Goal: Information Seeking & Learning: Learn about a topic

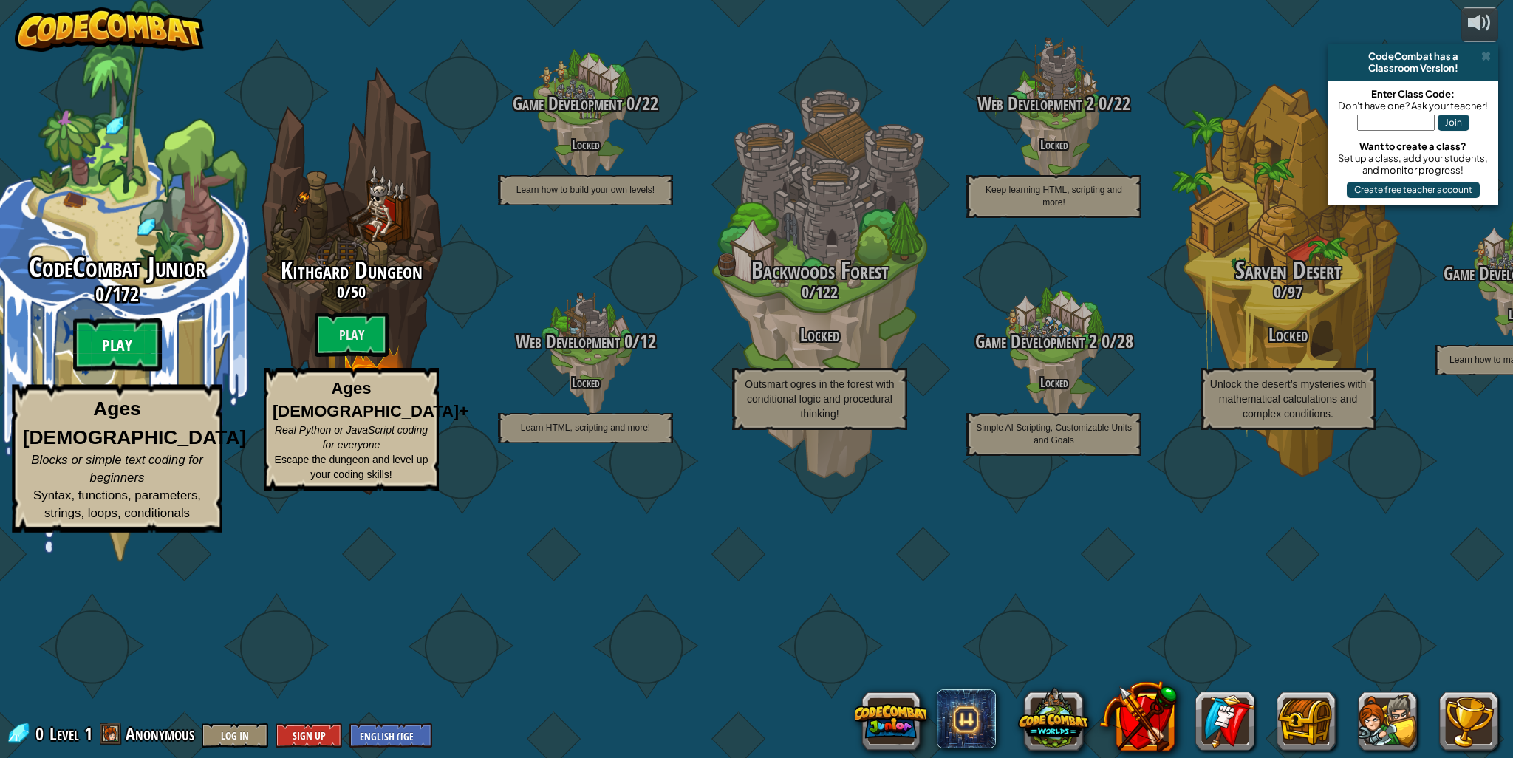
click at [147, 372] on btn "Play" at bounding box center [117, 344] width 89 height 53
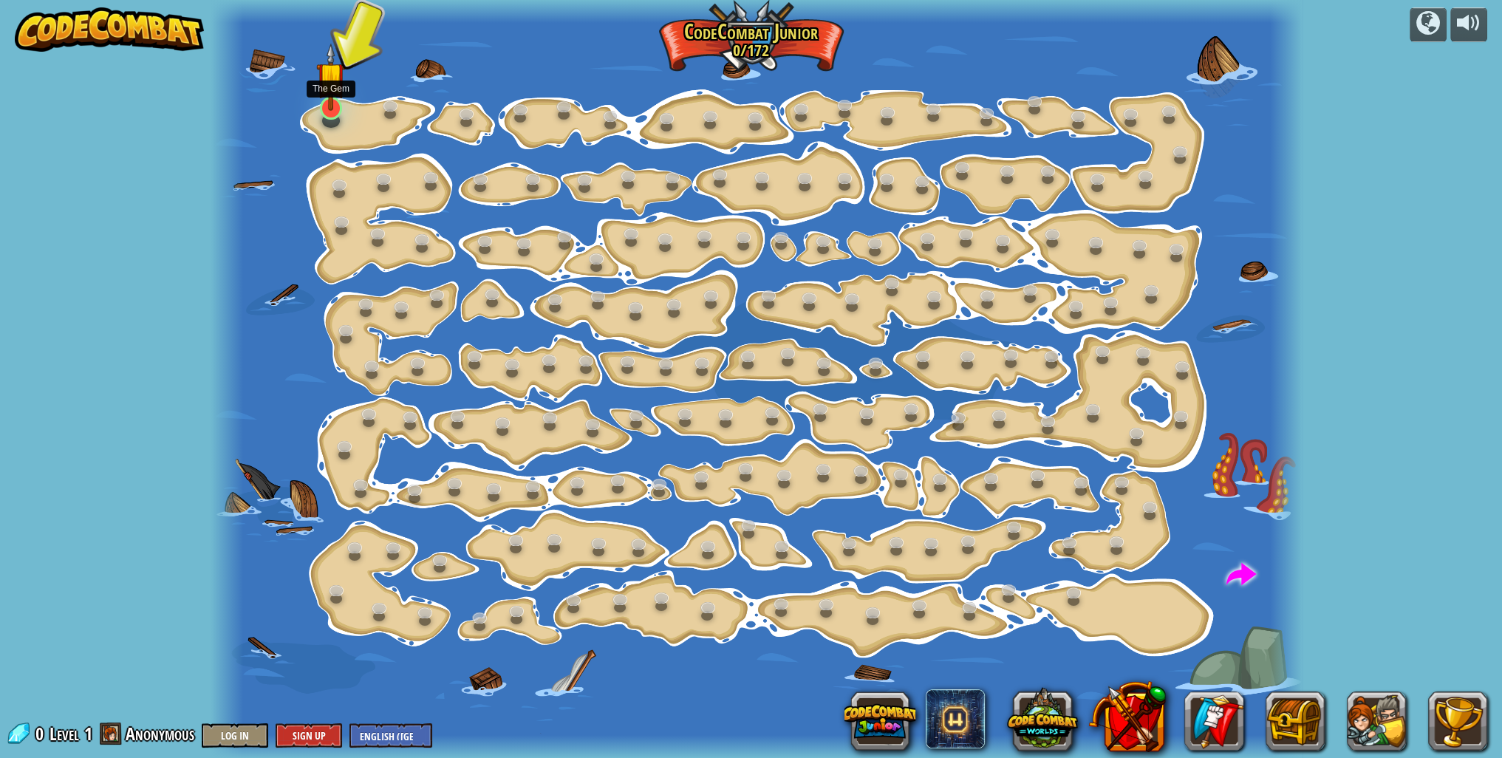
click at [334, 89] on img at bounding box center [331, 77] width 30 height 68
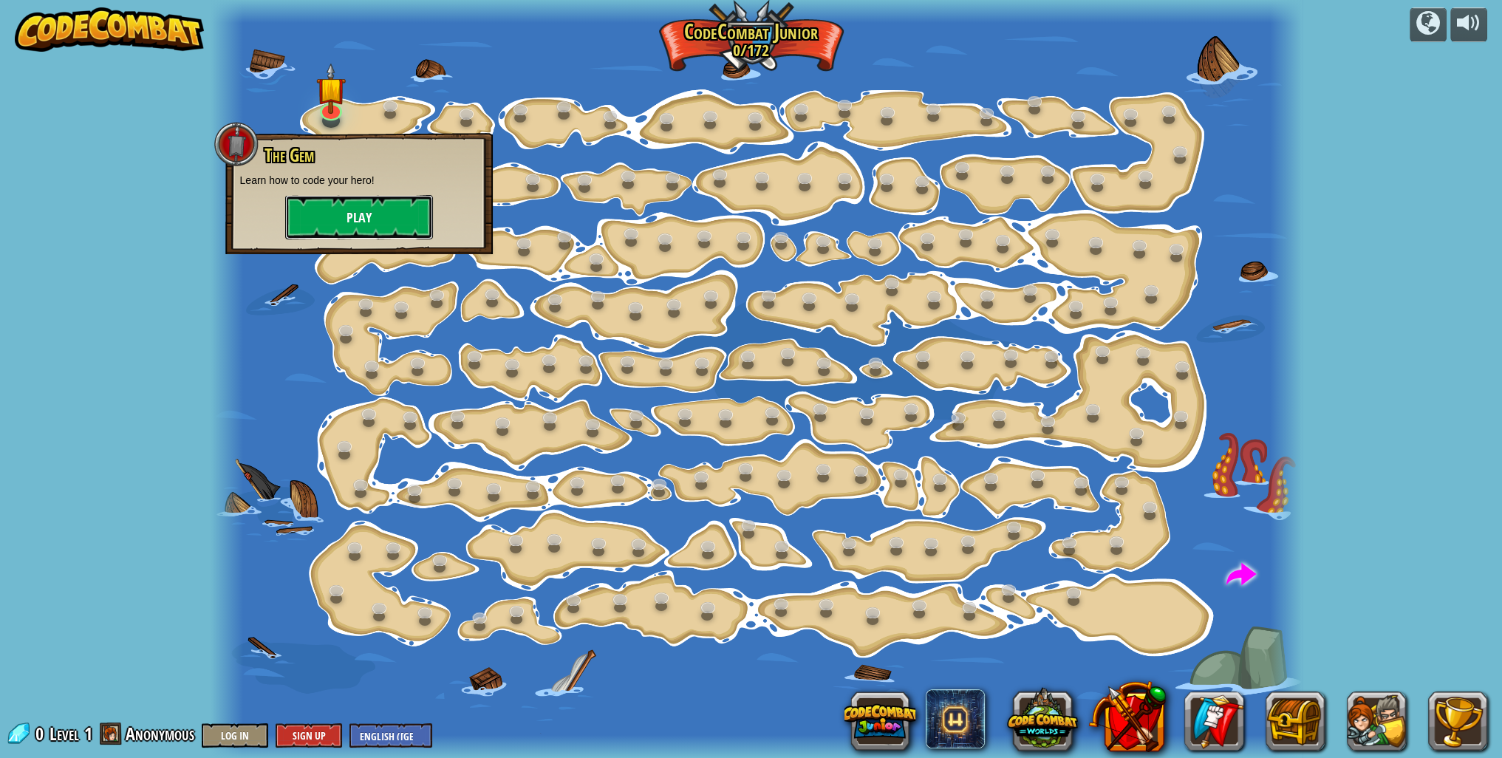
click at [343, 214] on button "Play" at bounding box center [359, 217] width 148 height 44
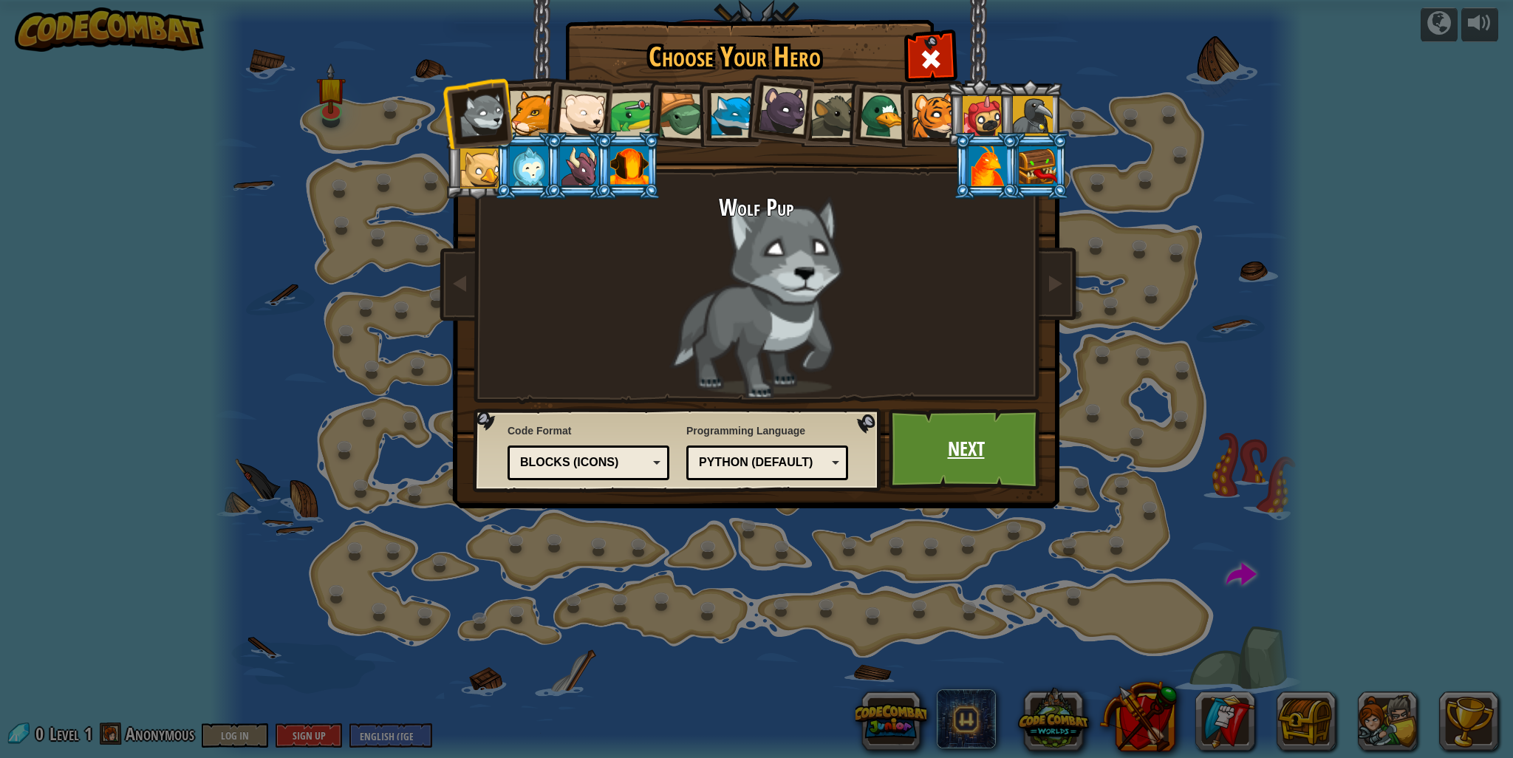
click at [1020, 457] on link "Next" at bounding box center [966, 449] width 154 height 81
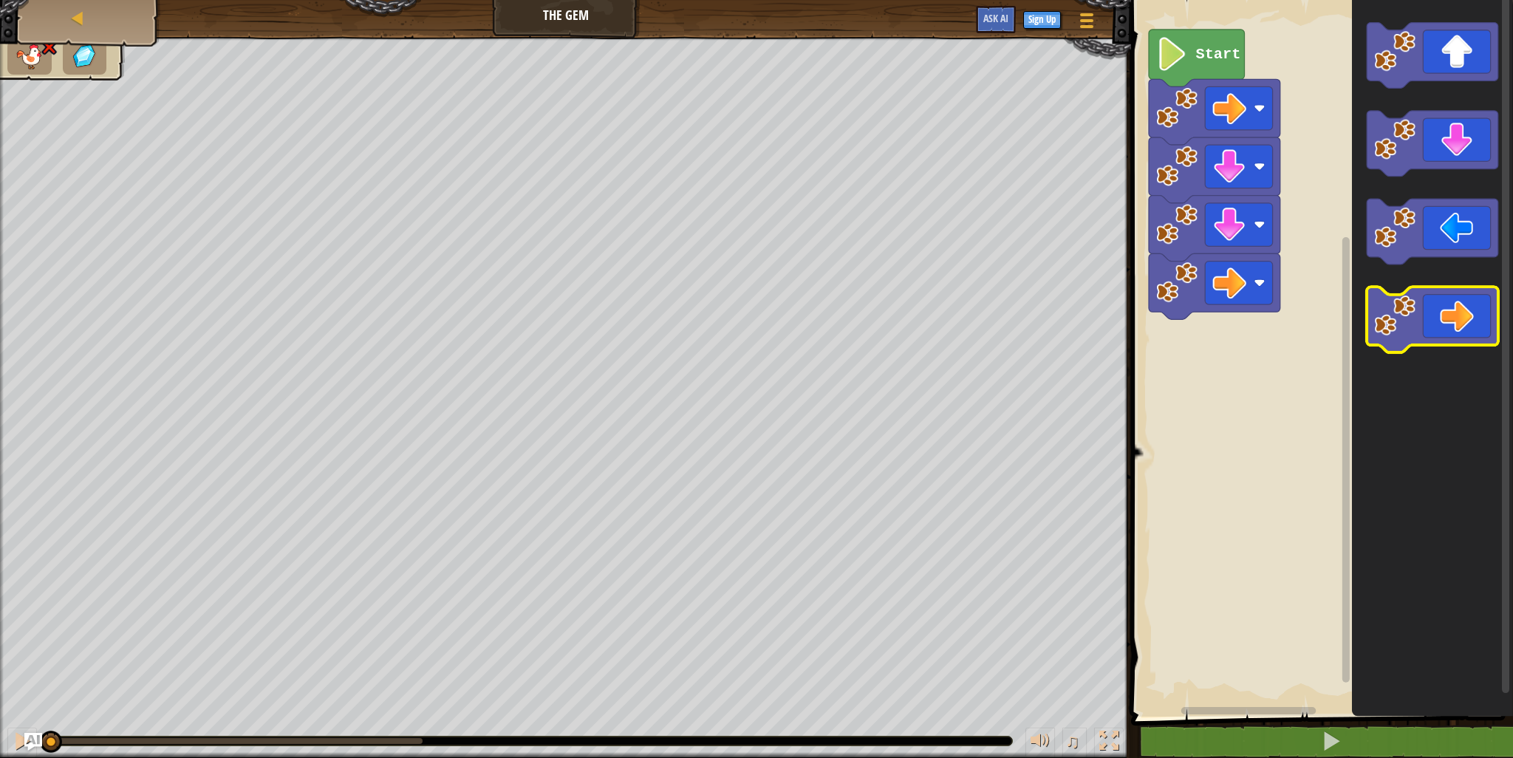
click at [1434, 323] on icon "Blockly Workspace" at bounding box center [1433, 320] width 132 height 66
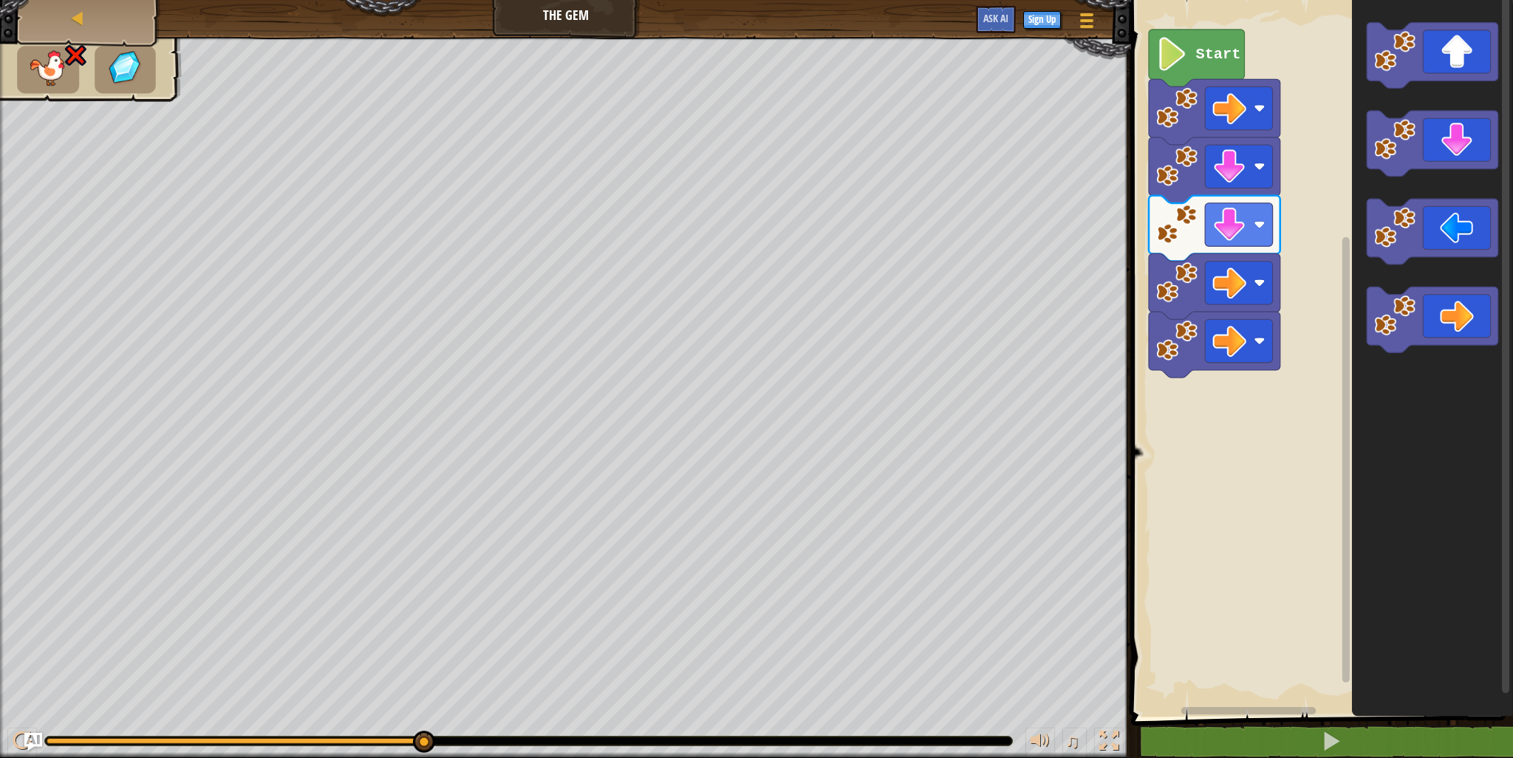
click at [1155, 30] on rect "Blockly Workspace" at bounding box center [1320, 355] width 386 height 724
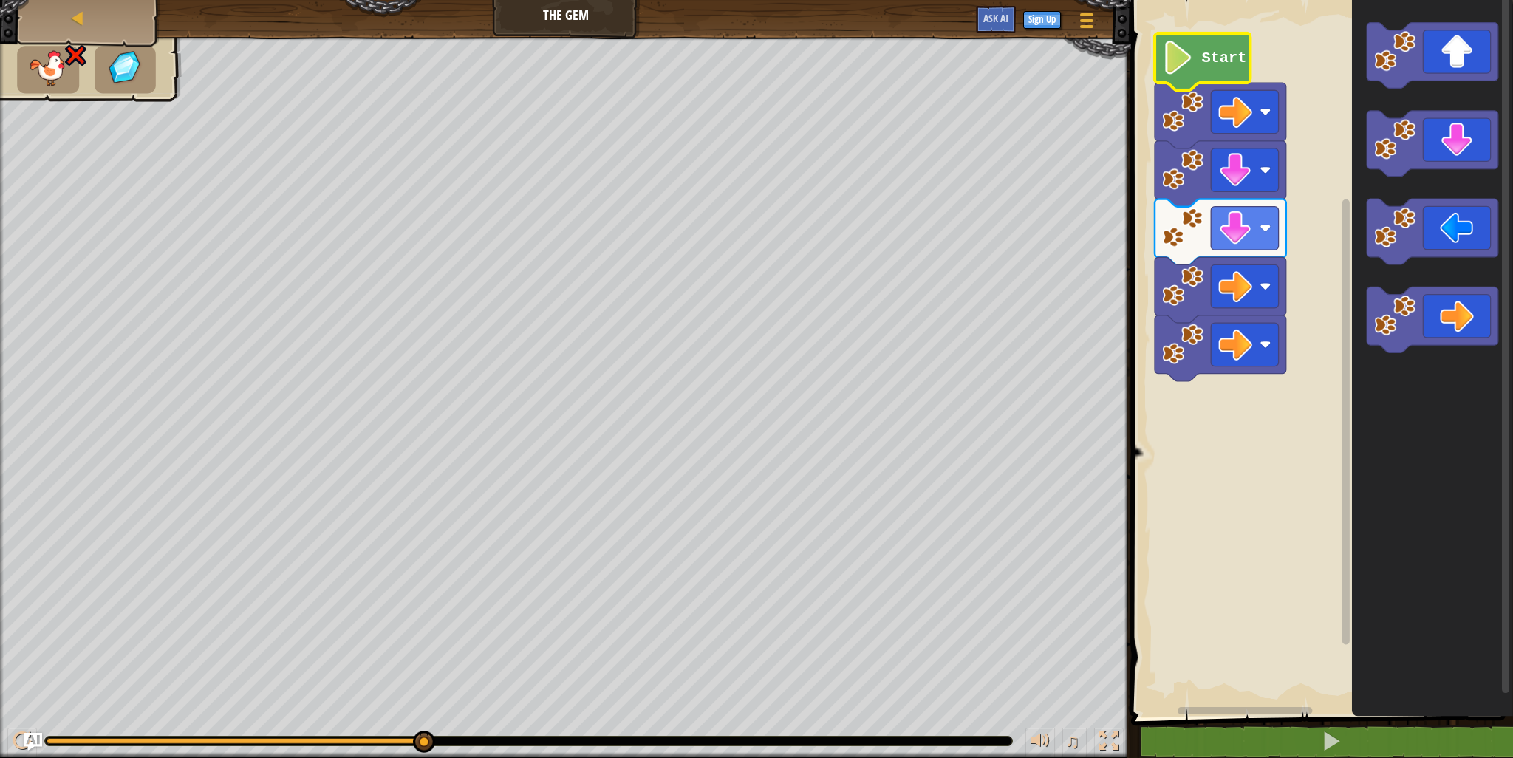
click at [1179, 47] on image "Blockly Workspace" at bounding box center [1178, 58] width 32 height 34
click at [1081, 3] on div "Map The Gem Game Menu Sign Up Ask AI" at bounding box center [565, 18] width 1131 height 37
click at [1087, 24] on div at bounding box center [1087, 20] width 20 height 21
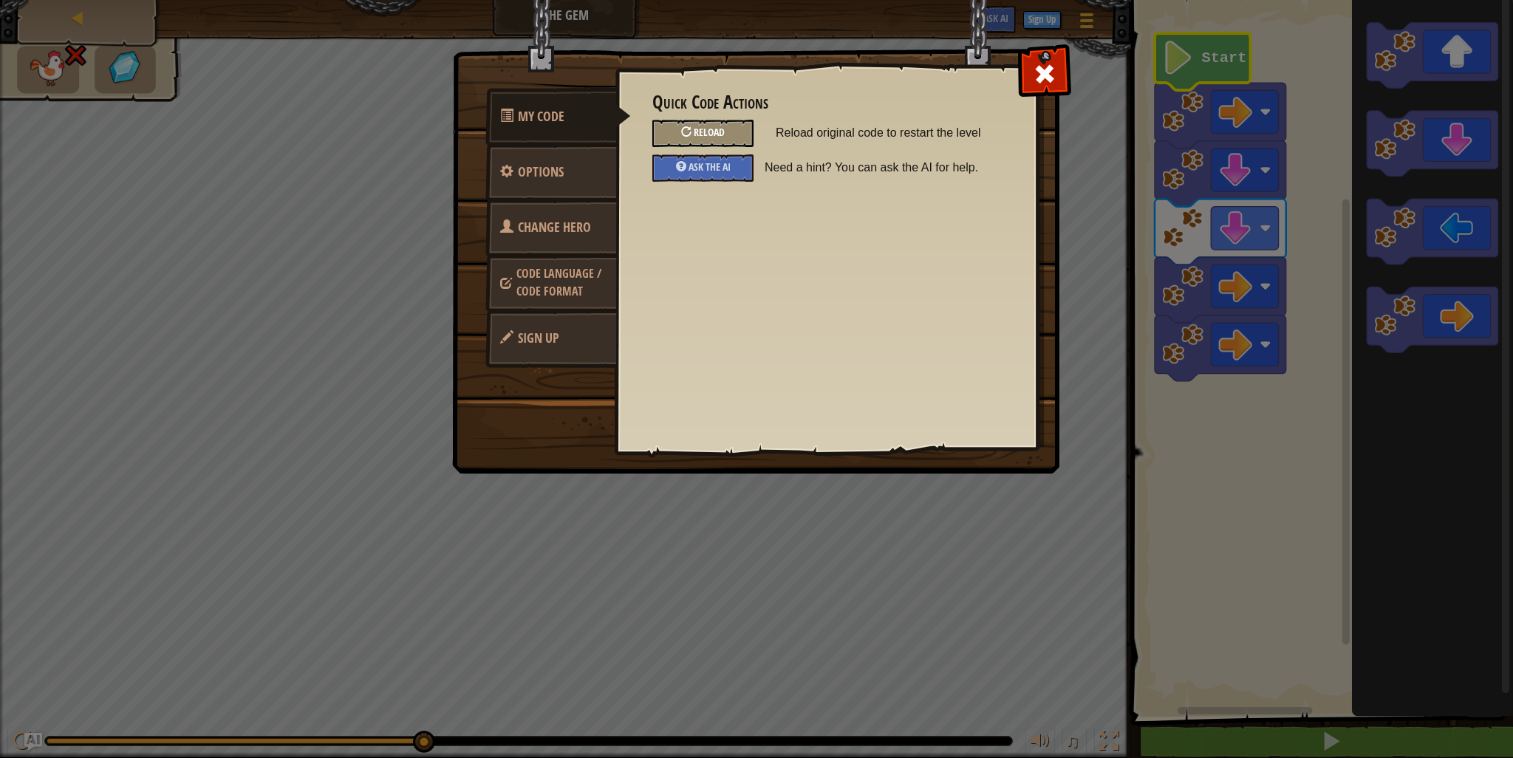
click at [695, 120] on div "Reload" at bounding box center [702, 133] width 101 height 27
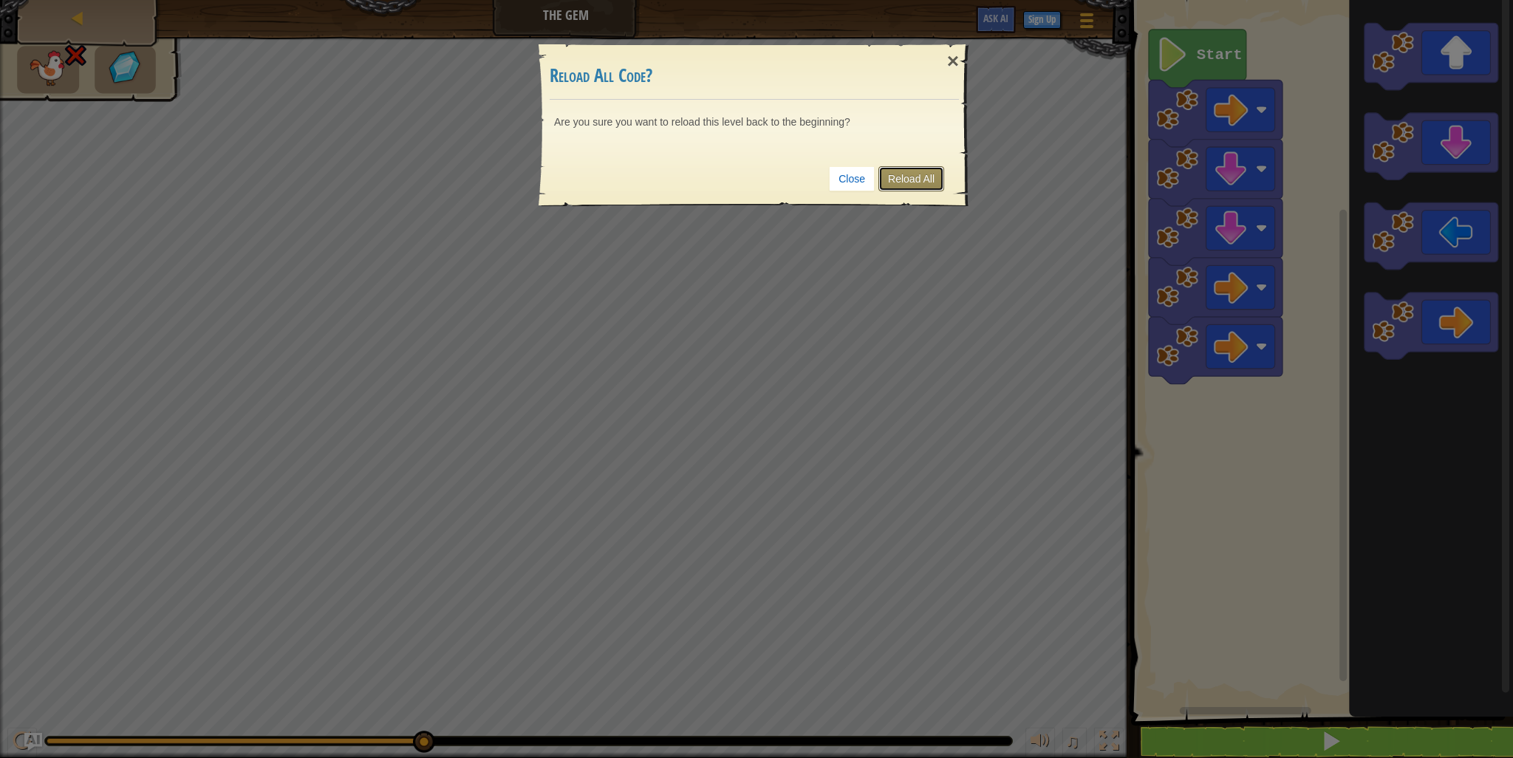
click at [888, 166] on link "Reload All" at bounding box center [912, 178] width 66 height 25
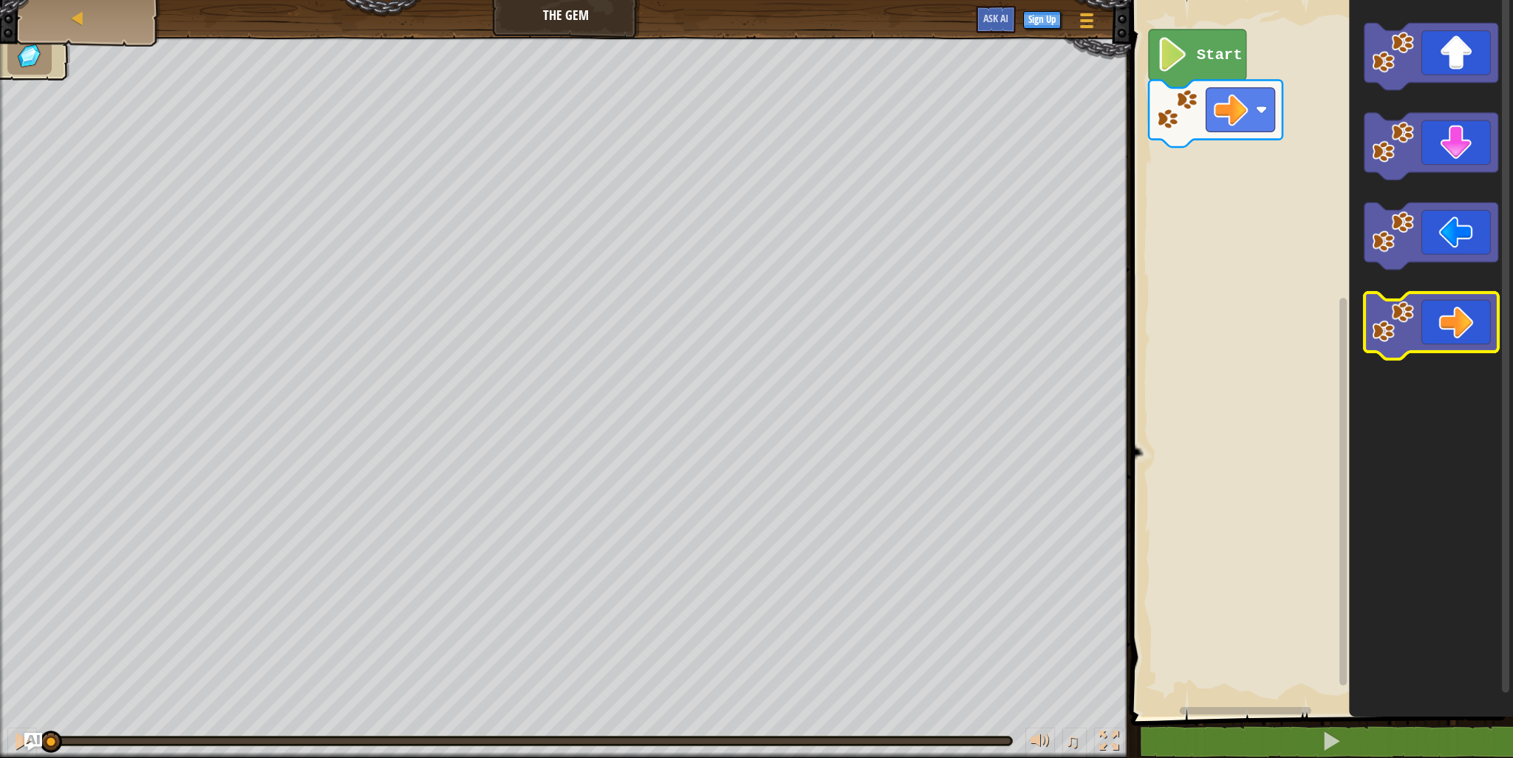
click at [1422, 330] on icon "Blockly Workspace" at bounding box center [1432, 326] width 134 height 67
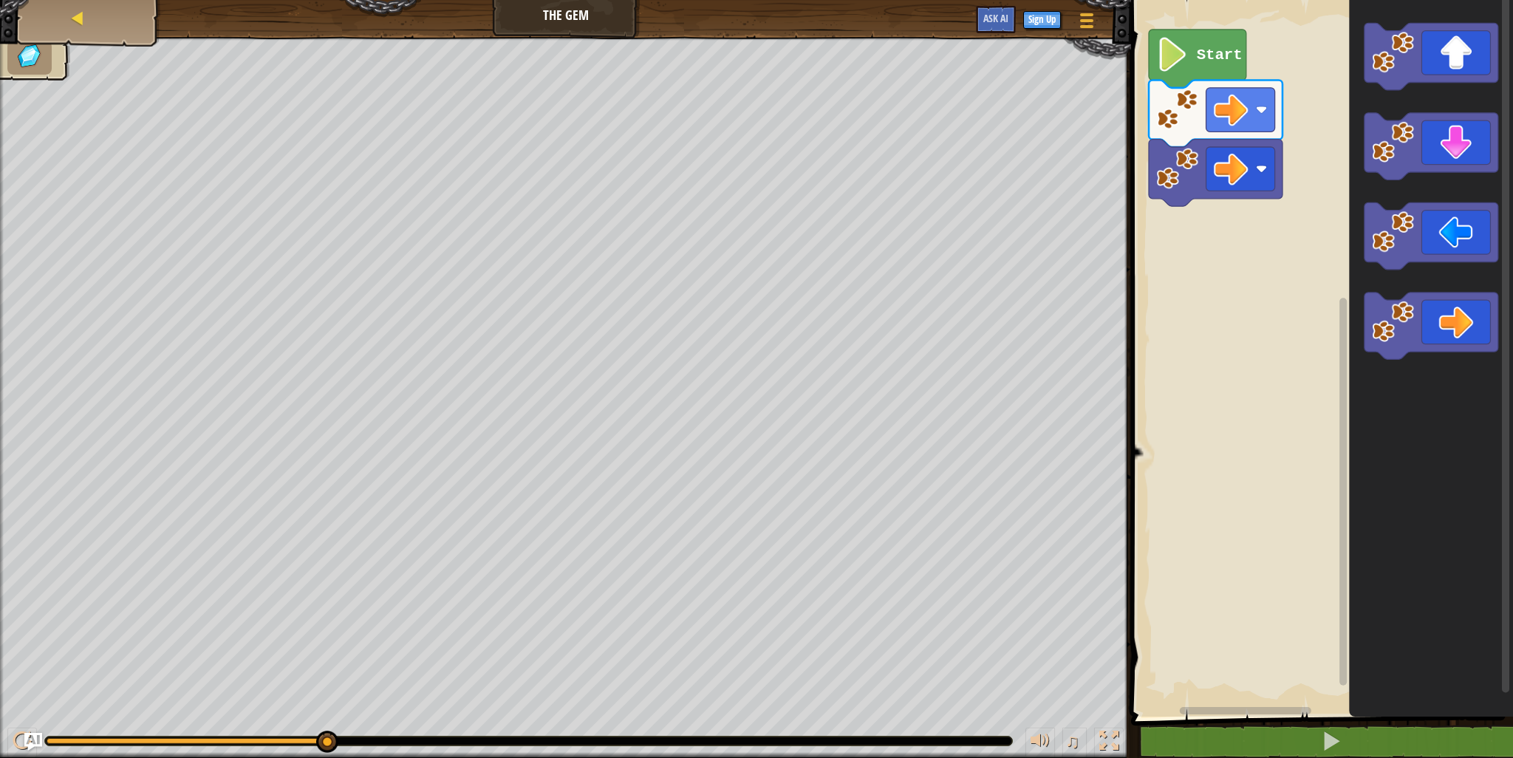
click at [85, 23] on div "Map" at bounding box center [89, 18] width 118 height 37
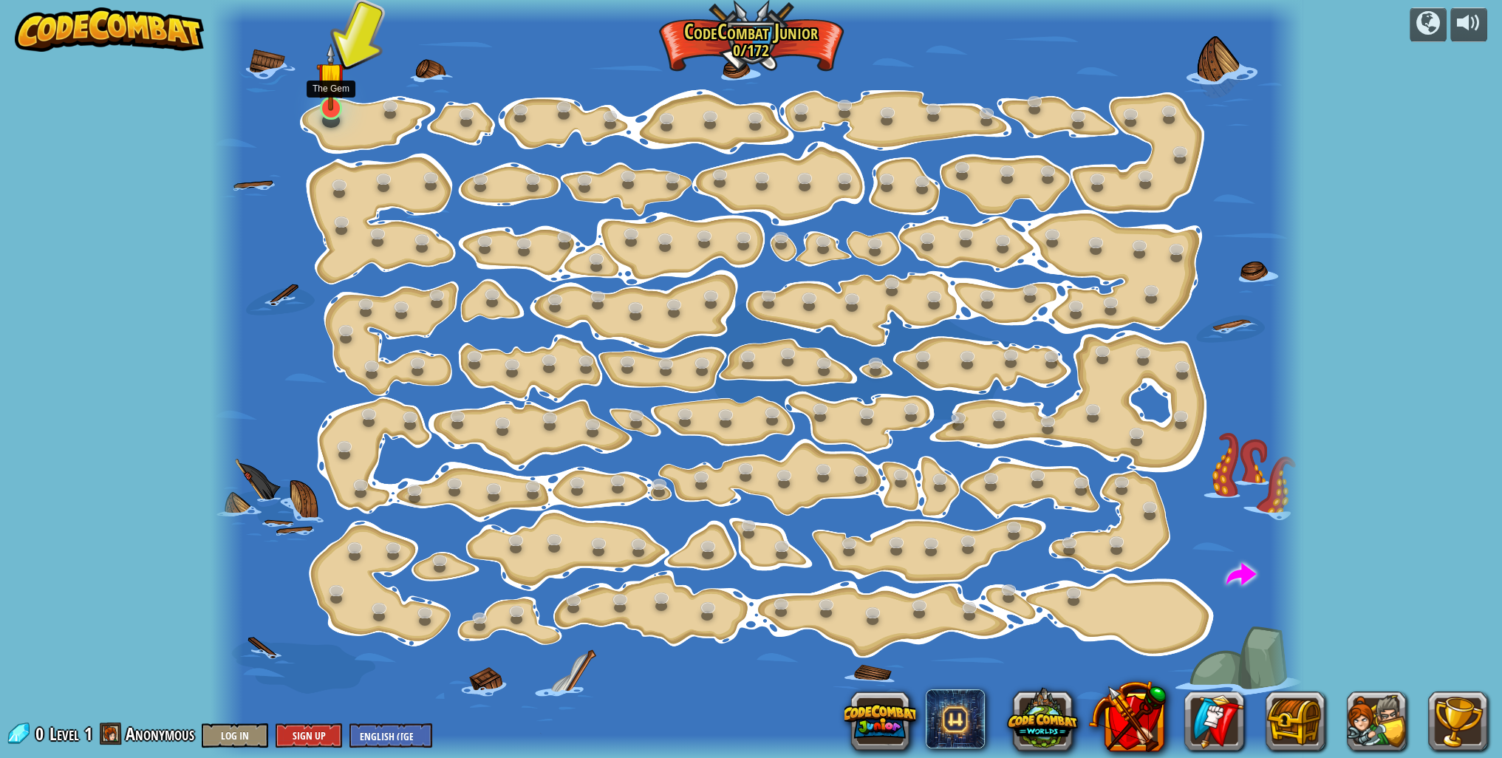
click at [336, 107] on img at bounding box center [331, 77] width 30 height 68
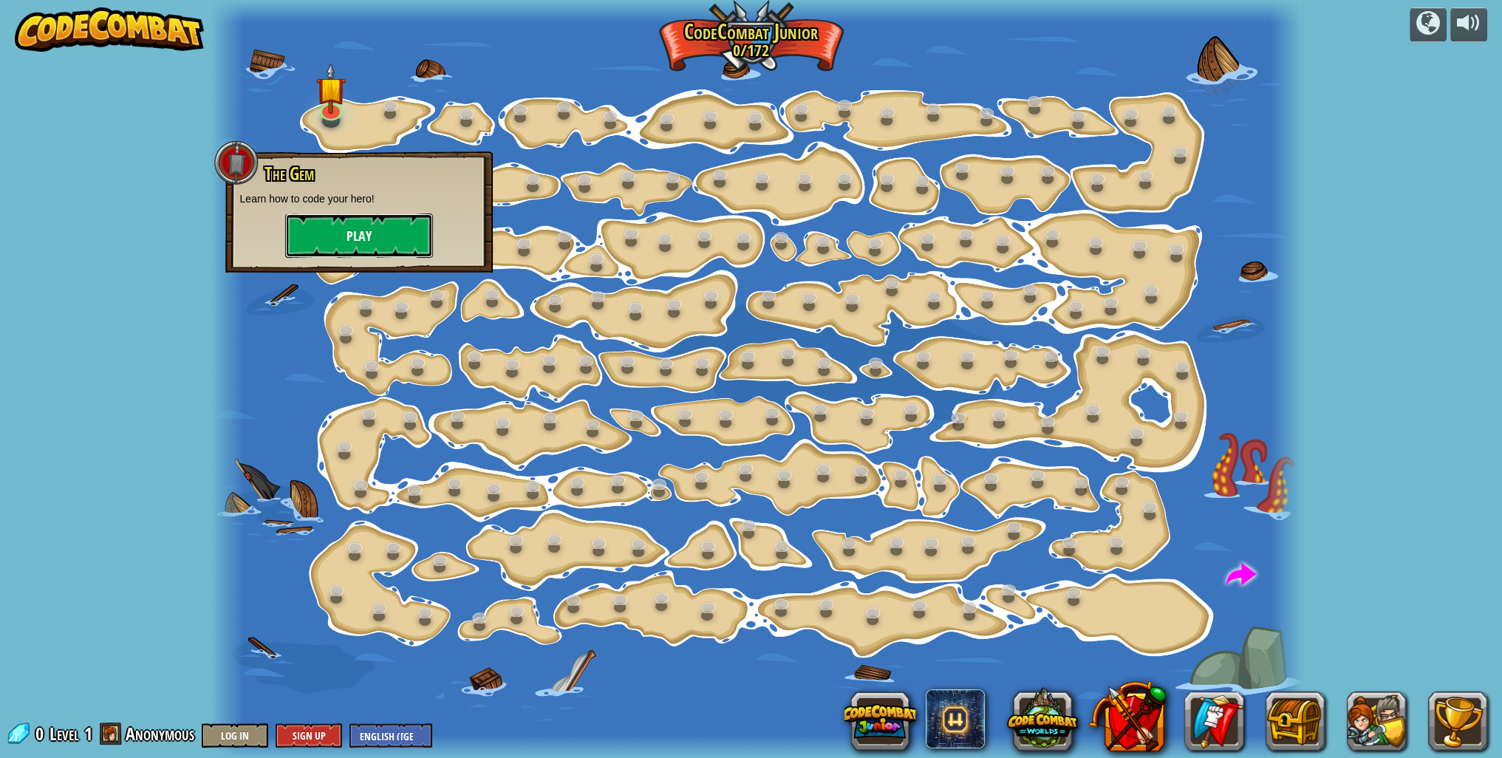
click at [324, 222] on button "Play" at bounding box center [359, 236] width 148 height 44
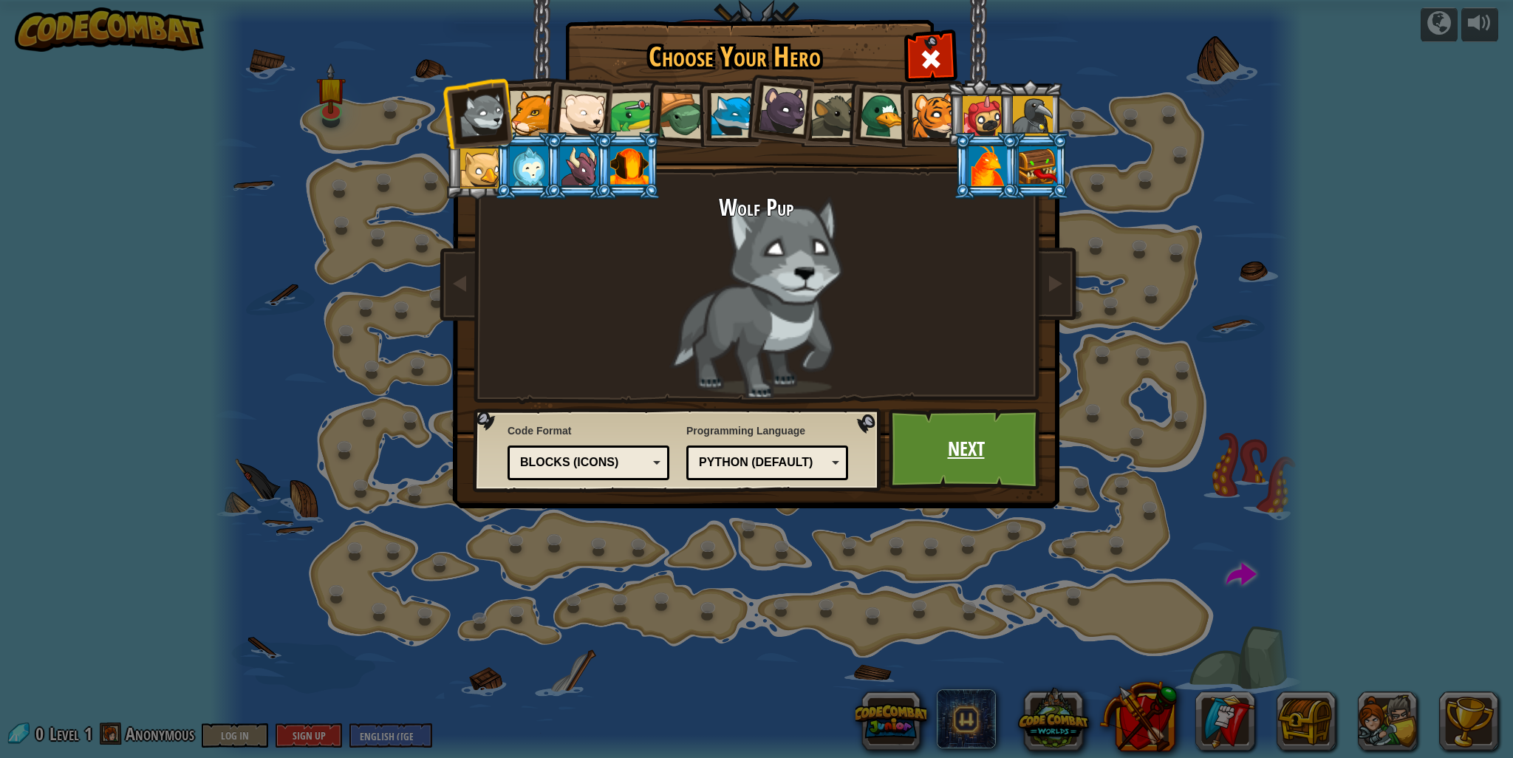
click at [922, 439] on link "Next" at bounding box center [966, 449] width 154 height 81
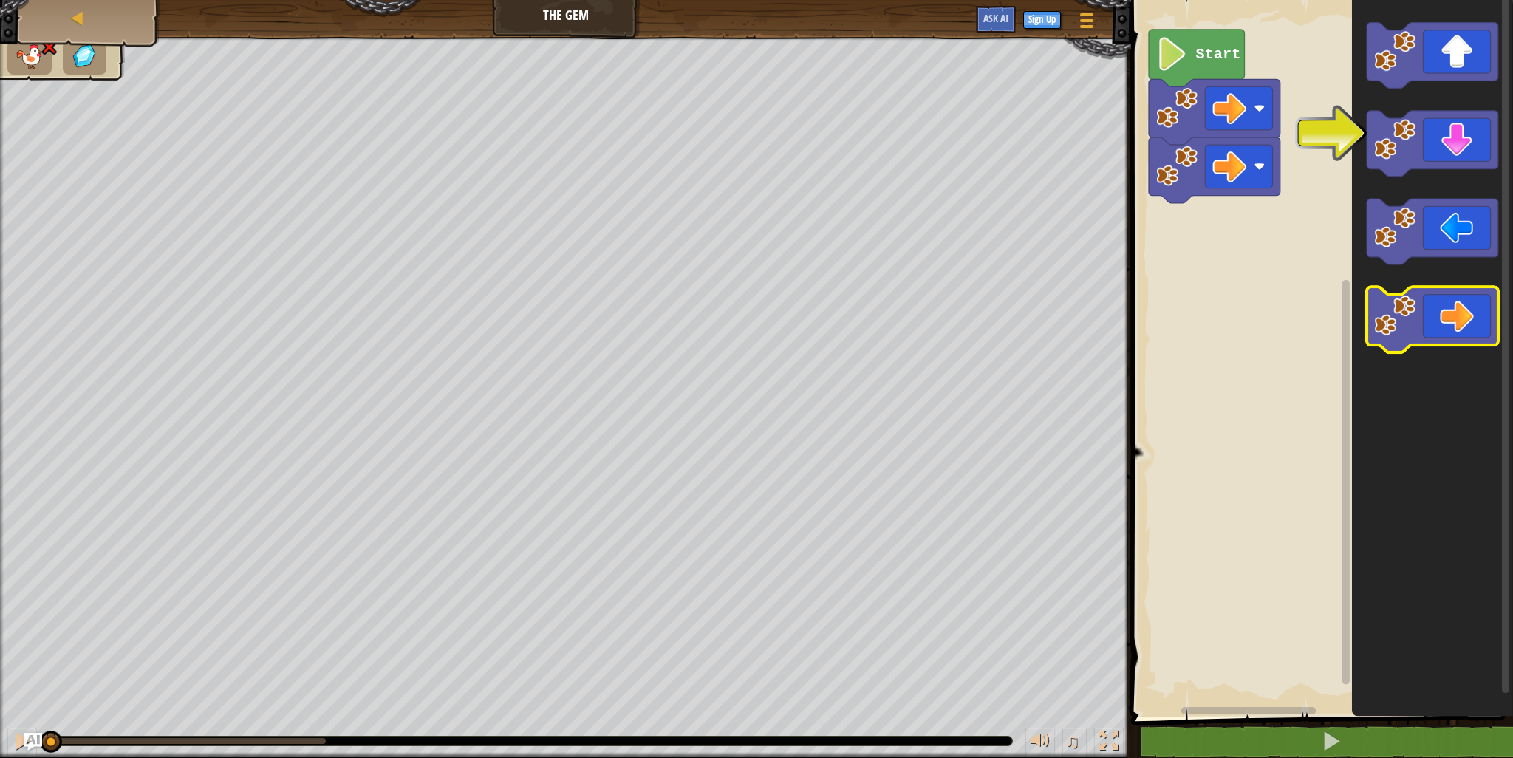
click at [1459, 339] on icon "Blockly Workspace" at bounding box center [1433, 320] width 132 height 66
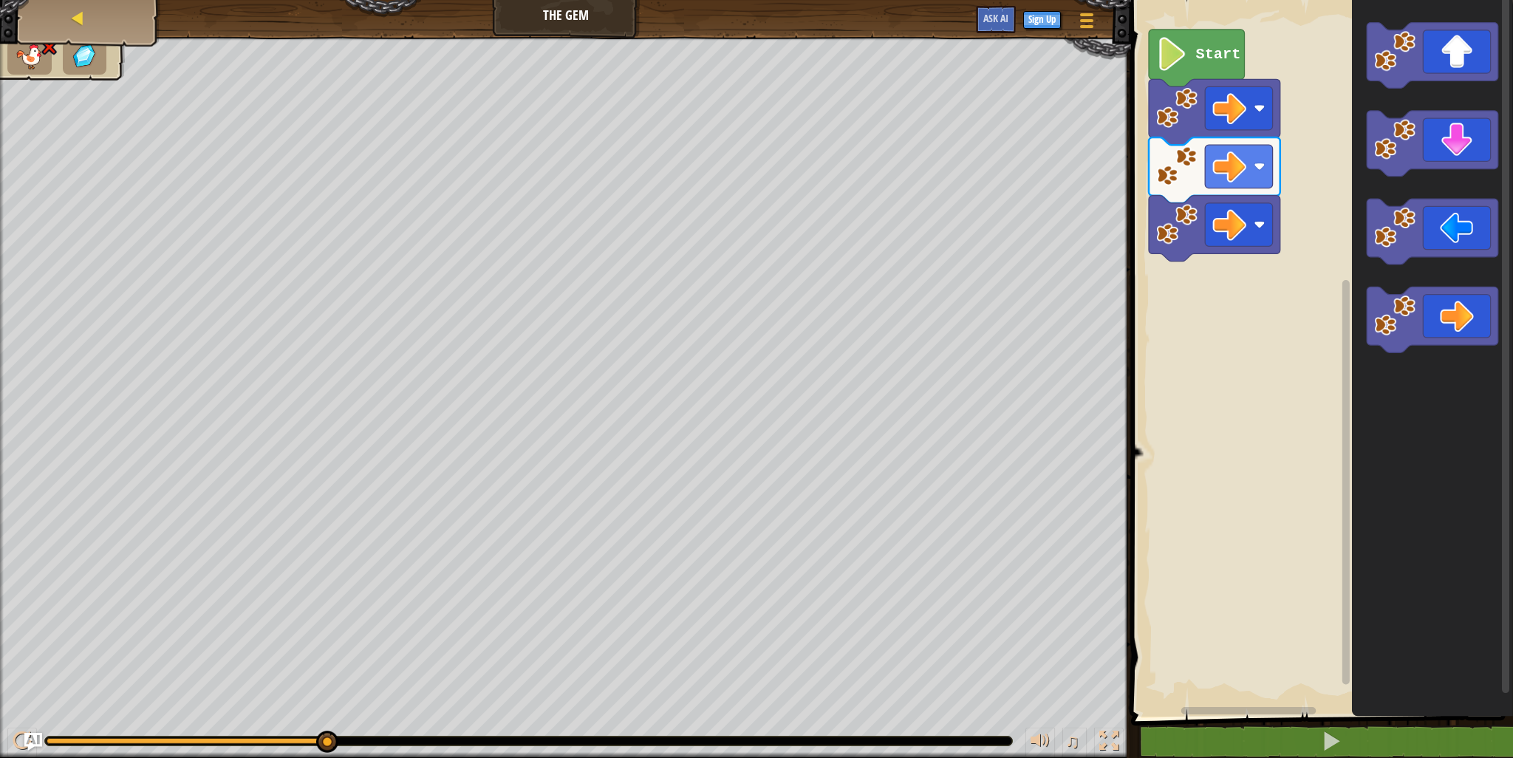
click at [92, 24] on div "Map" at bounding box center [89, 18] width 118 height 37
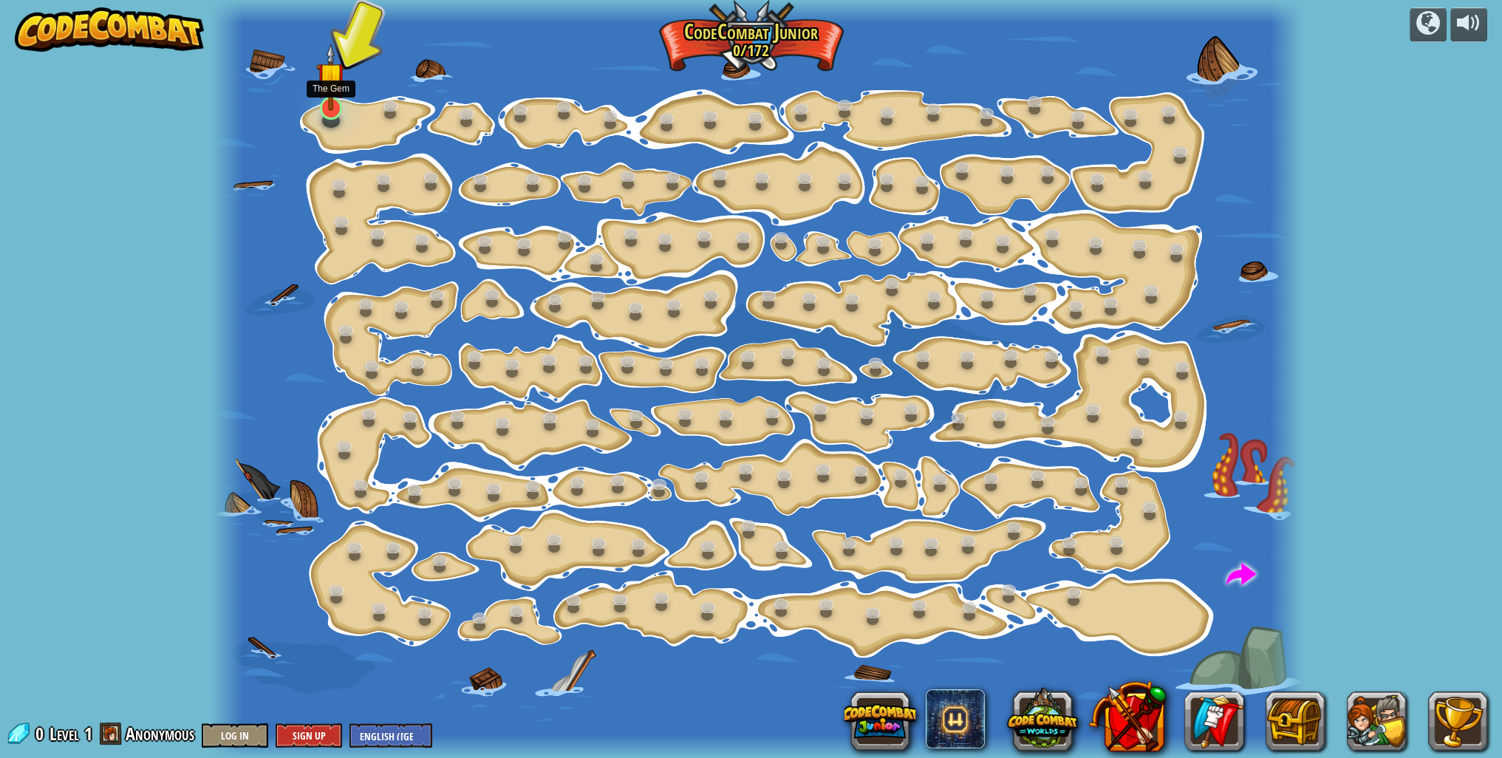
click at [327, 109] on img at bounding box center [331, 77] width 30 height 68
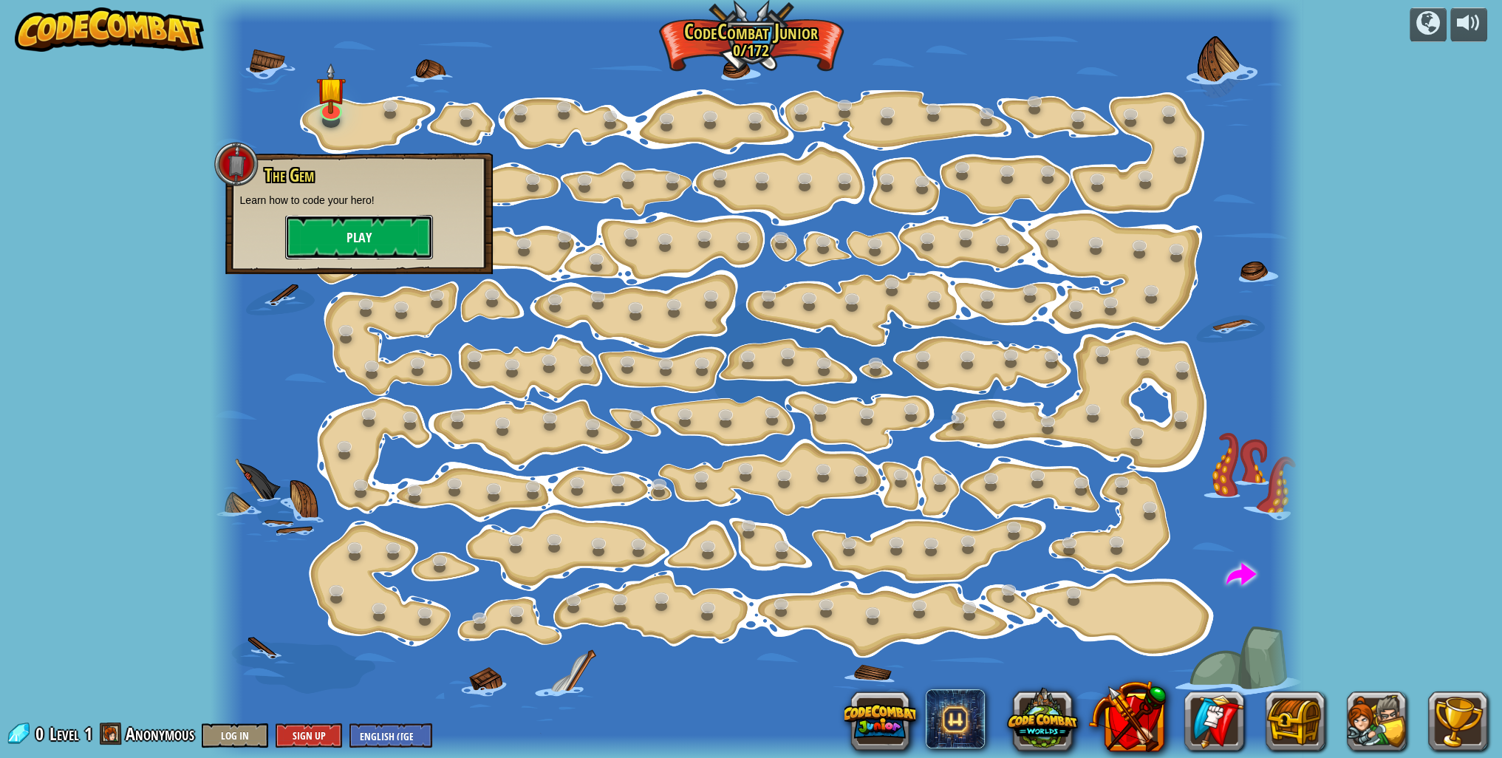
click at [350, 233] on button "Play" at bounding box center [359, 237] width 148 height 44
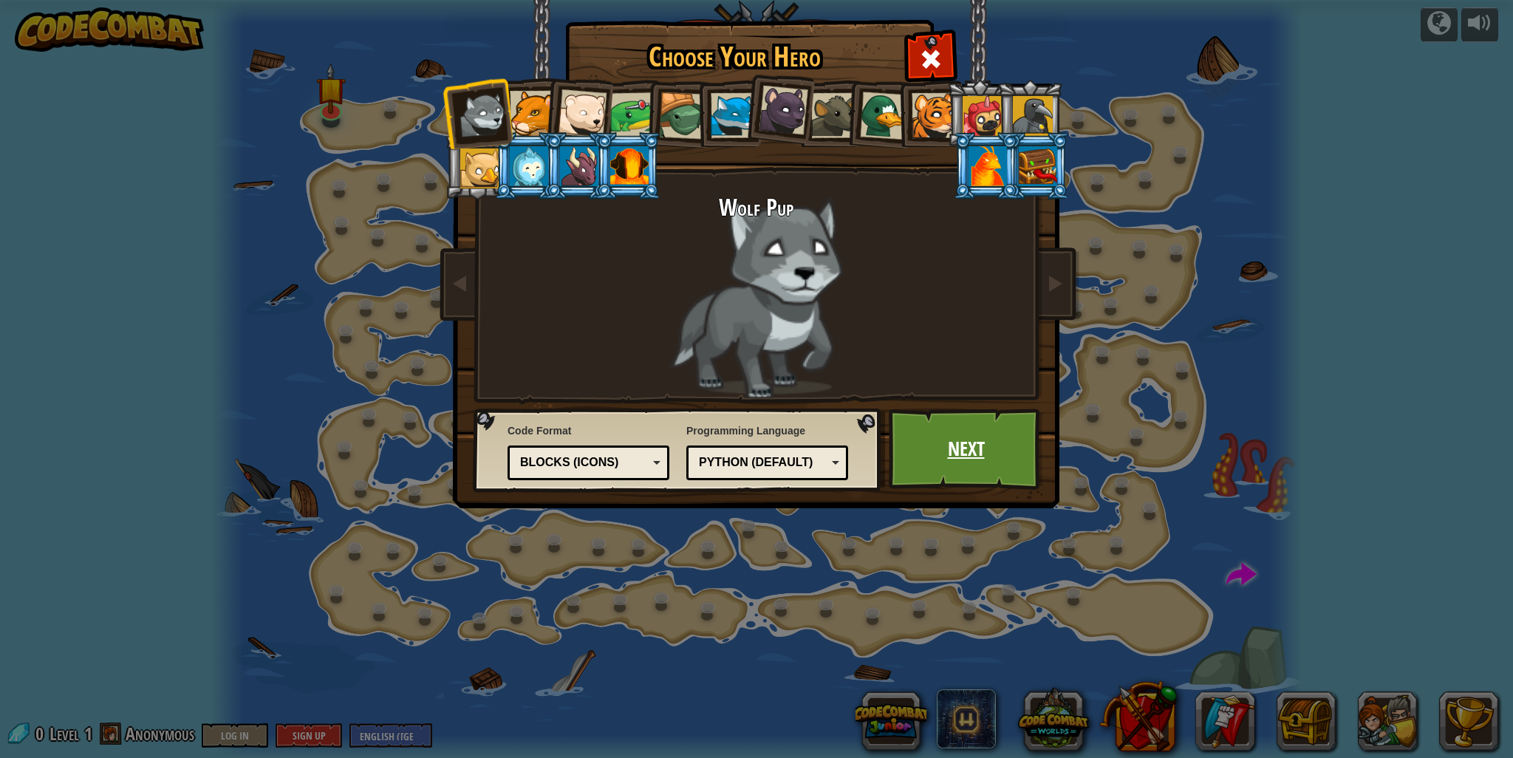
click at [920, 451] on link "Next" at bounding box center [966, 449] width 154 height 81
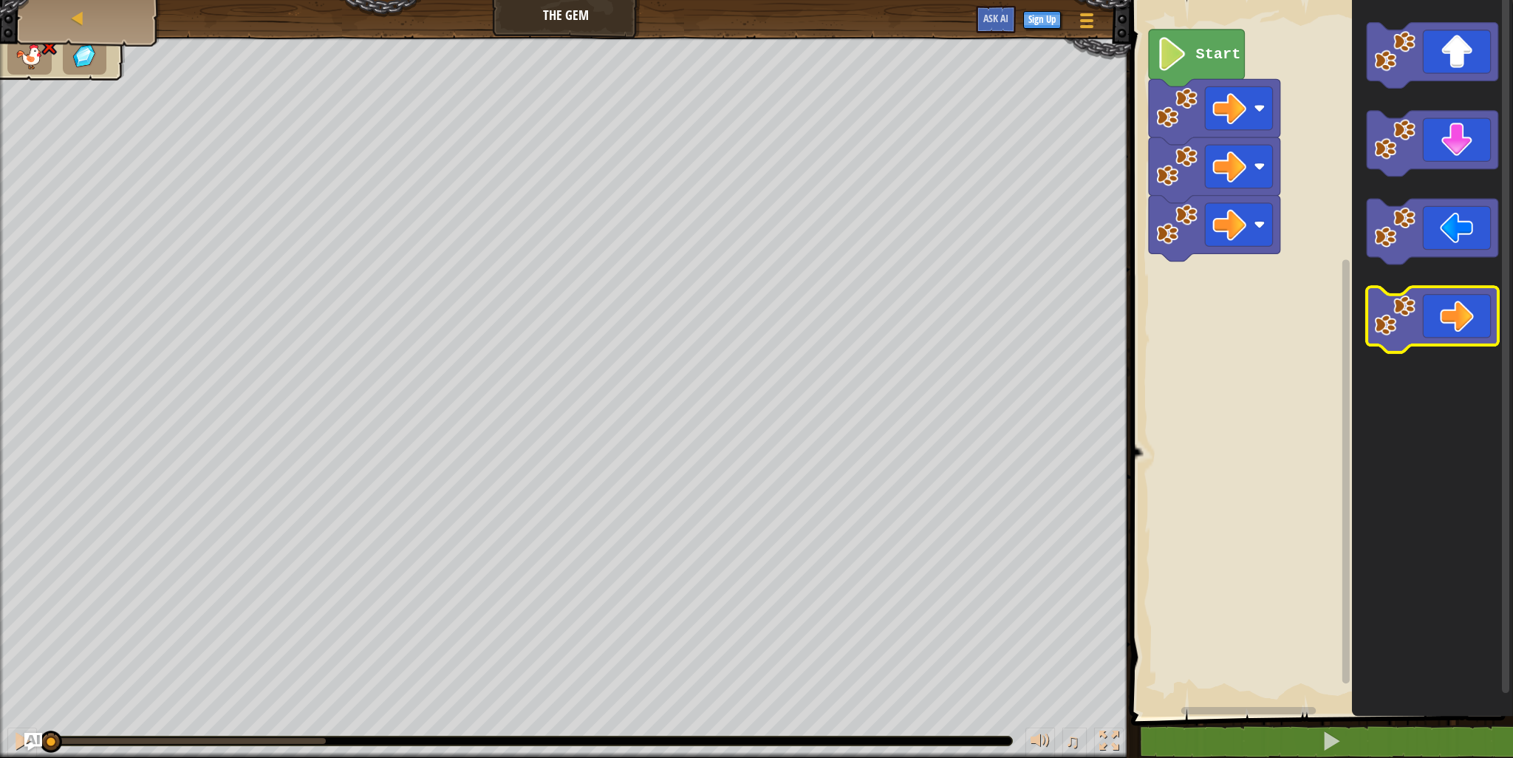
click at [1407, 321] on image "Blockly Workspace" at bounding box center [1394, 315] width 41 height 41
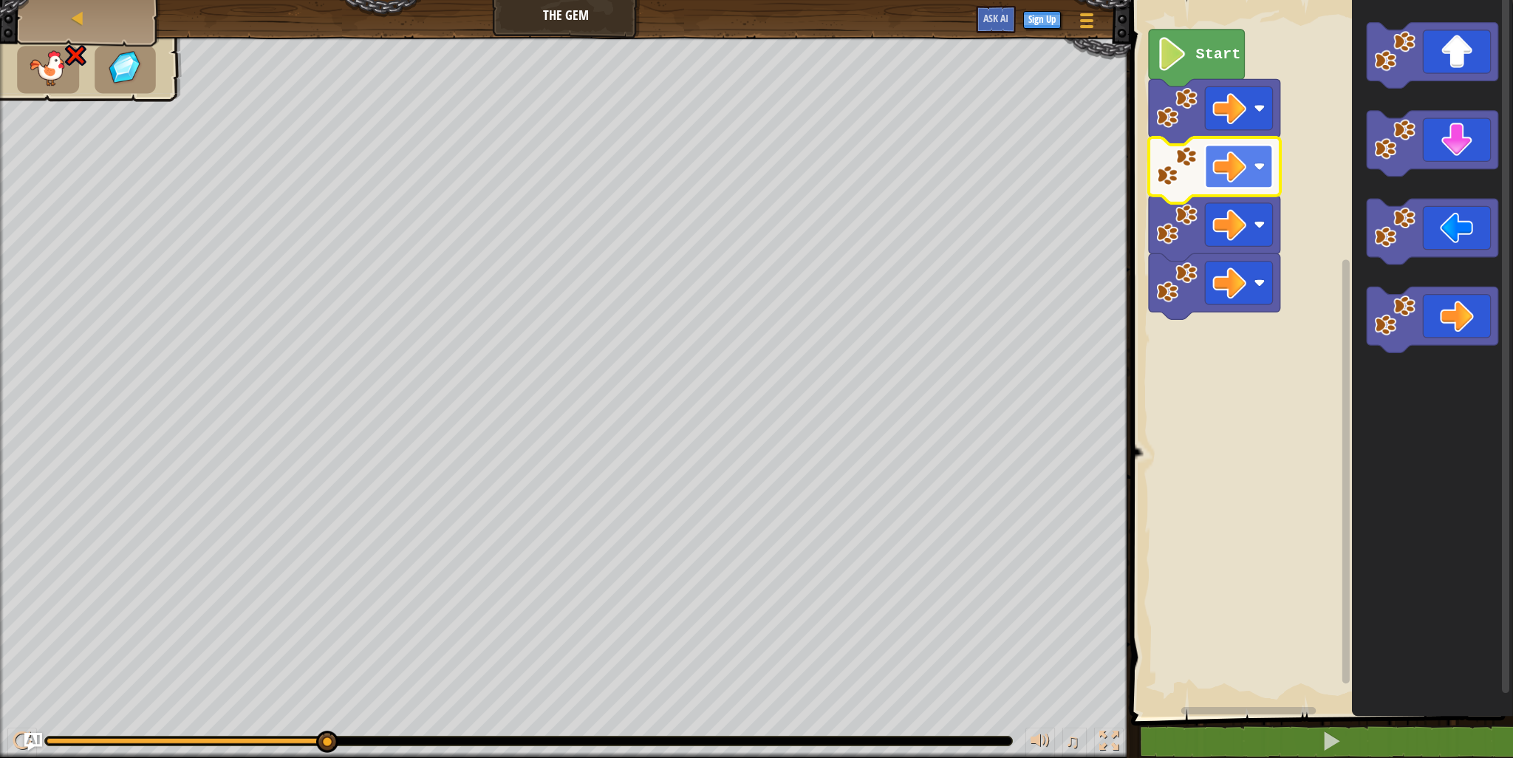
click at [1251, 163] on rect "Blockly Workspace" at bounding box center [1238, 166] width 67 height 43
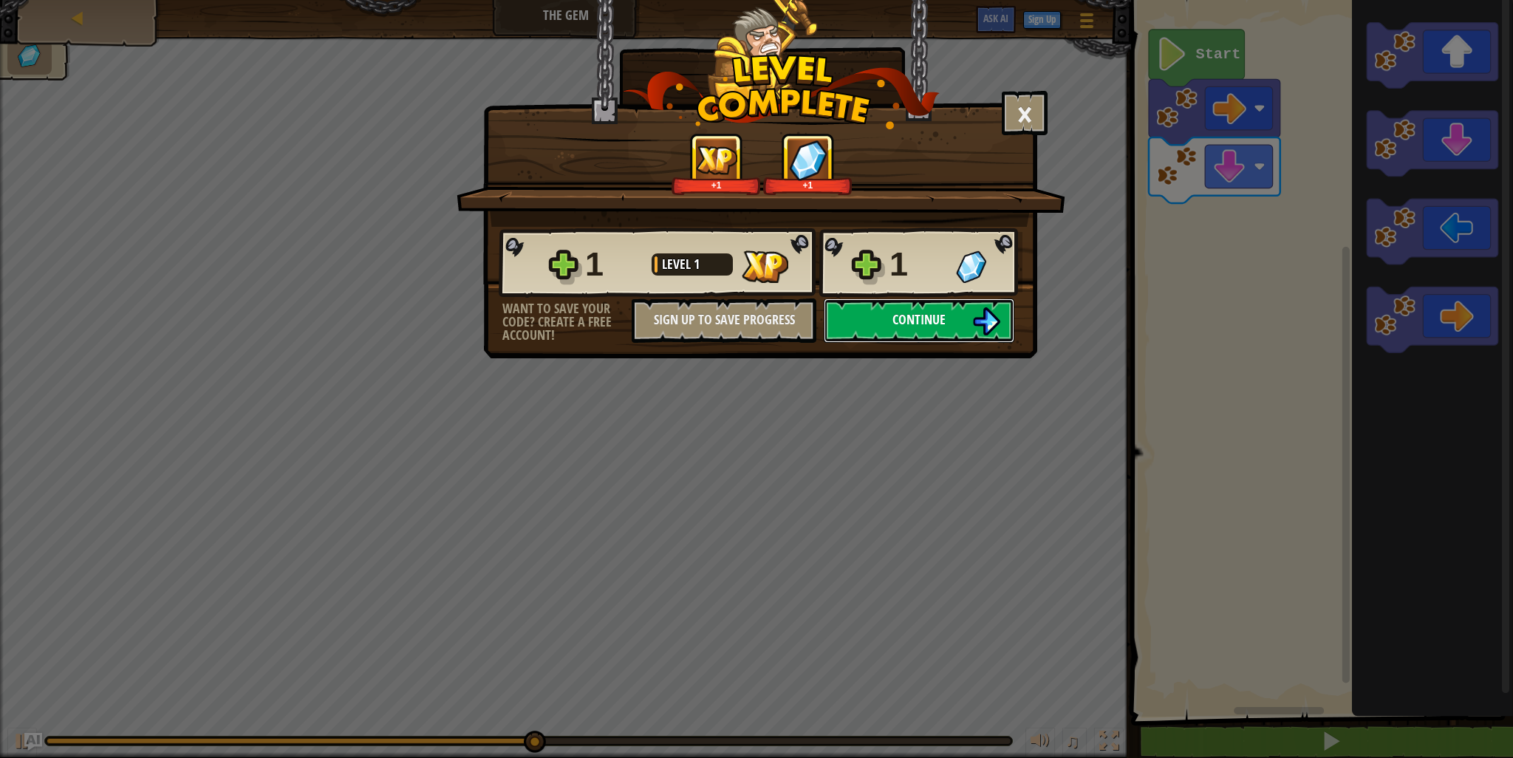
click at [961, 310] on button "Continue" at bounding box center [919, 321] width 191 height 44
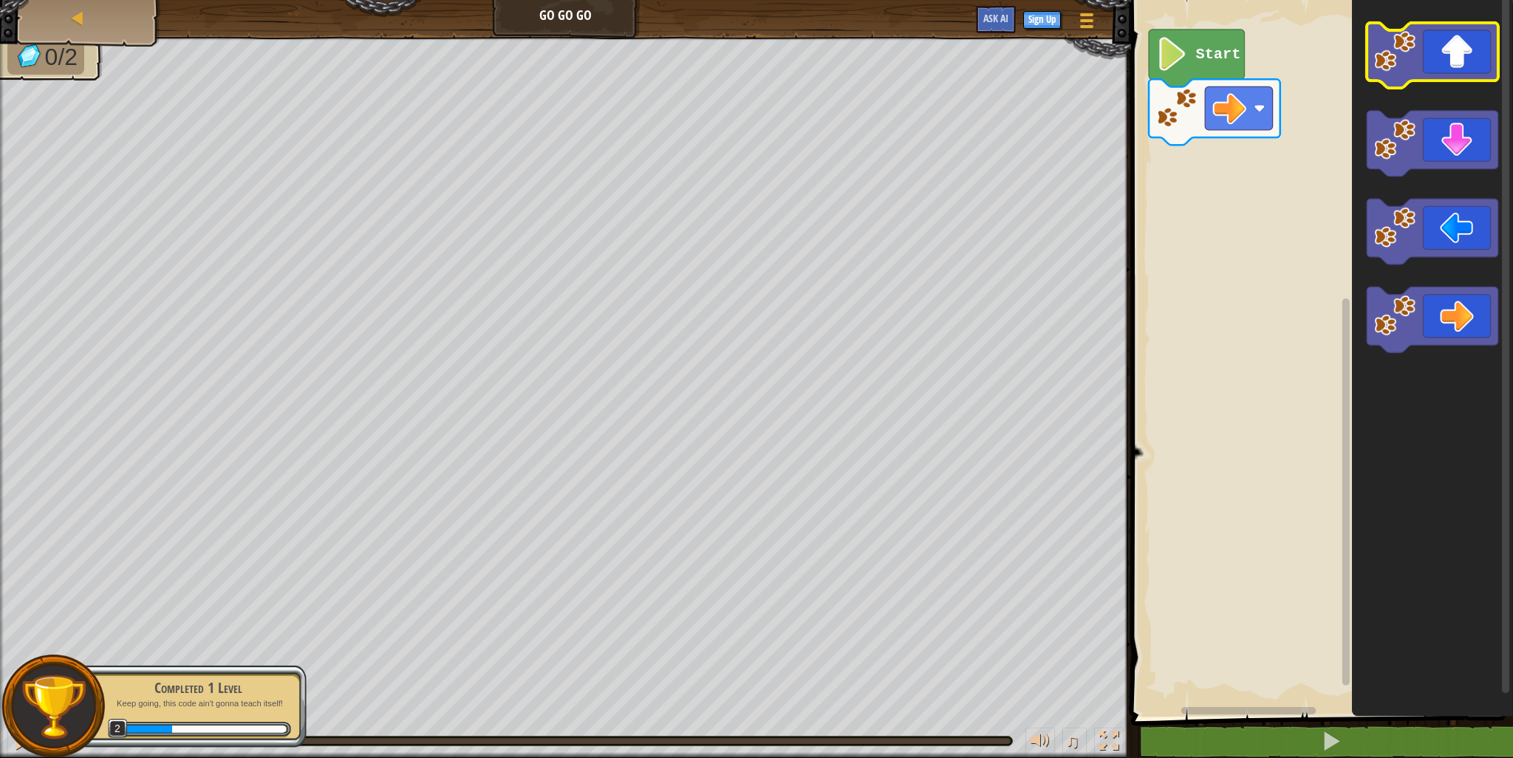
click at [1417, 72] on icon "Blockly Workspace" at bounding box center [1433, 56] width 132 height 66
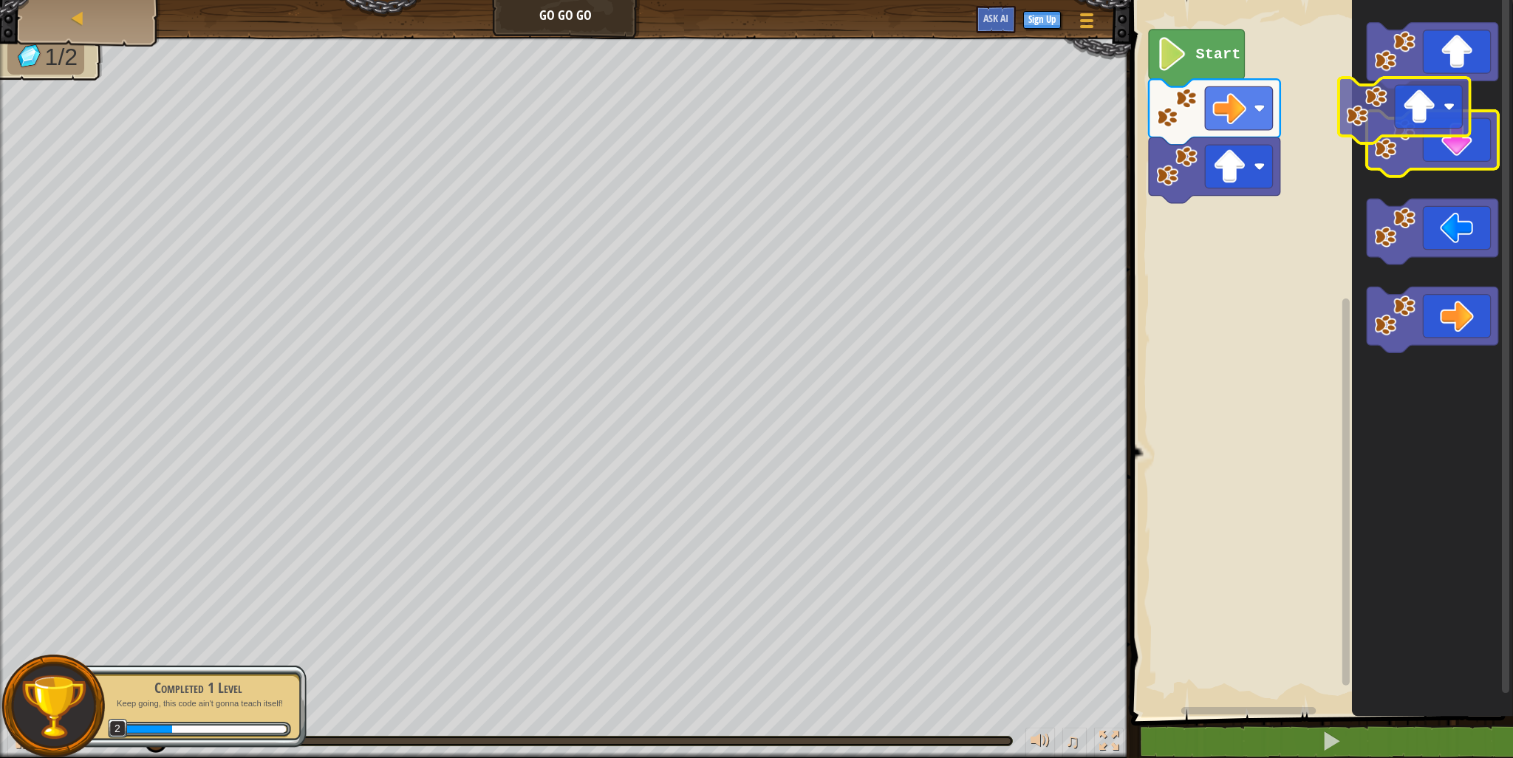
click at [1390, 127] on g "Blockly Workspace" at bounding box center [1433, 188] width 132 height 330
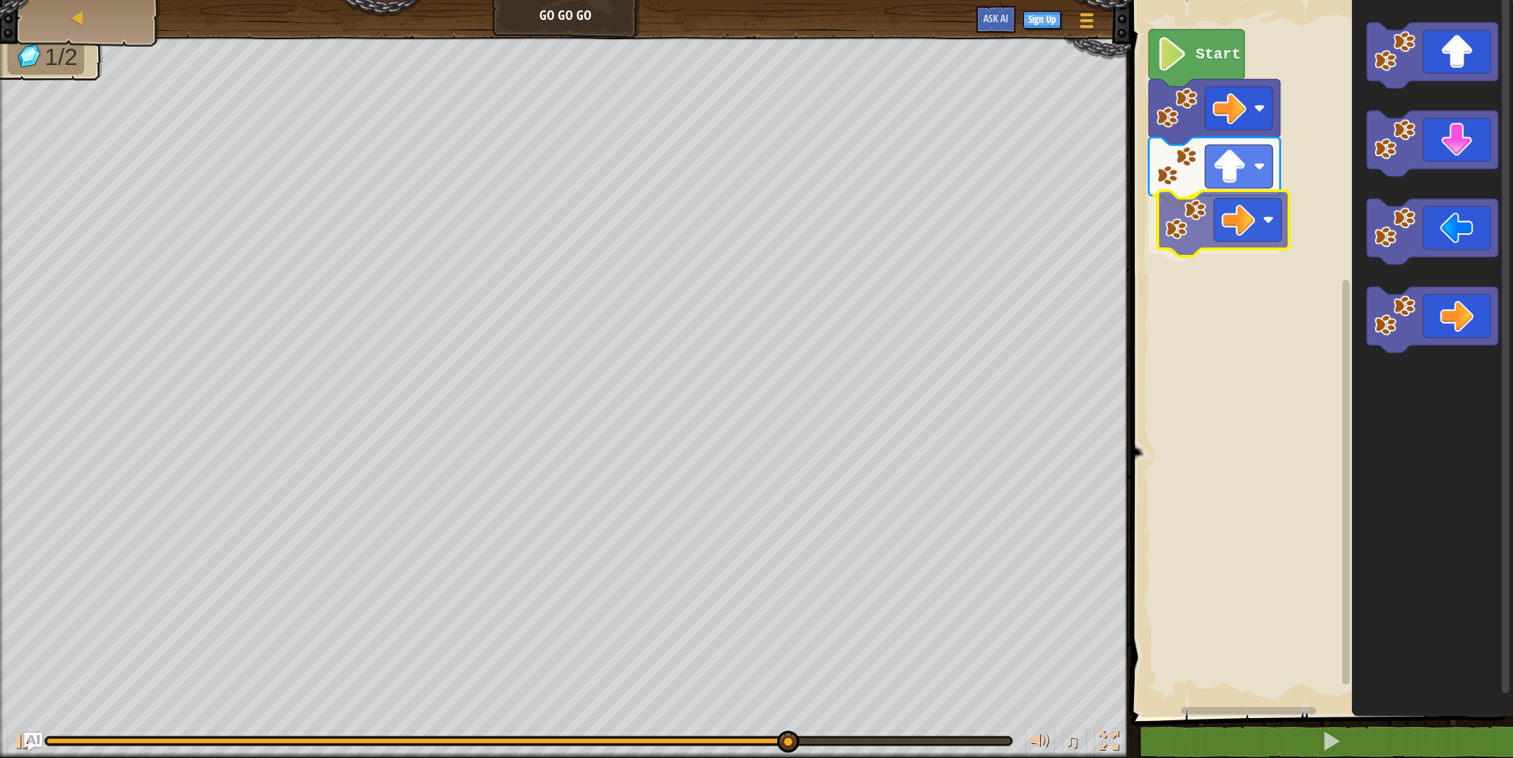
click at [1234, 222] on div "Start" at bounding box center [1320, 355] width 386 height 724
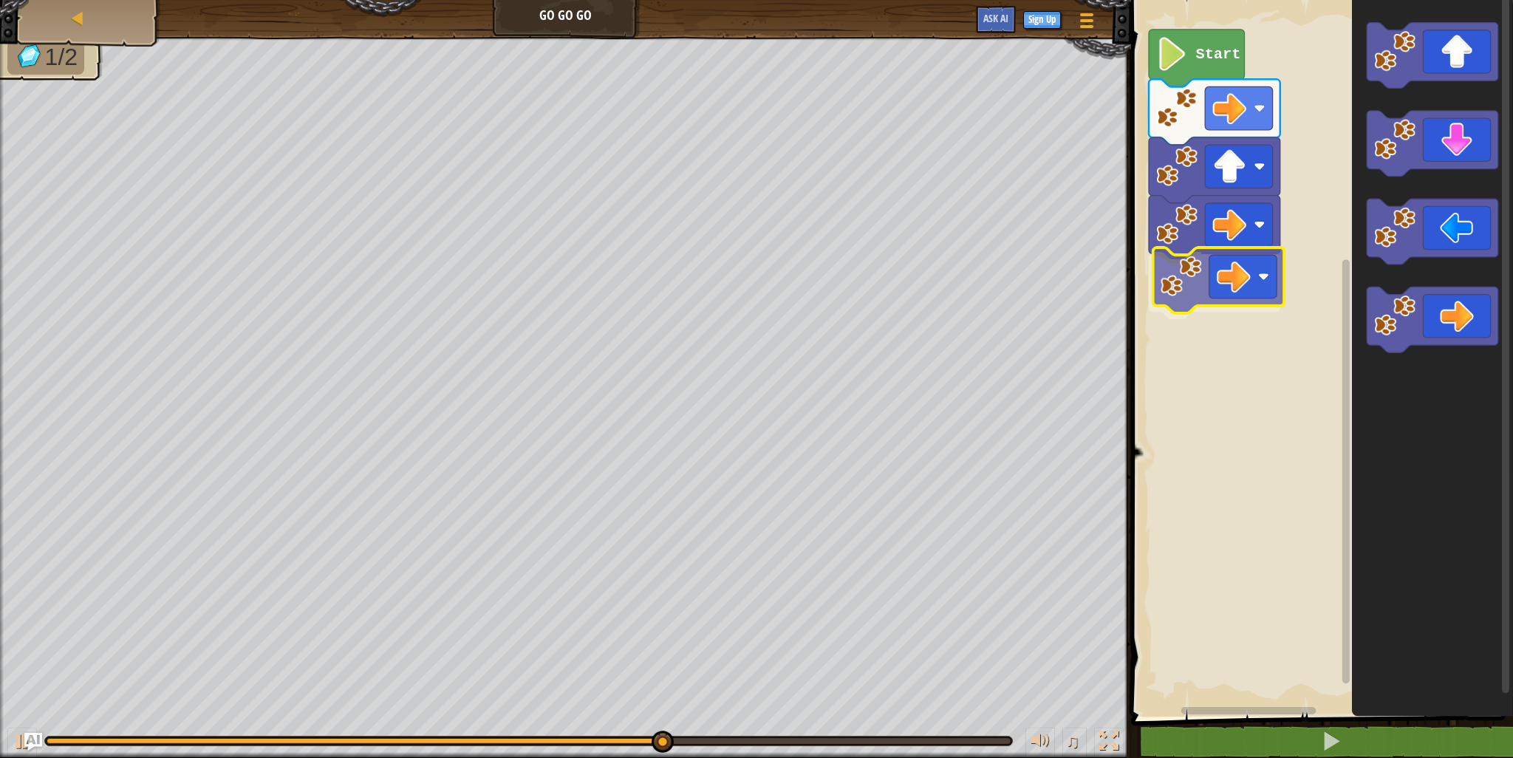
click at [1205, 255] on div "Start" at bounding box center [1320, 355] width 386 height 724
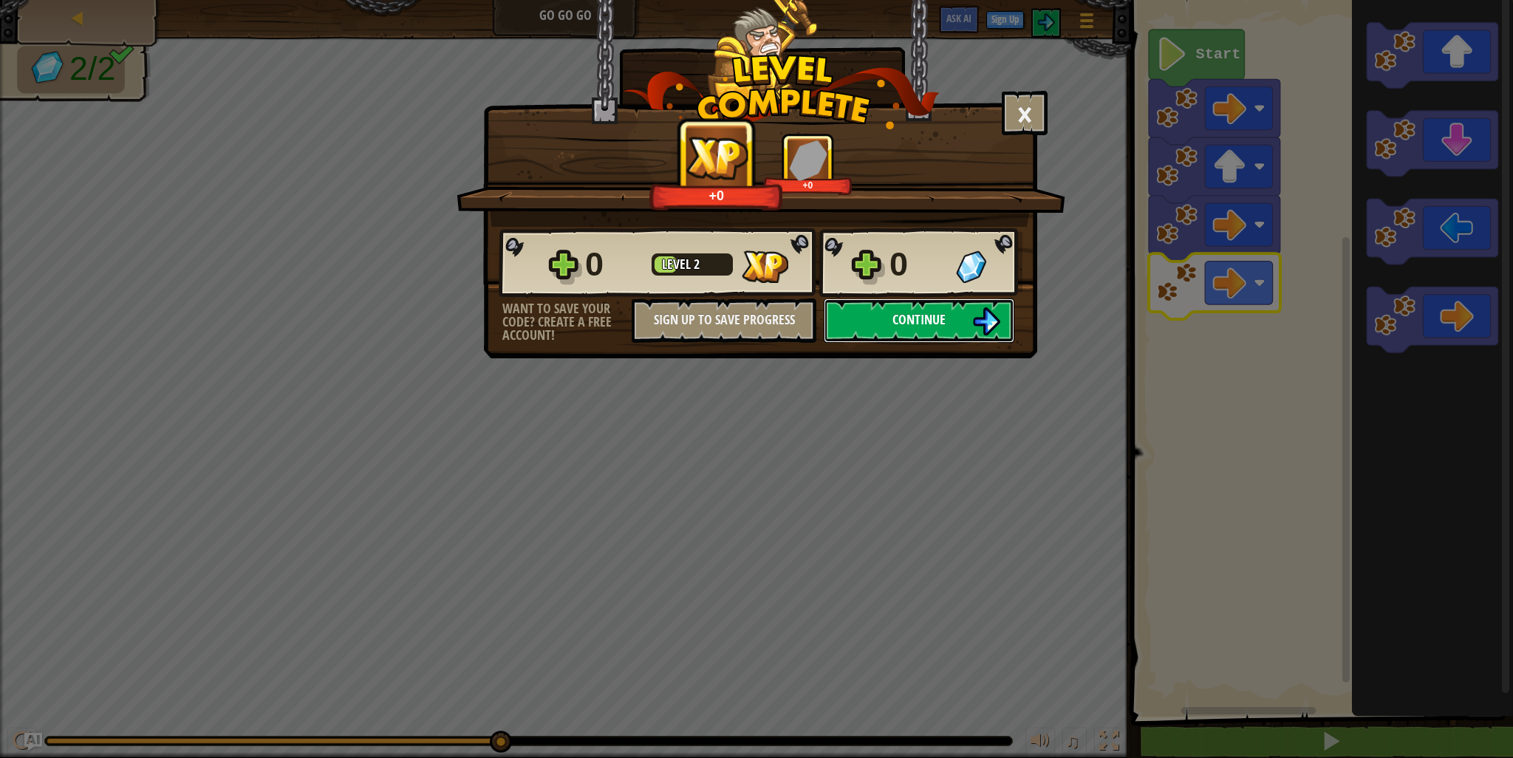
click at [972, 305] on button "Continue" at bounding box center [919, 321] width 191 height 44
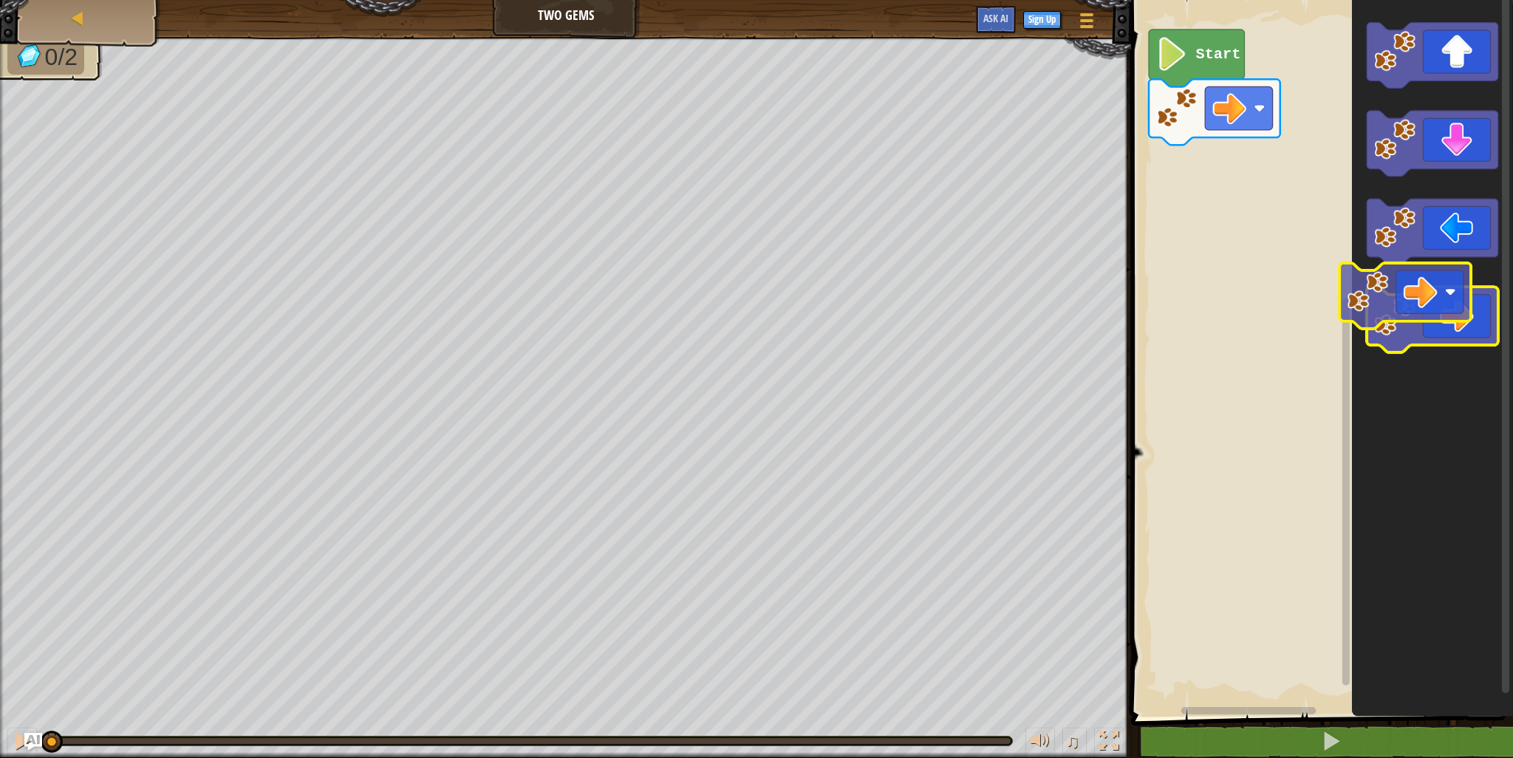
click at [1377, 287] on g "Blockly Workspace" at bounding box center [1433, 320] width 132 height 66
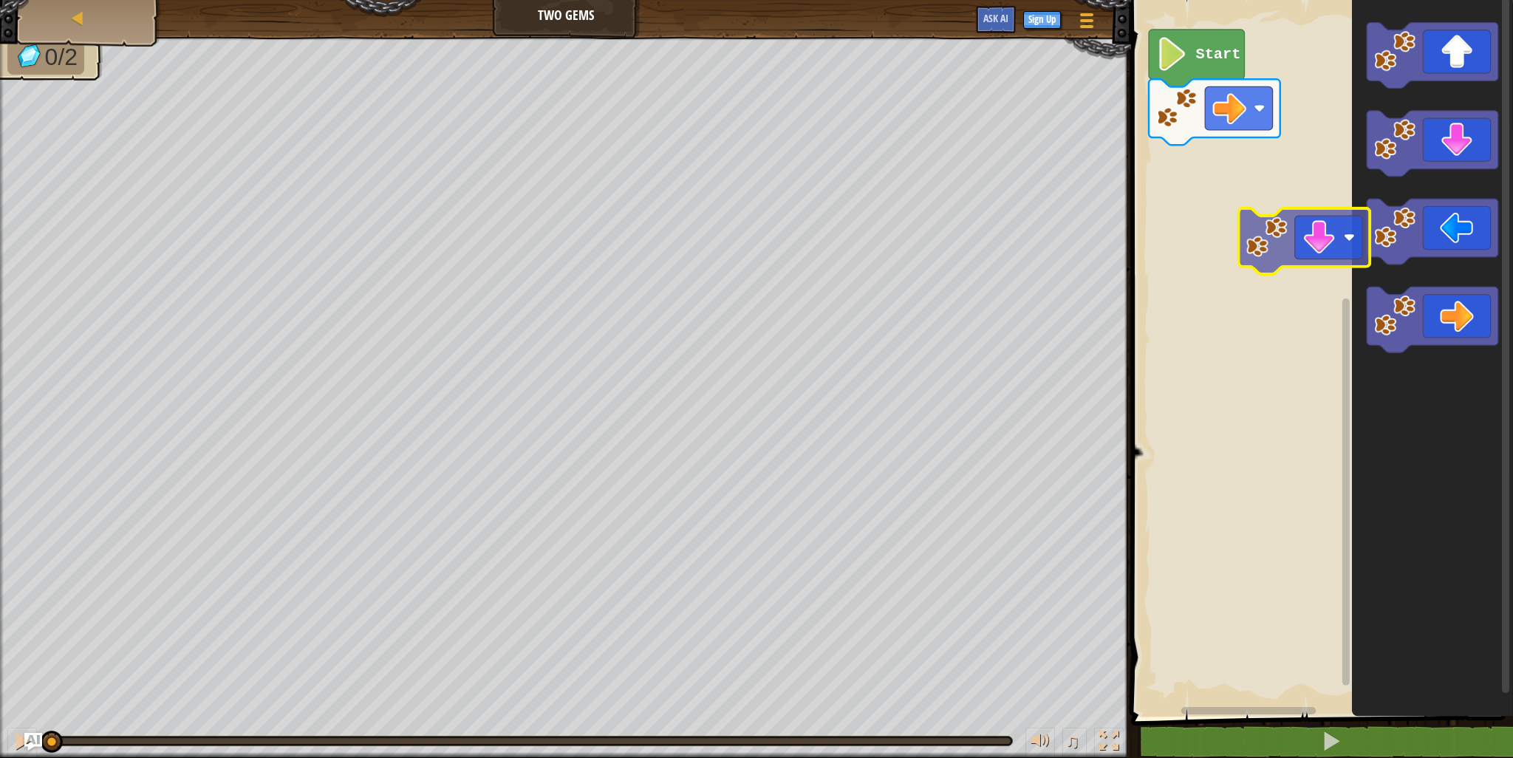
click at [1323, 267] on div "Start" at bounding box center [1320, 355] width 386 height 724
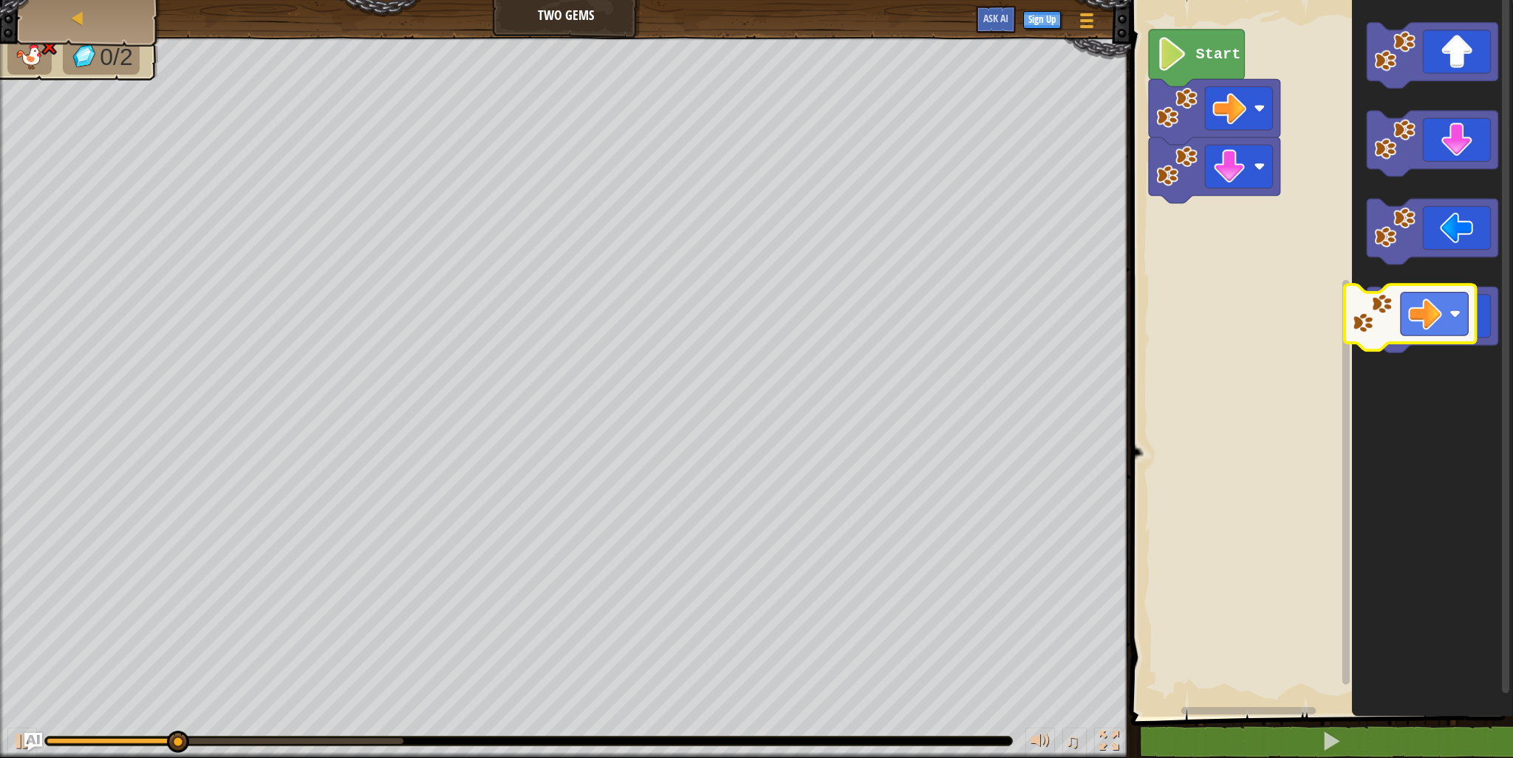
click at [1422, 319] on icon "Blockly Workspace" at bounding box center [1433, 320] width 132 height 66
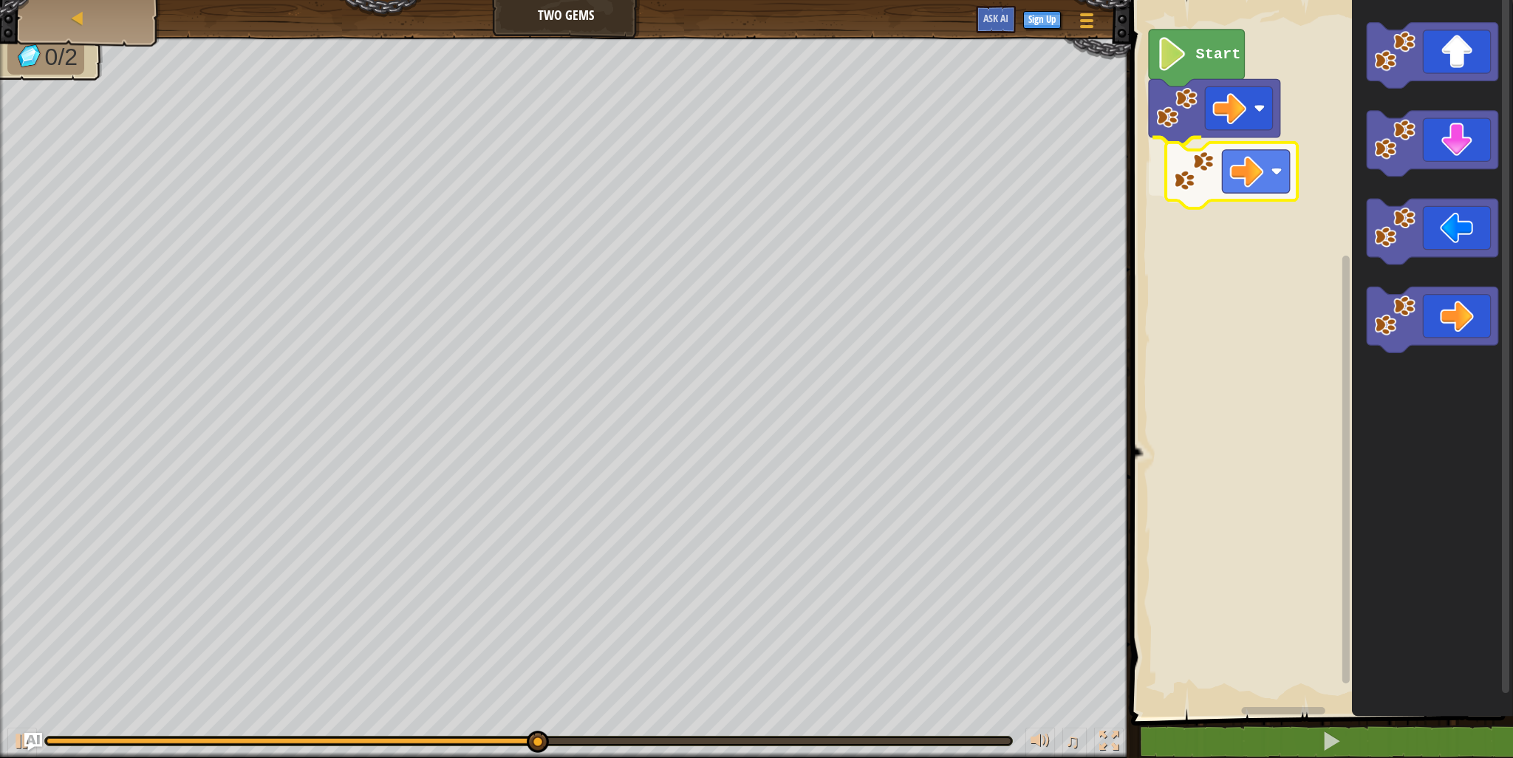
click at [1253, 163] on div "Start" at bounding box center [1320, 355] width 386 height 724
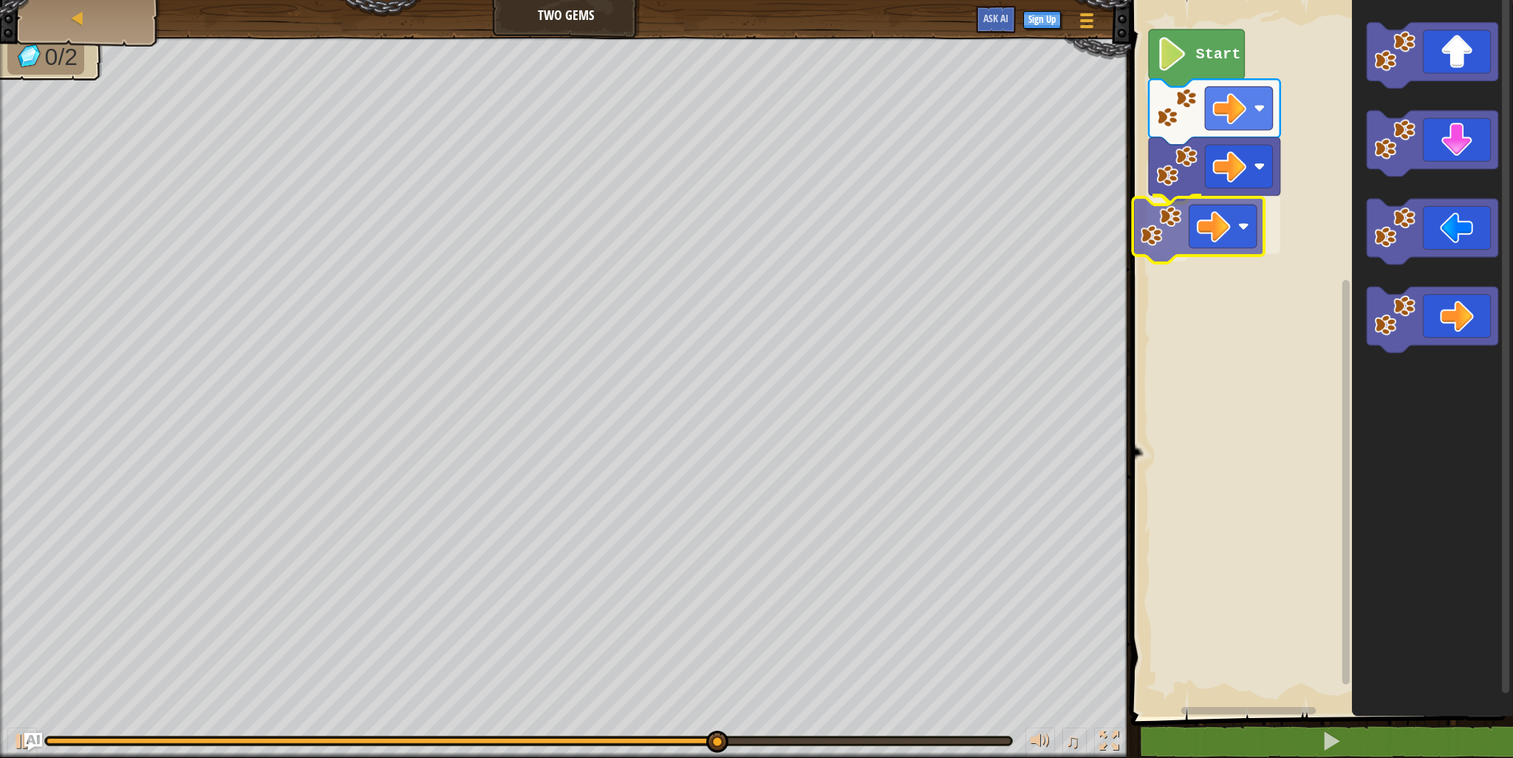
click at [1203, 223] on div "Start" at bounding box center [1320, 355] width 386 height 724
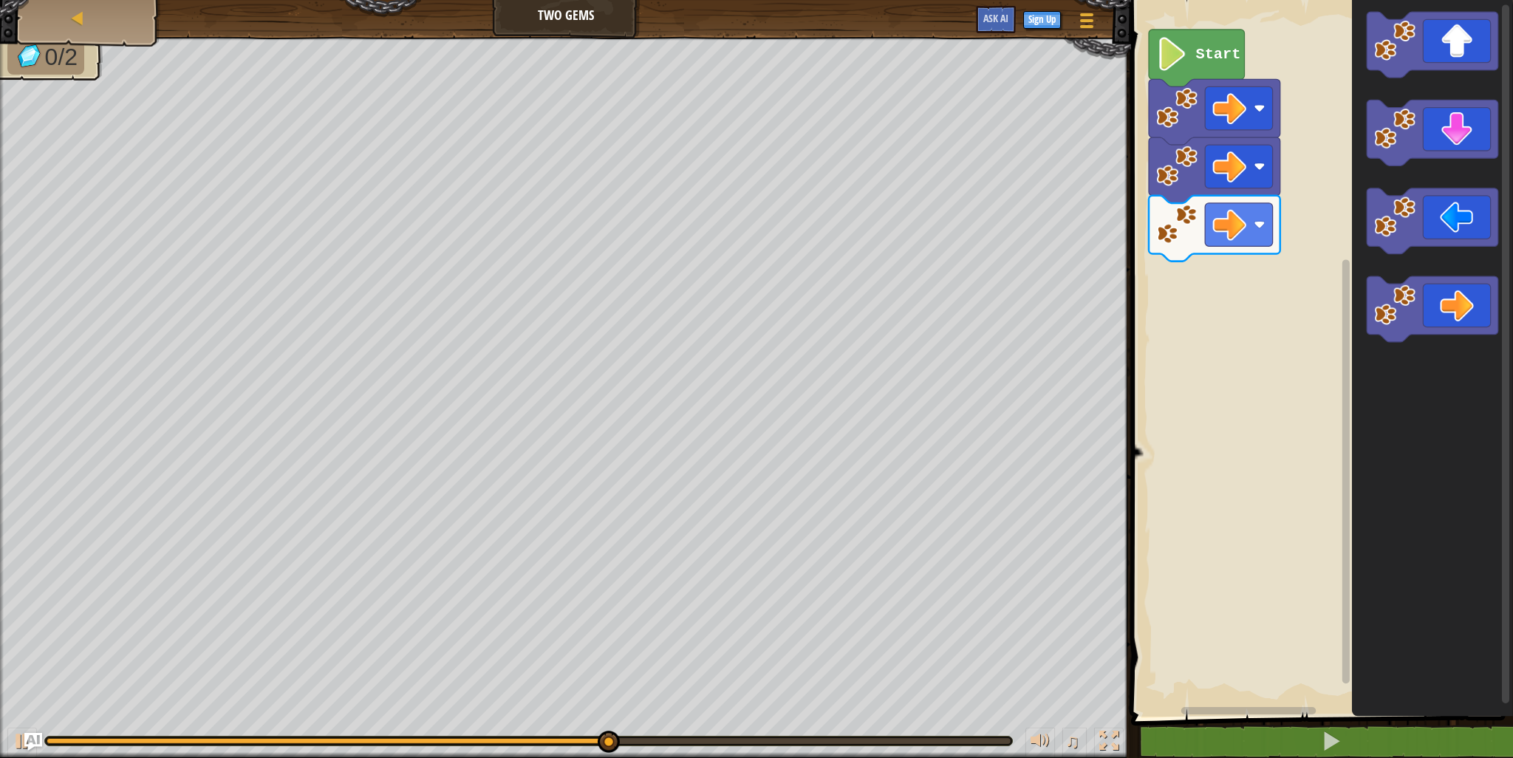
click at [1418, 174] on icon "Blockly Workspace" at bounding box center [1432, 355] width 161 height 724
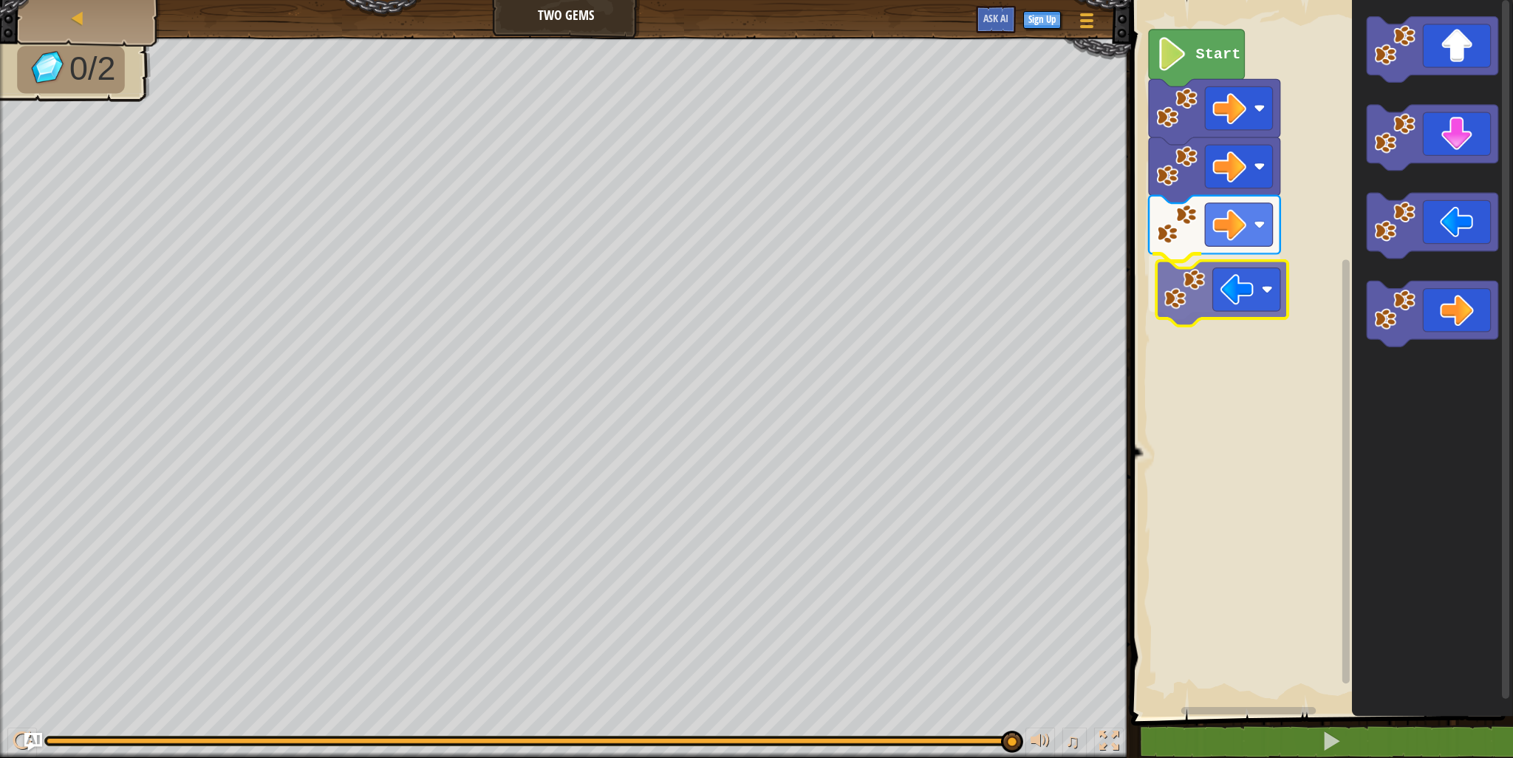
click at [1218, 292] on div "Start" at bounding box center [1320, 355] width 386 height 724
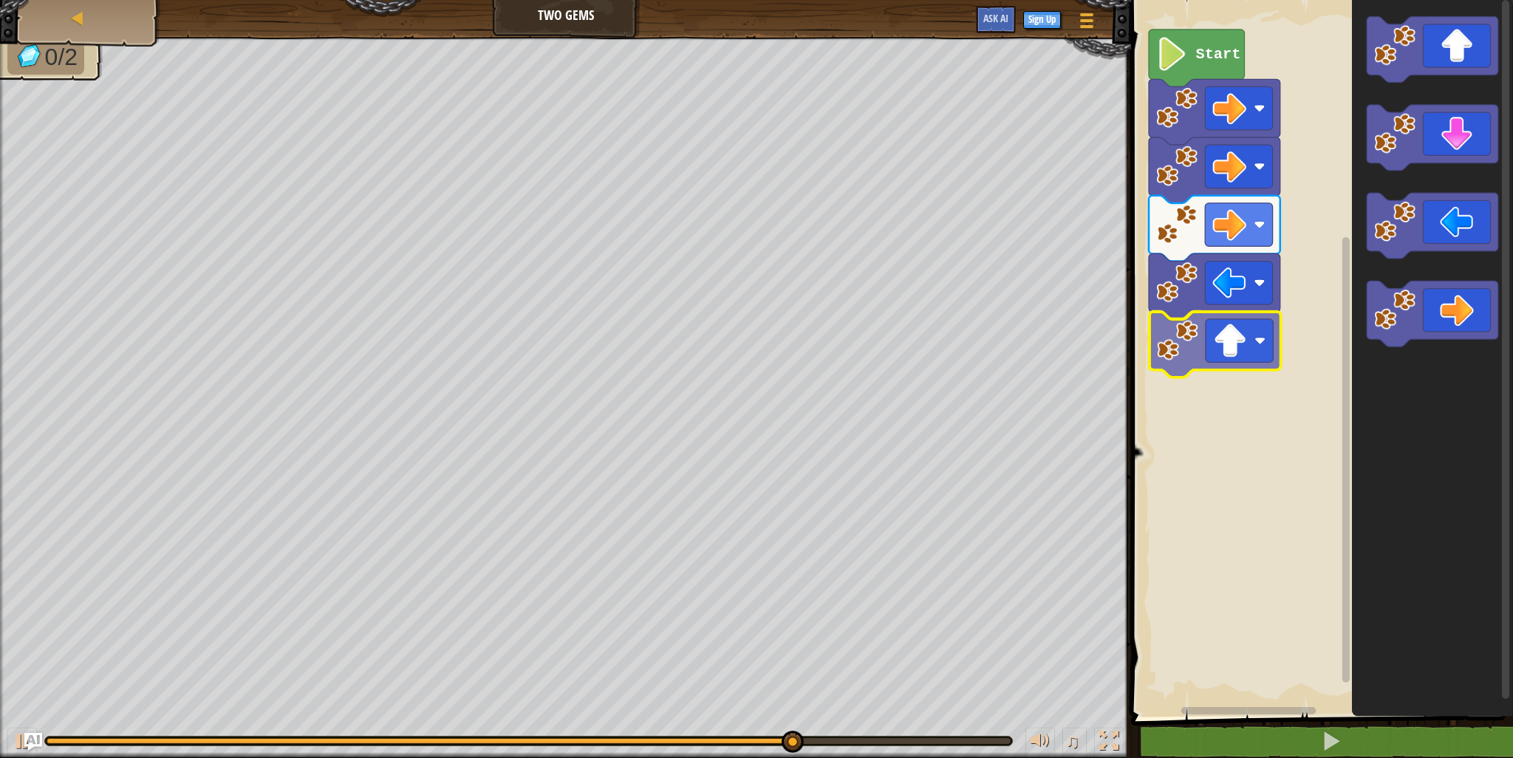
click at [1228, 318] on div "Start" at bounding box center [1320, 355] width 386 height 724
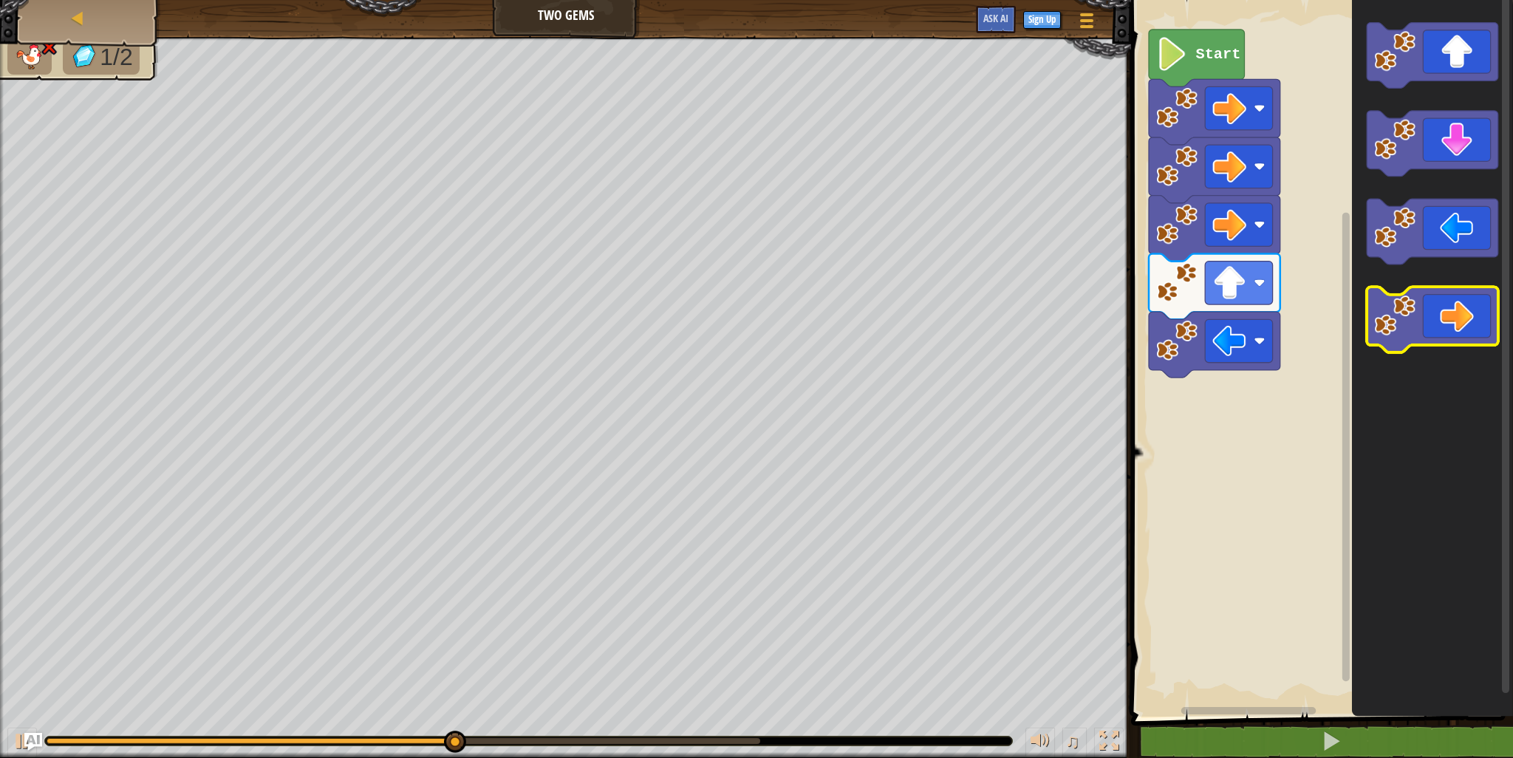
click at [1392, 309] on g "Blockly Workspace" at bounding box center [1433, 188] width 132 height 330
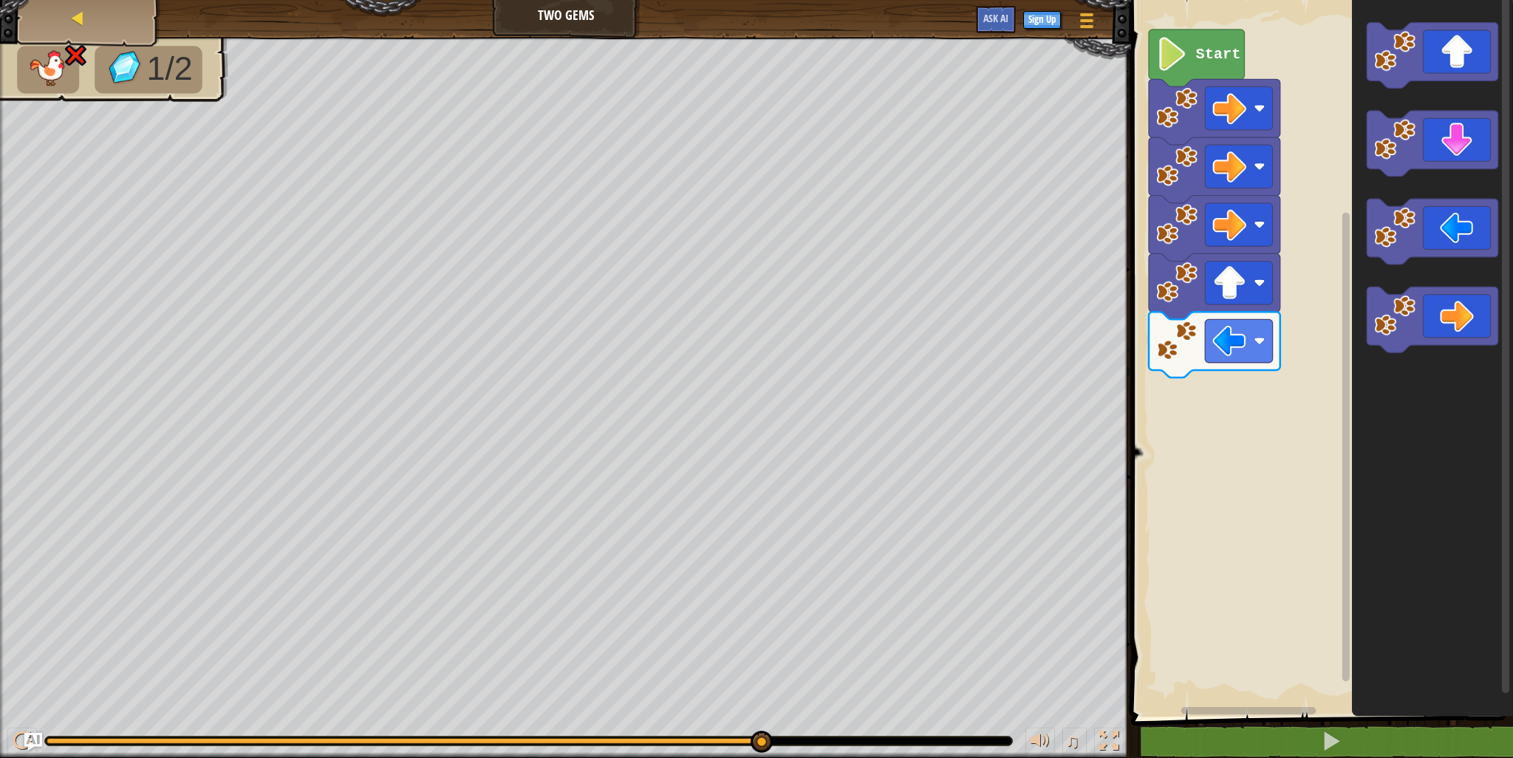
click at [99, 16] on div "Map" at bounding box center [89, 18] width 118 height 37
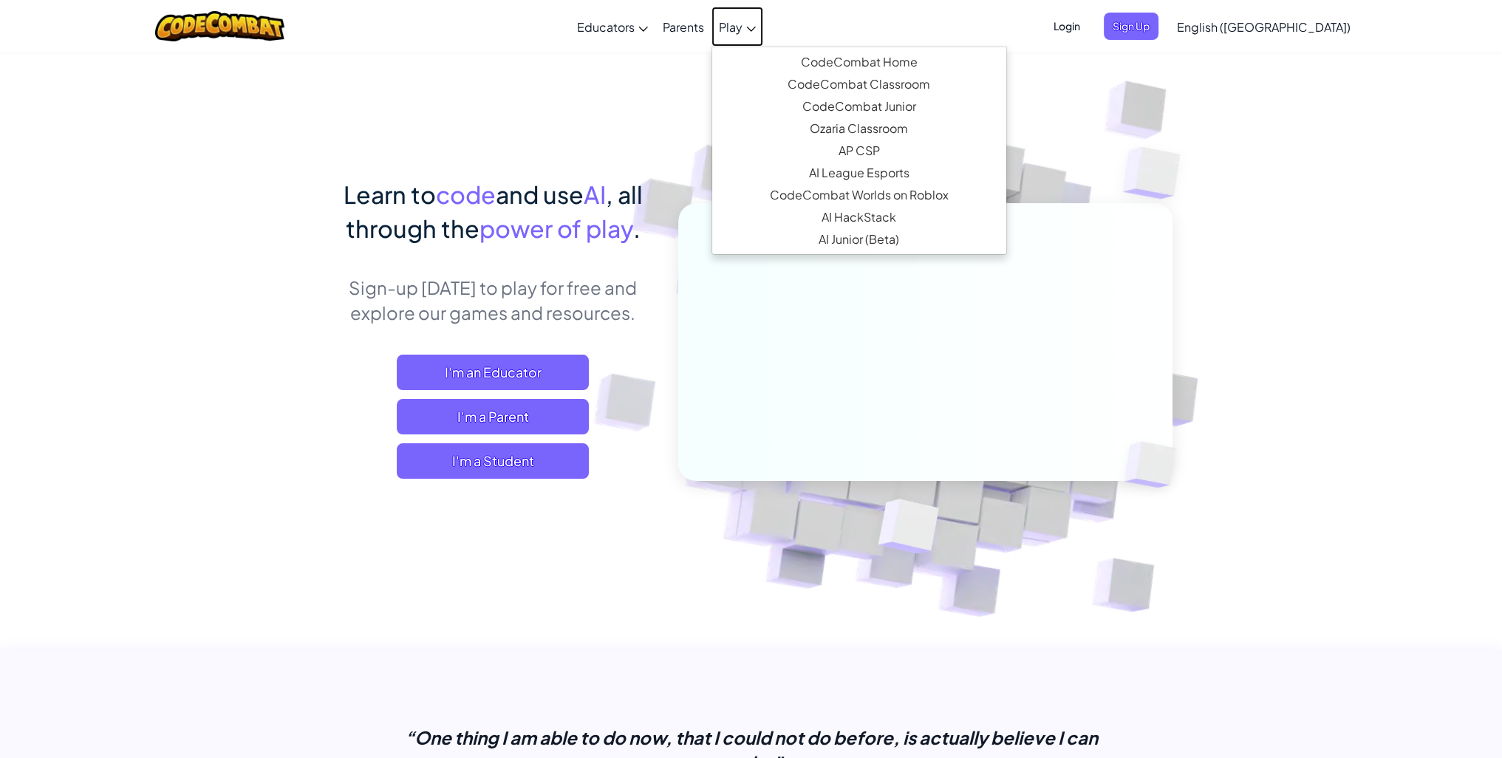
click at [743, 32] on span "Play" at bounding box center [731, 27] width 24 height 16
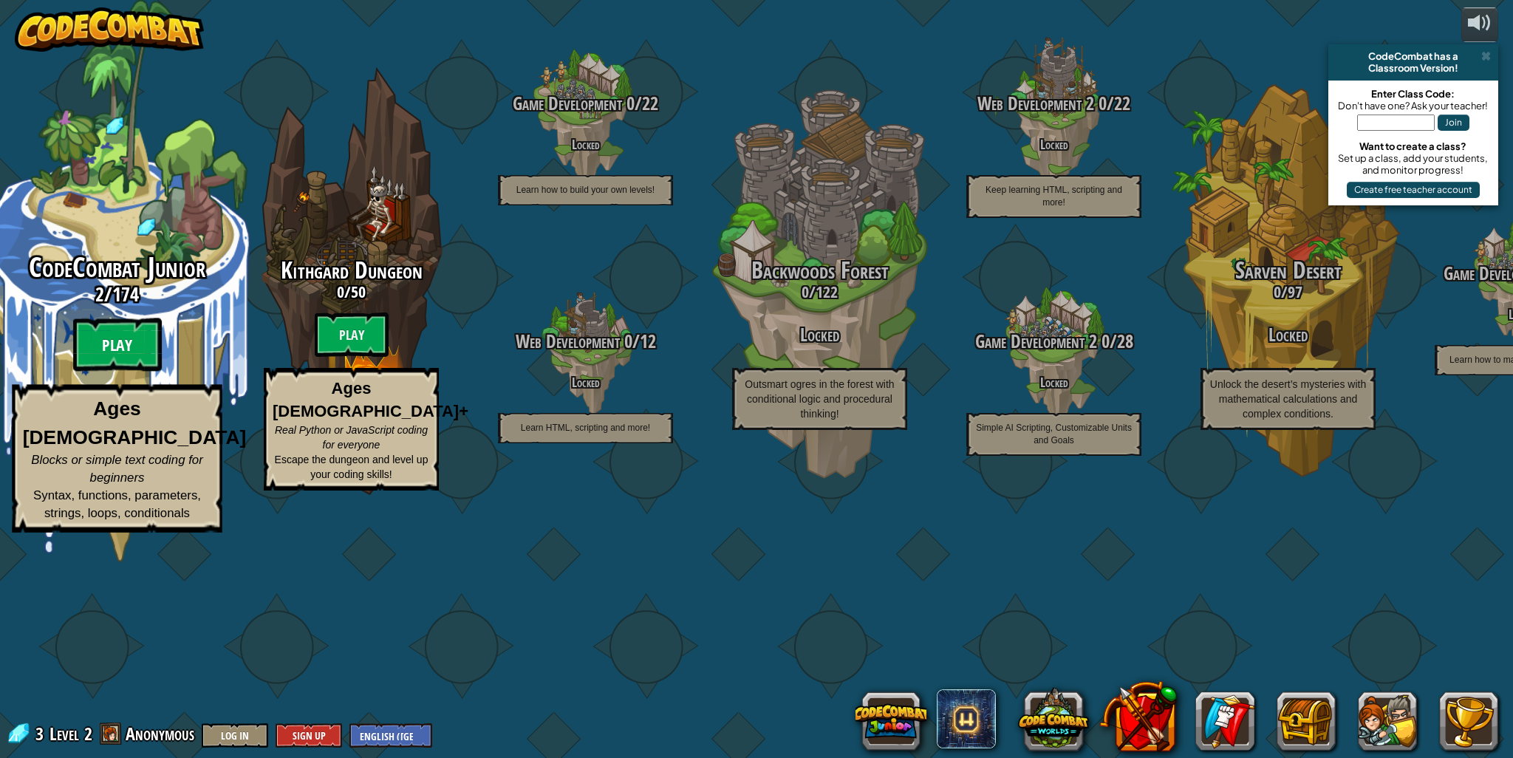
click at [147, 372] on btn "Play" at bounding box center [117, 344] width 89 height 53
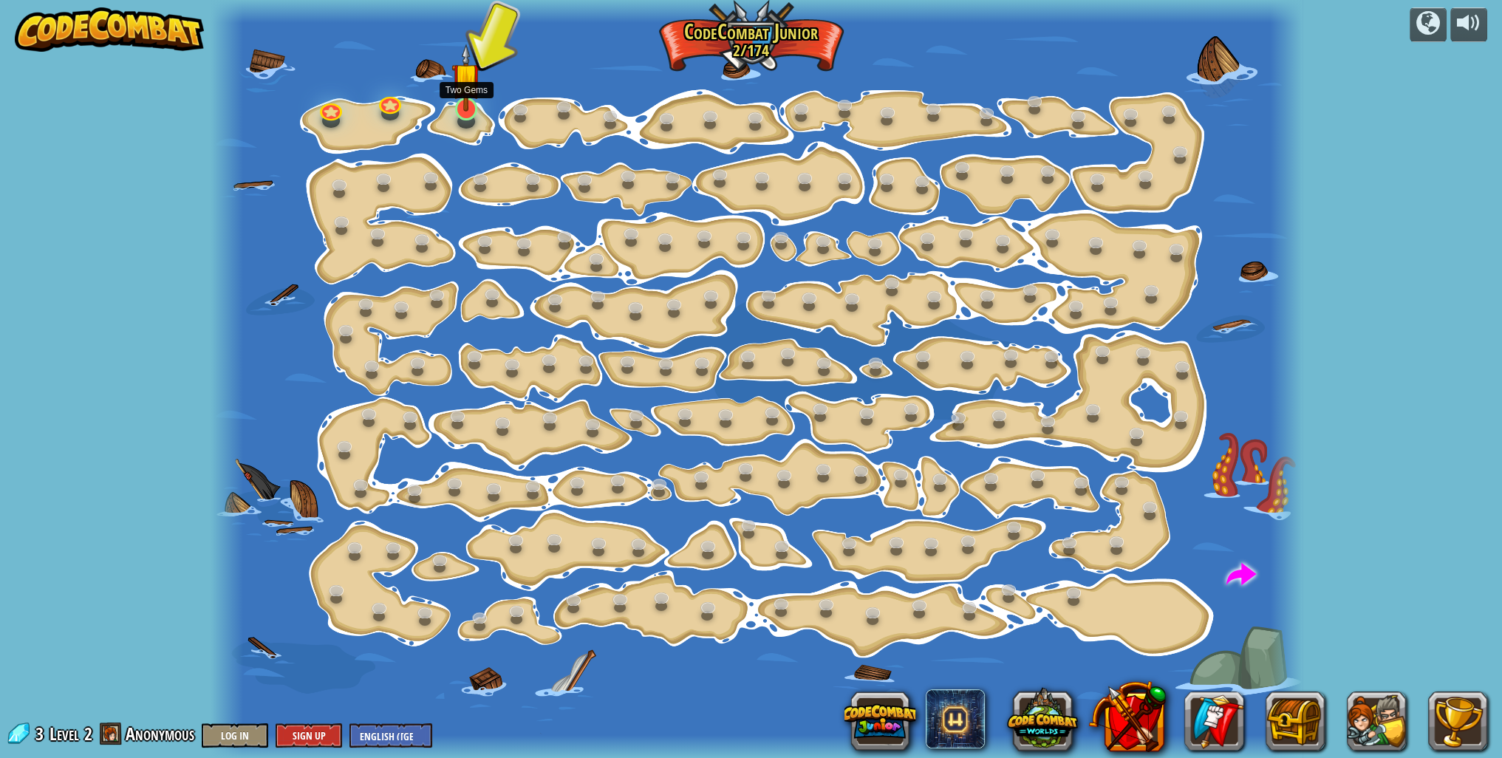
click at [466, 90] on img at bounding box center [466, 78] width 30 height 68
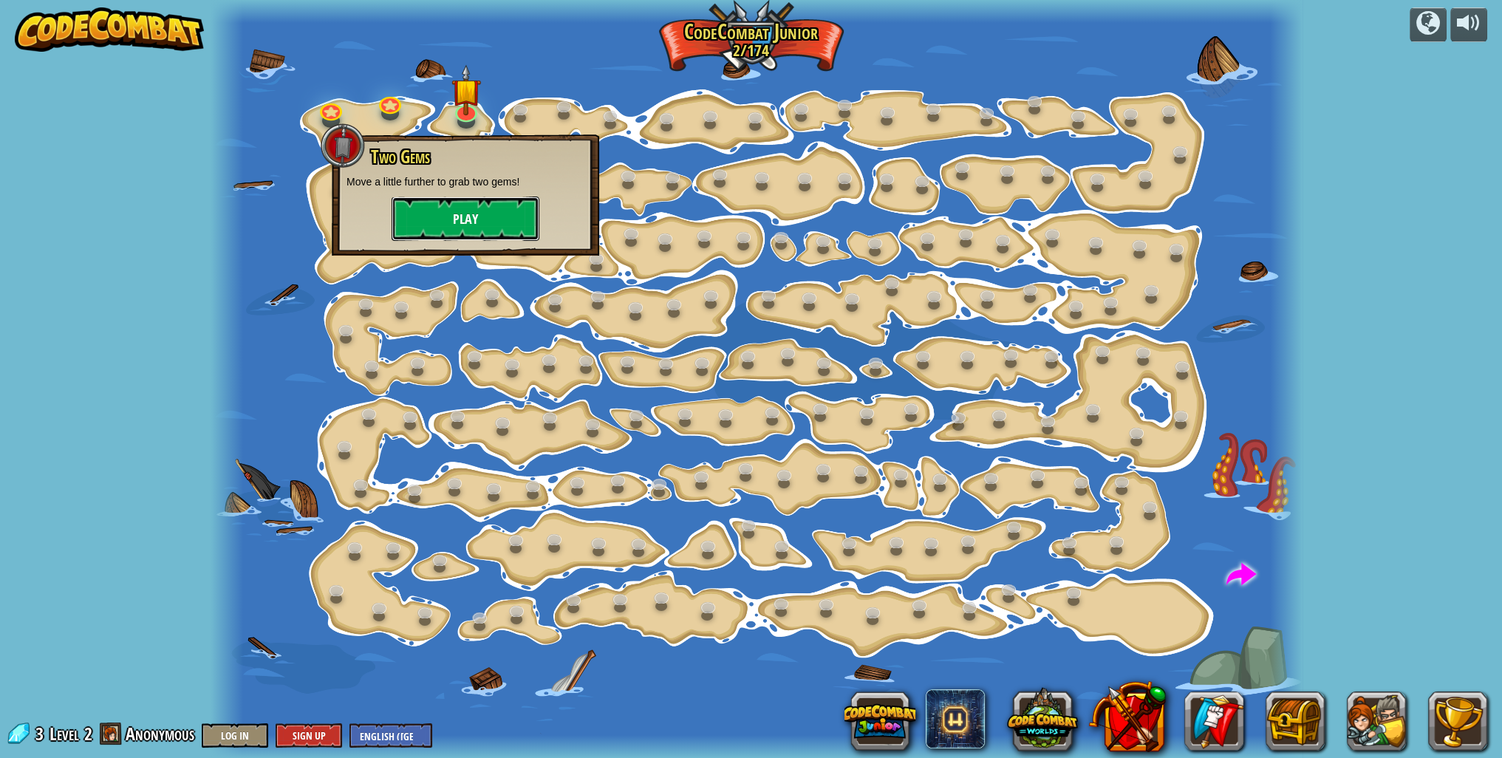
click at [476, 205] on button "Play" at bounding box center [466, 219] width 148 height 44
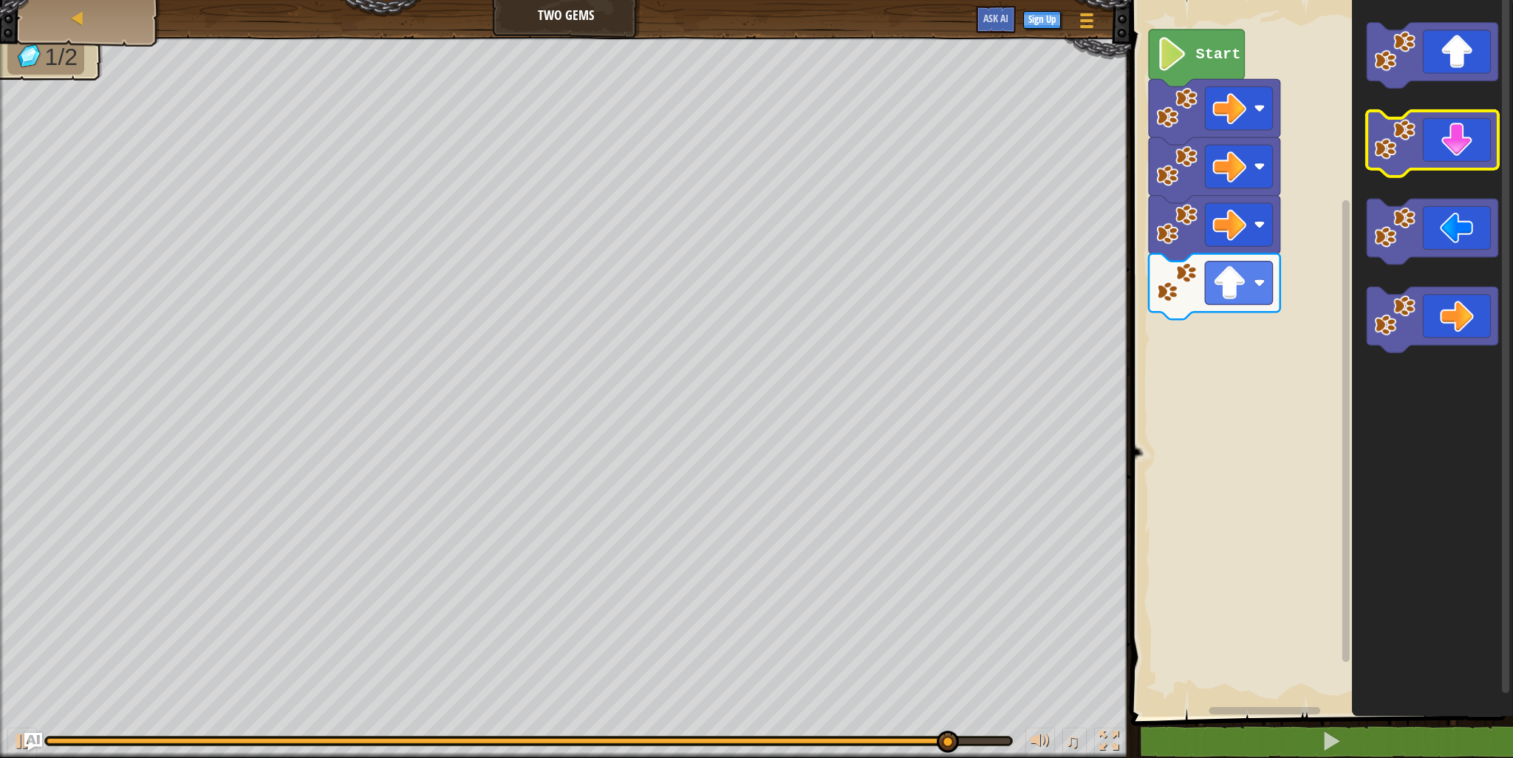
click at [1403, 126] on image "Blockly Workspace" at bounding box center [1394, 139] width 41 height 41
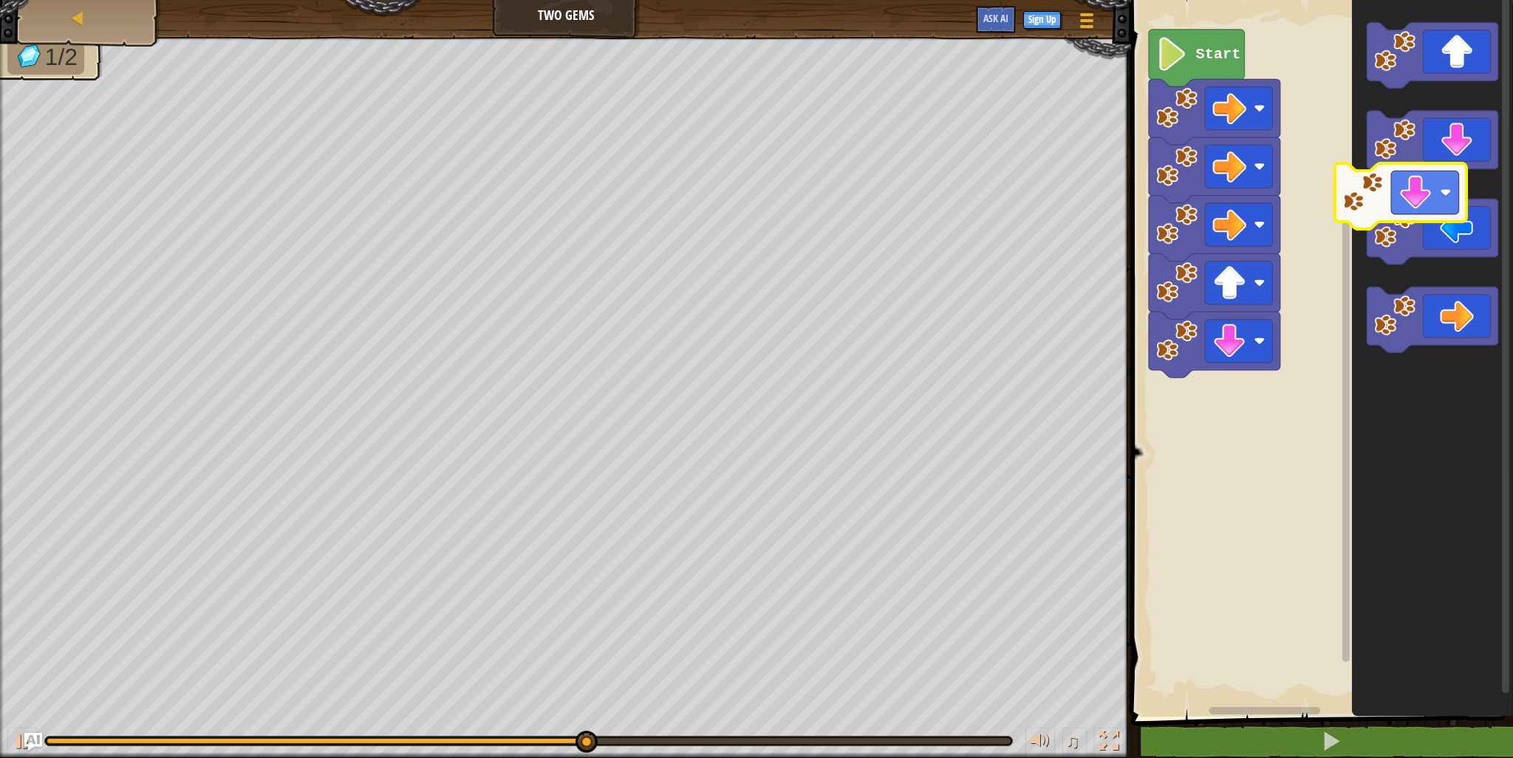
click at [1371, 179] on icon "Blockly Workspace" at bounding box center [1432, 355] width 161 height 724
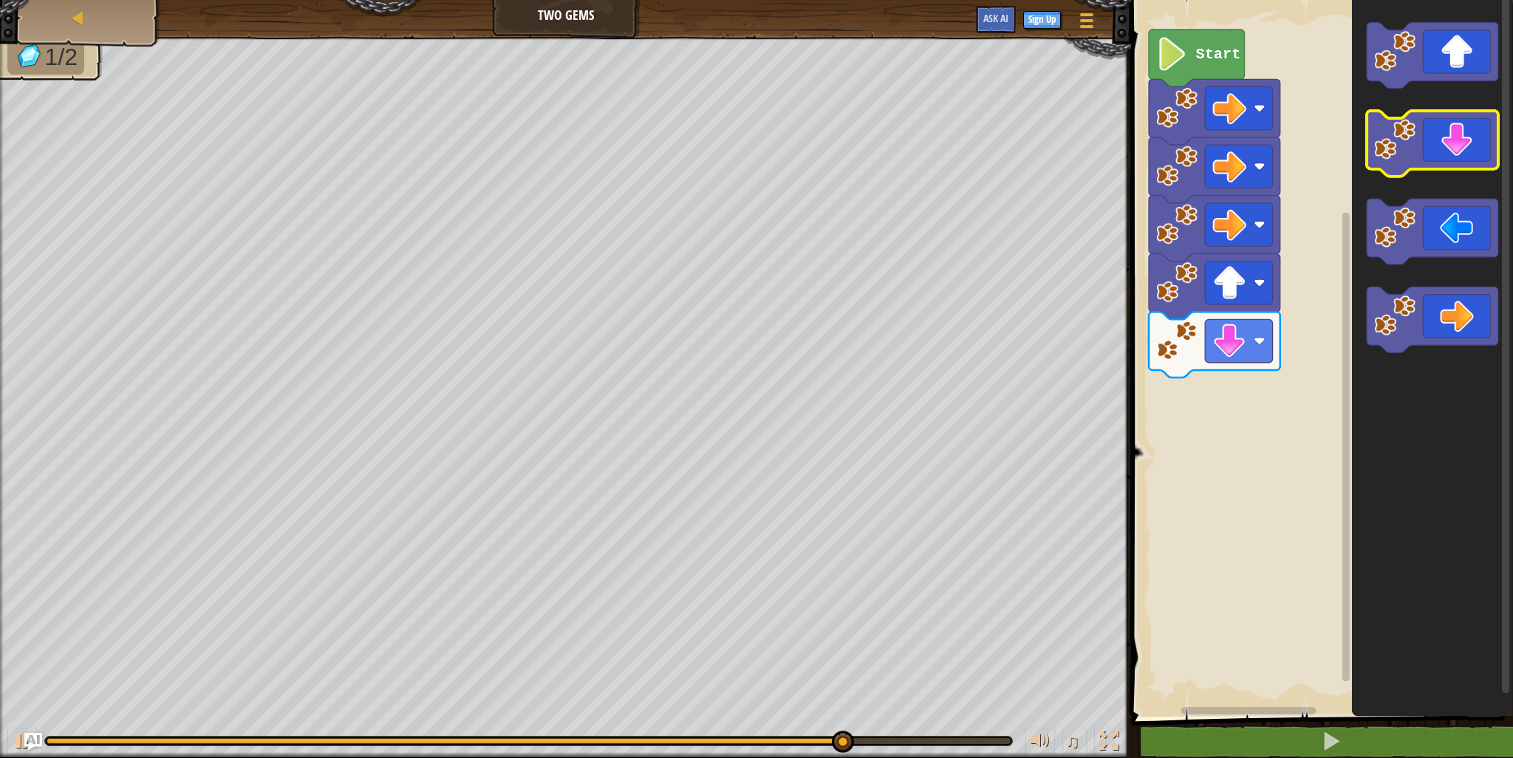
click at [1404, 135] on image "Blockly Workspace" at bounding box center [1394, 139] width 41 height 41
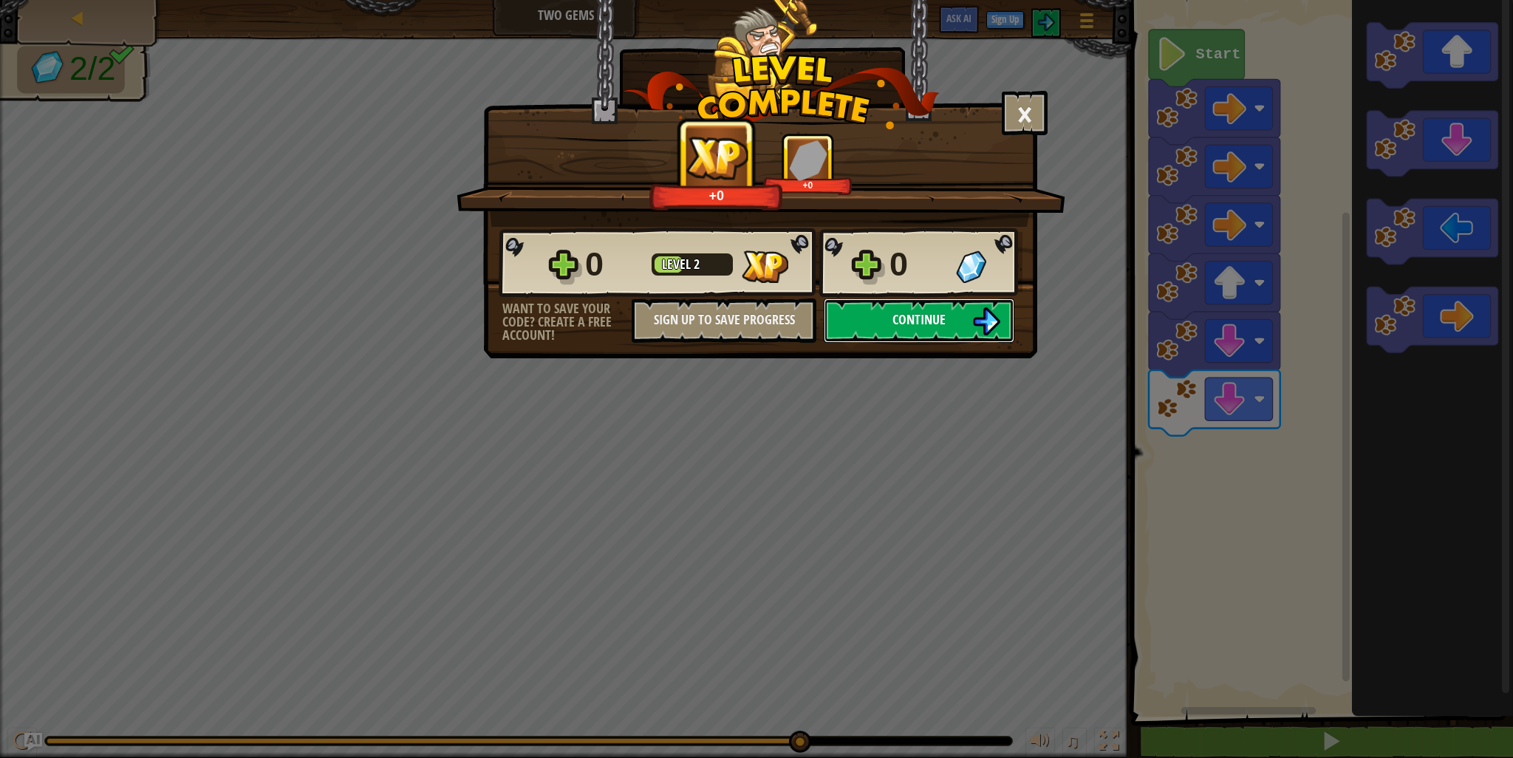
click at [982, 317] on img at bounding box center [986, 321] width 28 height 28
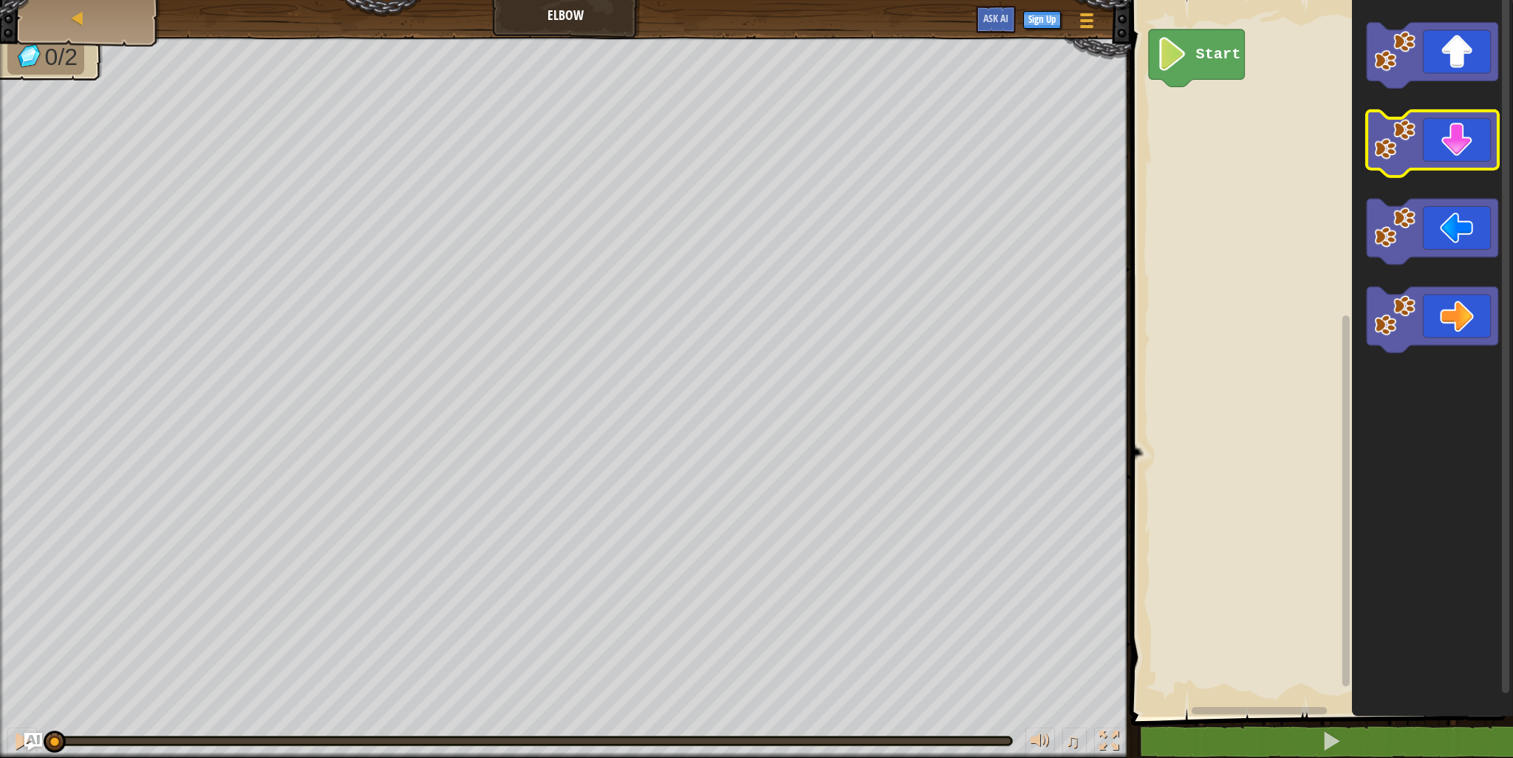
click at [1420, 143] on icon "Blockly Workspace" at bounding box center [1433, 144] width 132 height 66
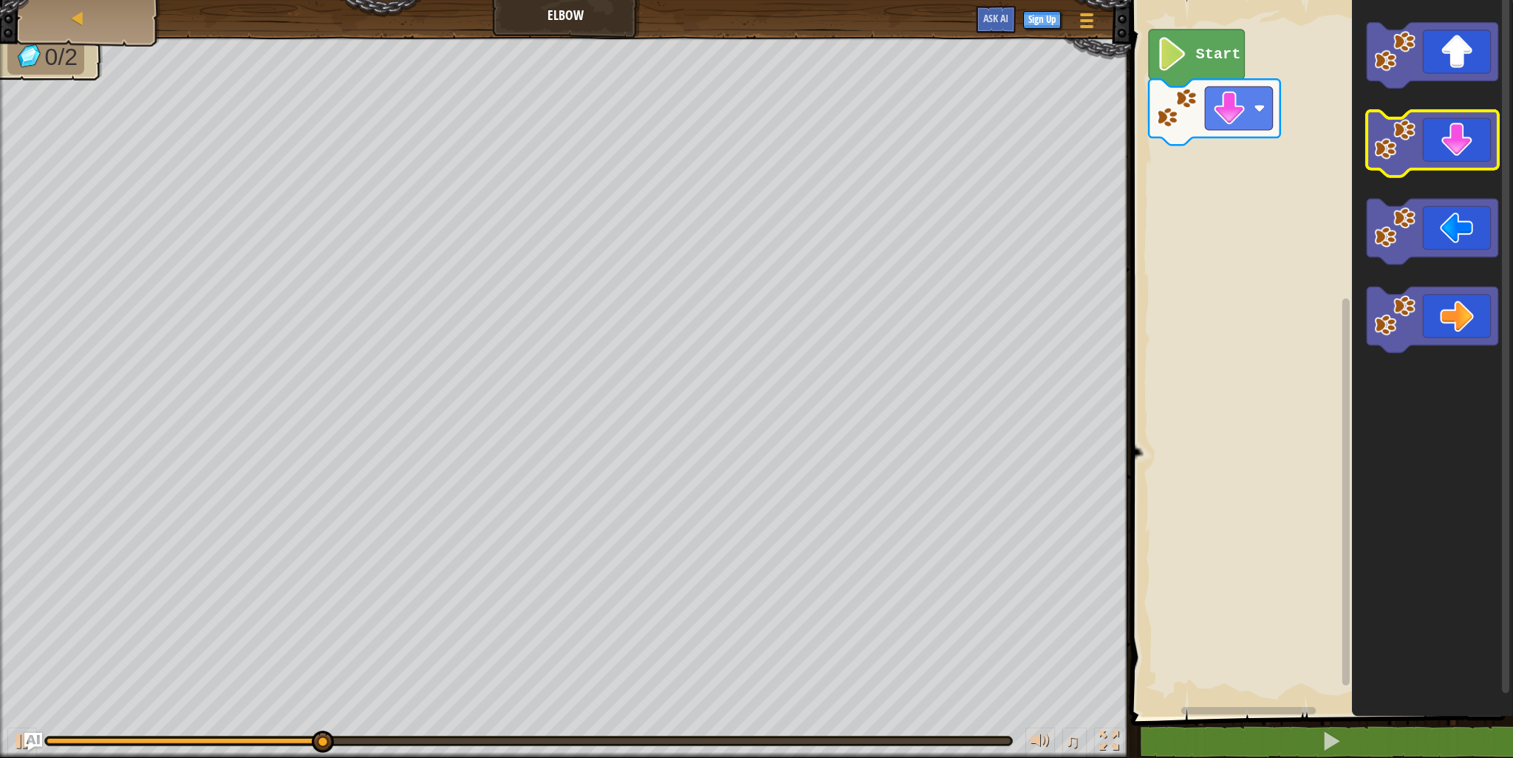
click at [1466, 151] on icon "Blockly Workspace" at bounding box center [1433, 144] width 132 height 66
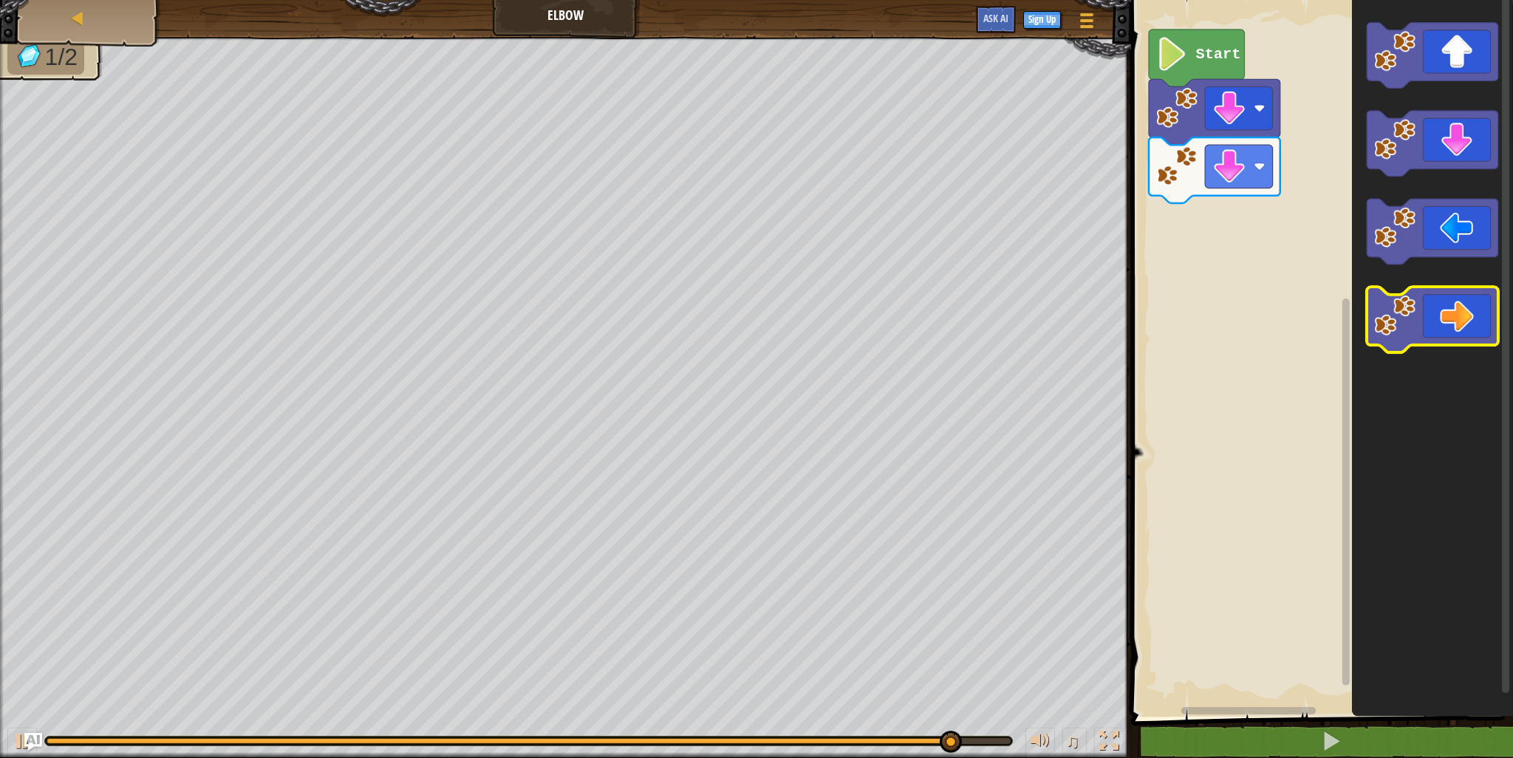
click at [1443, 322] on icon "Blockly Workspace" at bounding box center [1433, 320] width 132 height 66
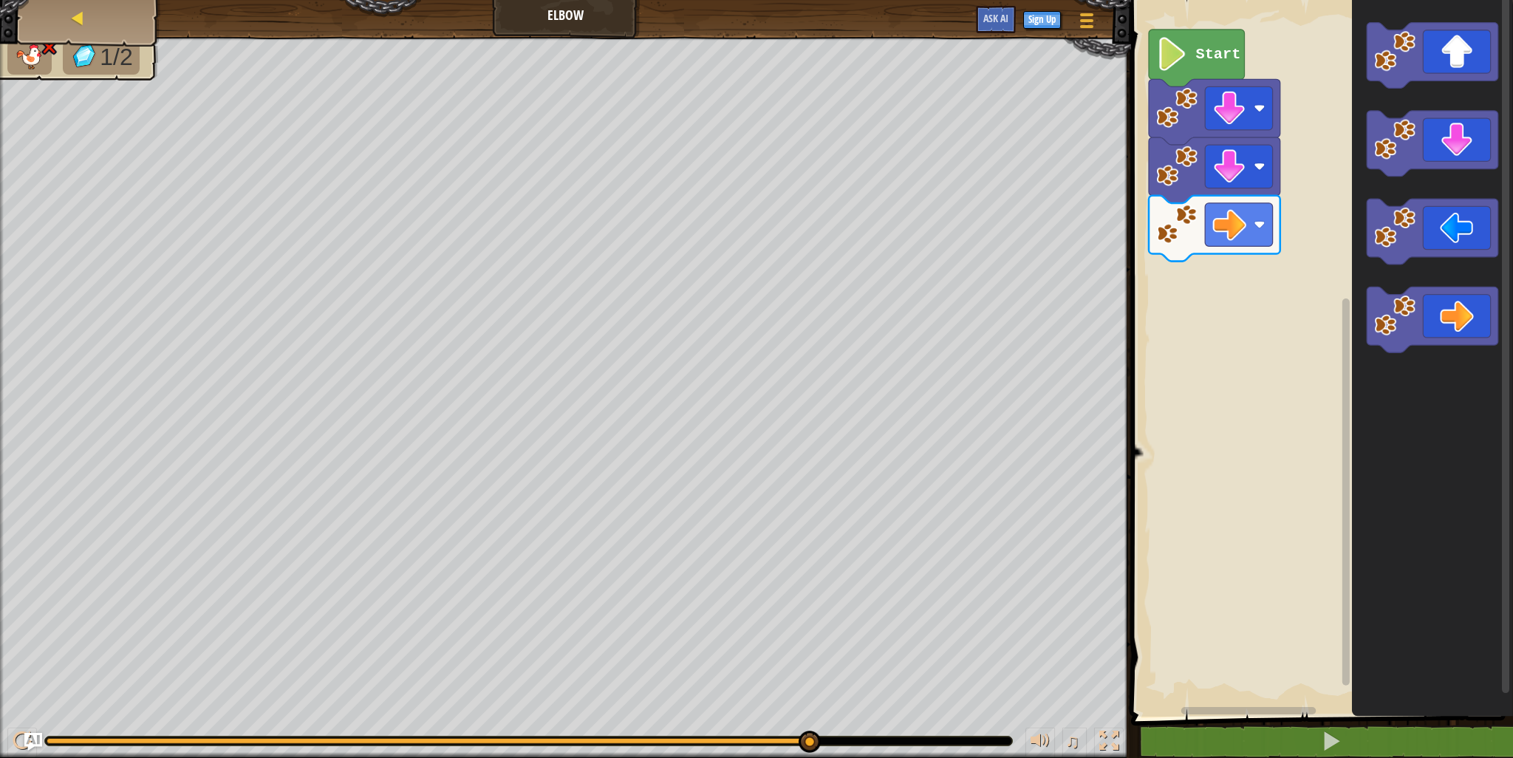
click at [82, 28] on div "Map" at bounding box center [89, 18] width 118 height 37
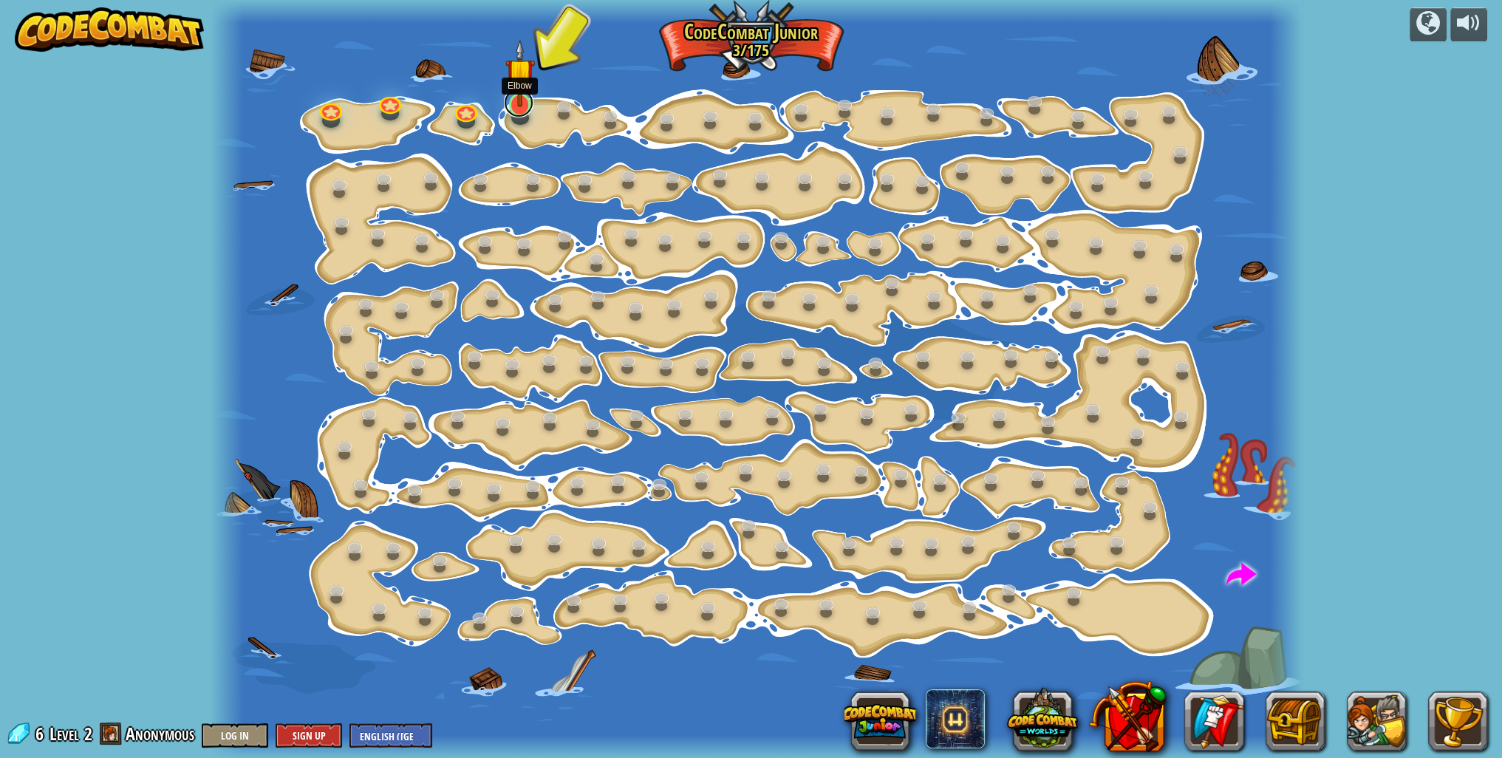
click at [514, 107] on link at bounding box center [519, 103] width 30 height 30
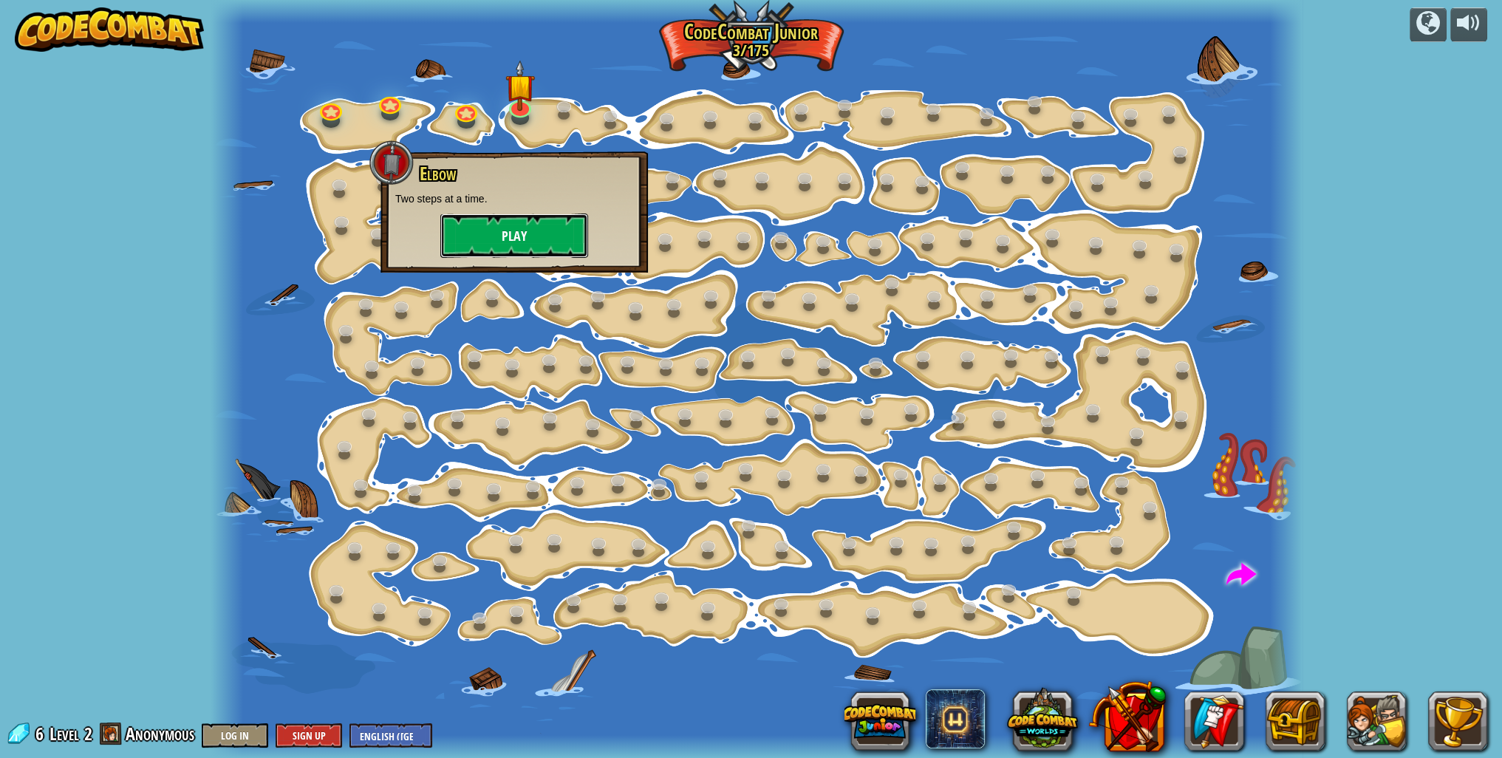
click at [528, 224] on button "Play" at bounding box center [514, 236] width 148 height 44
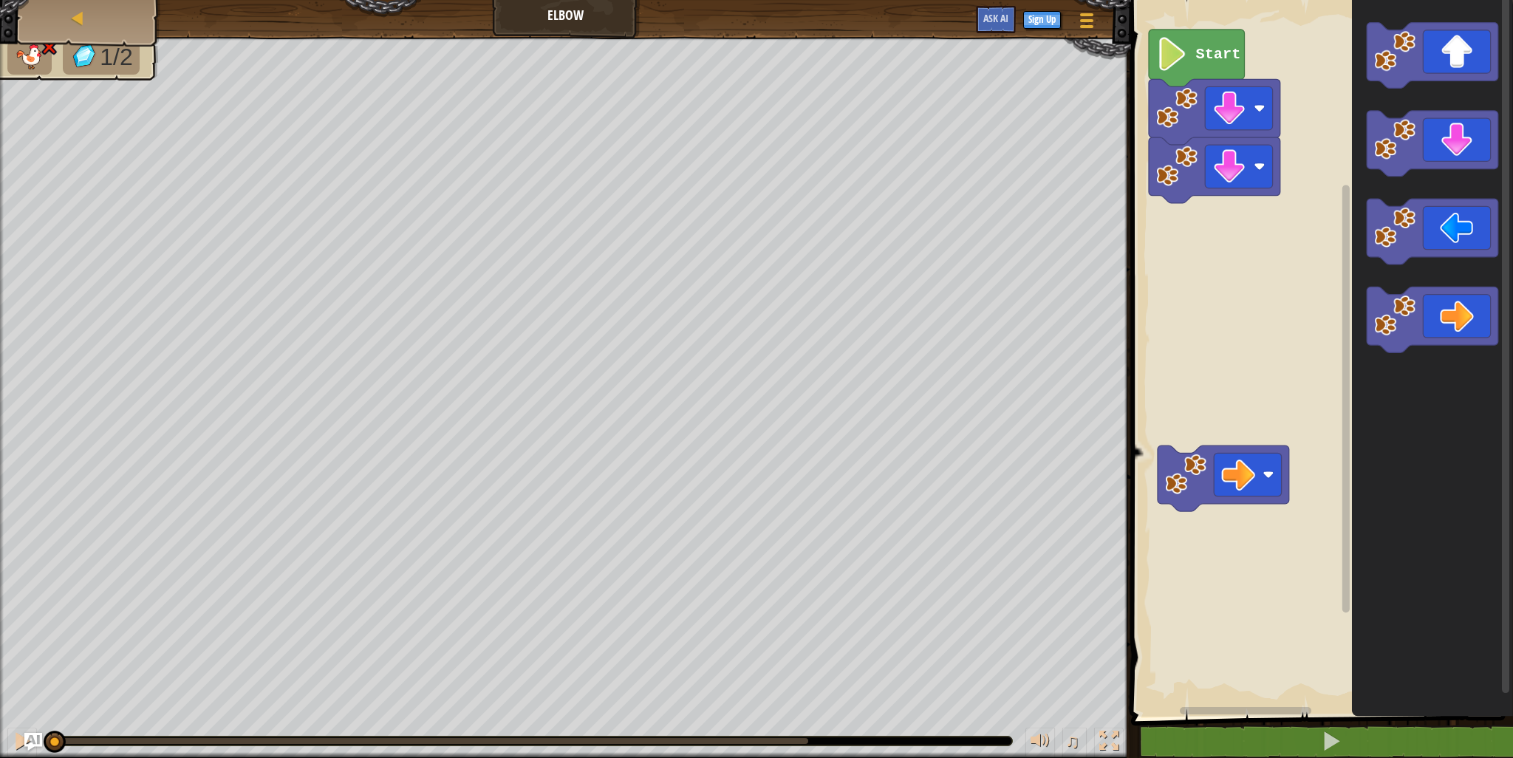
click at [1430, 229] on icon "Blockly Workspace" at bounding box center [1433, 232] width 132 height 66
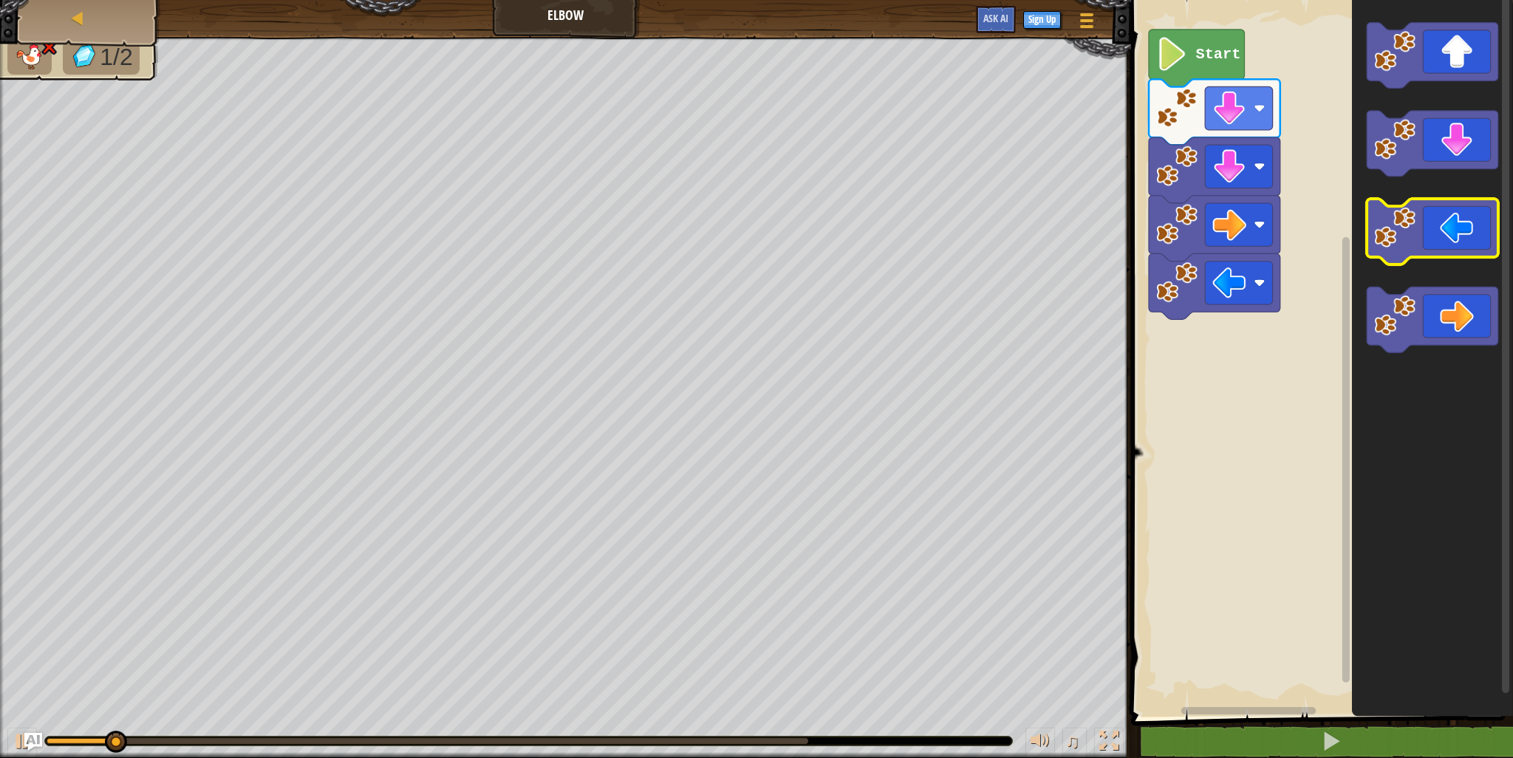
click at [1377, 229] on g "Blockly Workspace" at bounding box center [1433, 232] width 132 height 66
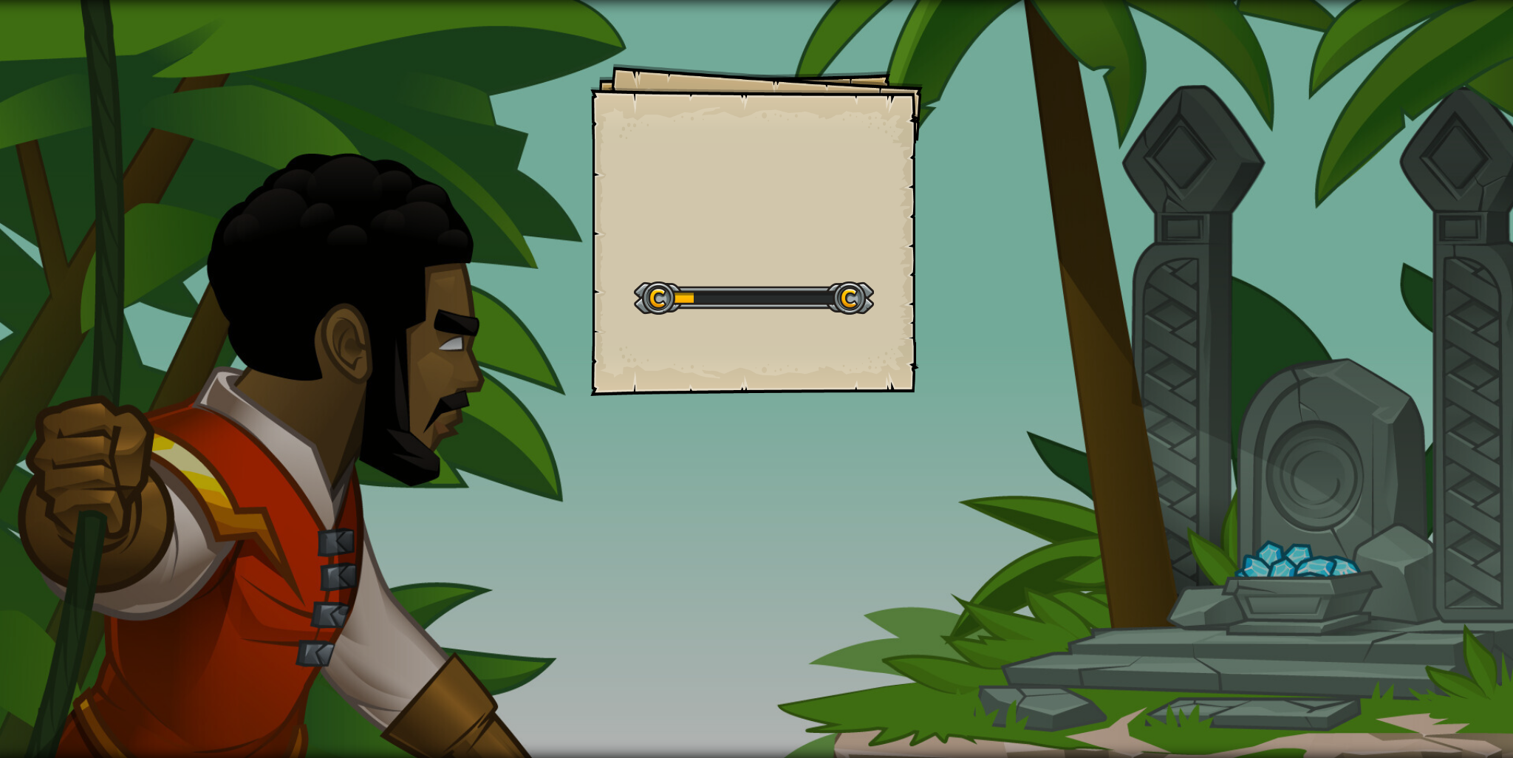
click at [67, 3] on div "Goals Start Level Error loading from server. Try refreshing the page. You'll ne…" at bounding box center [756, 379] width 1513 height 758
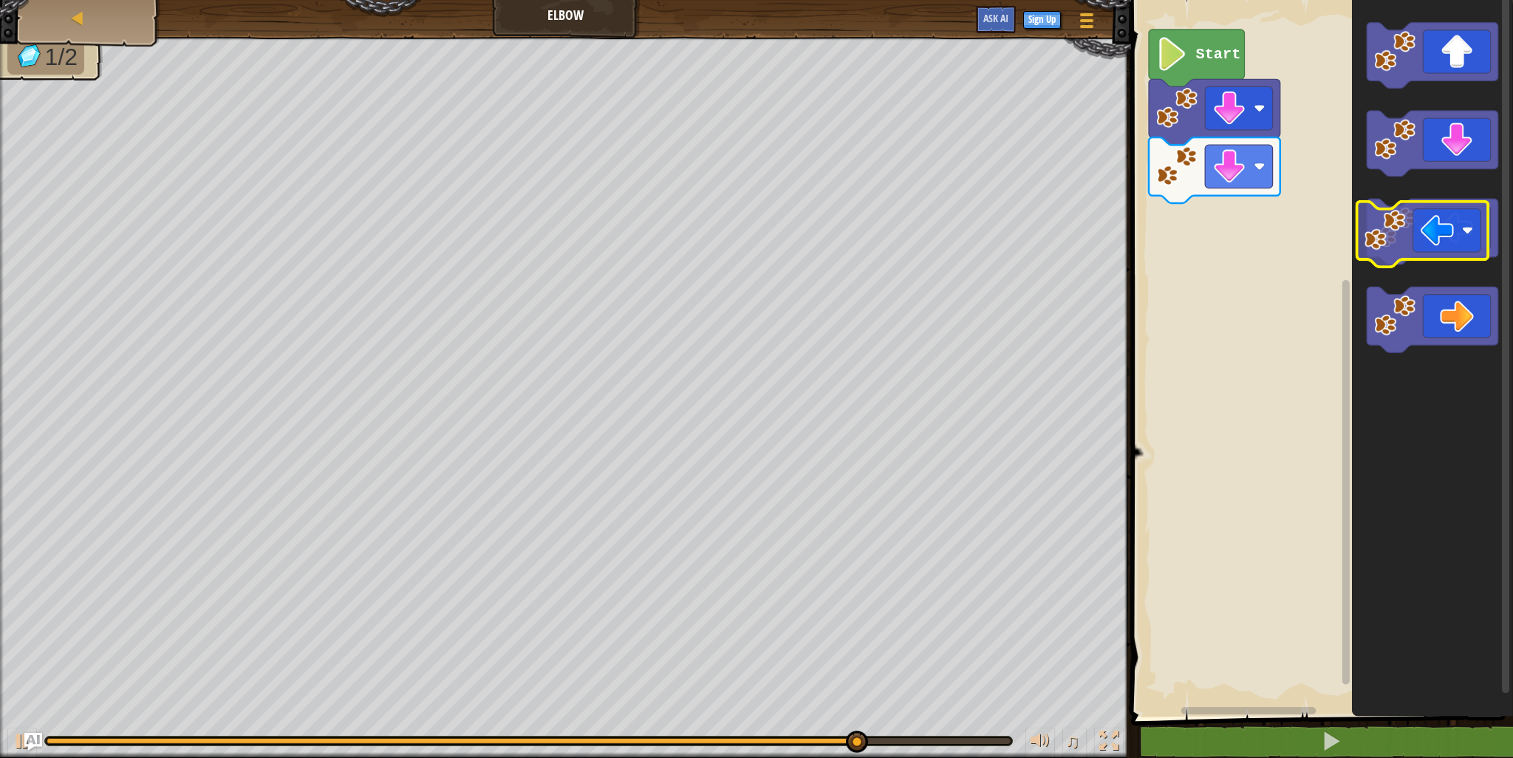
click at [1460, 241] on icon "Blockly Workspace" at bounding box center [1433, 232] width 132 height 66
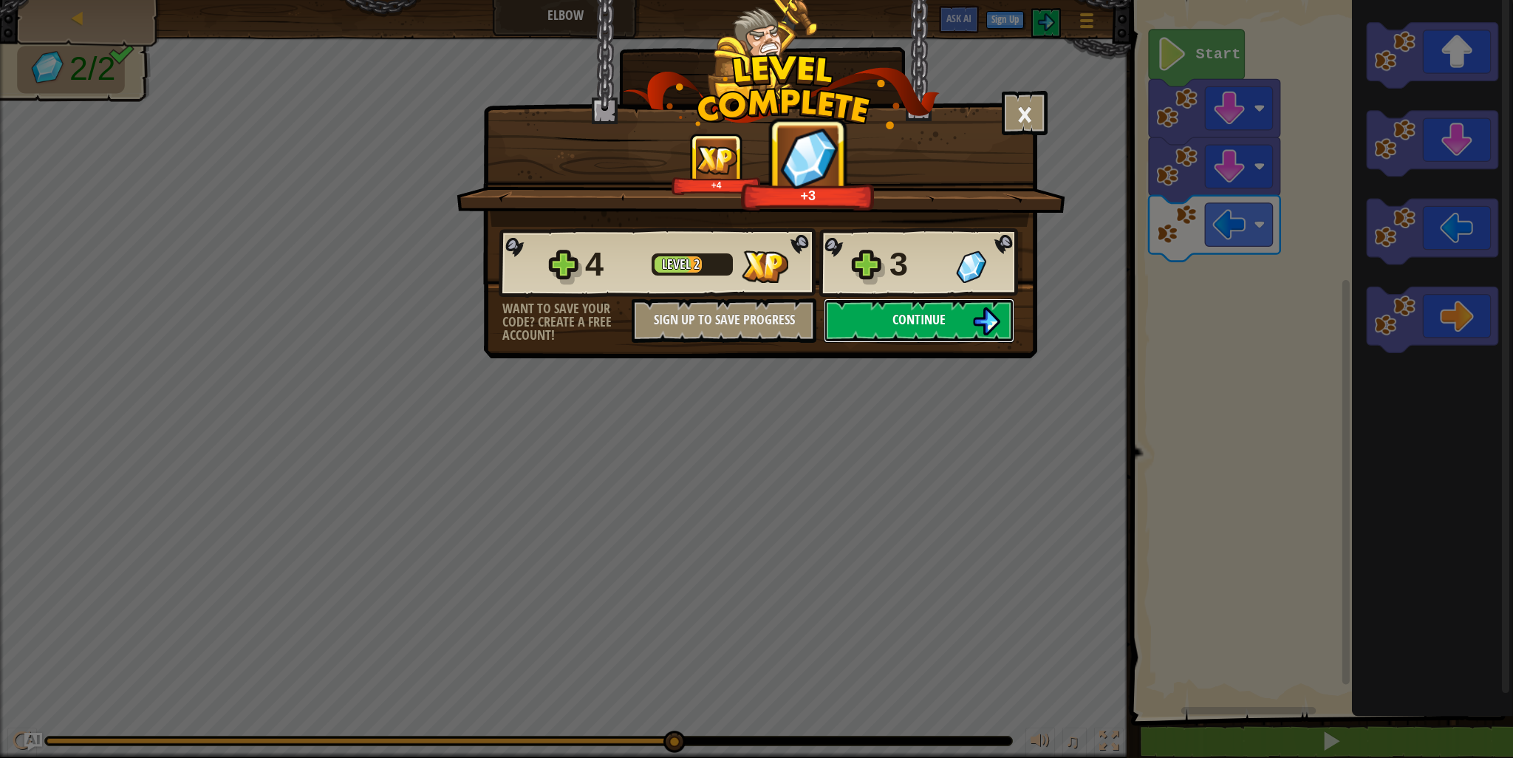
drag, startPoint x: 842, startPoint y: 329, endPoint x: 875, endPoint y: 308, distance: 38.5
click at [875, 308] on button "Continue" at bounding box center [919, 321] width 191 height 44
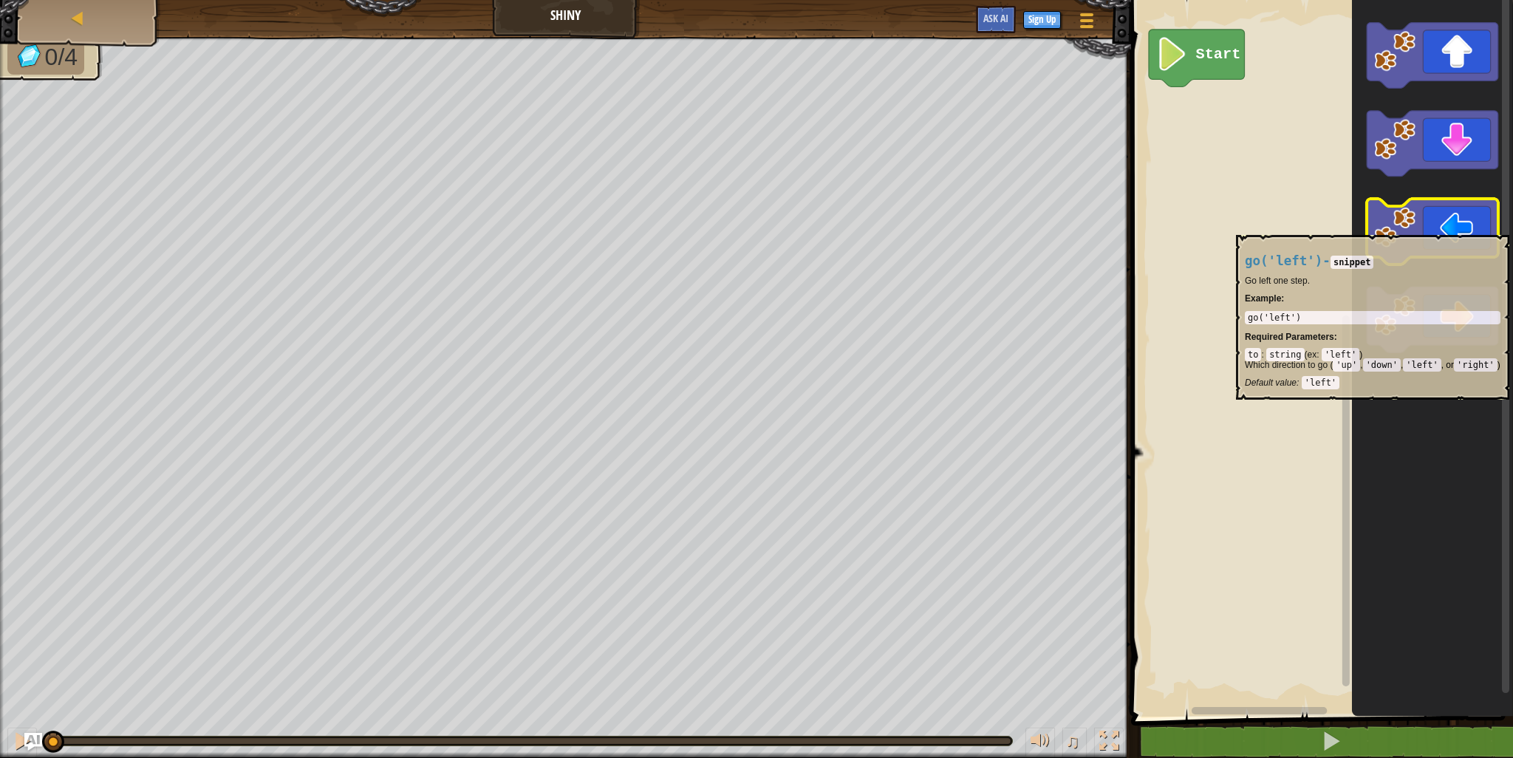
click at [1462, 228] on icon "Blockly Workspace" at bounding box center [1433, 232] width 132 height 66
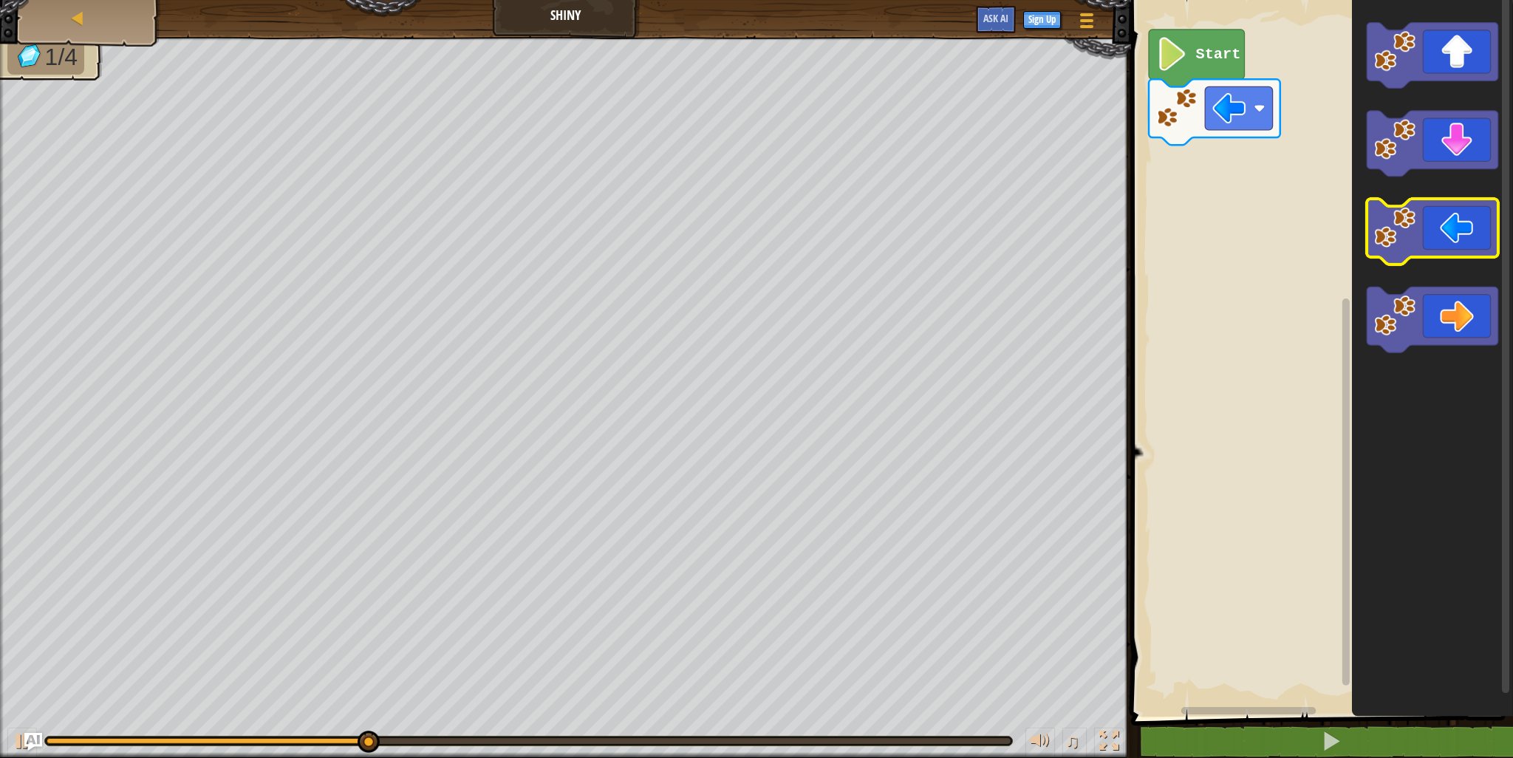
click at [1472, 254] on icon "Blockly Workspace" at bounding box center [1433, 232] width 132 height 66
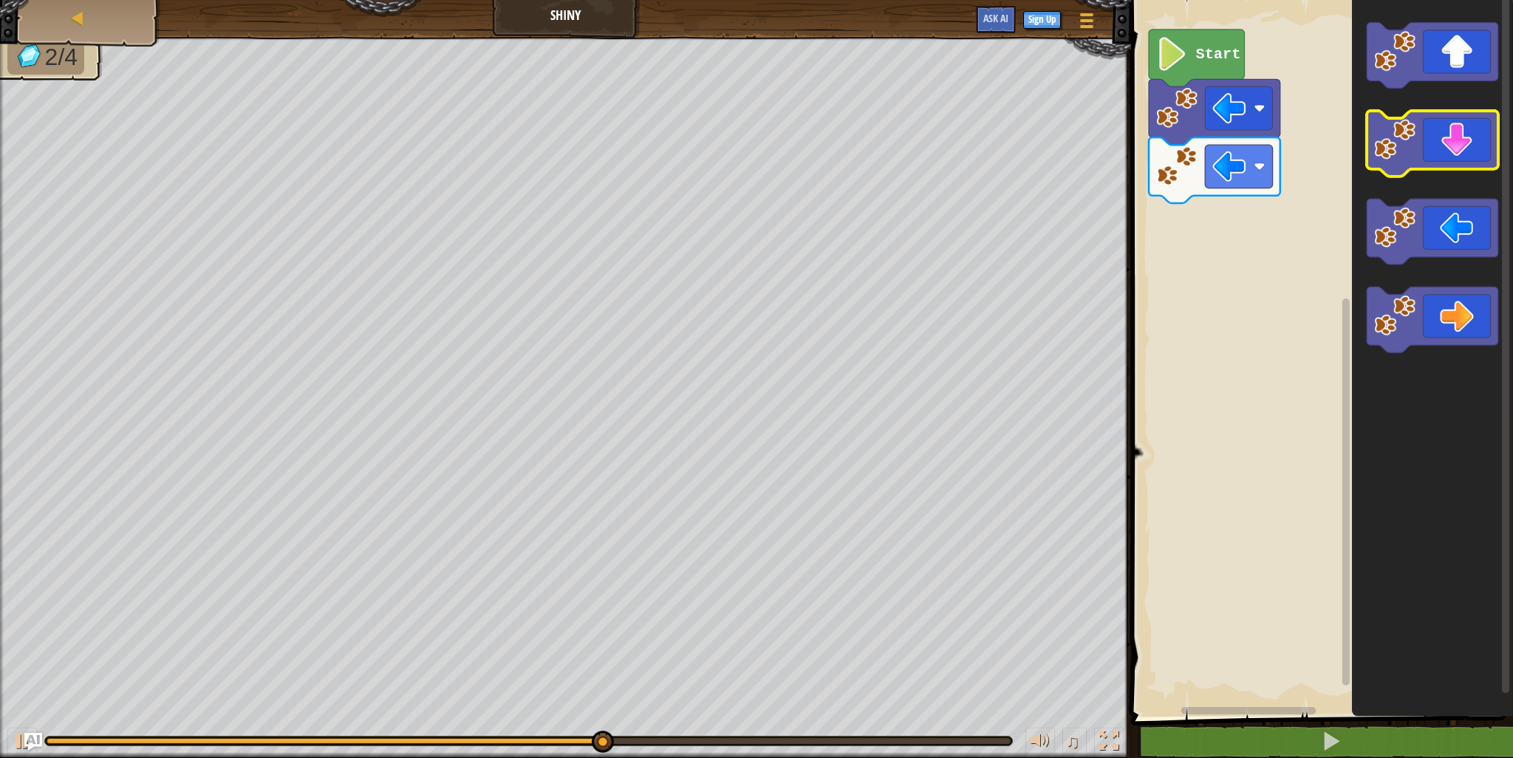
click at [1459, 154] on icon "Blockly Workspace" at bounding box center [1433, 144] width 132 height 66
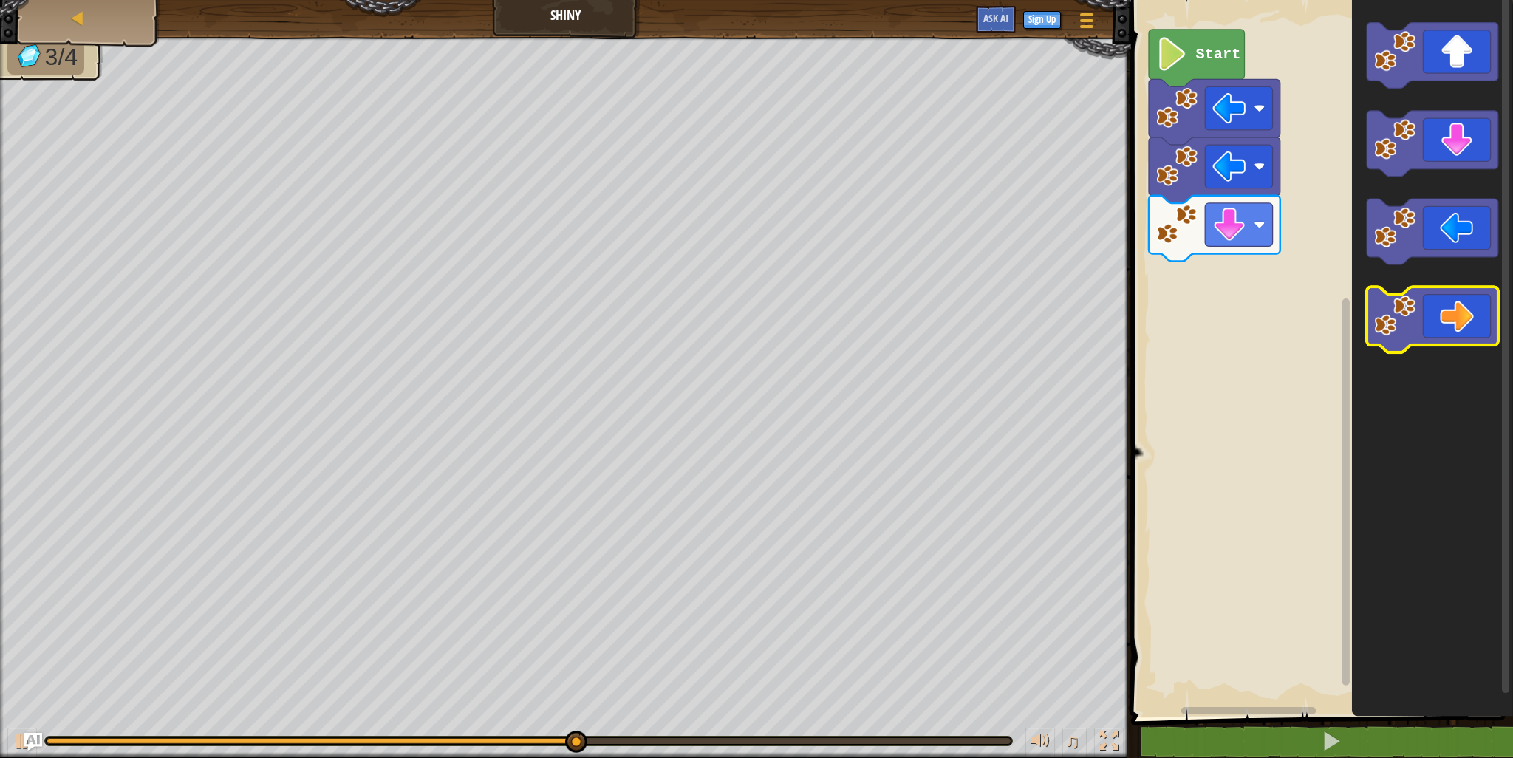
click at [1470, 296] on icon "Blockly Workspace" at bounding box center [1433, 320] width 132 height 66
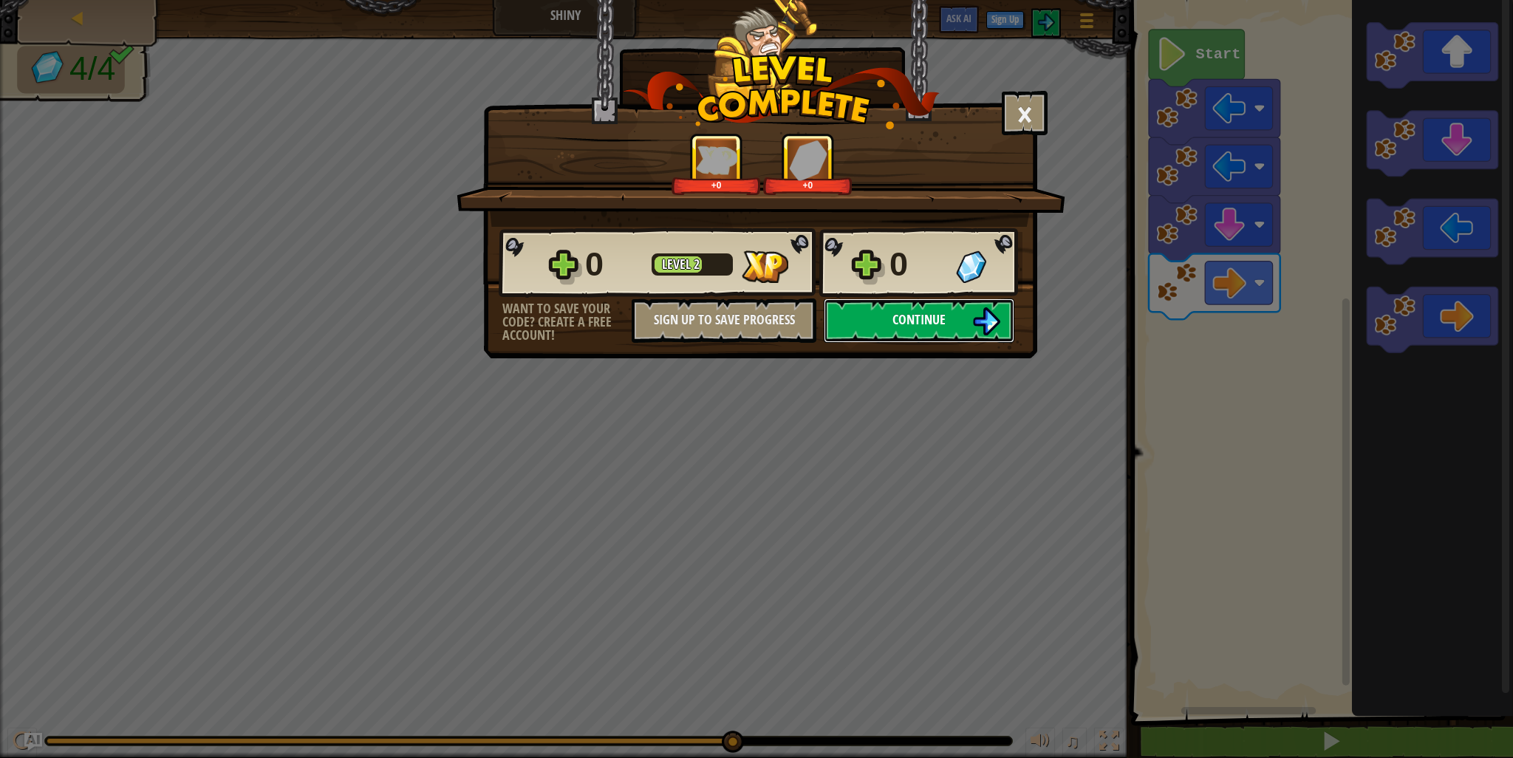
click at [904, 314] on span "Continue" at bounding box center [919, 319] width 53 height 18
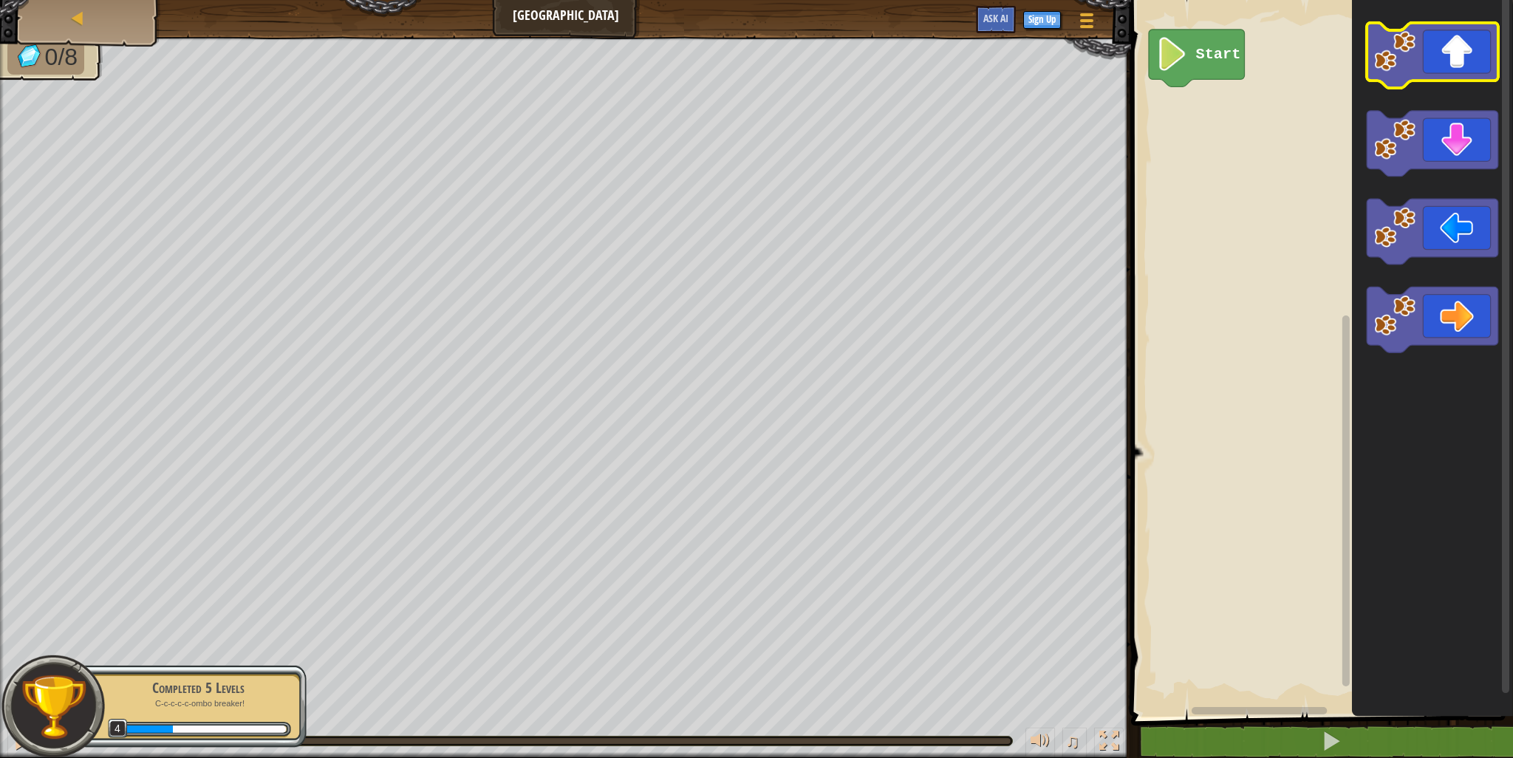
click at [1463, 63] on icon "Blockly Workspace" at bounding box center [1433, 56] width 132 height 66
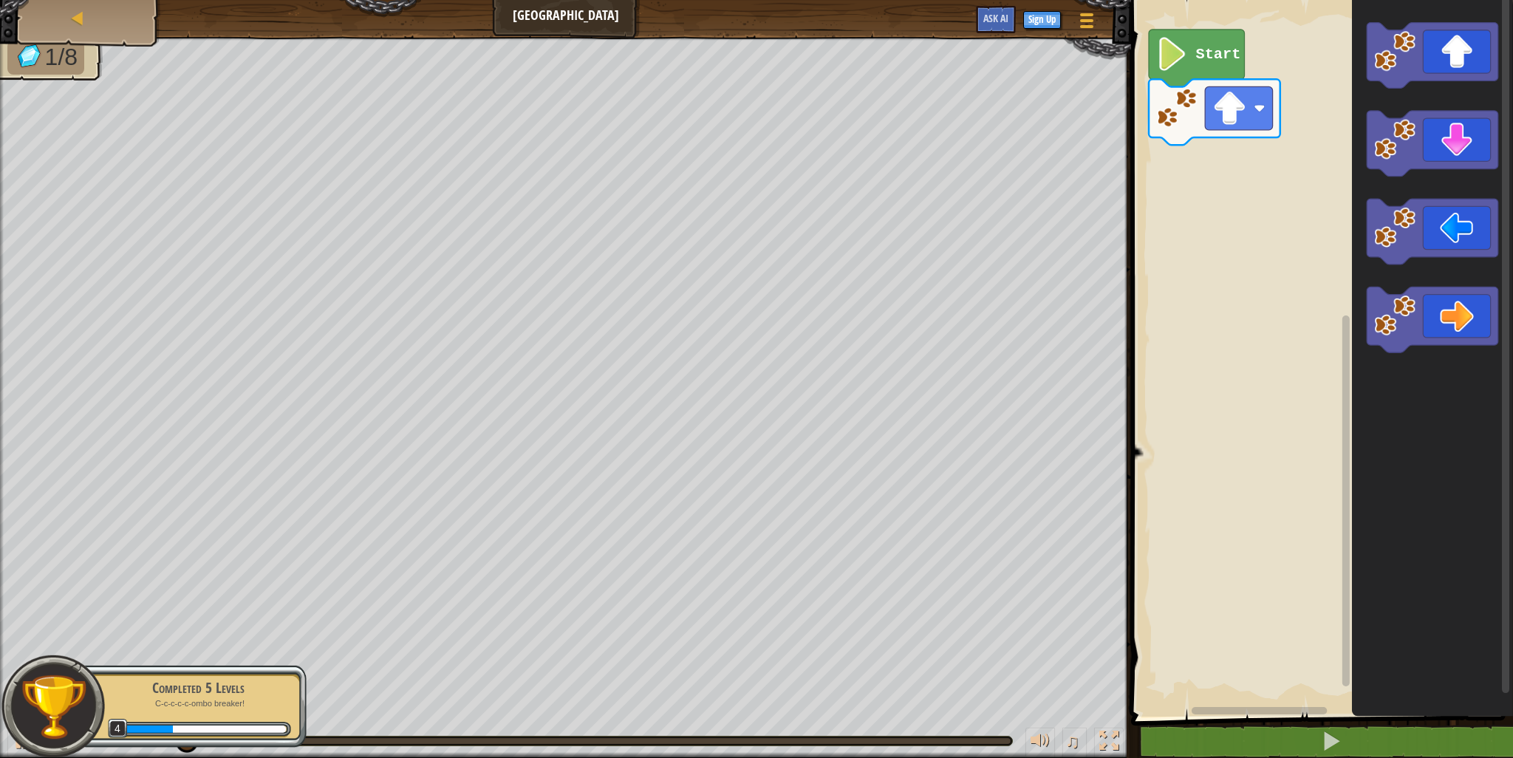
click at [1459, 270] on icon "Blockly Workspace" at bounding box center [1432, 355] width 161 height 724
click at [1460, 243] on icon "Blockly Workspace" at bounding box center [1433, 232] width 132 height 66
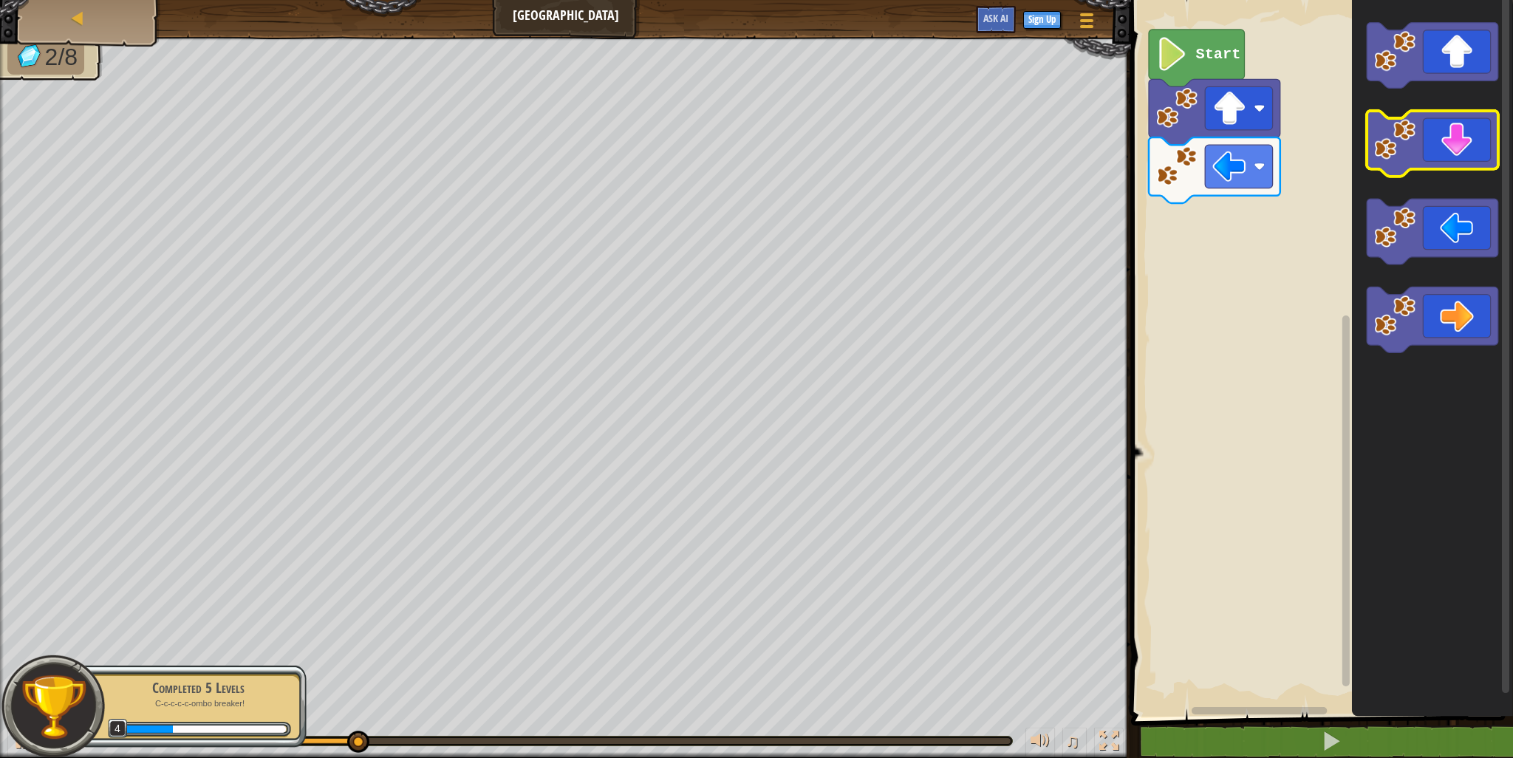
click at [1437, 140] on icon "Blockly Workspace" at bounding box center [1433, 144] width 132 height 66
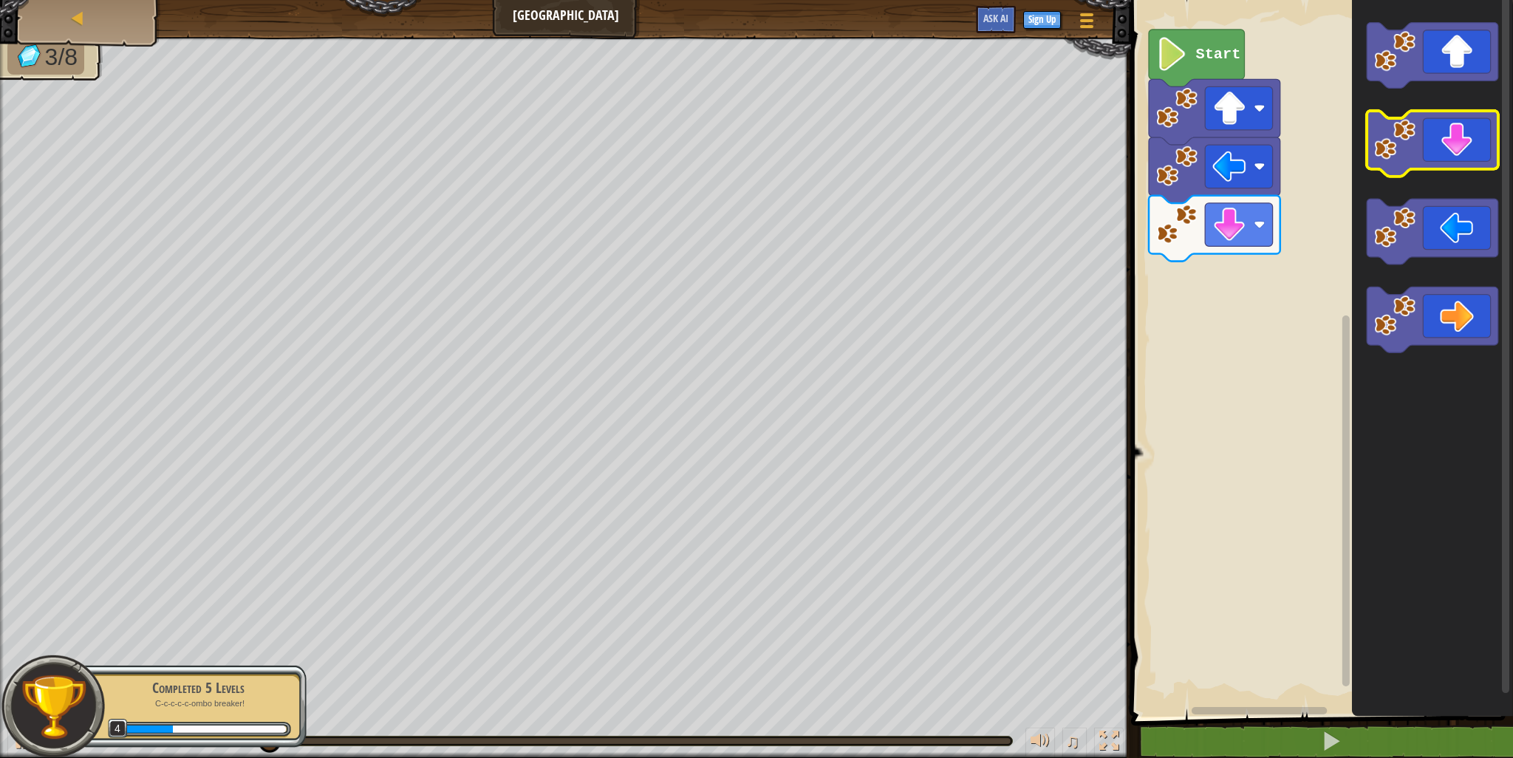
click at [1437, 156] on icon "Blockly Workspace" at bounding box center [1433, 144] width 132 height 66
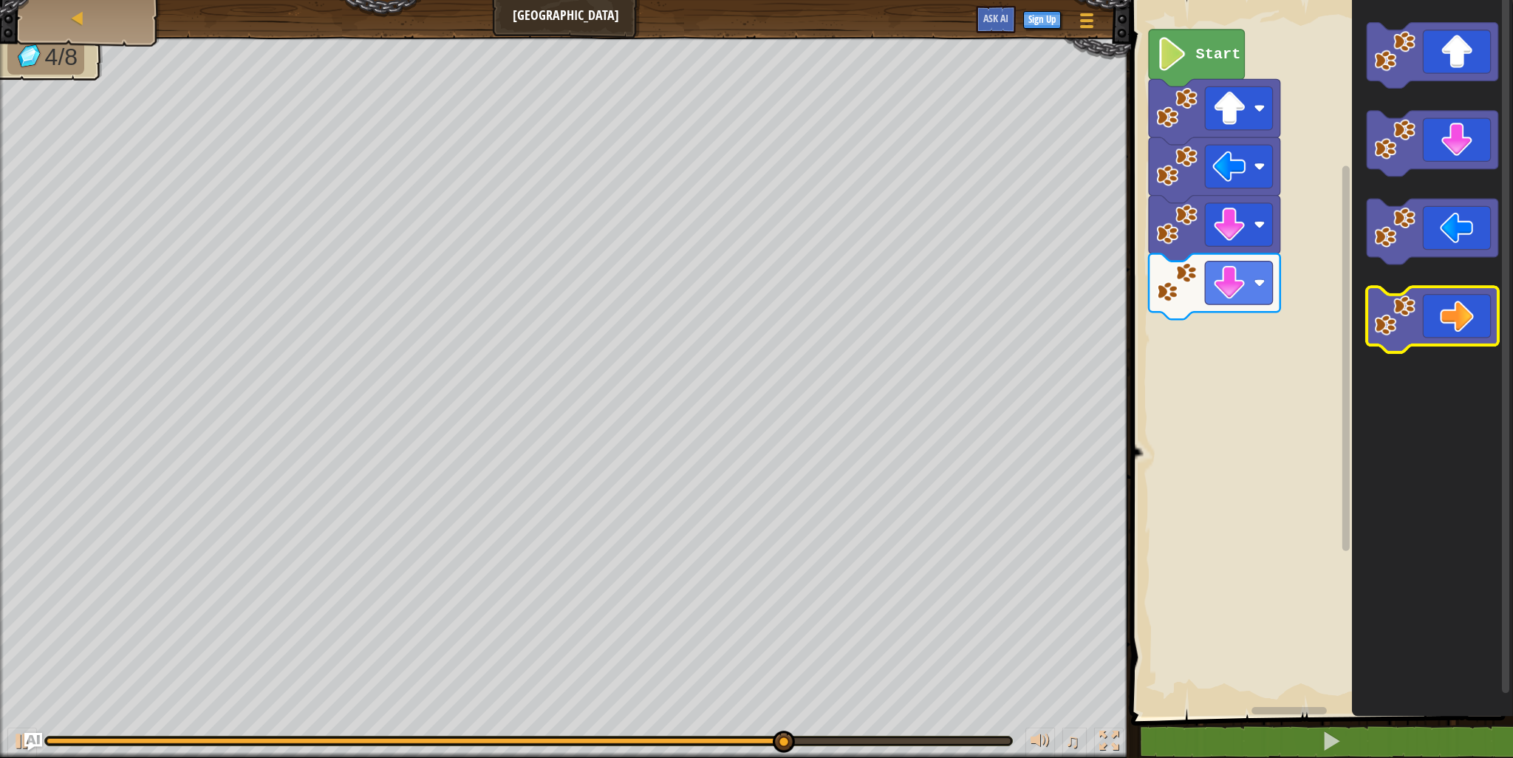
click at [1447, 302] on icon "Blockly Workspace" at bounding box center [1433, 320] width 132 height 66
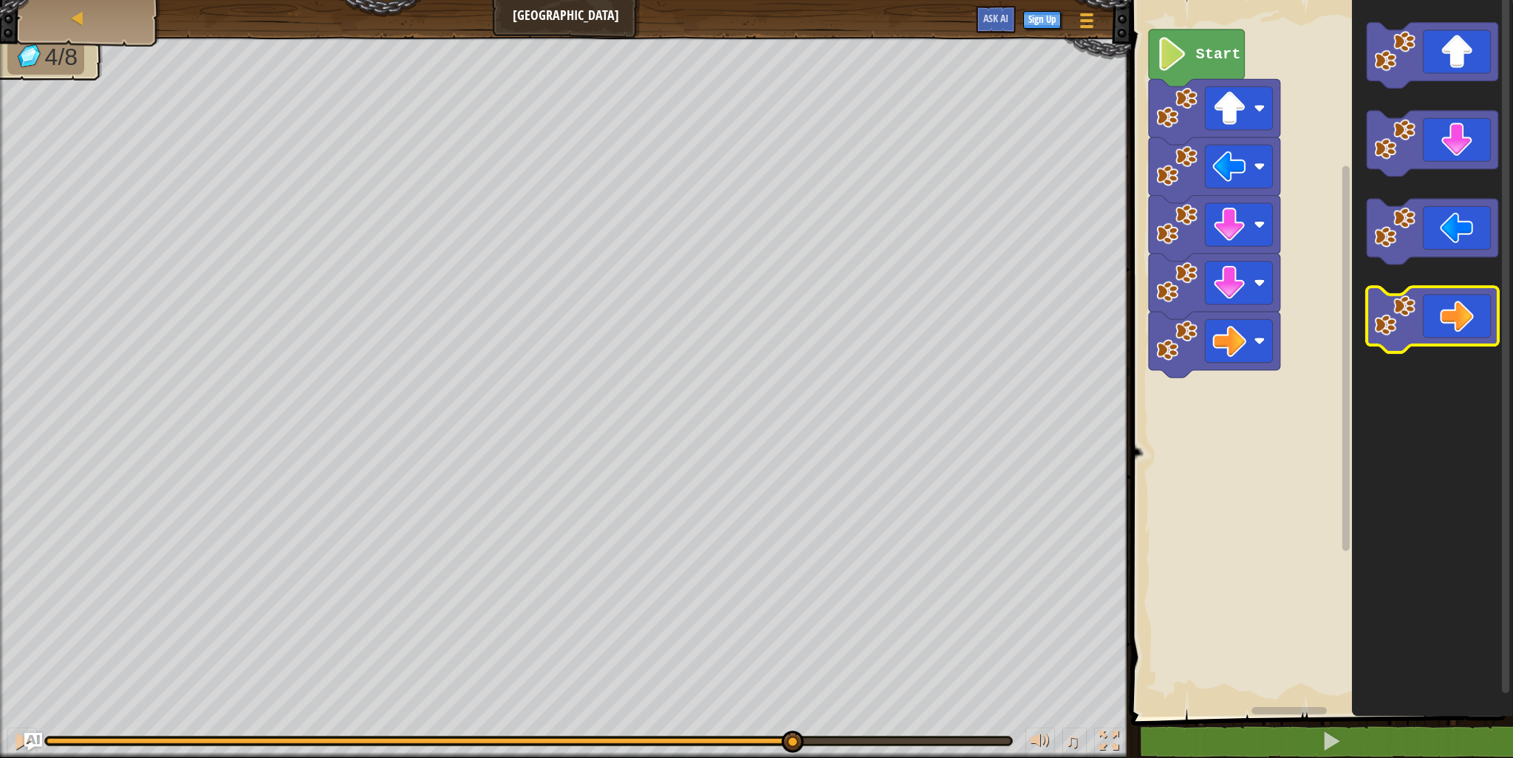
click at [1447, 303] on icon "Blockly Workspace" at bounding box center [1433, 320] width 132 height 66
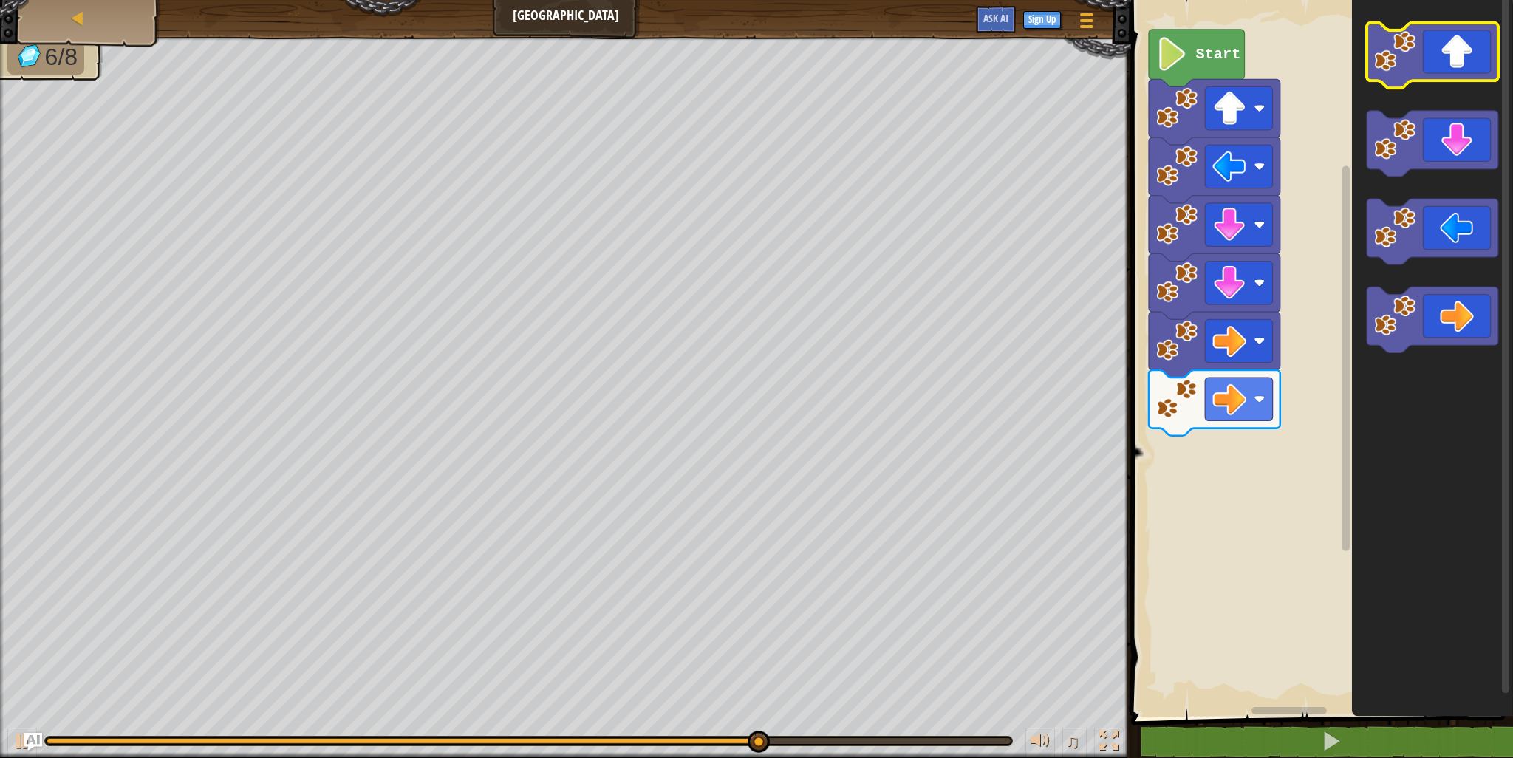
click at [1470, 54] on icon "Blockly Workspace" at bounding box center [1433, 56] width 132 height 66
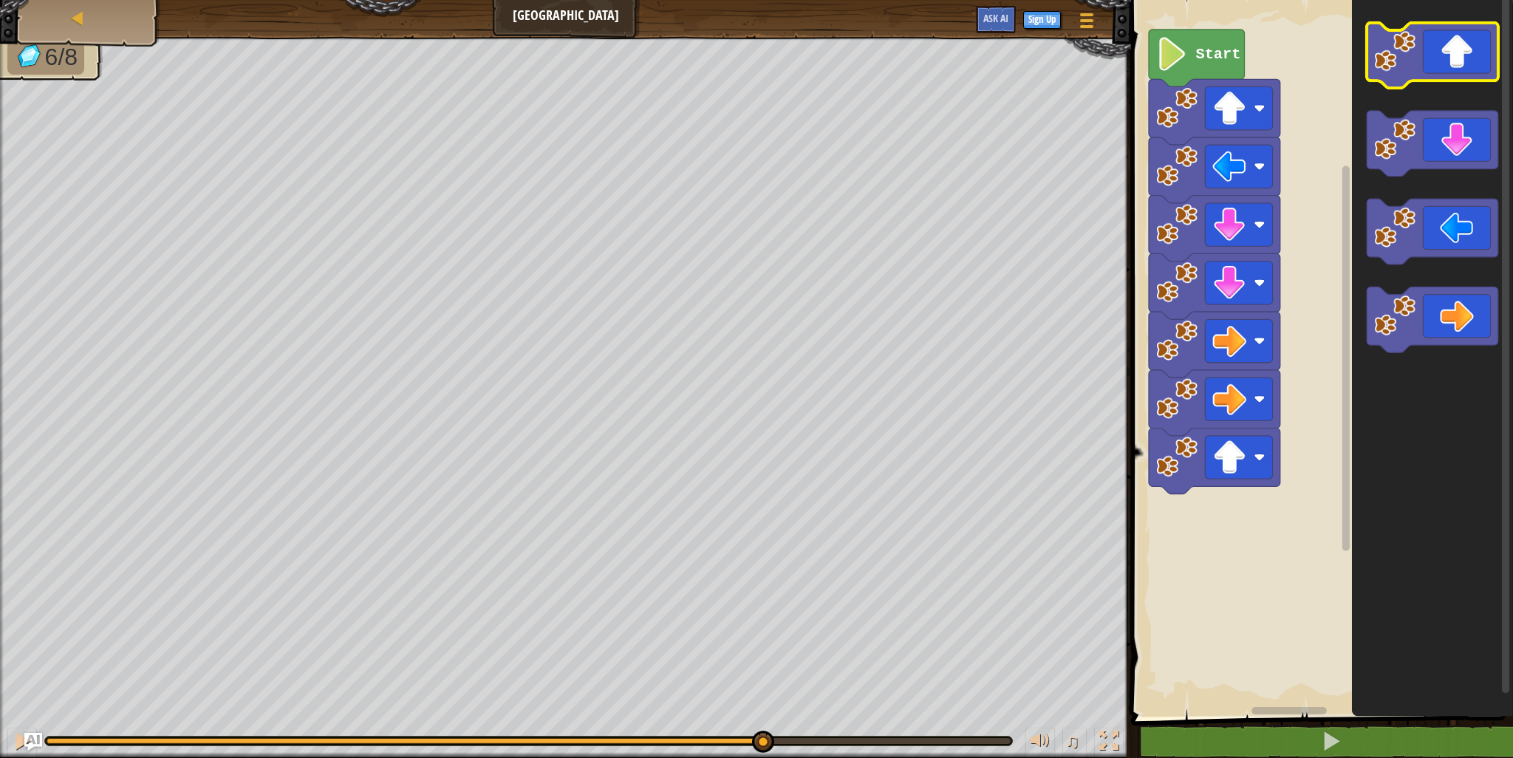
click at [1469, 66] on icon "Blockly Workspace" at bounding box center [1433, 56] width 132 height 66
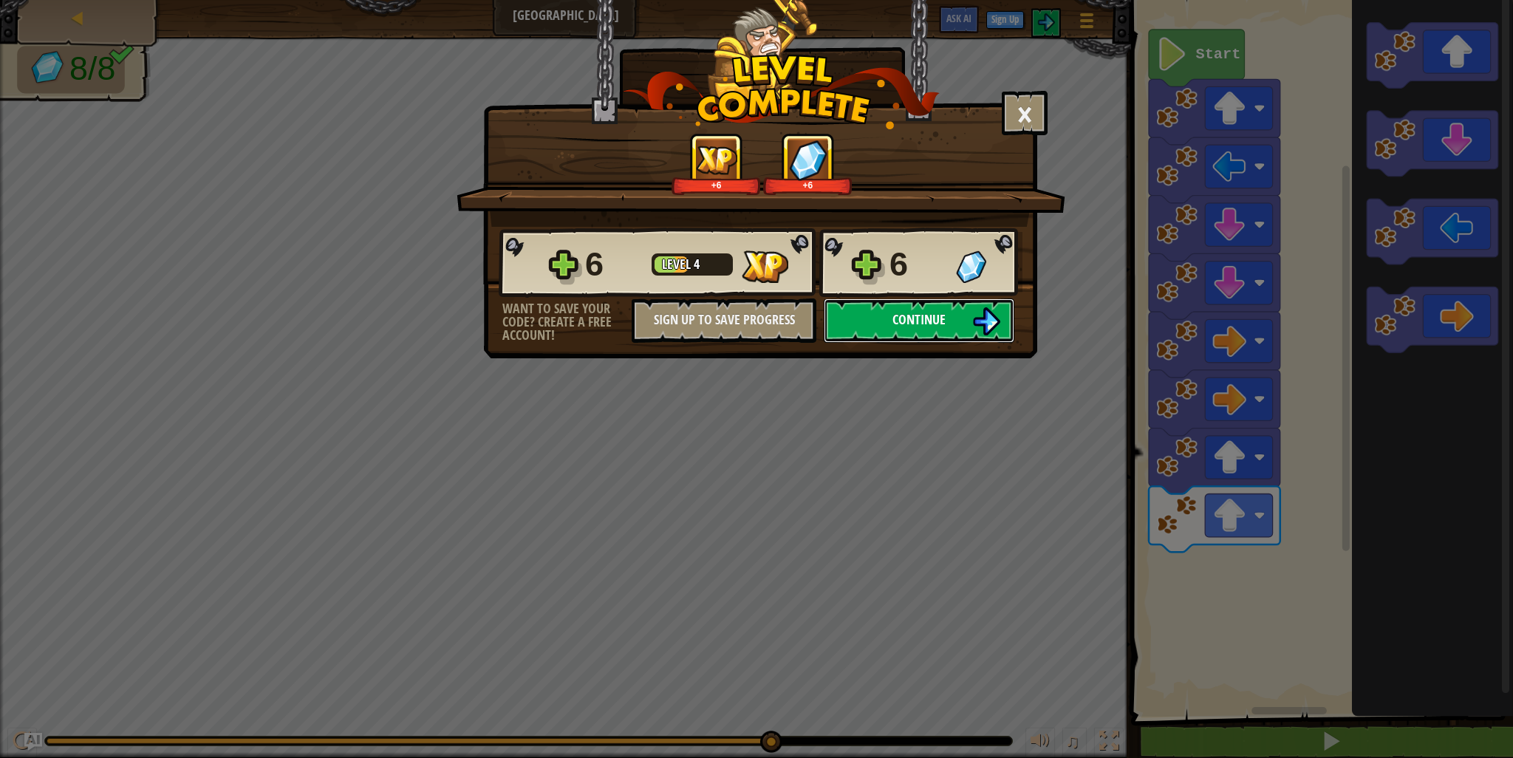
click at [924, 303] on button "Continue" at bounding box center [919, 321] width 191 height 44
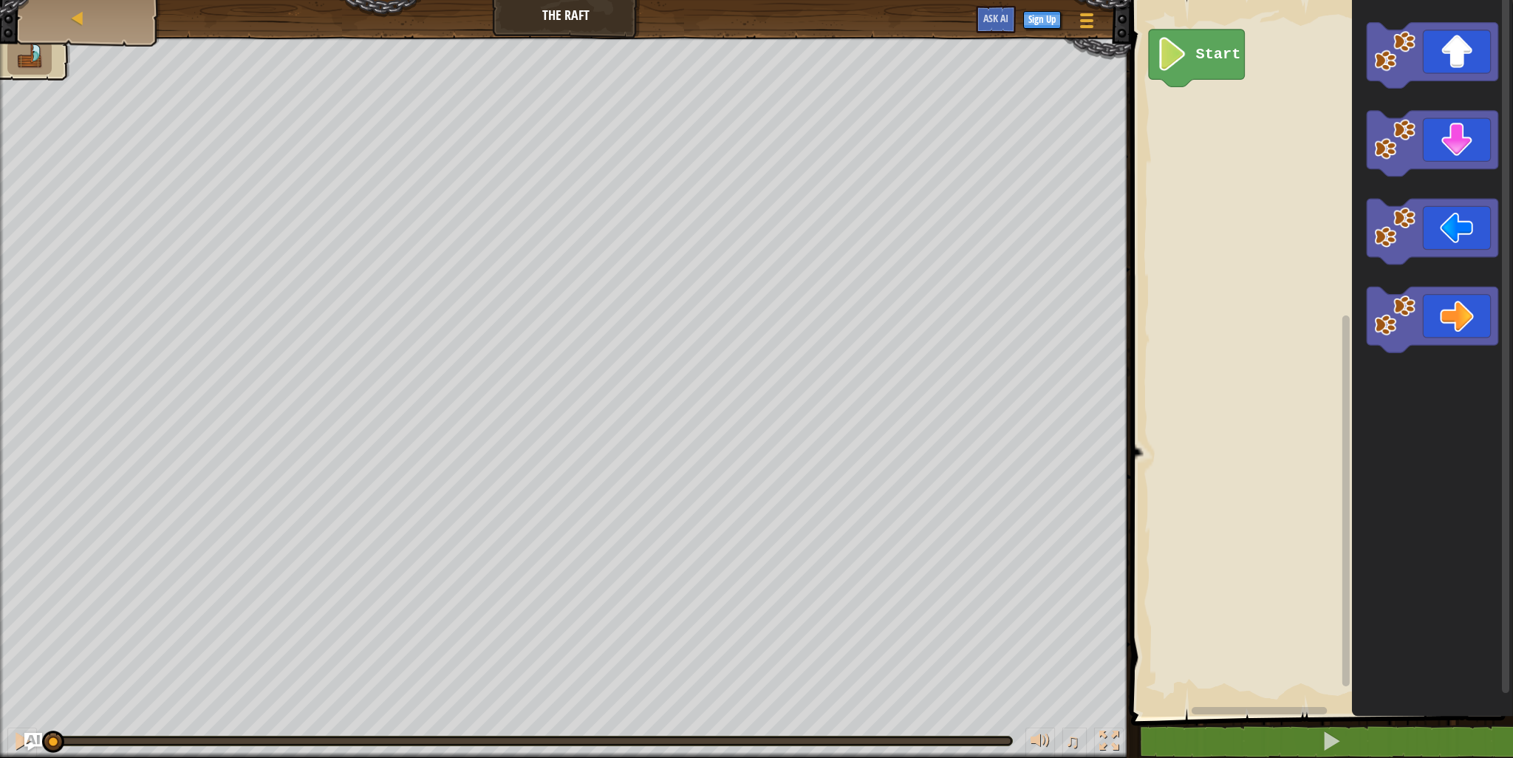
click at [1490, 93] on icon "Blockly Workspace" at bounding box center [1432, 355] width 161 height 724
click at [1479, 60] on icon "Blockly Workspace" at bounding box center [1433, 56] width 132 height 66
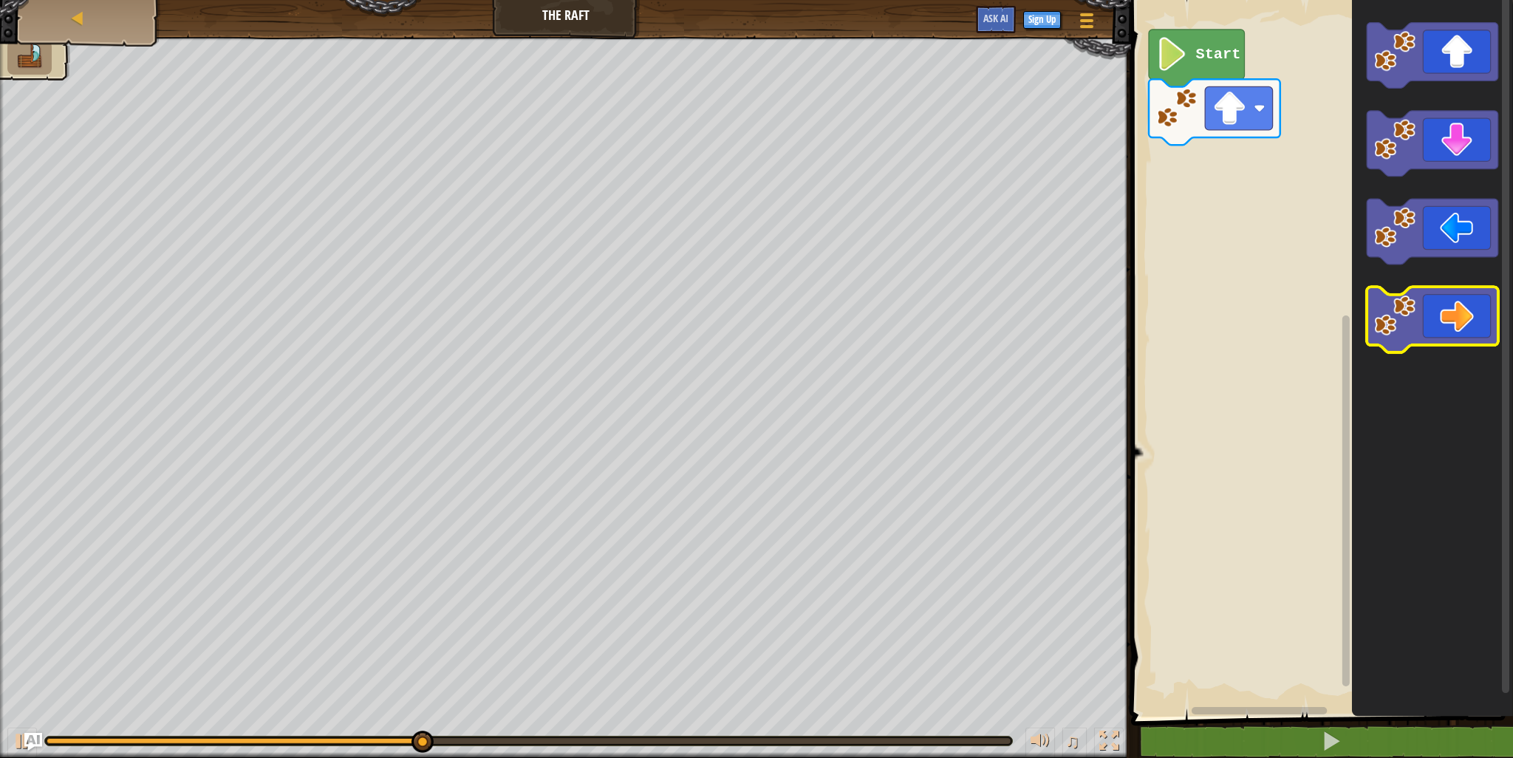
click at [1454, 329] on icon "Blockly Workspace" at bounding box center [1433, 320] width 132 height 66
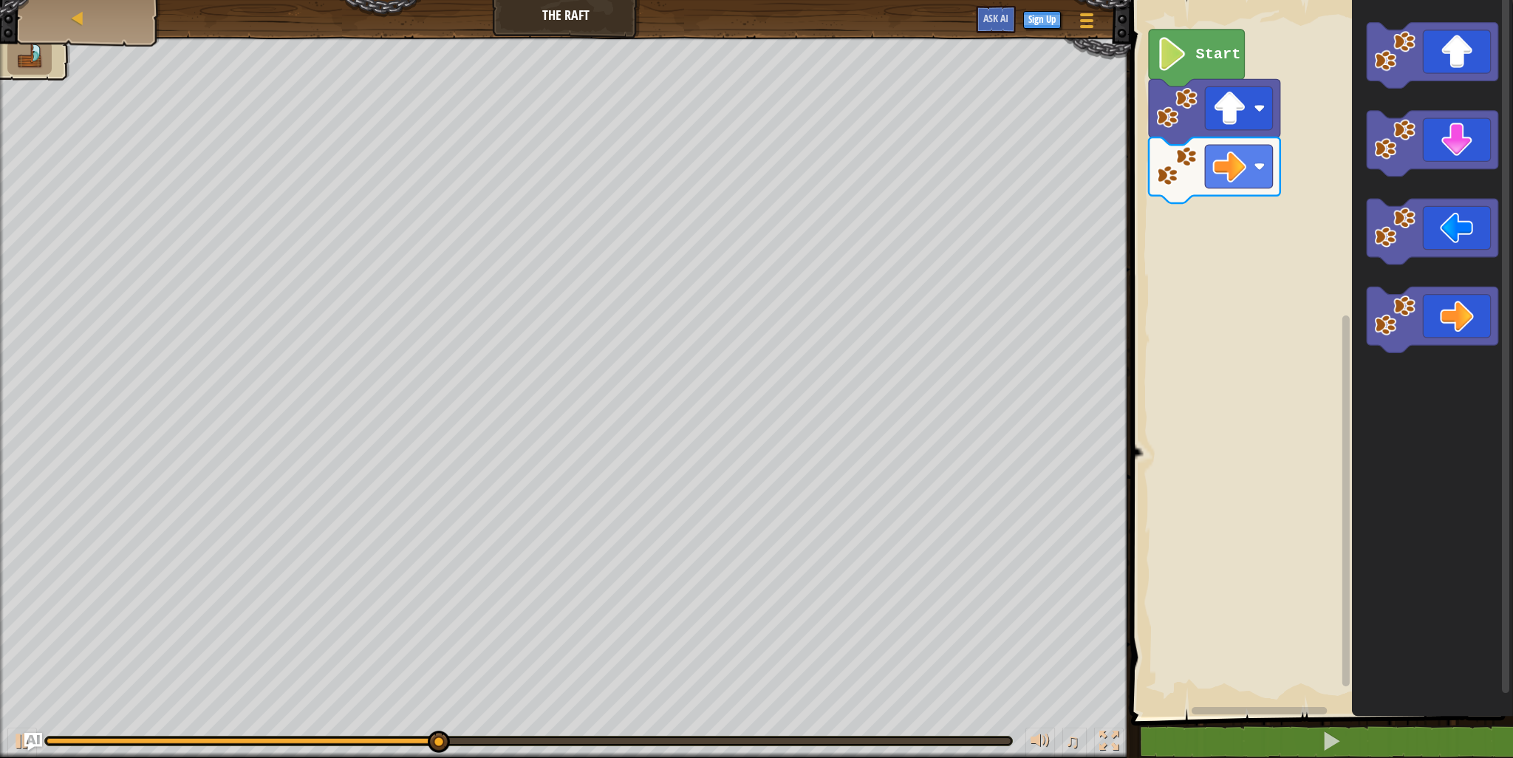
click at [1448, 338] on icon "Blockly Workspace" at bounding box center [1433, 320] width 132 height 66
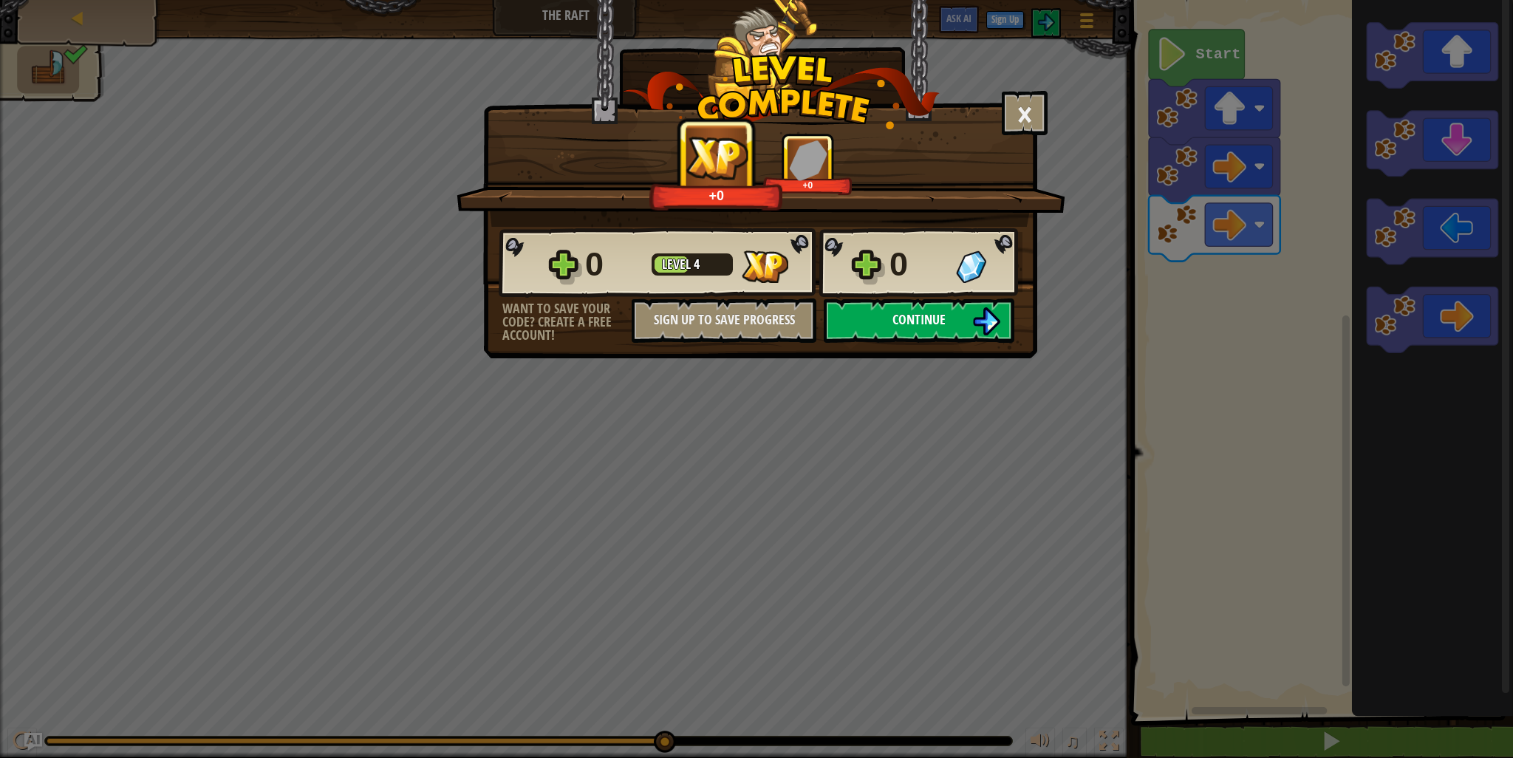
click at [952, 324] on button "Continue" at bounding box center [919, 321] width 191 height 44
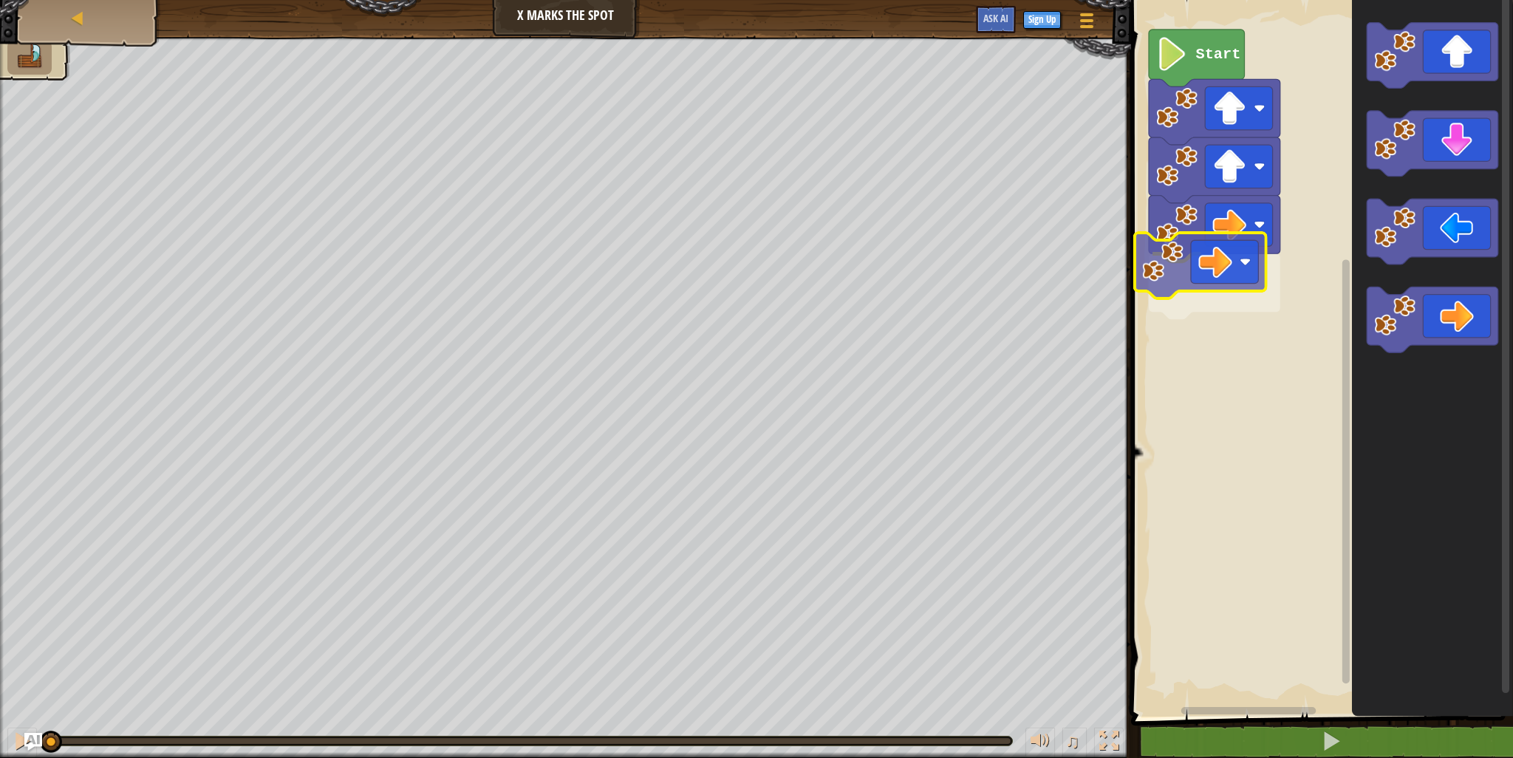
click at [1250, 265] on div "Start" at bounding box center [1320, 355] width 386 height 724
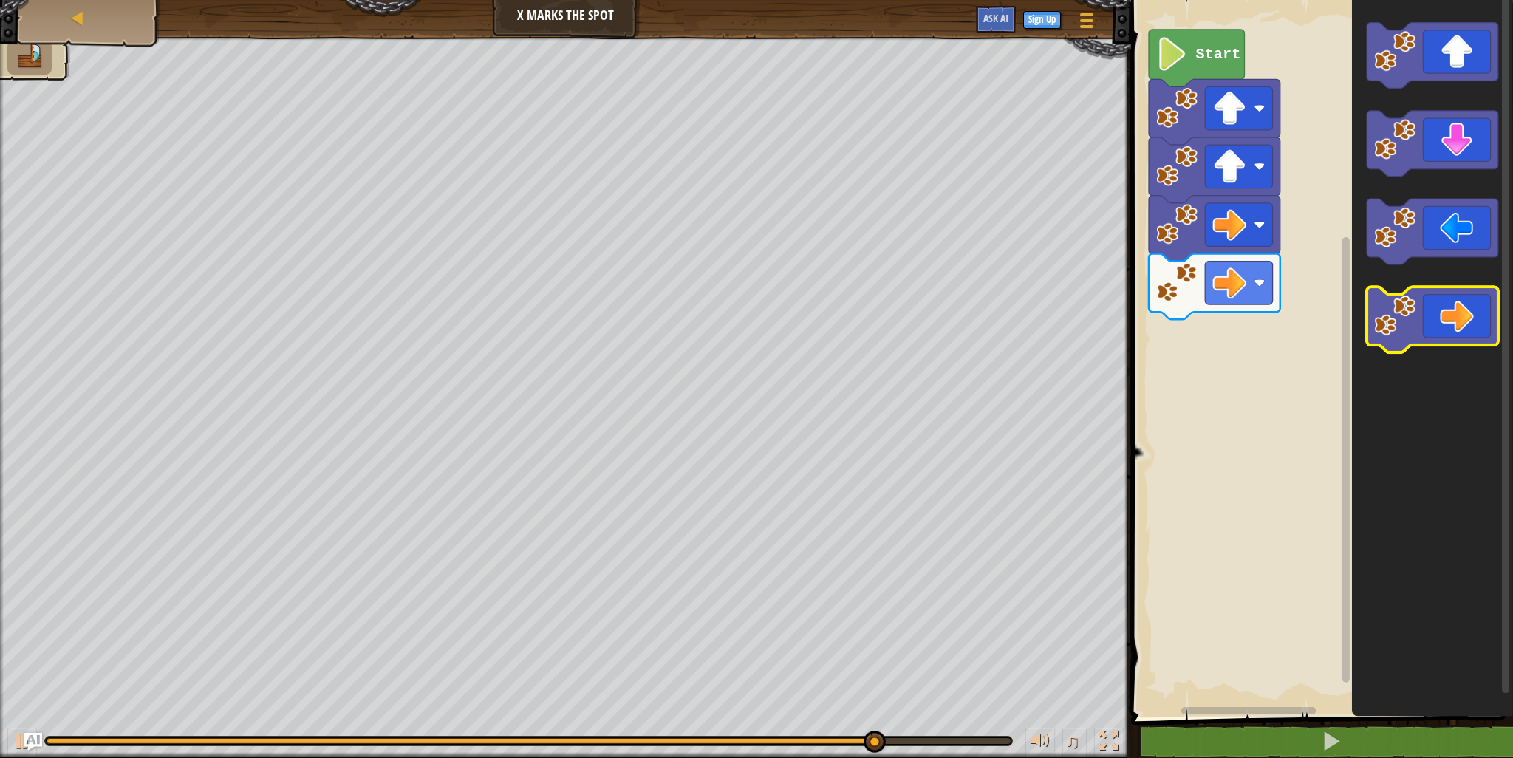
click at [1483, 316] on icon "Blockly Workspace" at bounding box center [1433, 320] width 132 height 66
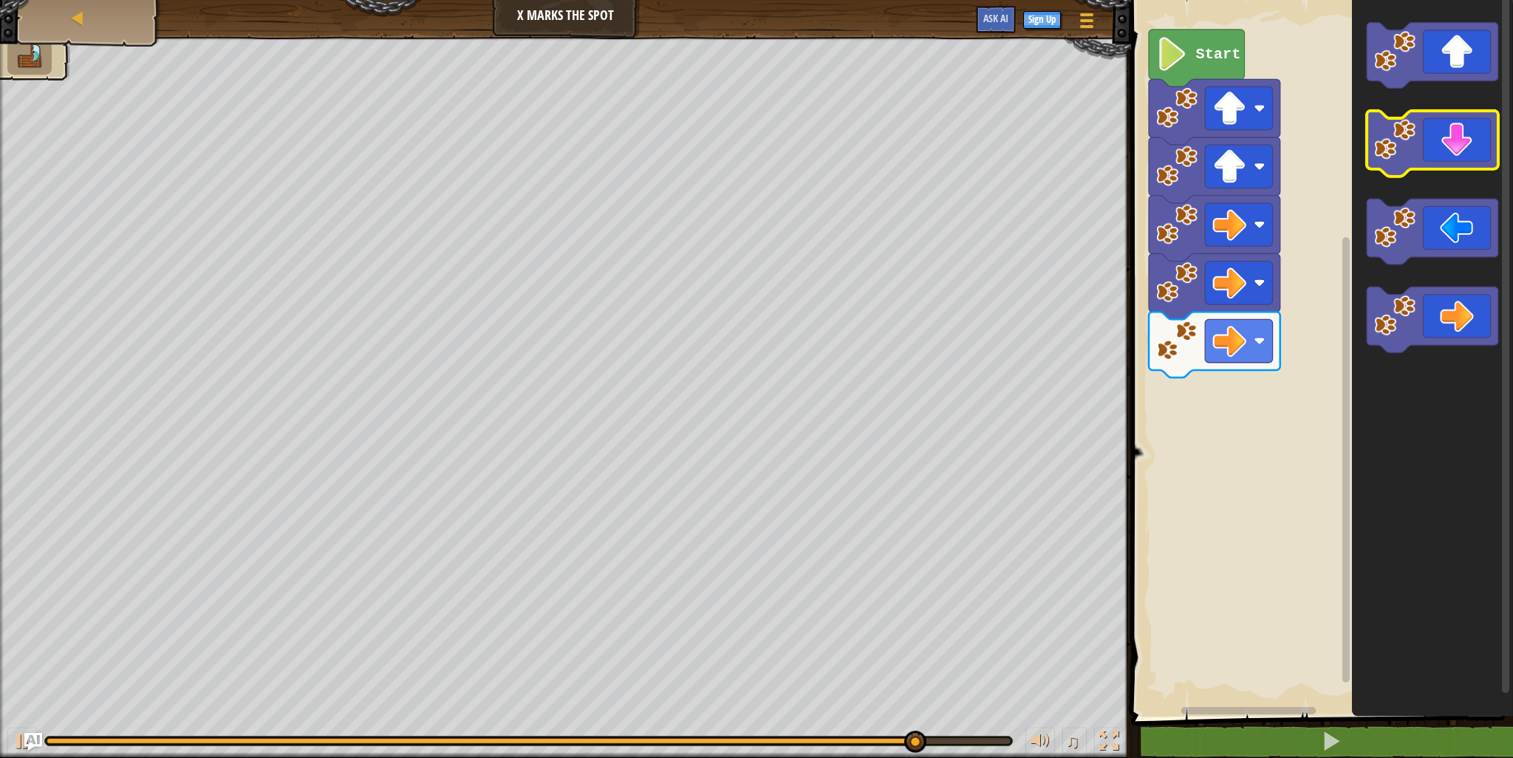
click at [1418, 154] on icon "Blockly Workspace" at bounding box center [1433, 144] width 132 height 66
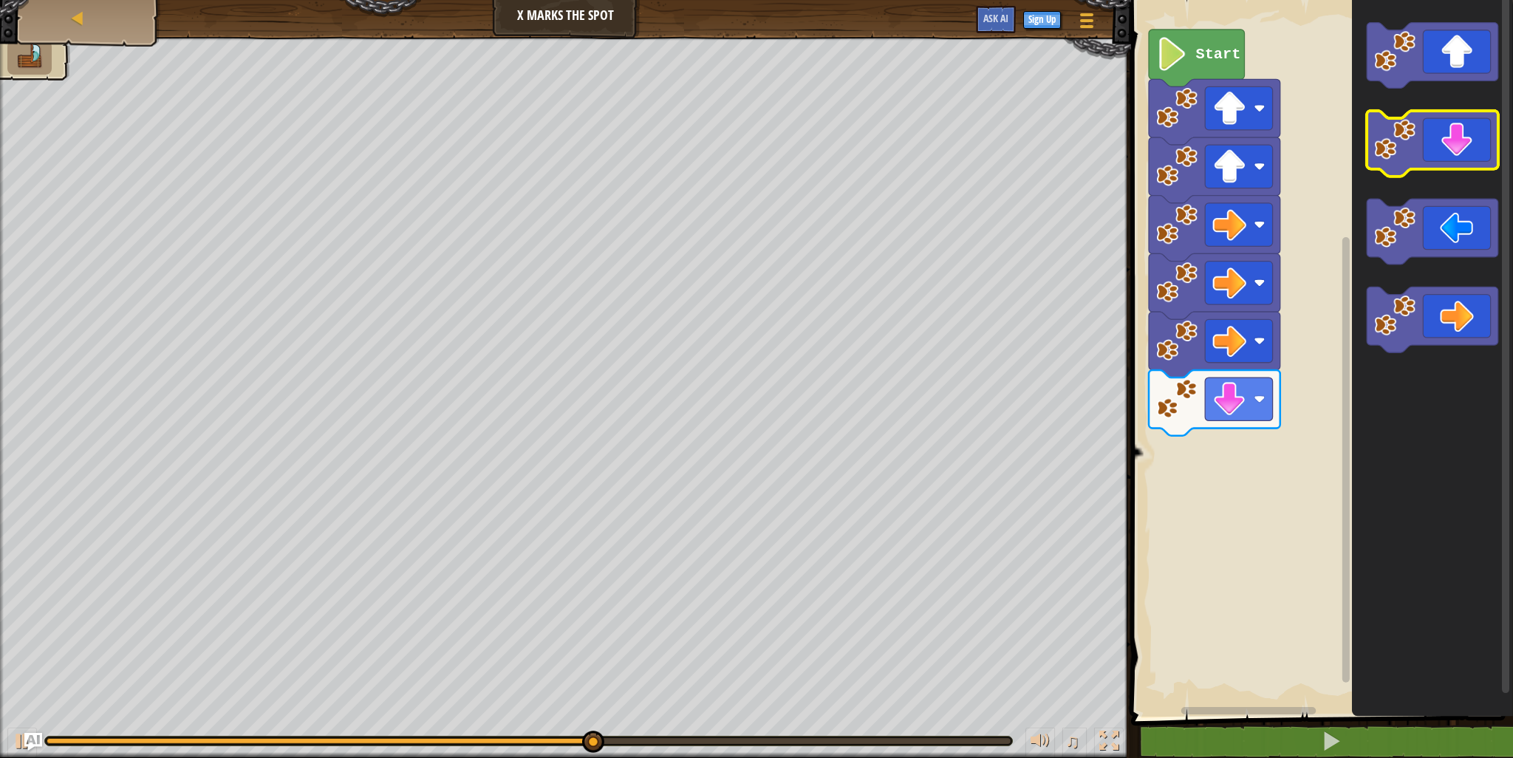
click at [1418, 154] on icon "Blockly Workspace" at bounding box center [1433, 144] width 132 height 66
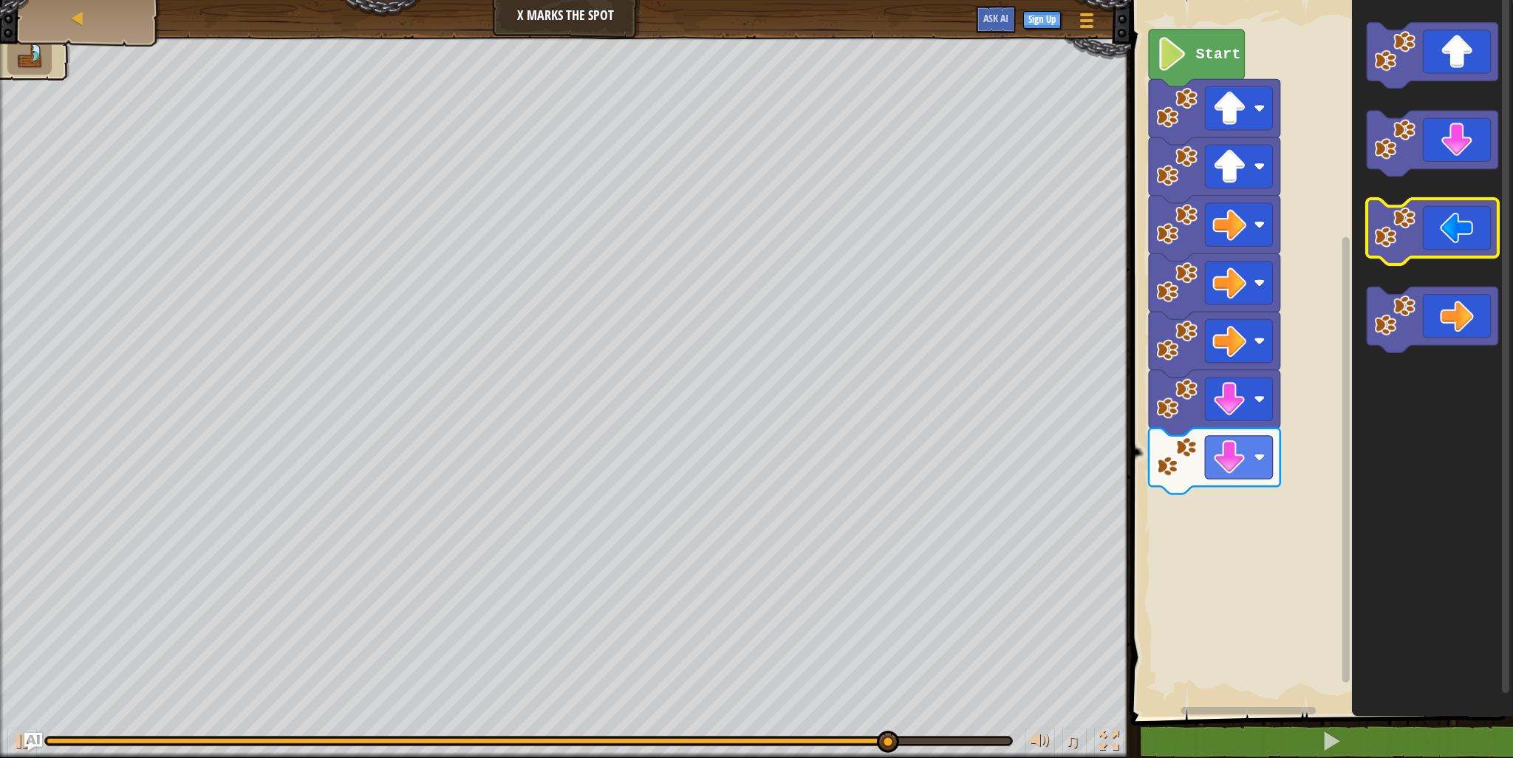
click at [1433, 242] on icon "Blockly Workspace" at bounding box center [1433, 232] width 132 height 66
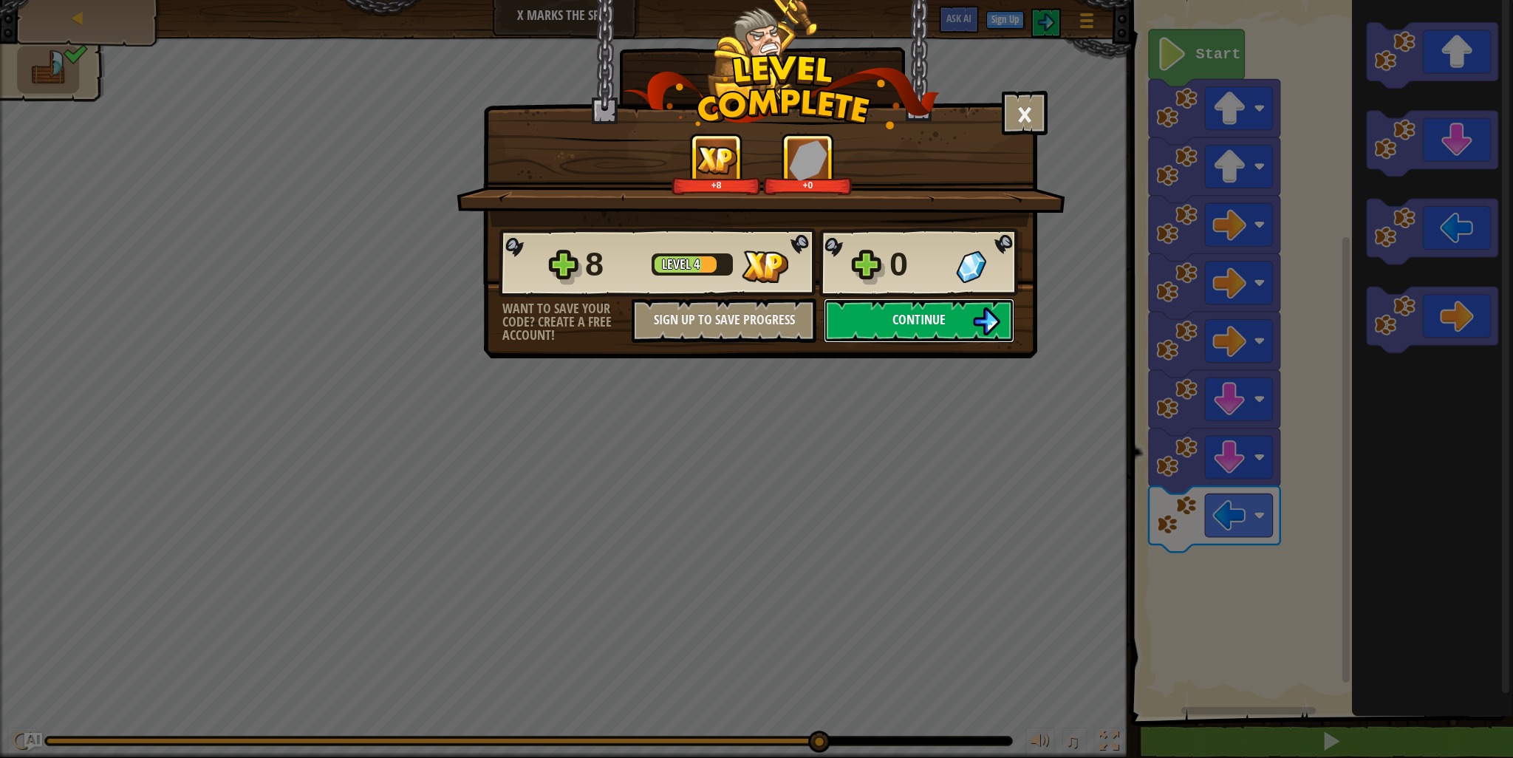
click at [910, 318] on span "Continue" at bounding box center [919, 319] width 53 height 18
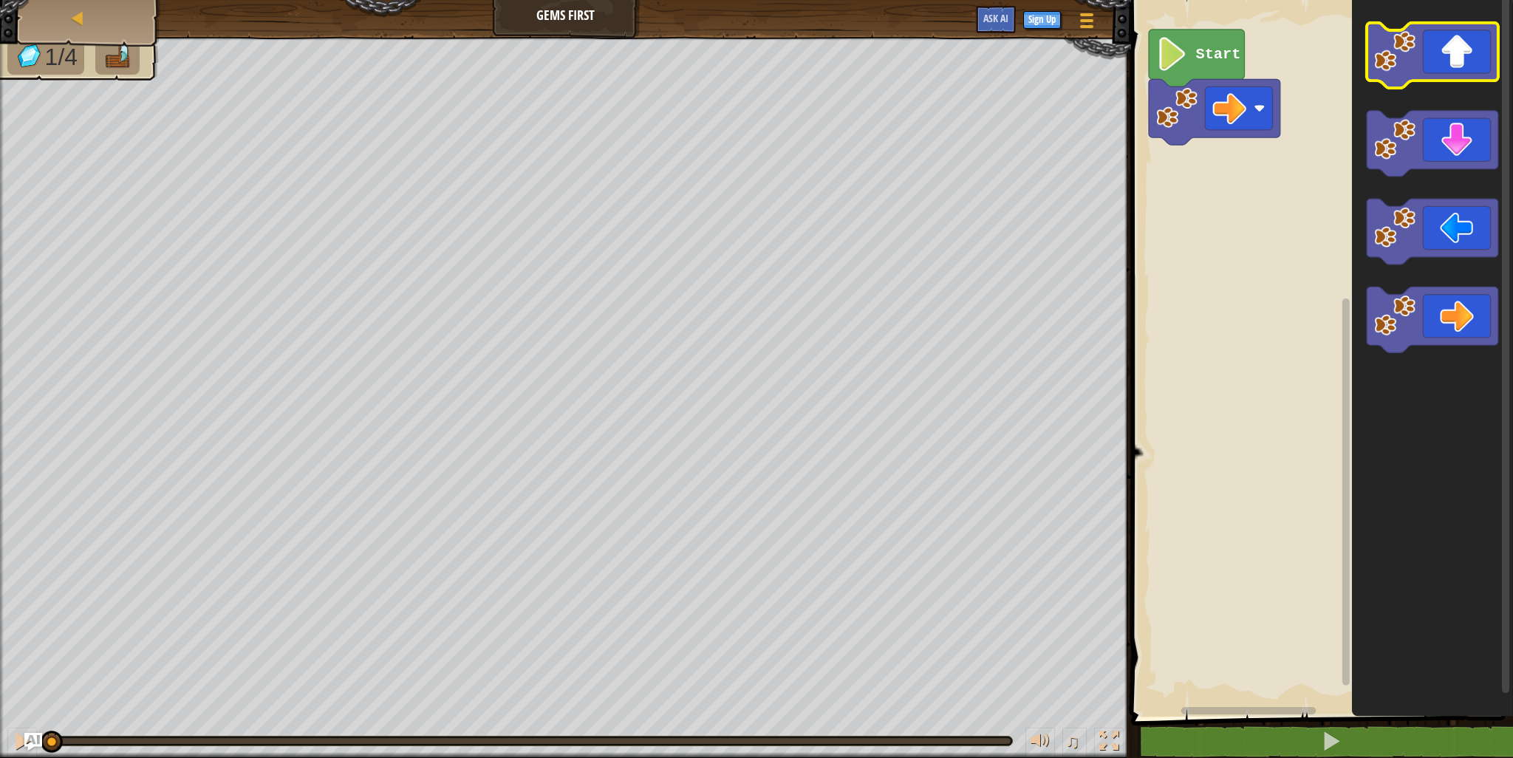
click at [1442, 44] on icon "Blockly Workspace" at bounding box center [1433, 56] width 132 height 66
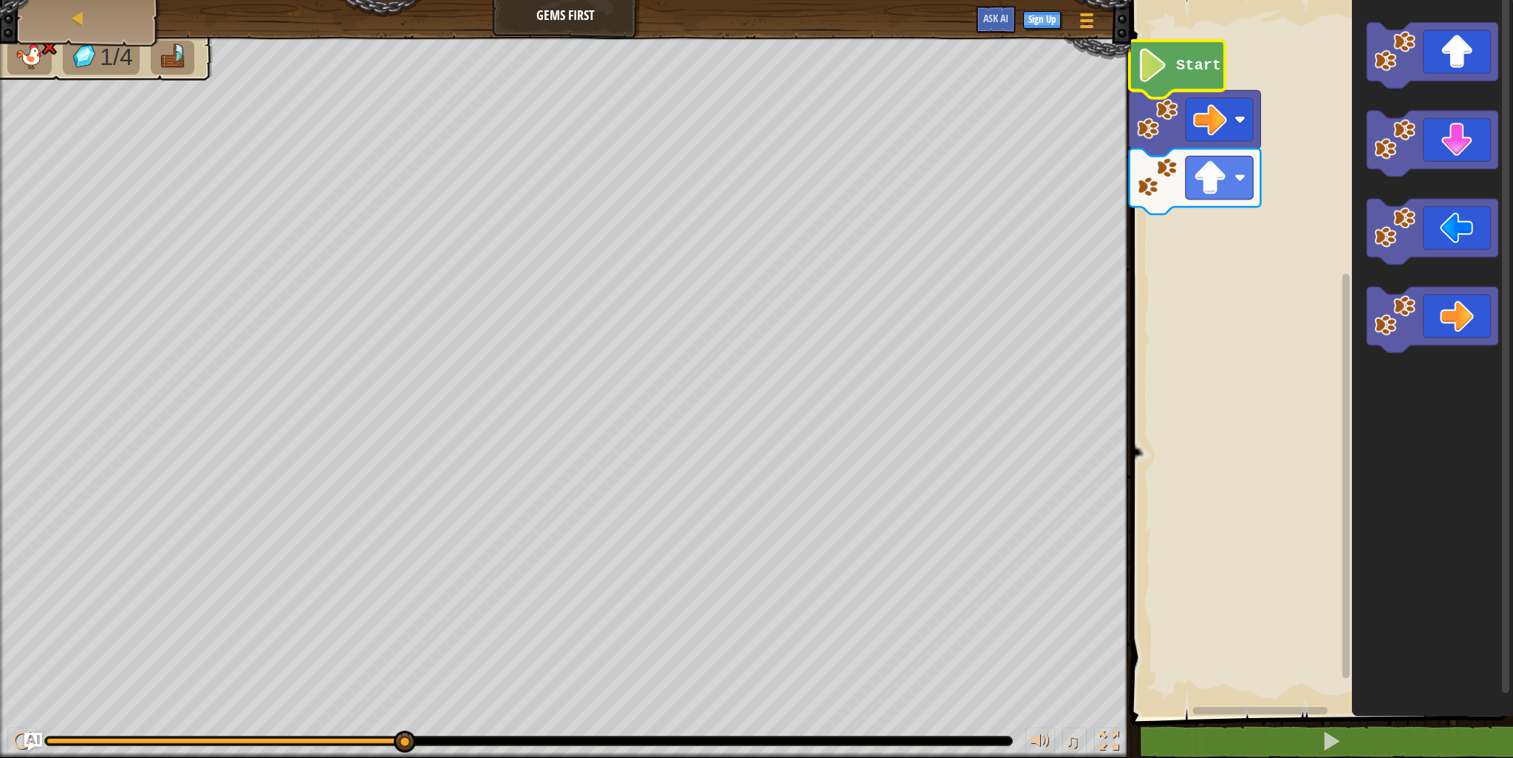
drag, startPoint x: 126, startPoint y: 36, endPoint x: 117, endPoint y: 41, distance: 9.9
click at [118, 40] on div "Map Gems First Game Menu Sign Up Ask AI 1 ההההההההההההההההההההההההההההההההההההה…" at bounding box center [756, 379] width 1513 height 758
click at [84, 4] on div "Map" at bounding box center [89, 18] width 118 height 37
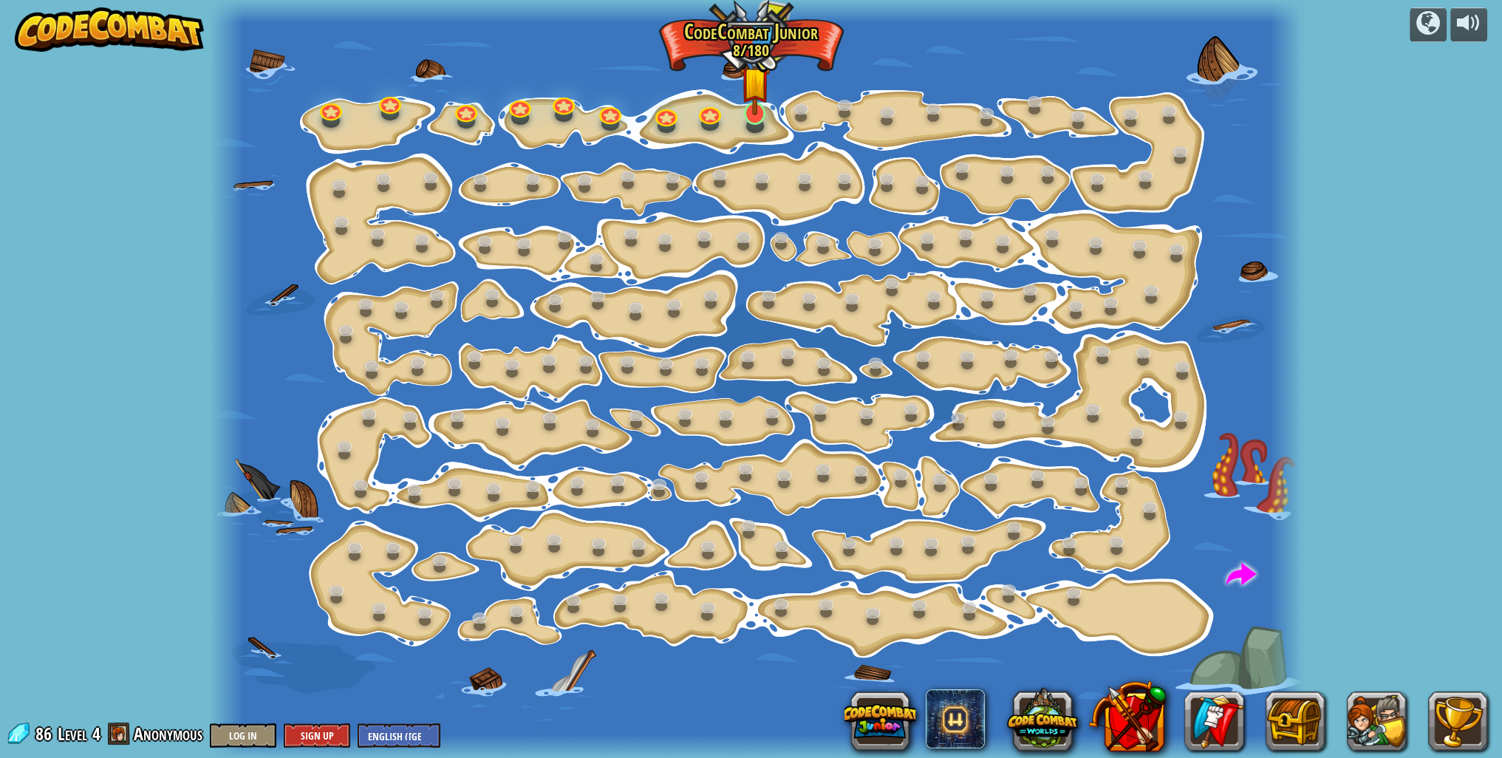
click at [760, 99] on img at bounding box center [755, 81] width 30 height 68
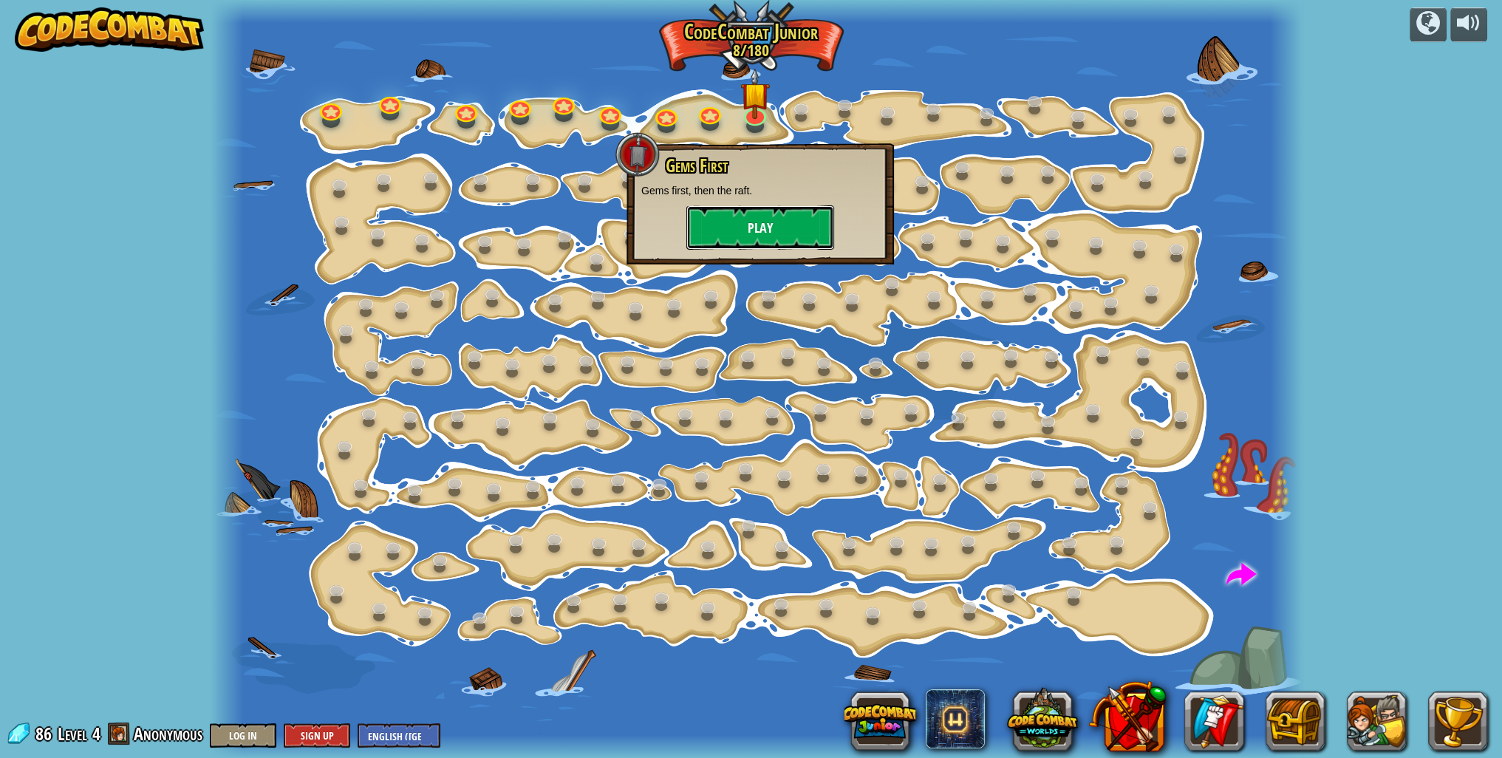
click at [804, 232] on button "Play" at bounding box center [760, 227] width 148 height 44
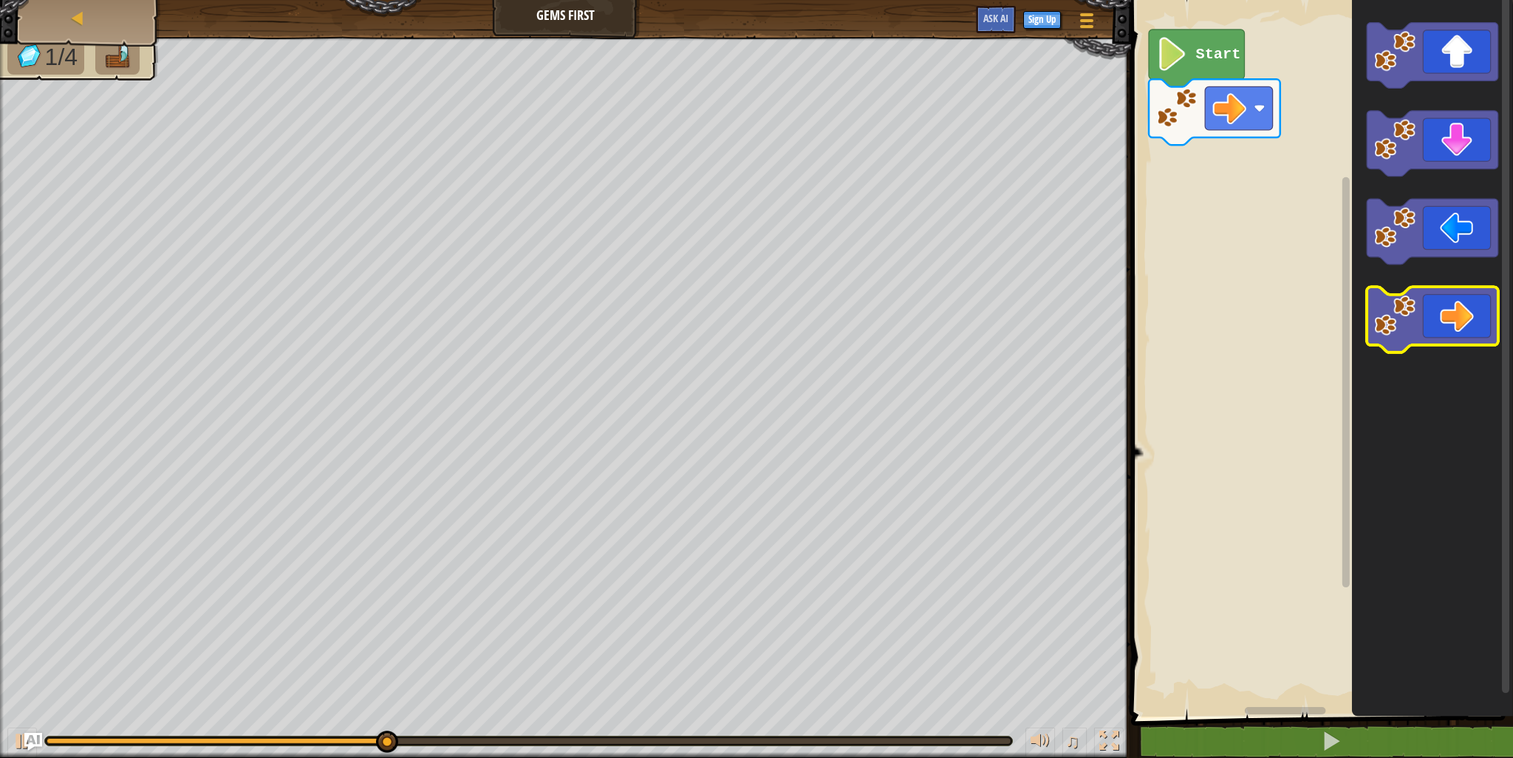
click at [1428, 329] on icon "Blockly Workspace" at bounding box center [1433, 320] width 132 height 66
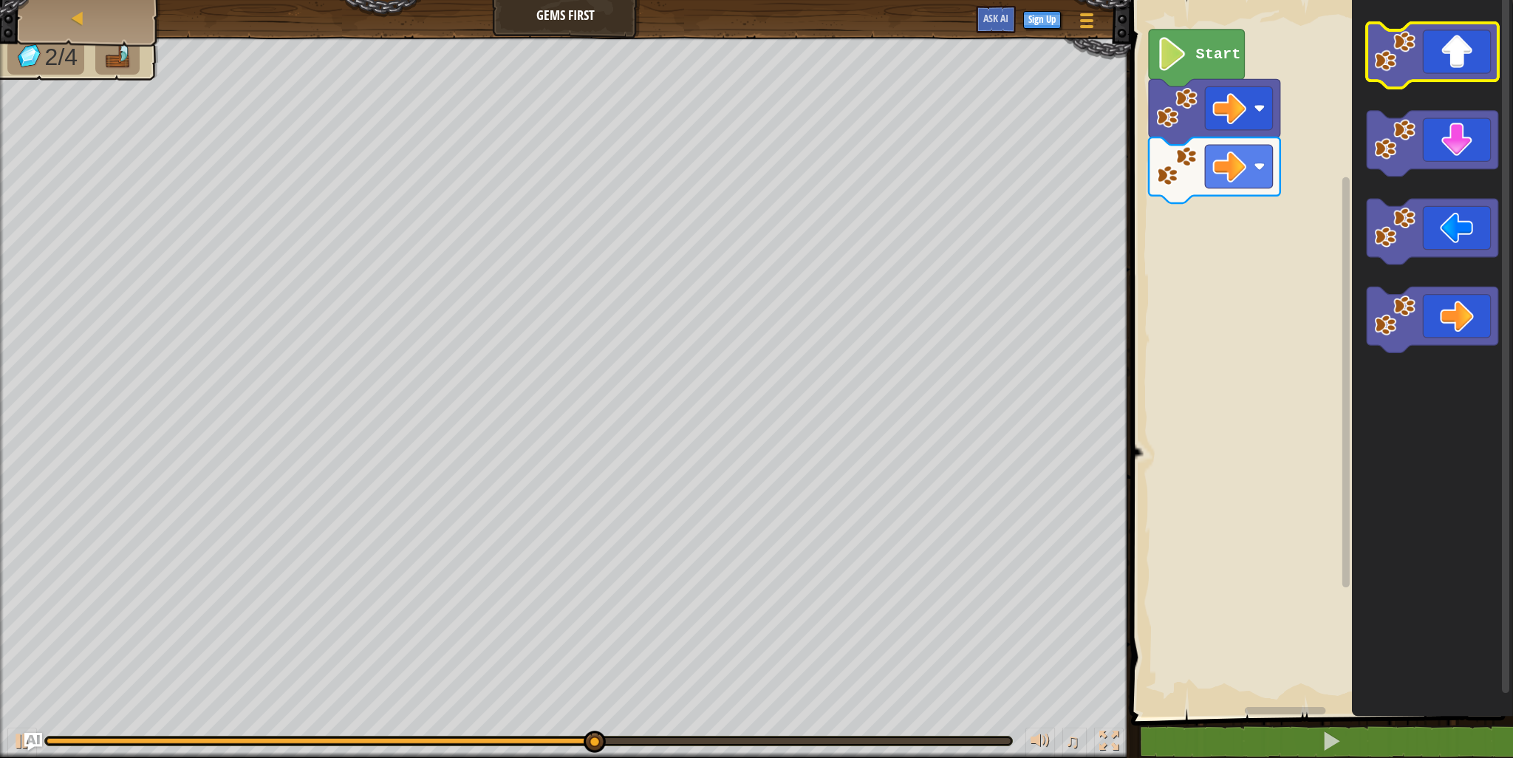
click at [1461, 76] on icon "Blockly Workspace" at bounding box center [1433, 56] width 132 height 66
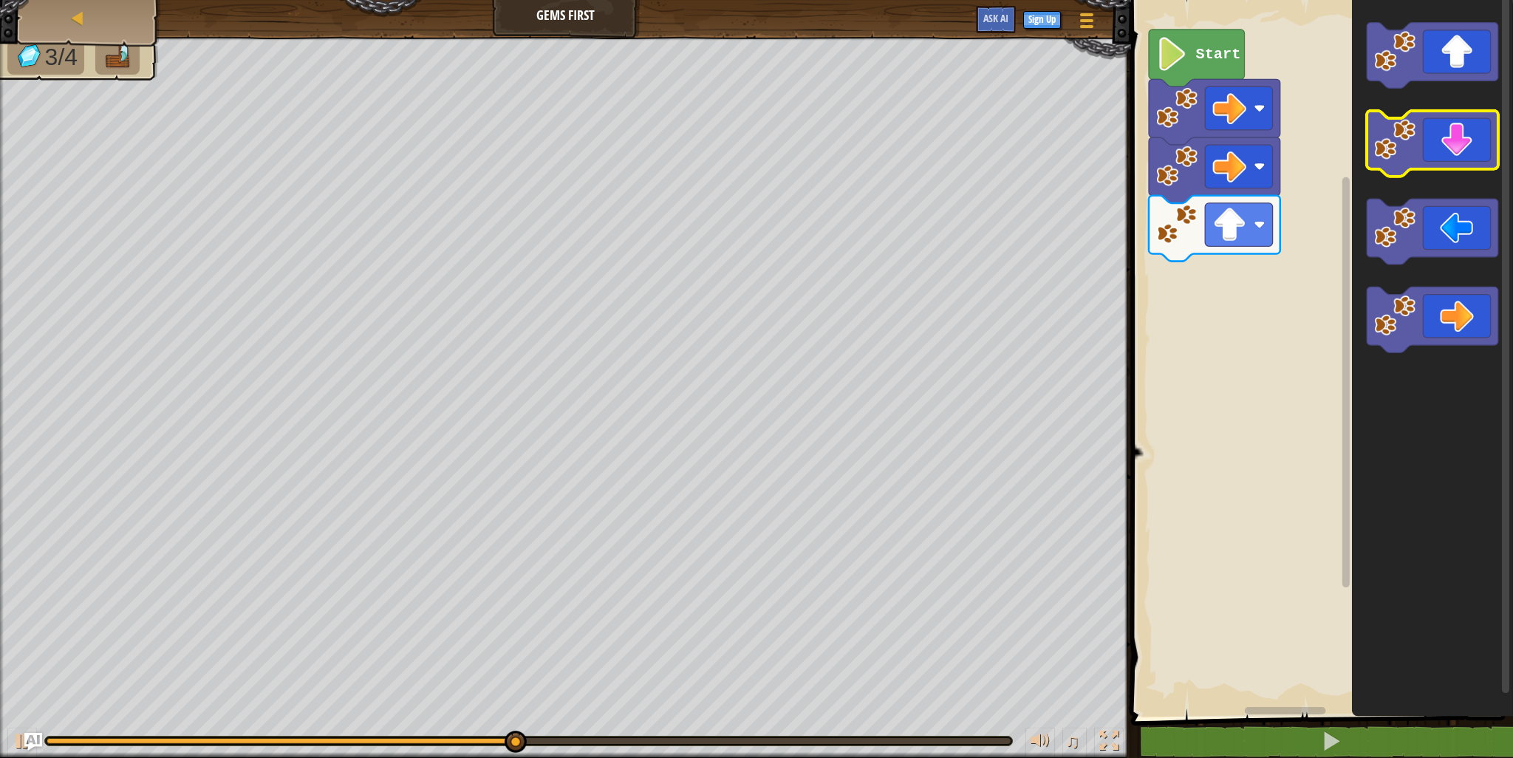
click at [1425, 156] on icon "Blockly Workspace" at bounding box center [1433, 144] width 132 height 66
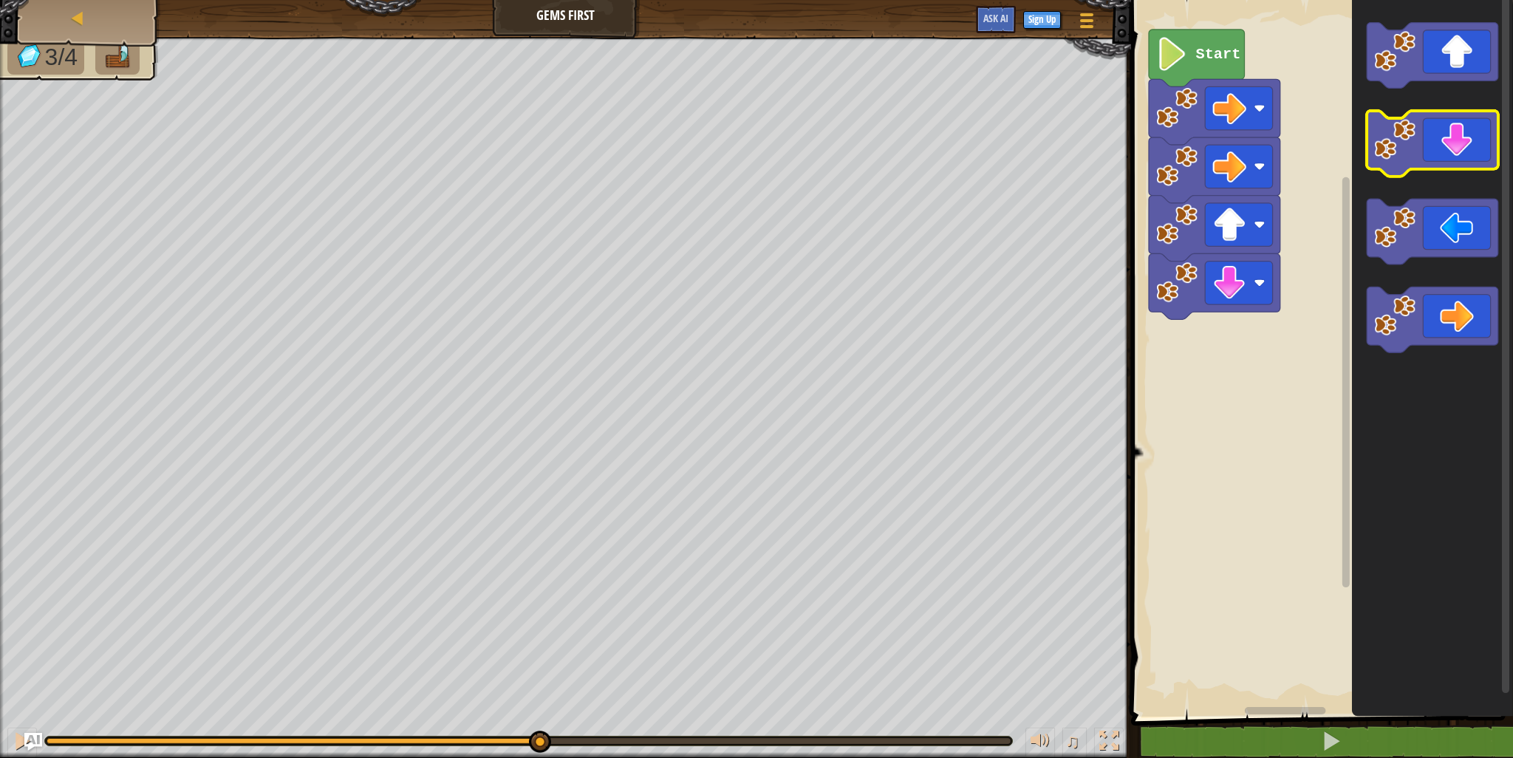
click at [1414, 163] on icon "Blockly Workspace" at bounding box center [1433, 144] width 132 height 66
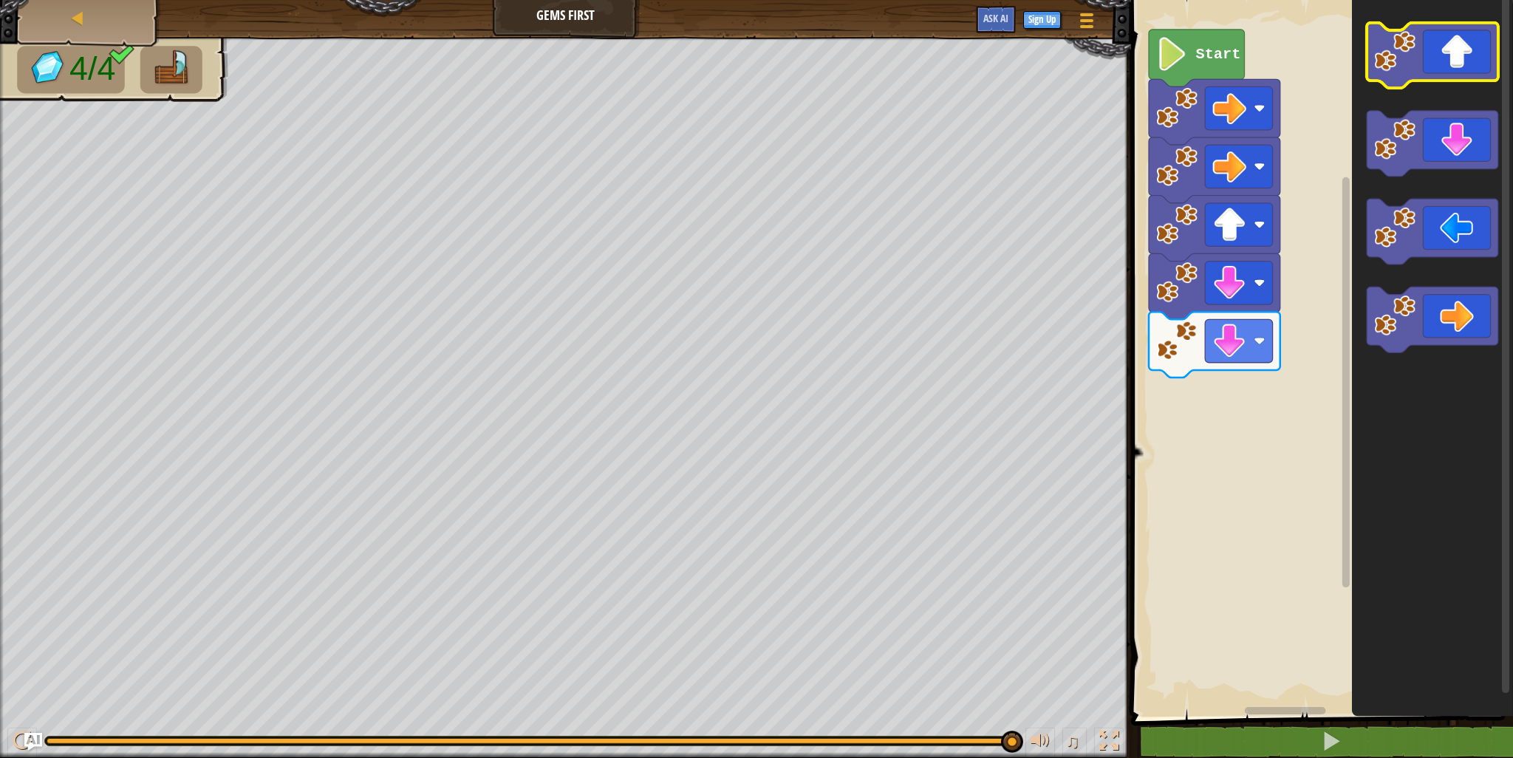
click at [1453, 78] on icon "Blockly Workspace" at bounding box center [1433, 56] width 132 height 66
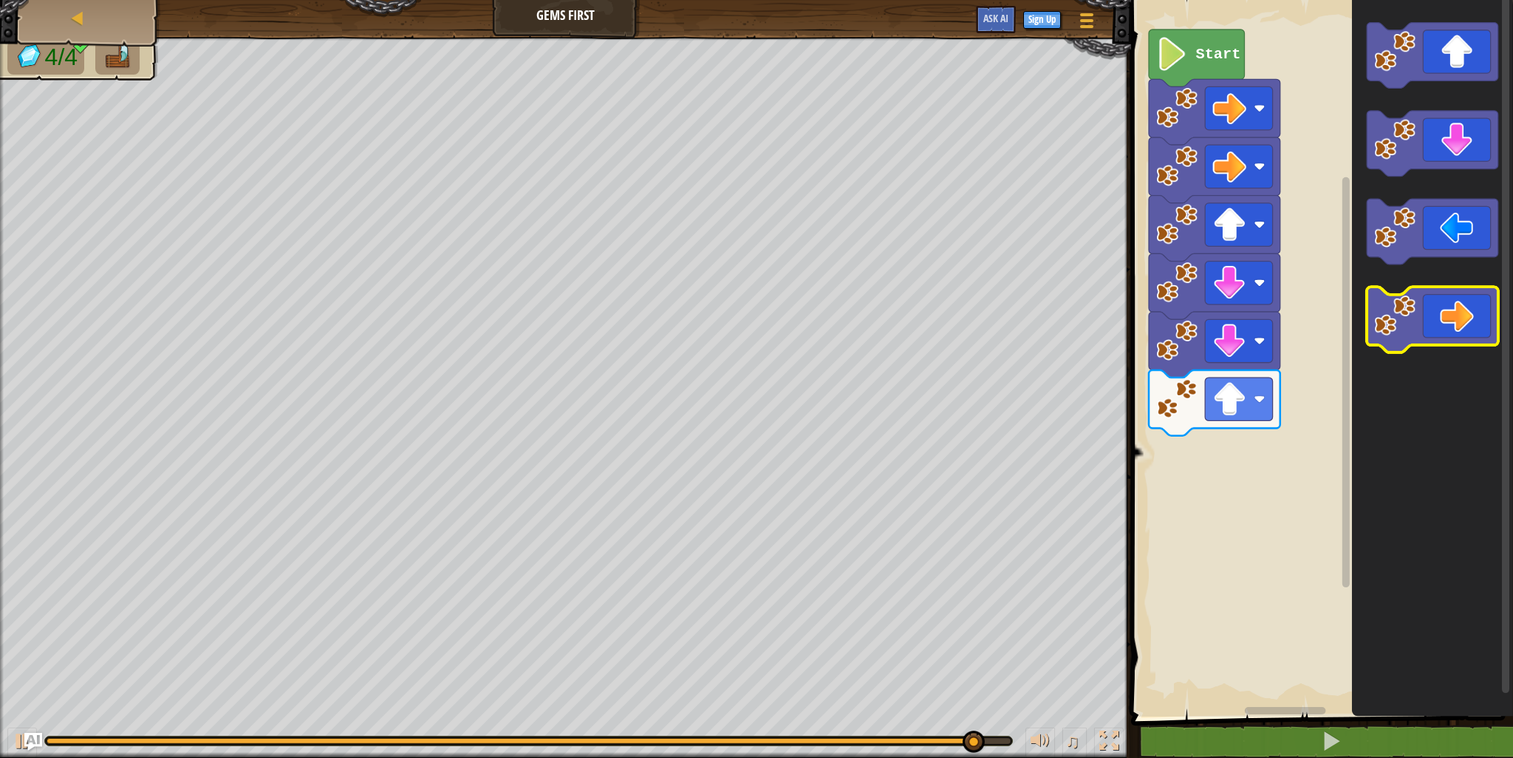
click at [1459, 321] on icon "Blockly Workspace" at bounding box center [1433, 320] width 132 height 66
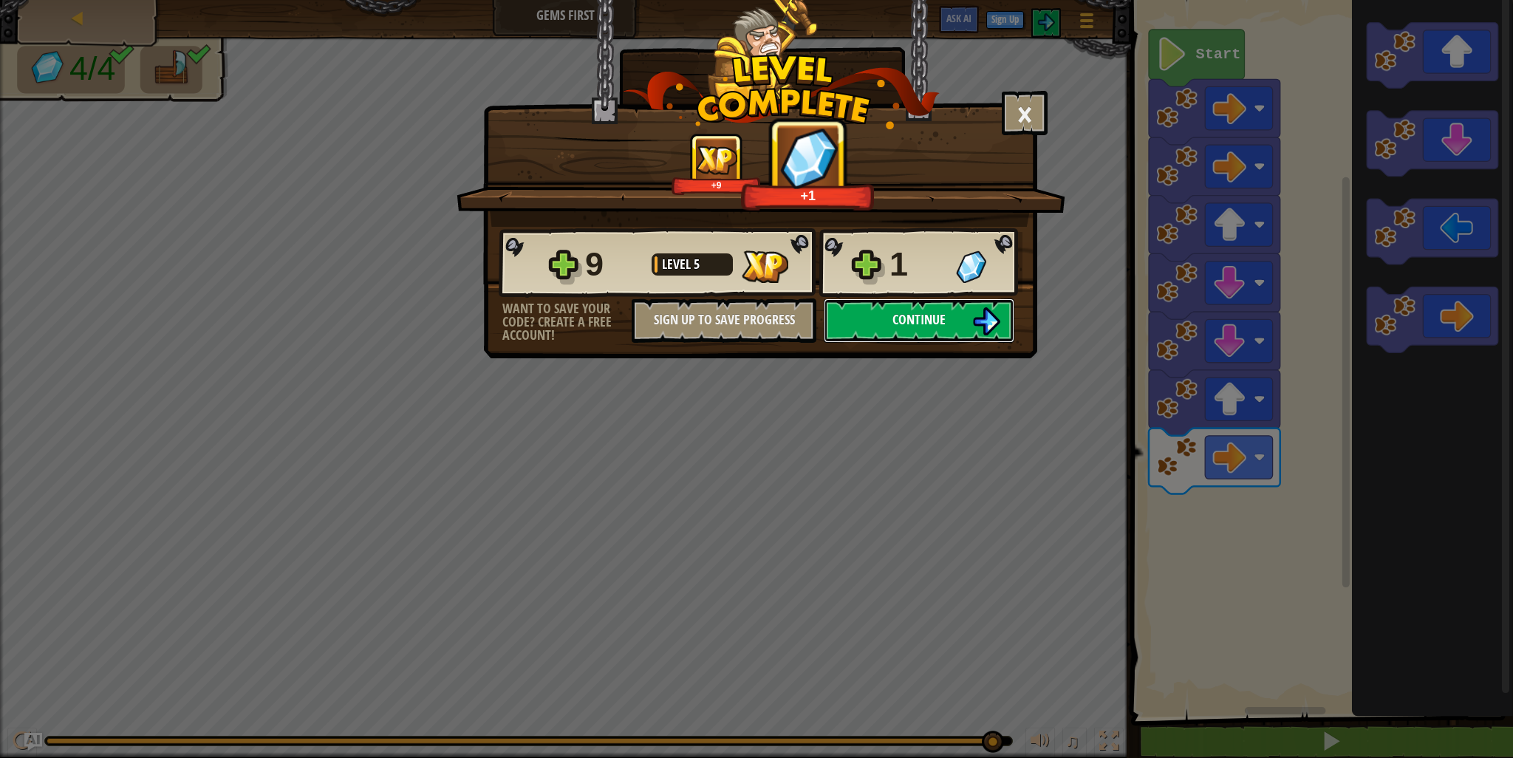
click at [938, 321] on span "Continue" at bounding box center [919, 319] width 53 height 18
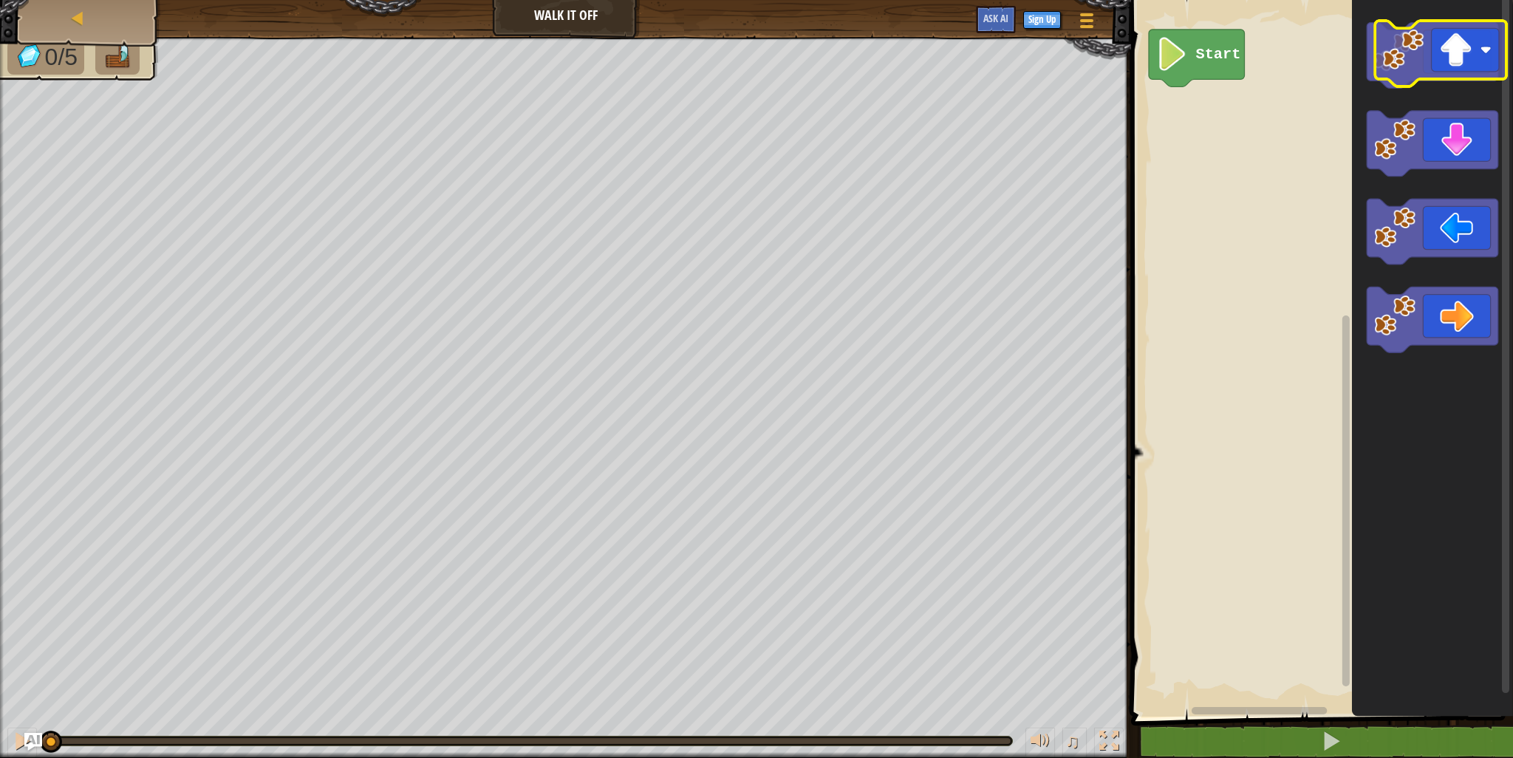
click at [1505, 67] on div "Start" at bounding box center [1320, 355] width 386 height 724
click at [1513, 83] on icon "Blockly Workspace" at bounding box center [1432, 355] width 161 height 724
click at [1427, 63] on icon "Blockly Workspace" at bounding box center [1433, 56] width 132 height 66
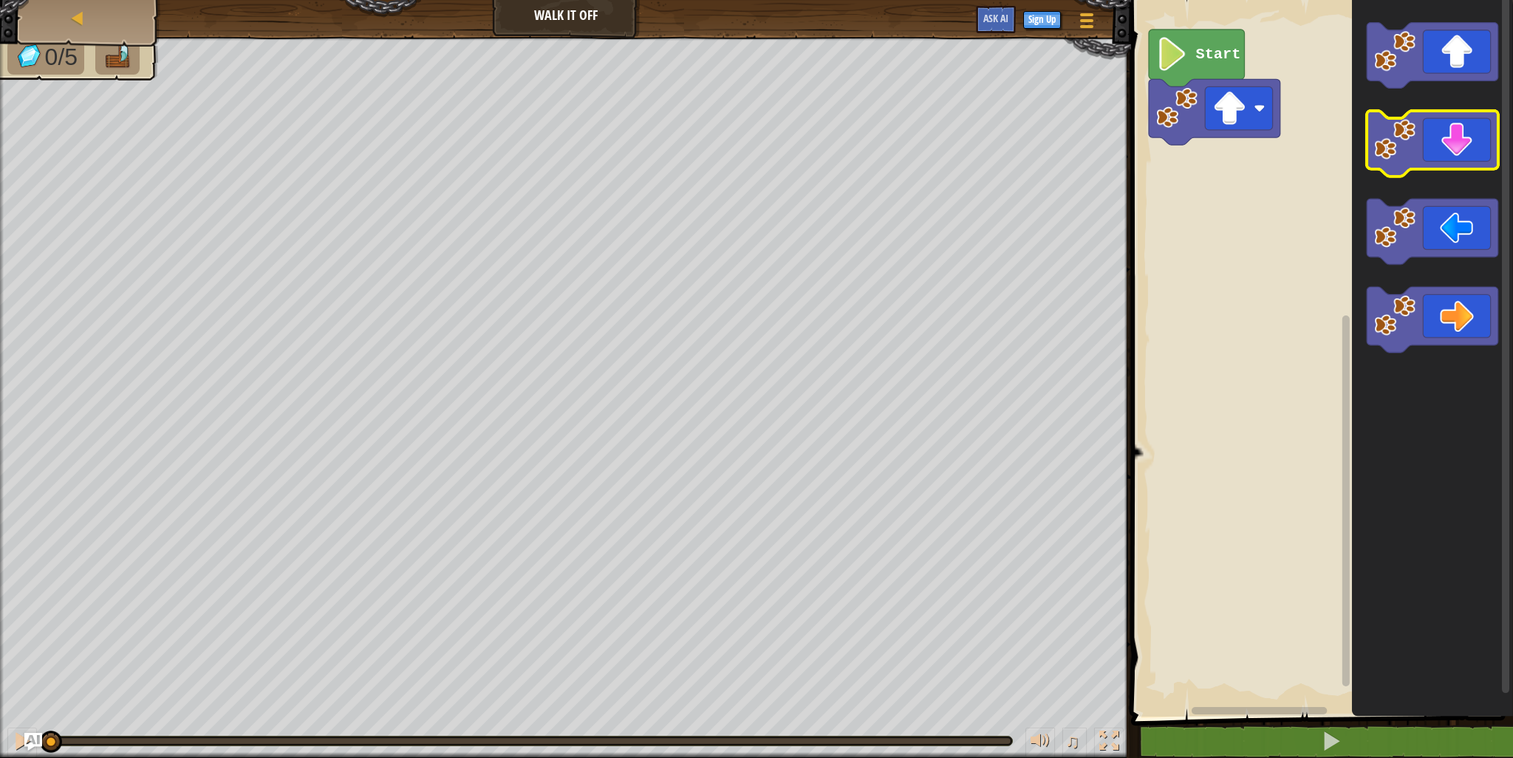
click at [1432, 131] on icon "Blockly Workspace" at bounding box center [1433, 144] width 132 height 66
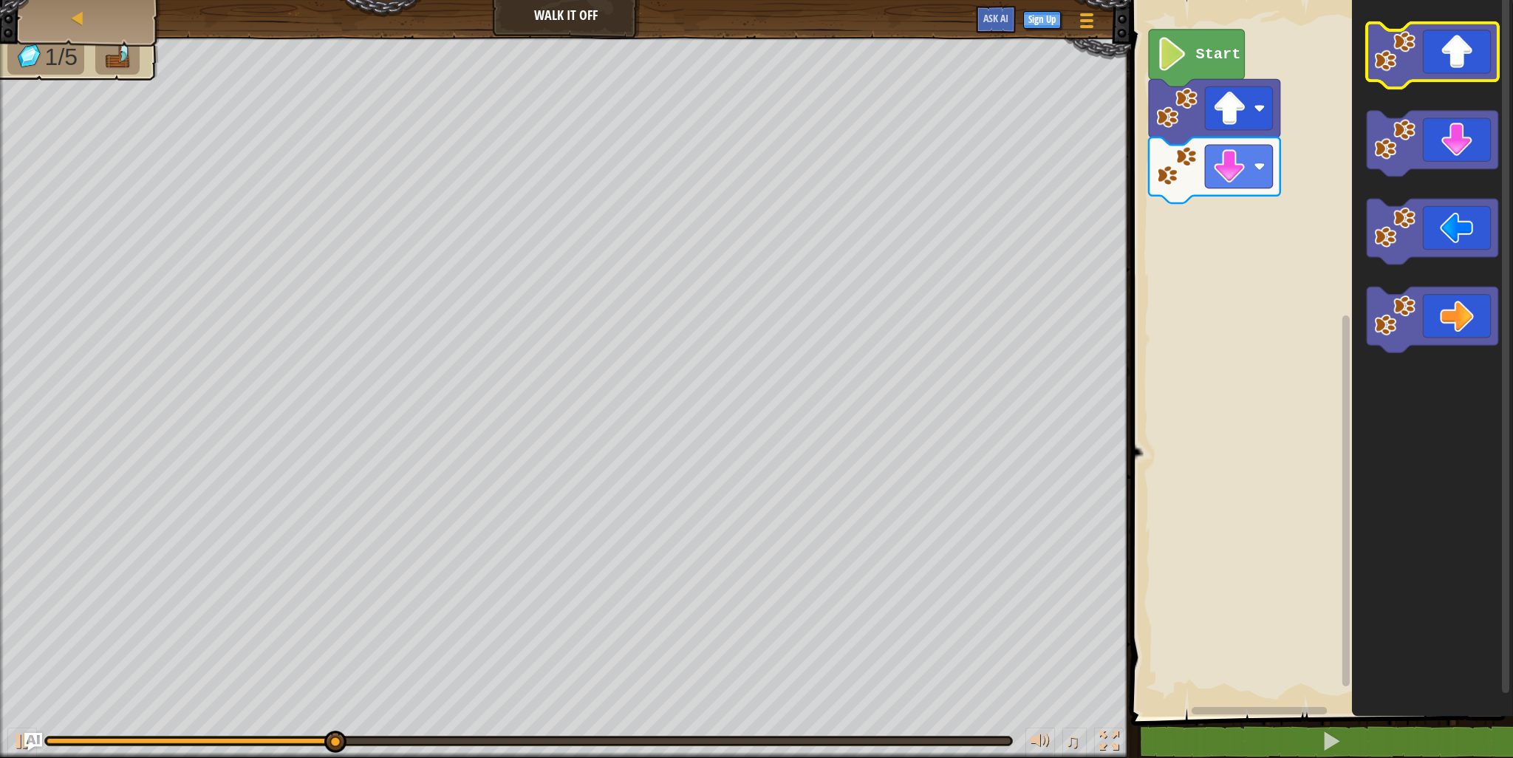
click at [1461, 71] on icon "Blockly Workspace" at bounding box center [1433, 56] width 132 height 66
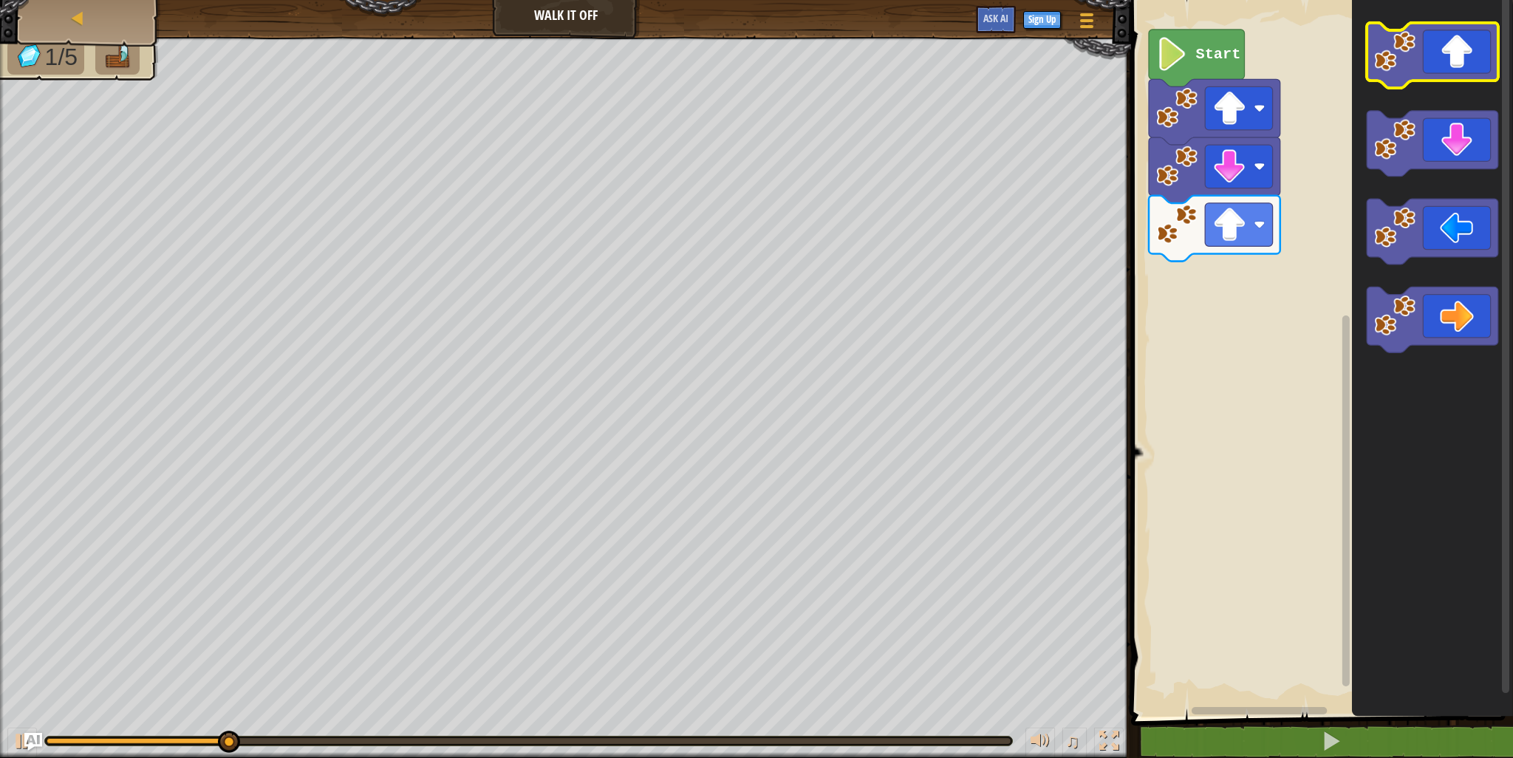
click at [1465, 68] on icon "Blockly Workspace" at bounding box center [1433, 56] width 132 height 66
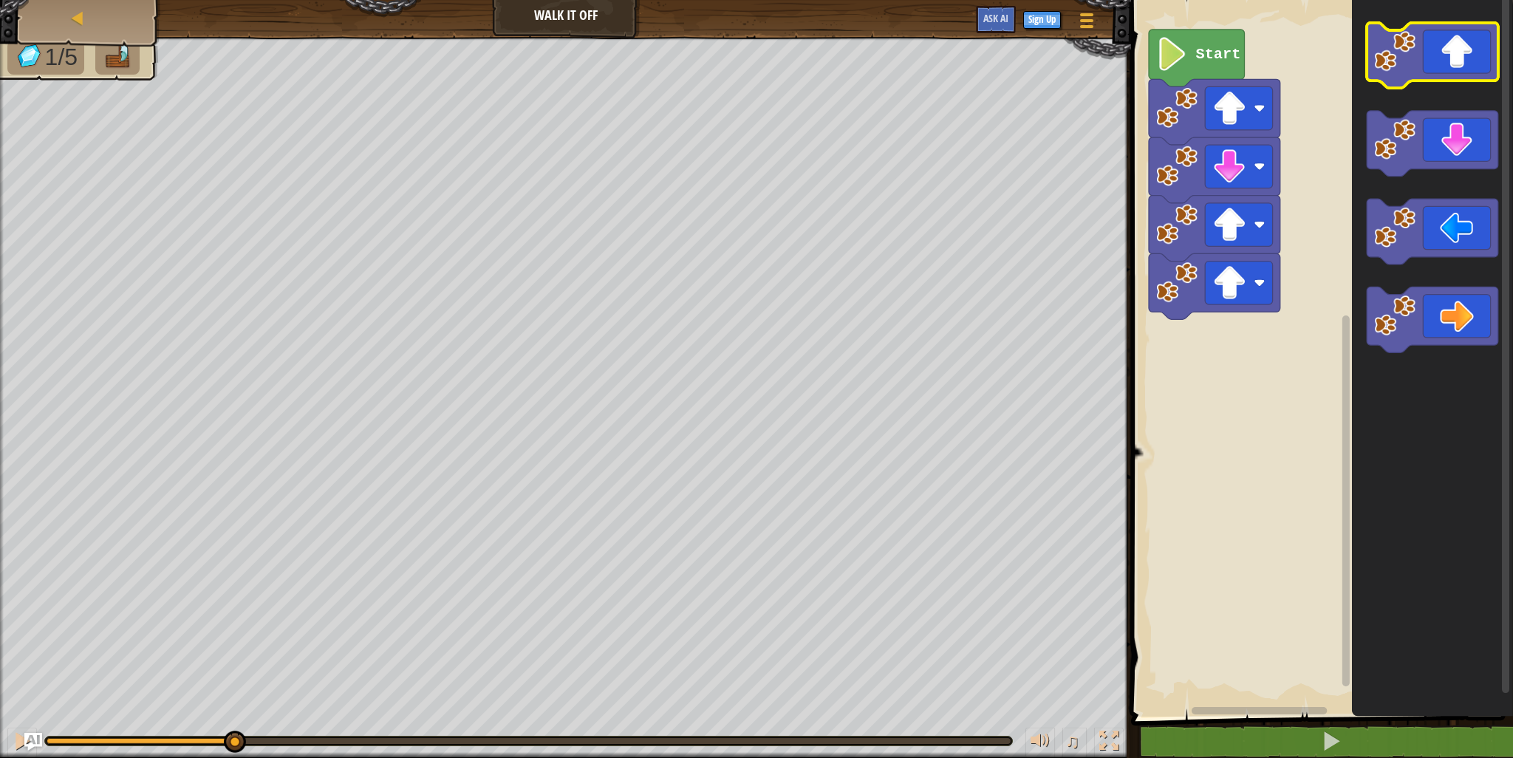
click at [1465, 68] on icon "Blockly Workspace" at bounding box center [1433, 56] width 132 height 66
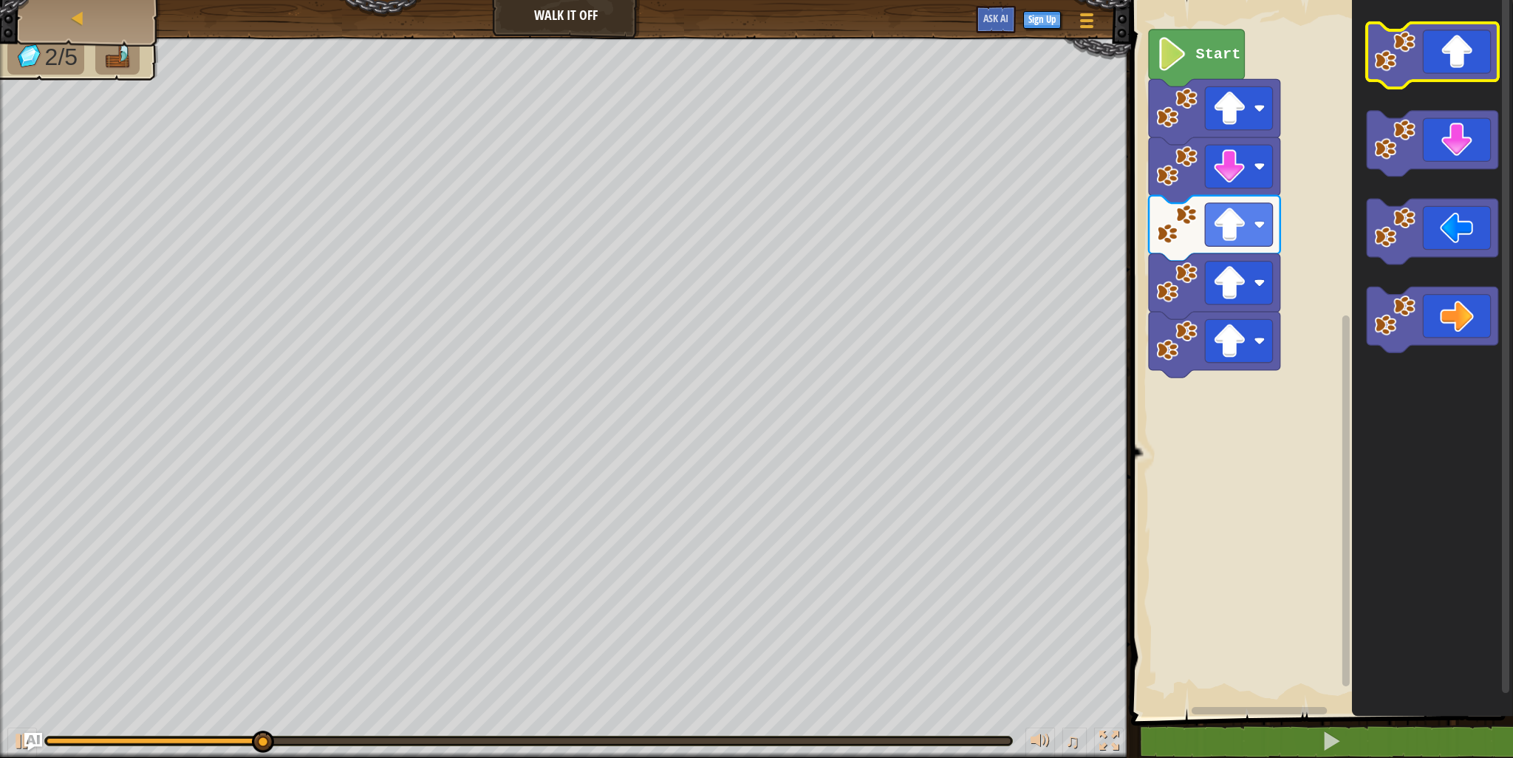
click at [1468, 66] on icon "Blockly Workspace" at bounding box center [1433, 56] width 132 height 66
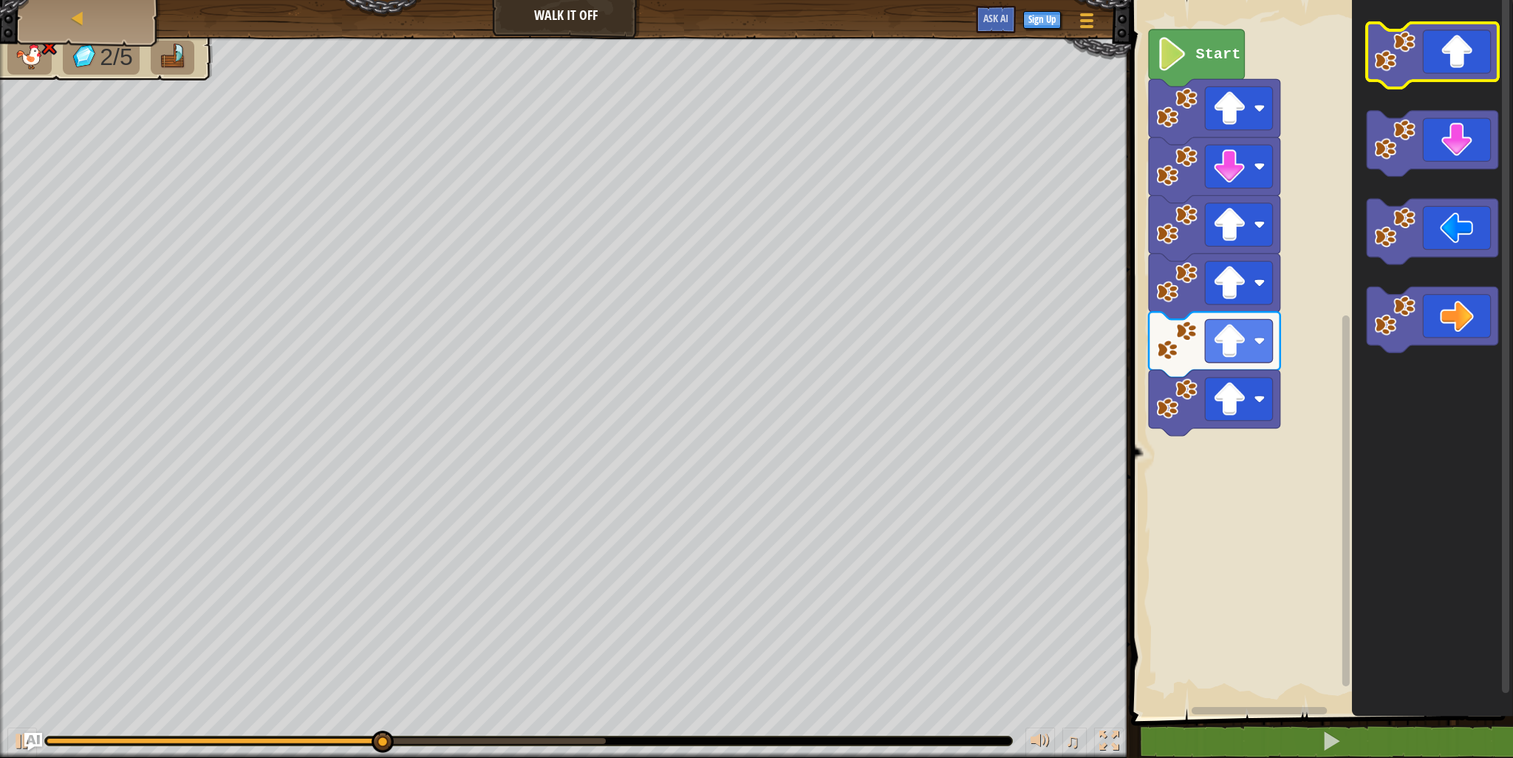
click at [1457, 66] on icon "Blockly Workspace" at bounding box center [1433, 56] width 132 height 66
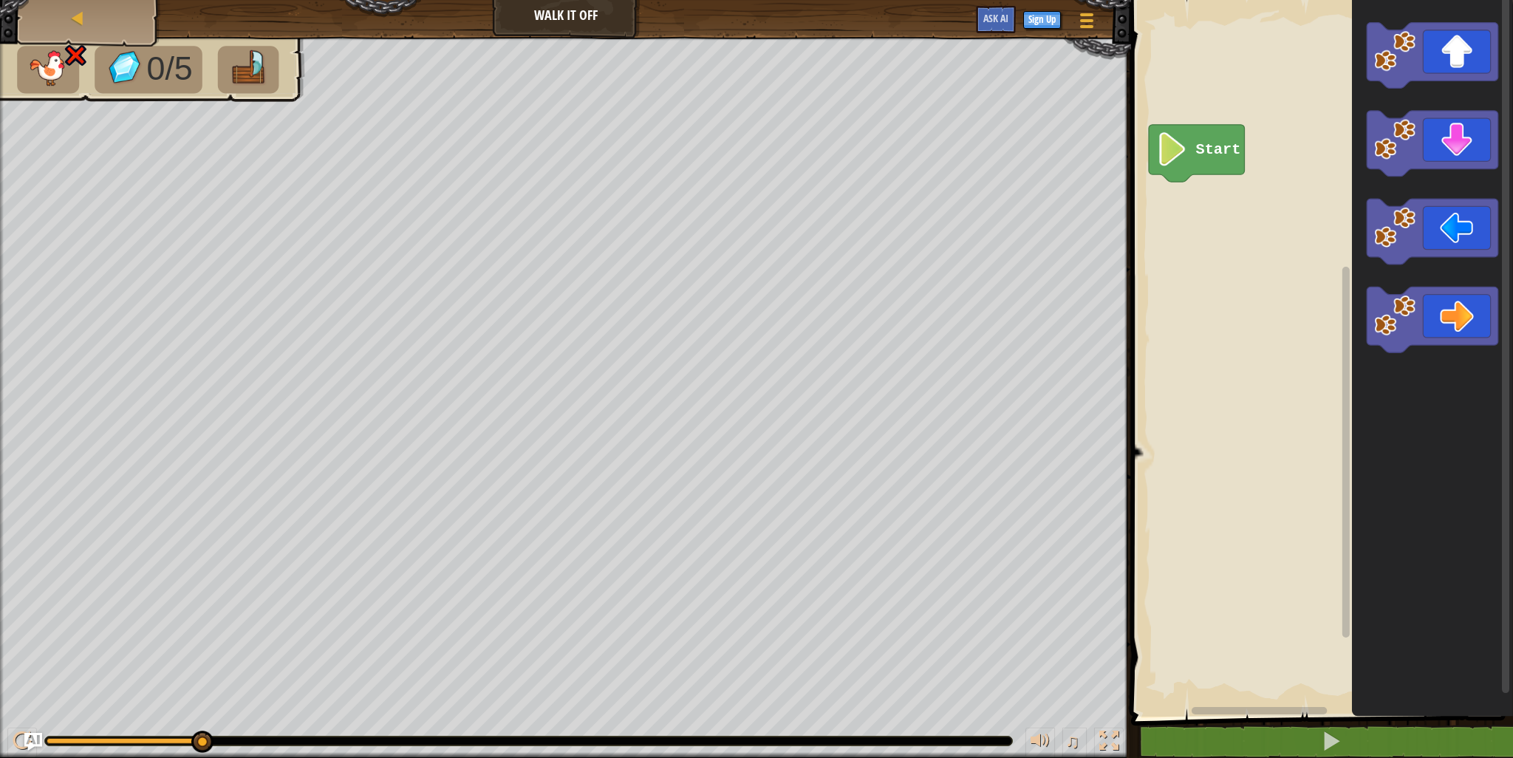
click at [1445, 75] on icon "Blockly Workspace" at bounding box center [1433, 56] width 132 height 66
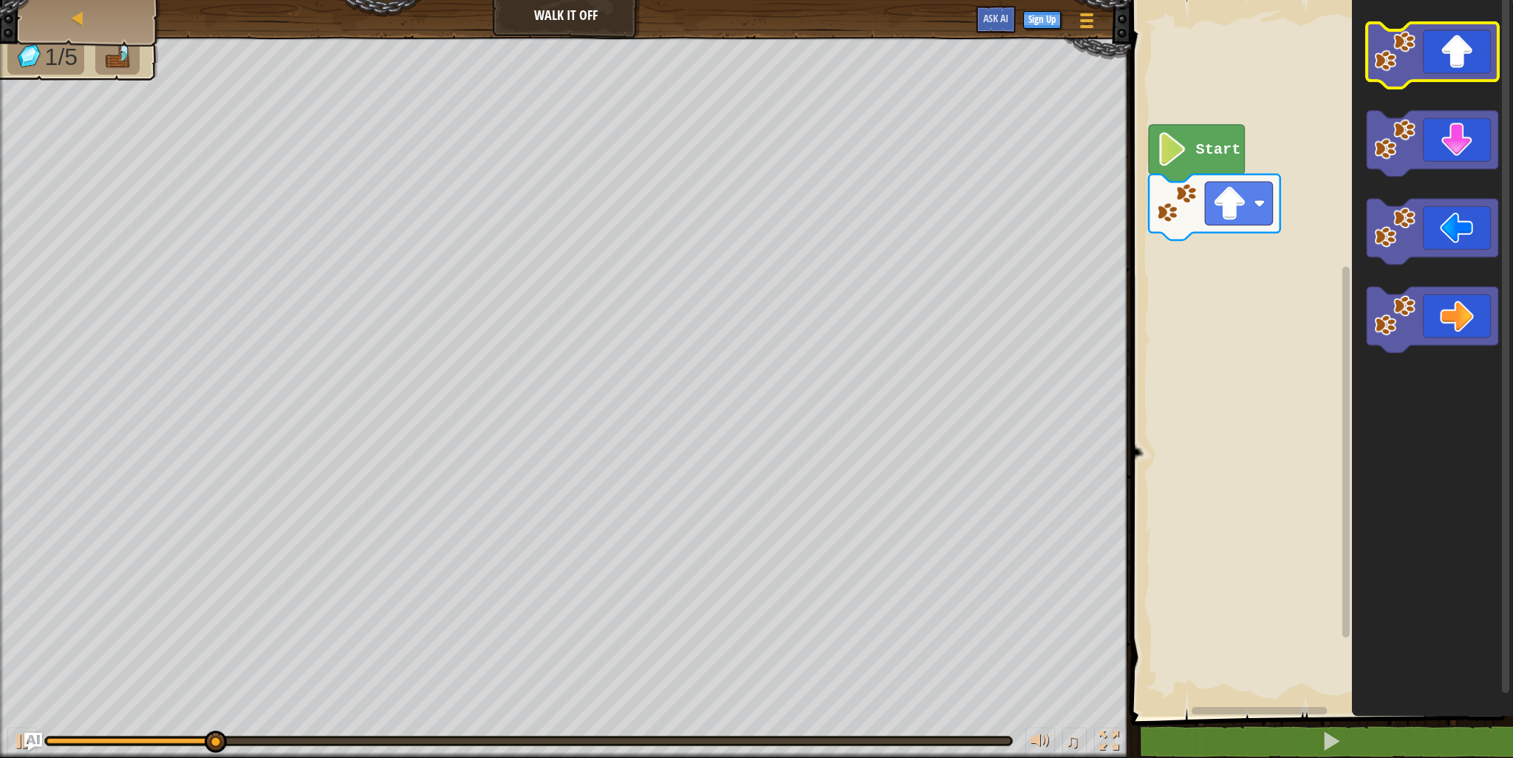
click at [1446, 57] on icon "Blockly Workspace" at bounding box center [1433, 56] width 132 height 66
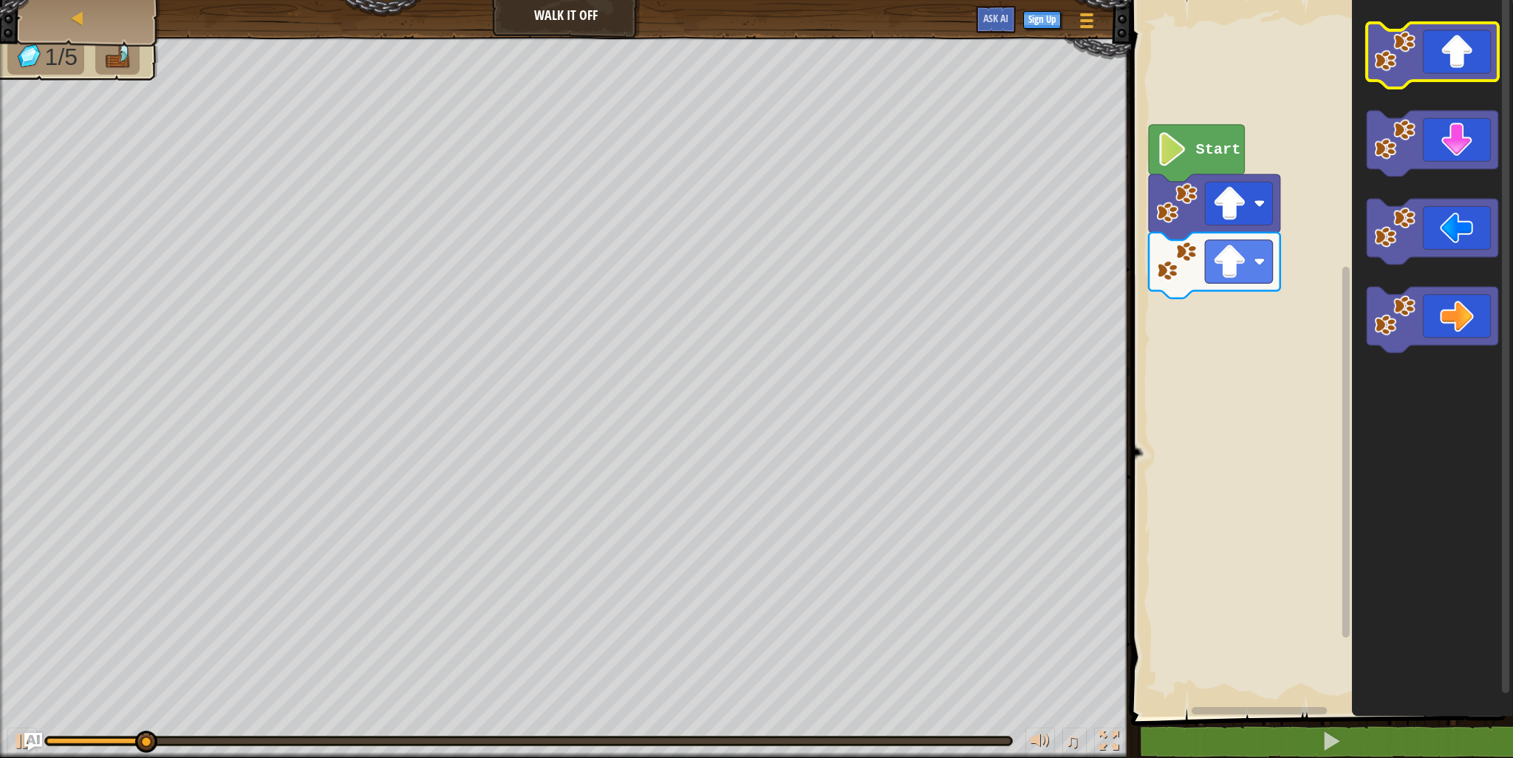
click at [1448, 58] on icon "Blockly Workspace" at bounding box center [1433, 56] width 132 height 66
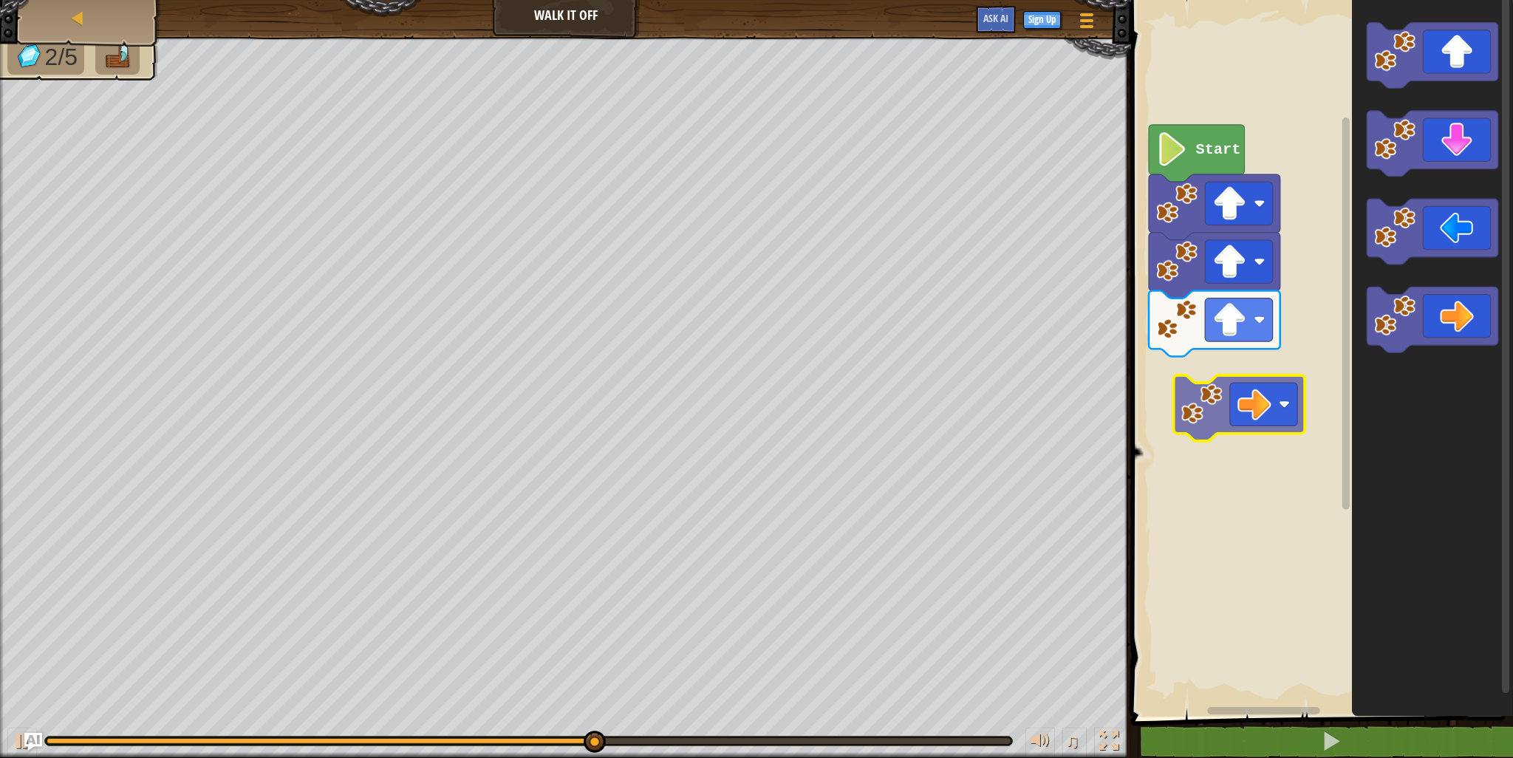
click at [1255, 389] on div "Start" at bounding box center [1320, 355] width 386 height 724
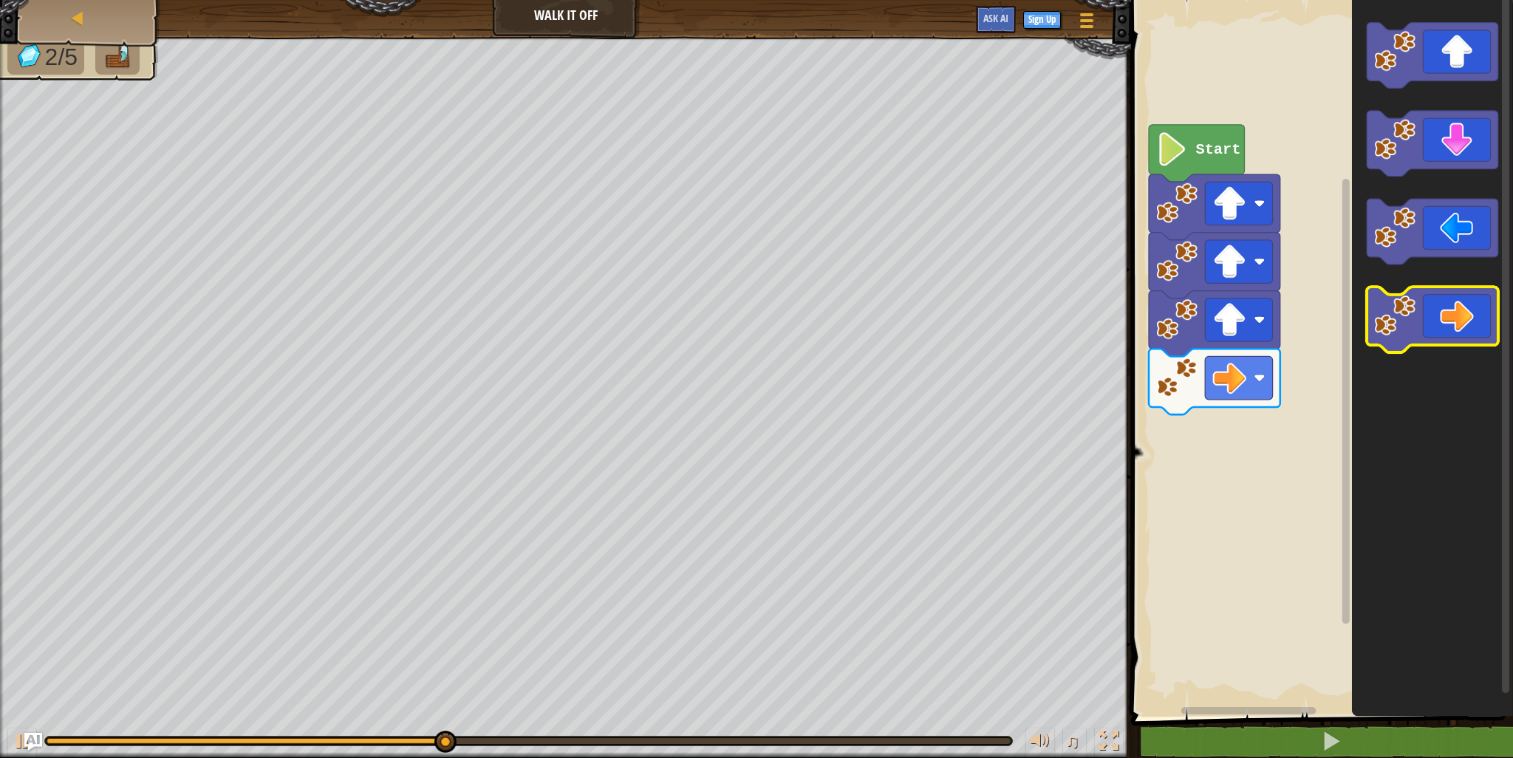
click at [1431, 326] on icon "Blockly Workspace" at bounding box center [1433, 320] width 132 height 66
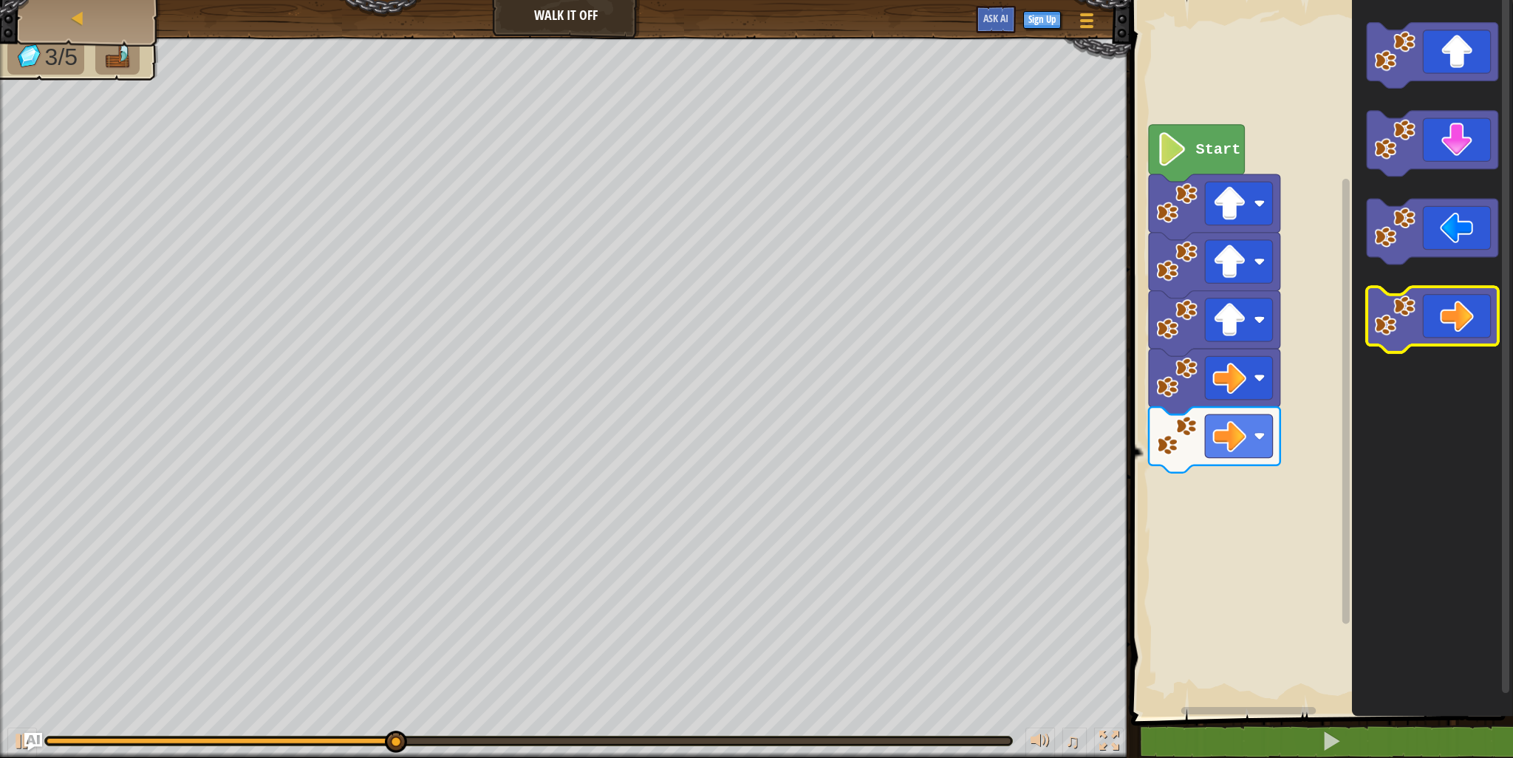
click at [1440, 335] on icon "Blockly Workspace" at bounding box center [1433, 320] width 132 height 66
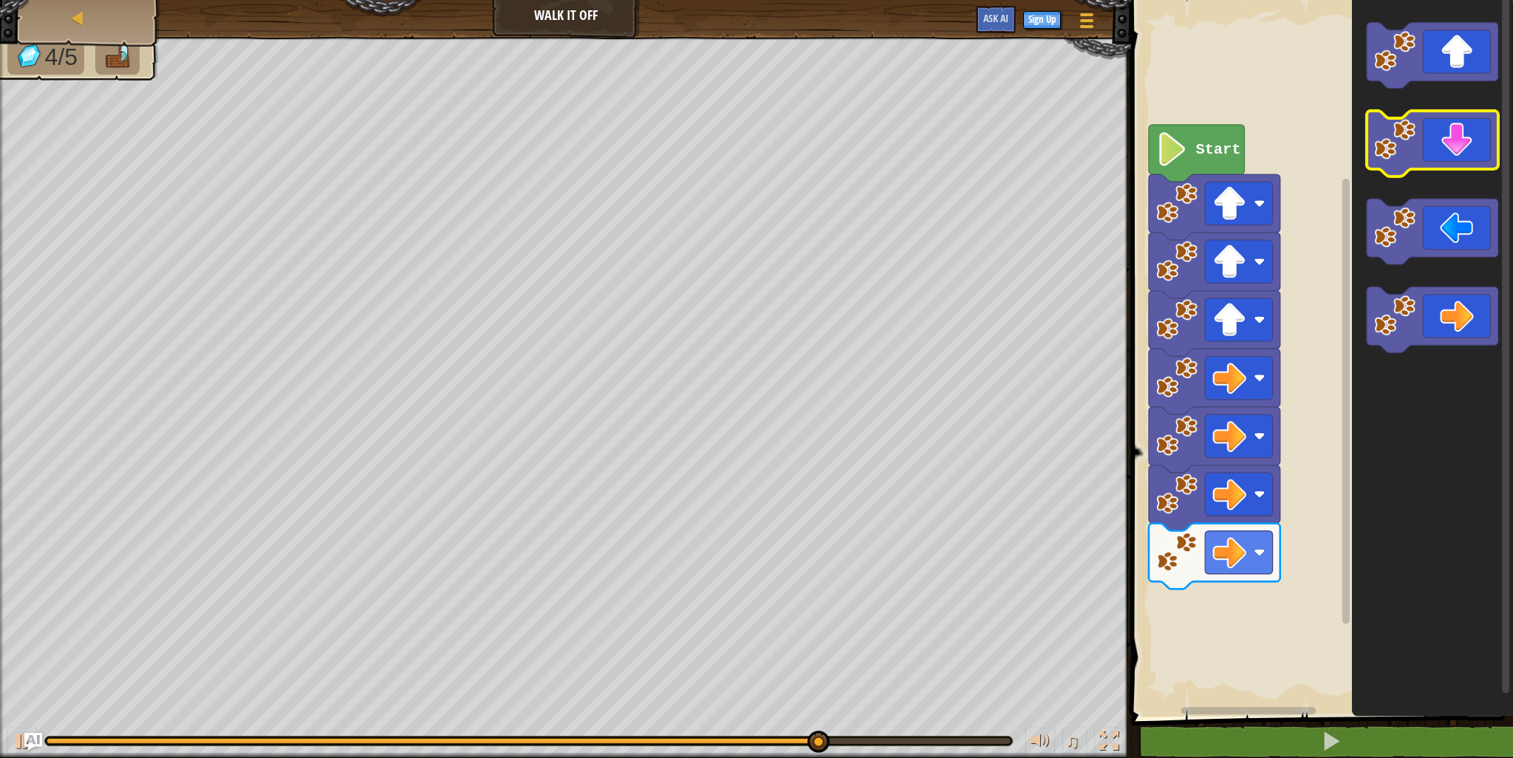
click at [1419, 158] on icon "Blockly Workspace" at bounding box center [1433, 144] width 132 height 66
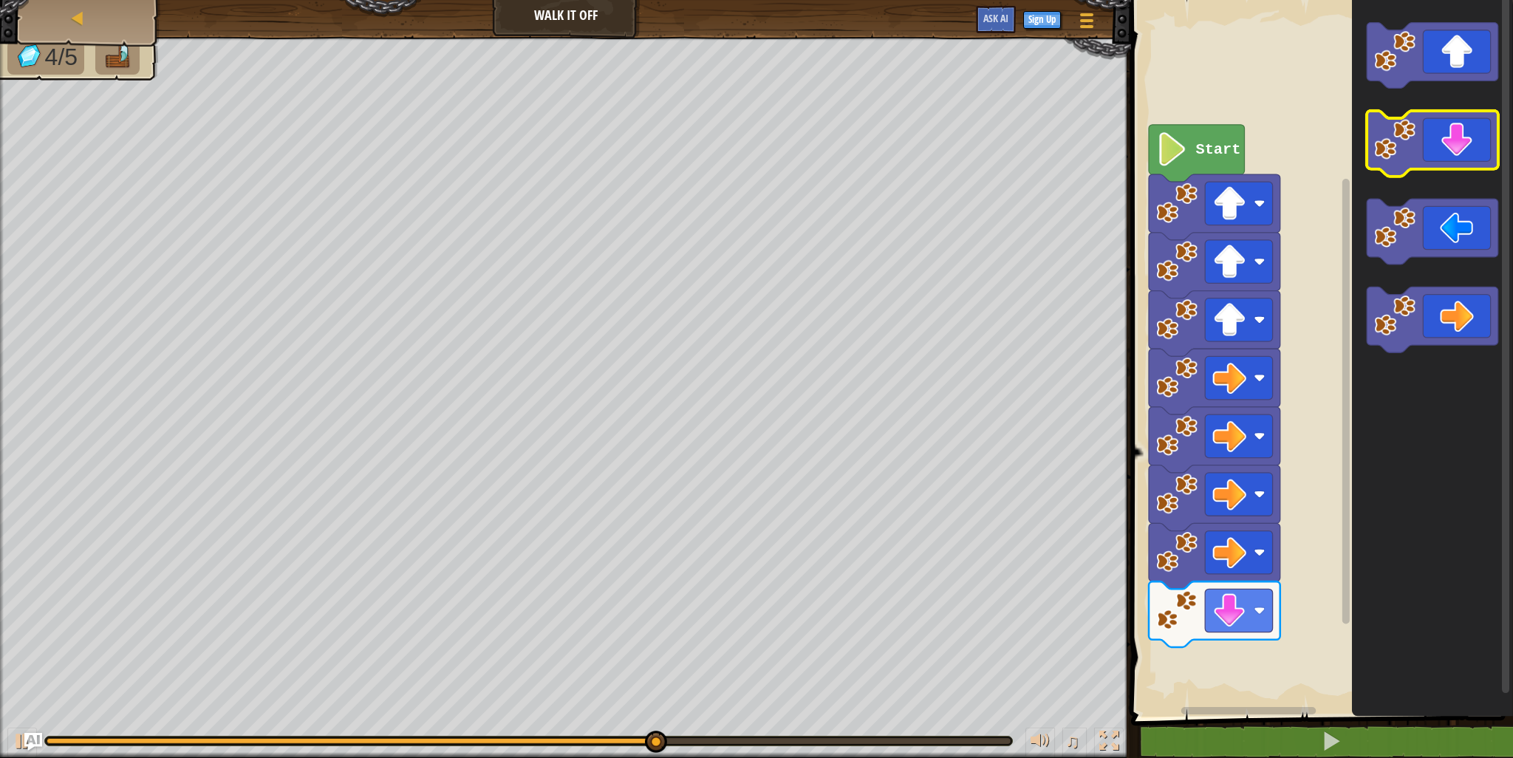
click at [1414, 172] on g "Blockly Workspace" at bounding box center [1433, 188] width 132 height 330
click at [1414, 177] on icon "Blockly Workspace" at bounding box center [1432, 355] width 161 height 724
click at [1411, 185] on icon "Blockly Workspace" at bounding box center [1432, 355] width 161 height 724
click at [1426, 166] on icon "Blockly Workspace" at bounding box center [1433, 144] width 132 height 66
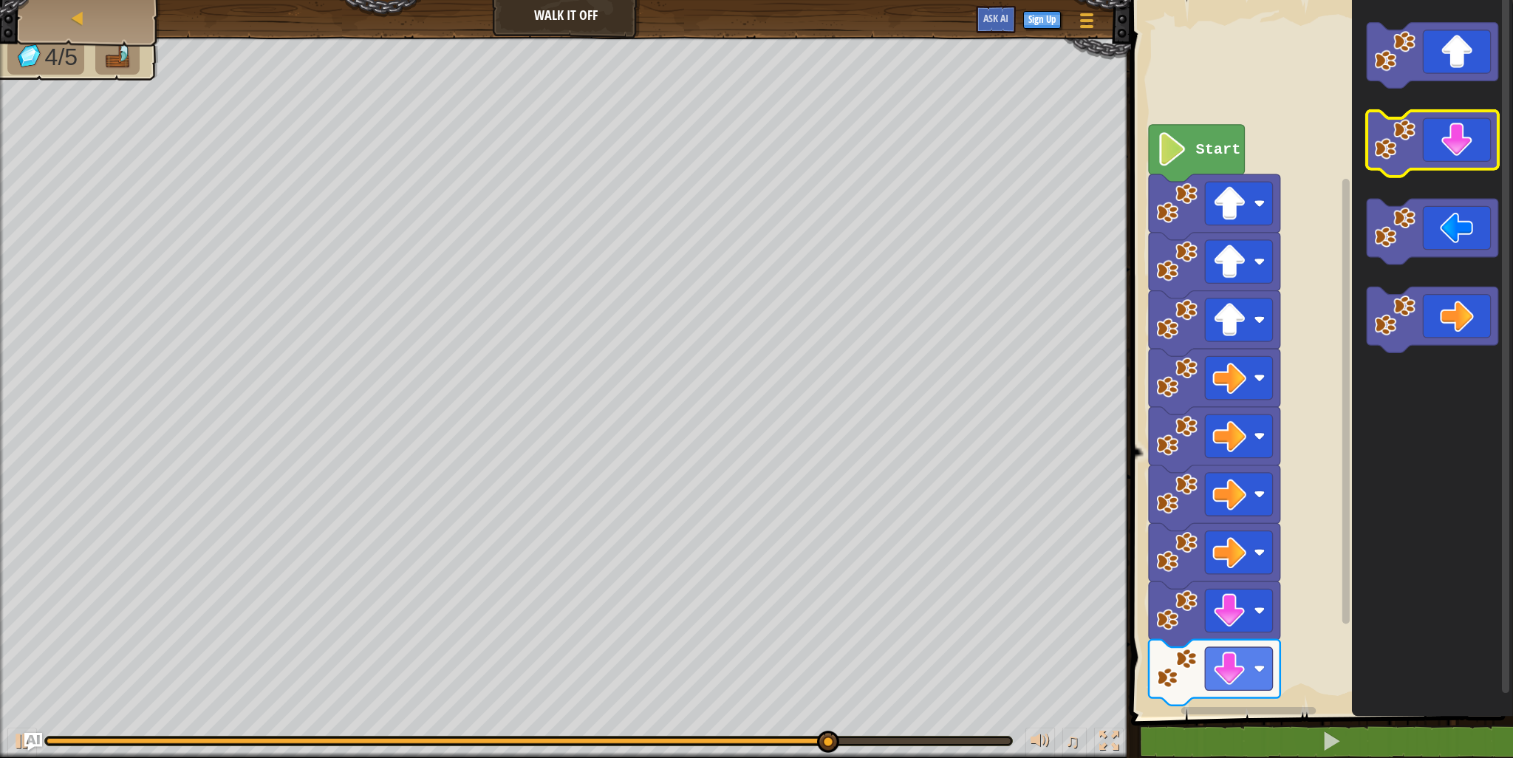
click at [1427, 168] on icon "Blockly Workspace" at bounding box center [1433, 144] width 132 height 66
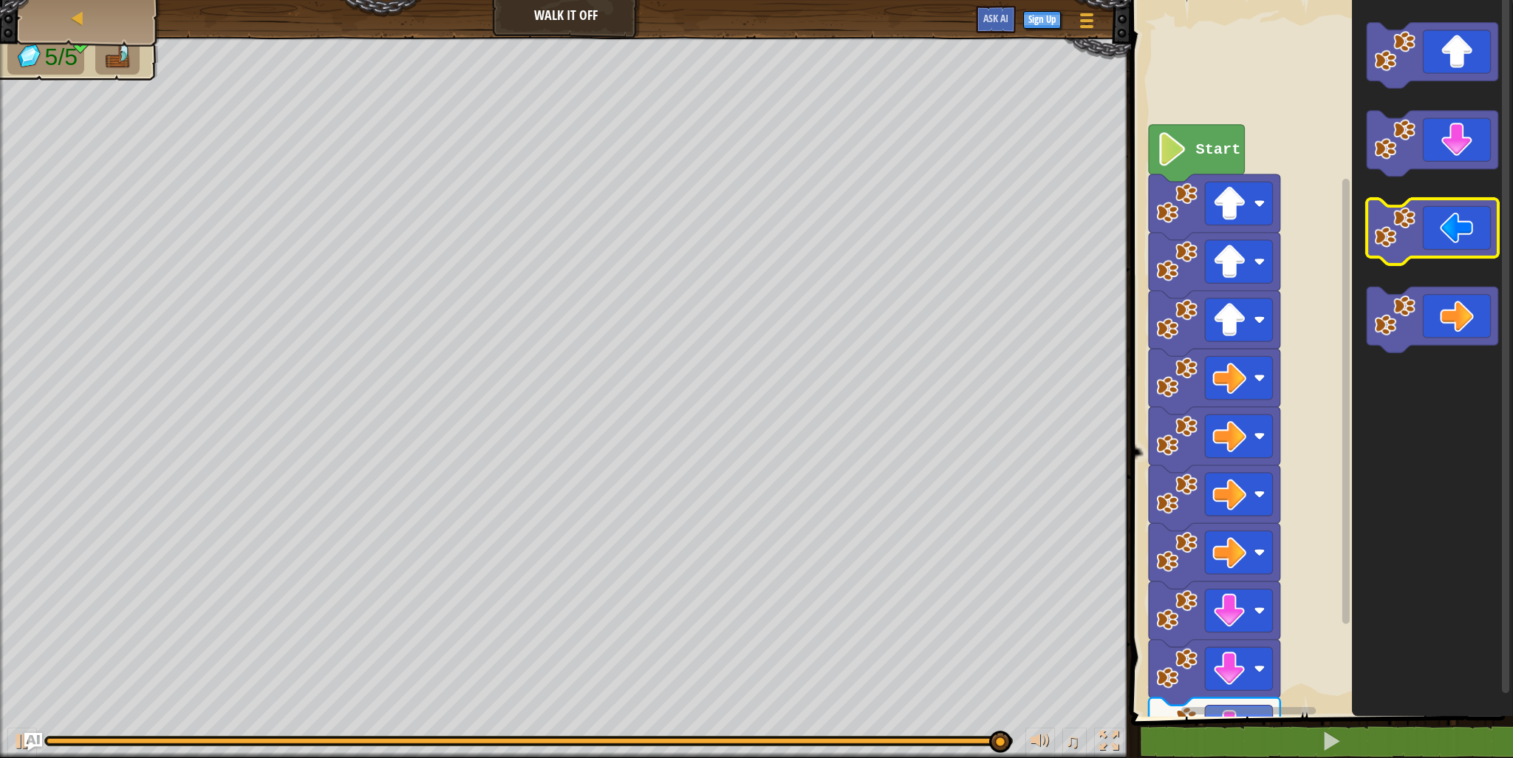
click at [1394, 243] on image "Blockly Workspace" at bounding box center [1394, 227] width 41 height 41
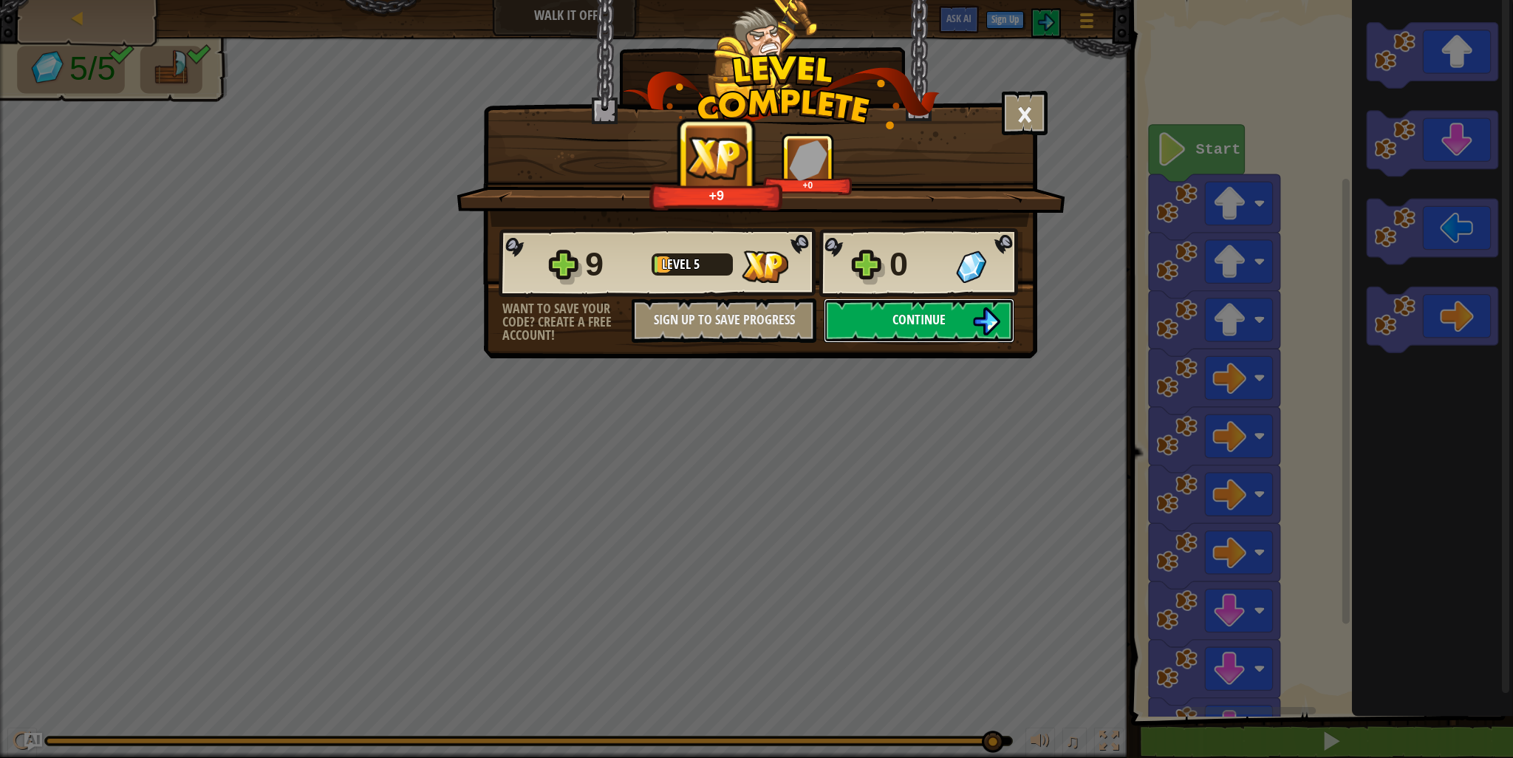
drag, startPoint x: 936, startPoint y: 311, endPoint x: 928, endPoint y: 310, distance: 7.5
click at [928, 310] on span "Continue" at bounding box center [919, 319] width 53 height 18
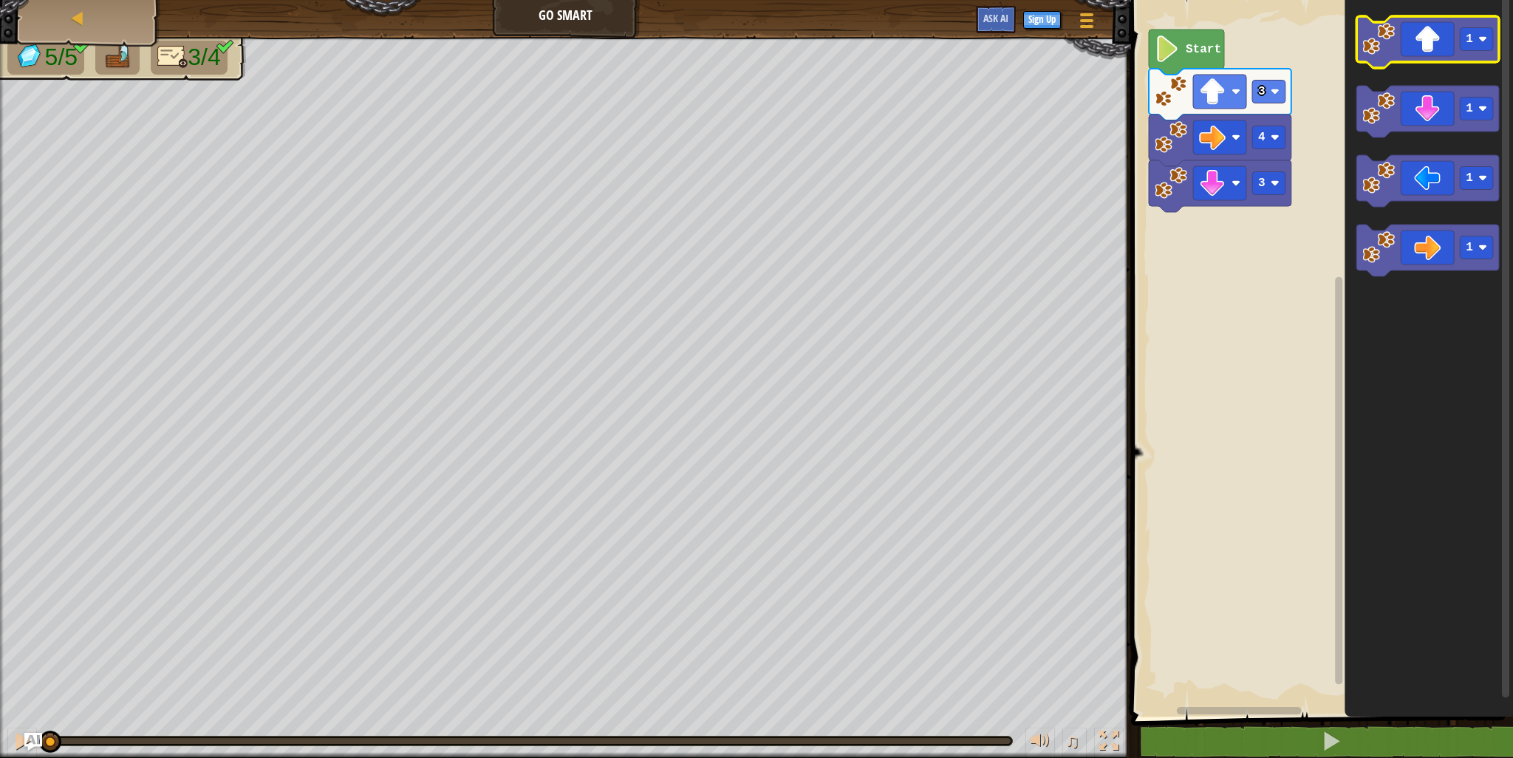
click at [1403, 66] on rect "Blockly Workspace" at bounding box center [1428, 42] width 143 height 52
click at [1401, 55] on icon "Blockly Workspace" at bounding box center [1428, 42] width 143 height 52
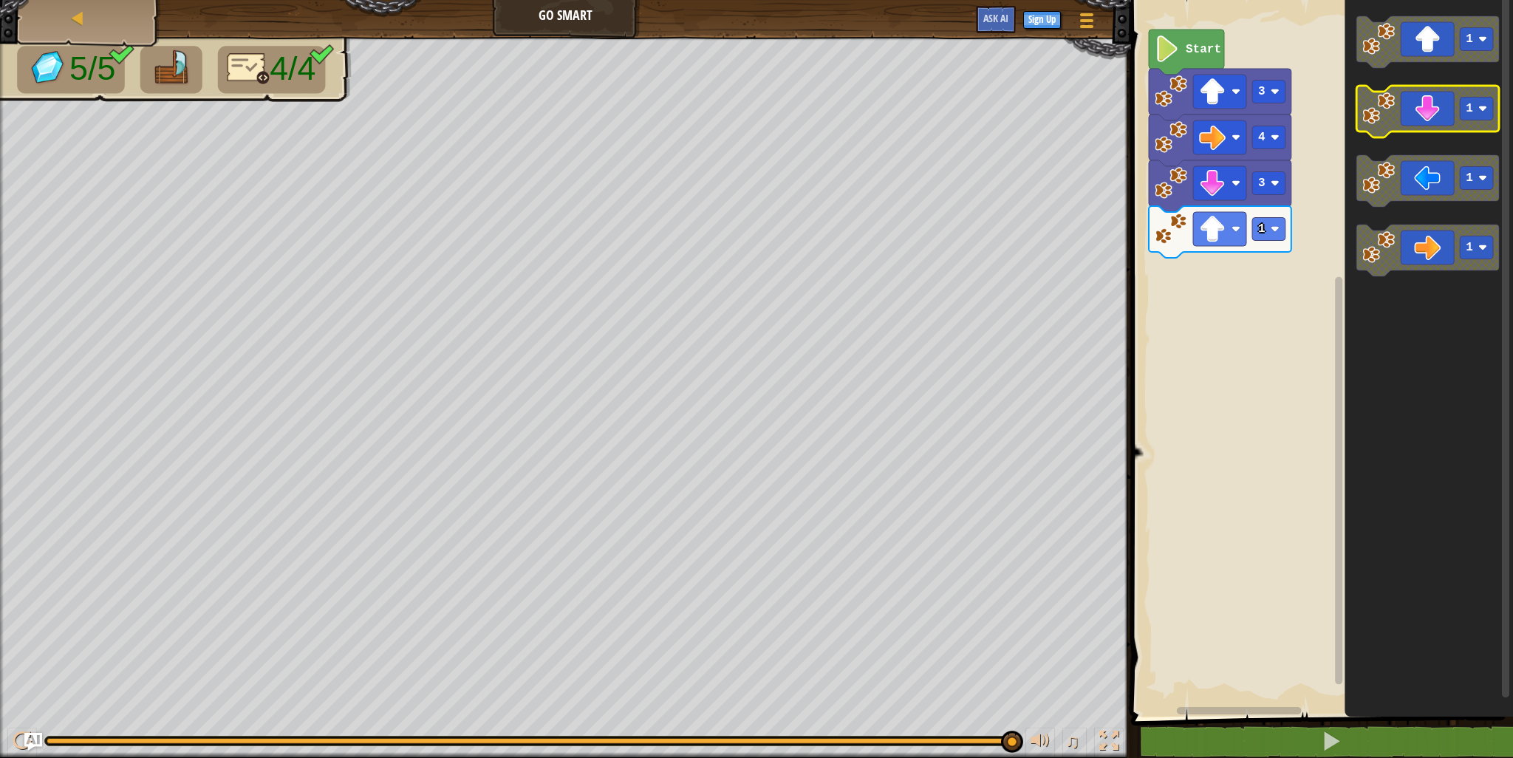
click at [1438, 129] on icon "Blockly Workspace" at bounding box center [1428, 112] width 143 height 52
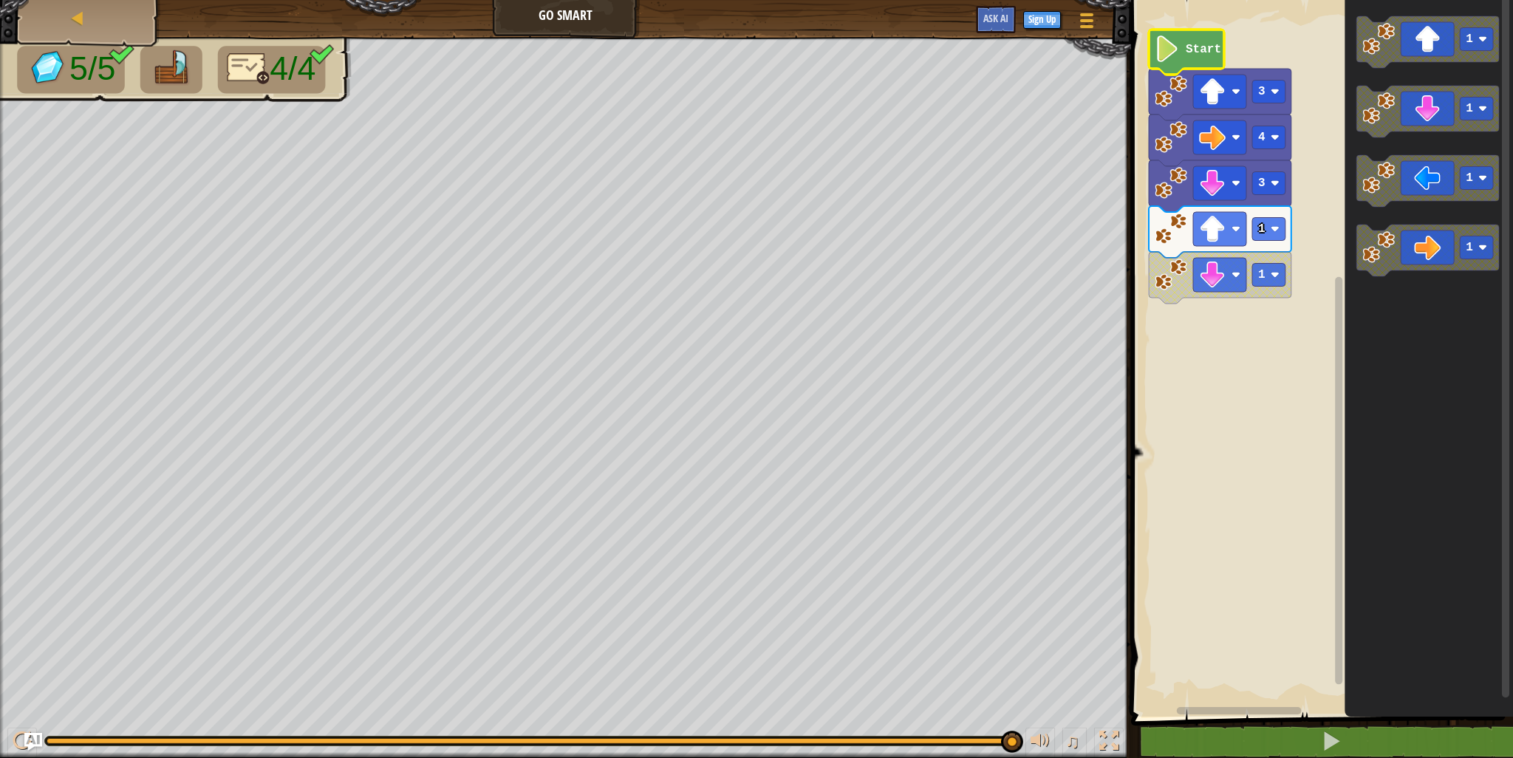
click at [1185, 49] on icon "Blockly Workspace" at bounding box center [1186, 52] width 75 height 45
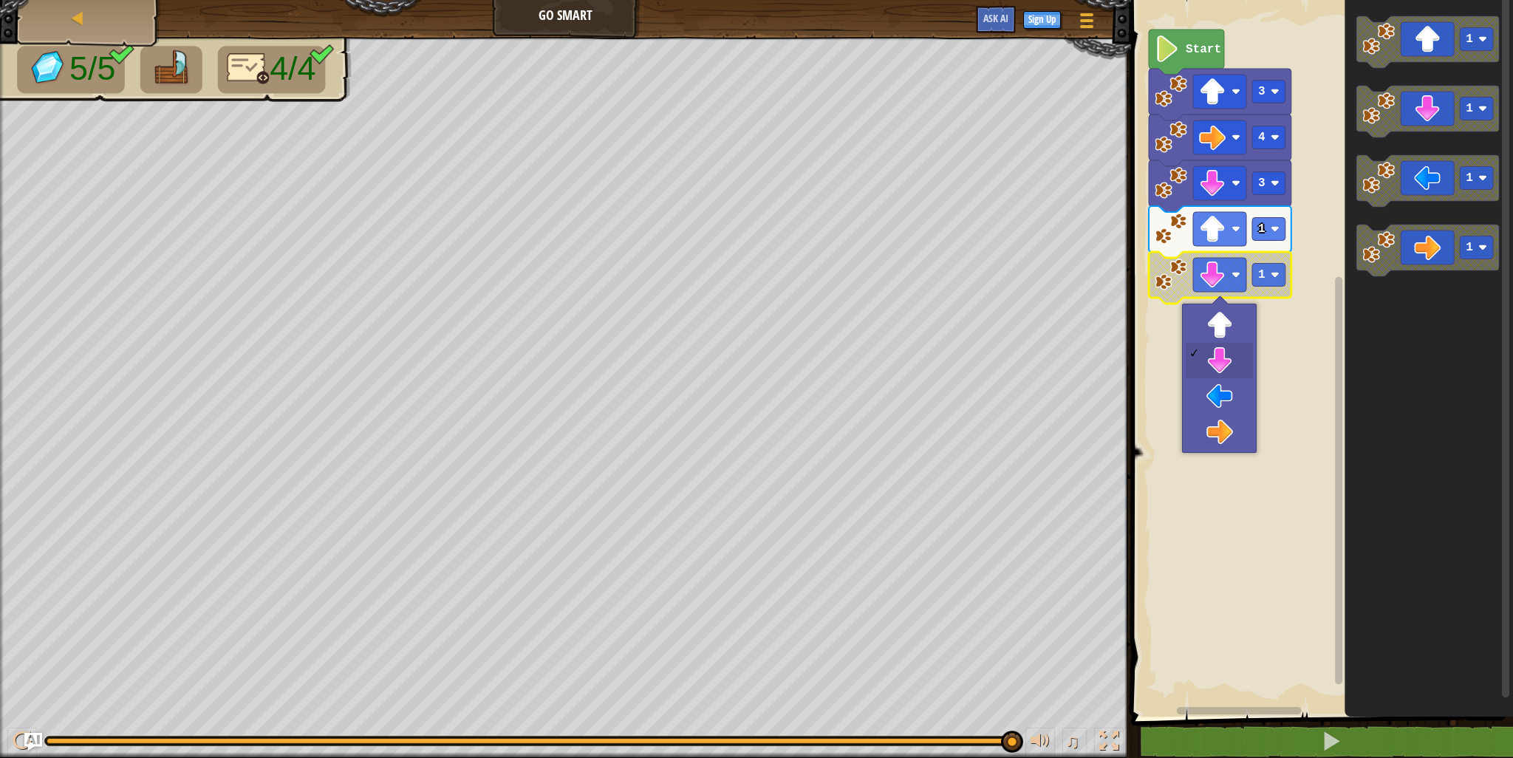
click at [1226, 285] on rect "Blockly Workspace" at bounding box center [1219, 275] width 53 height 34
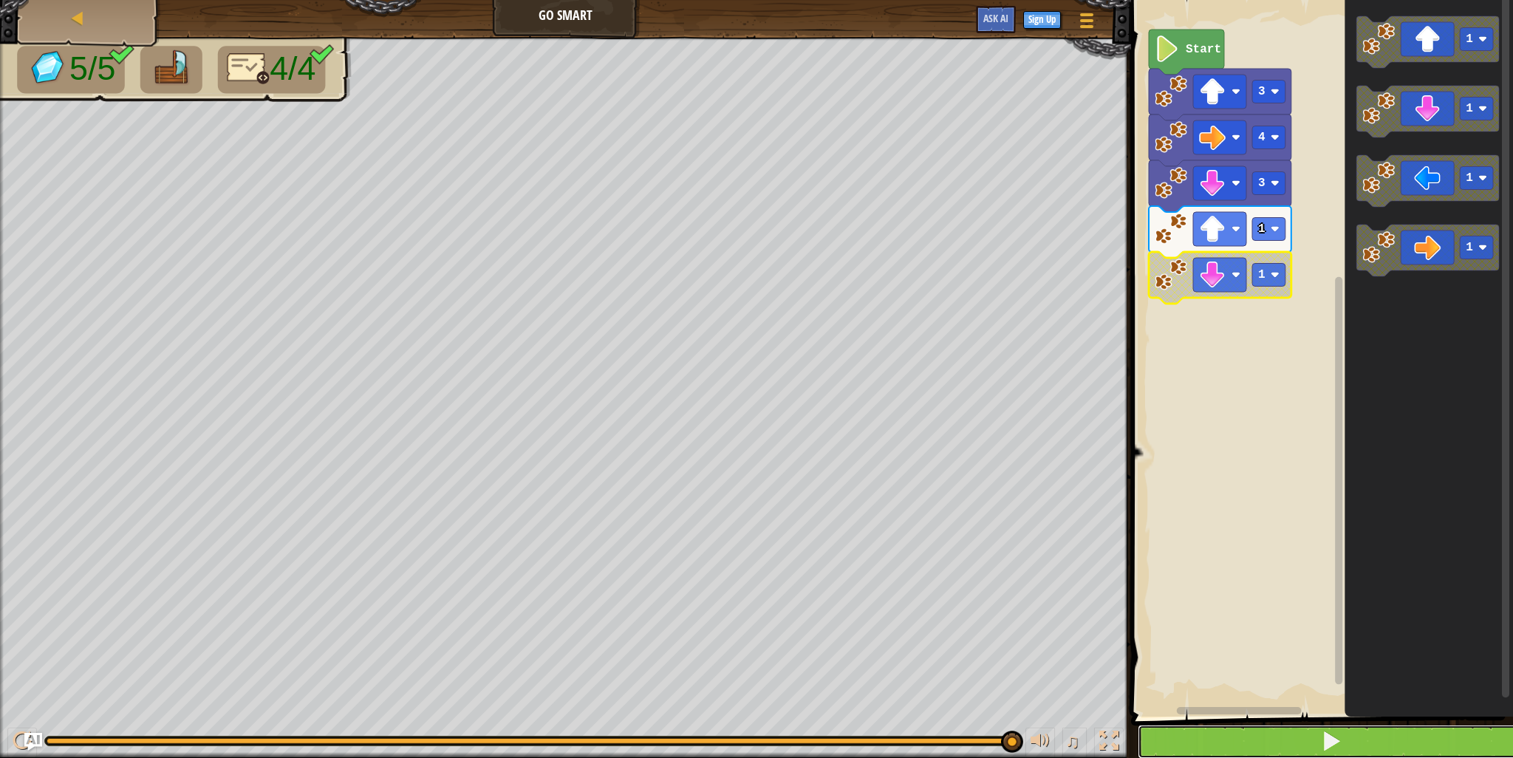
click at [1314, 739] on button at bounding box center [1331, 742] width 386 height 34
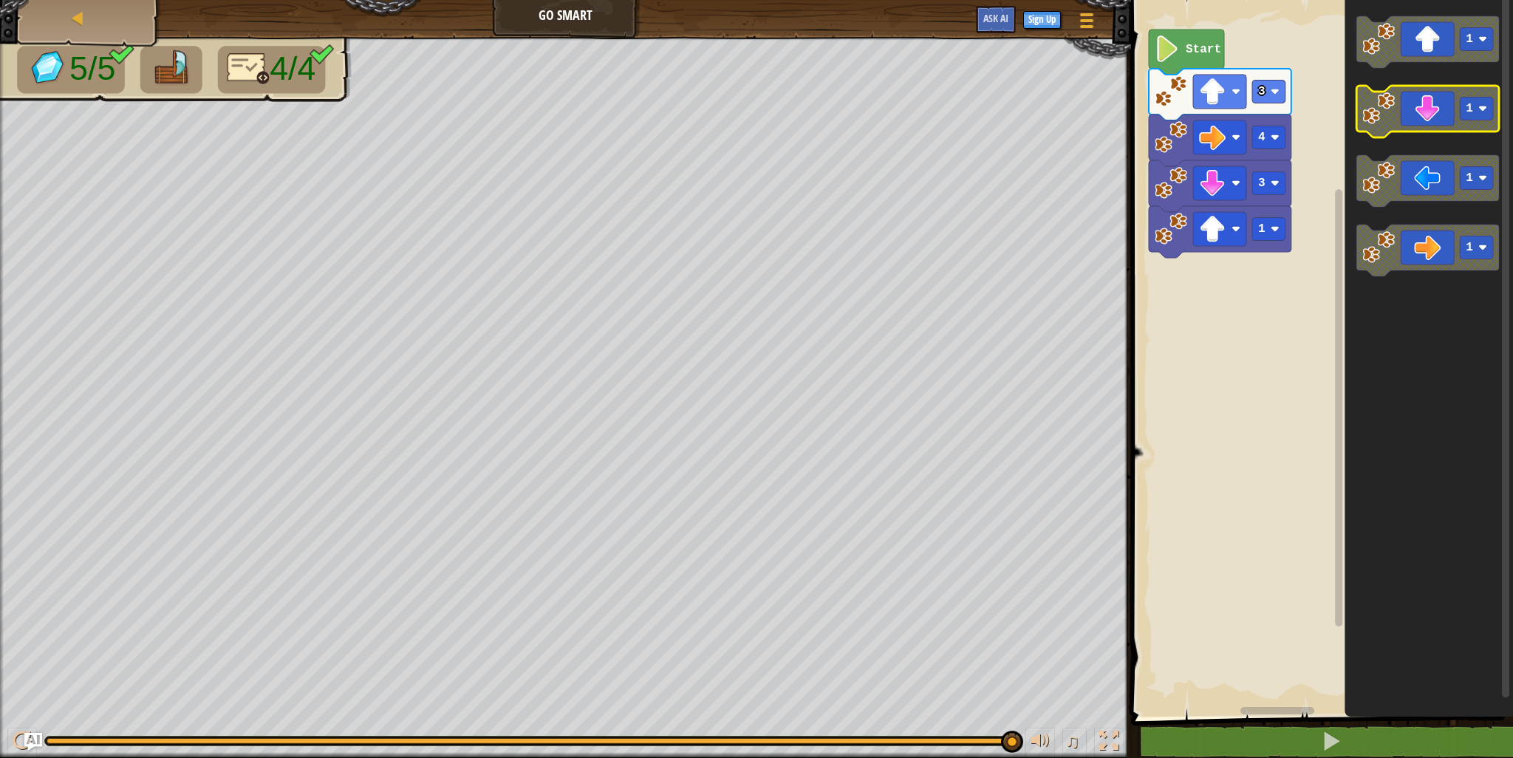
click at [1416, 130] on icon "Blockly Workspace" at bounding box center [1428, 112] width 143 height 52
click at [1419, 128] on icon "Blockly Workspace" at bounding box center [1428, 112] width 143 height 52
click at [1420, 127] on icon "Blockly Workspace" at bounding box center [1428, 112] width 143 height 52
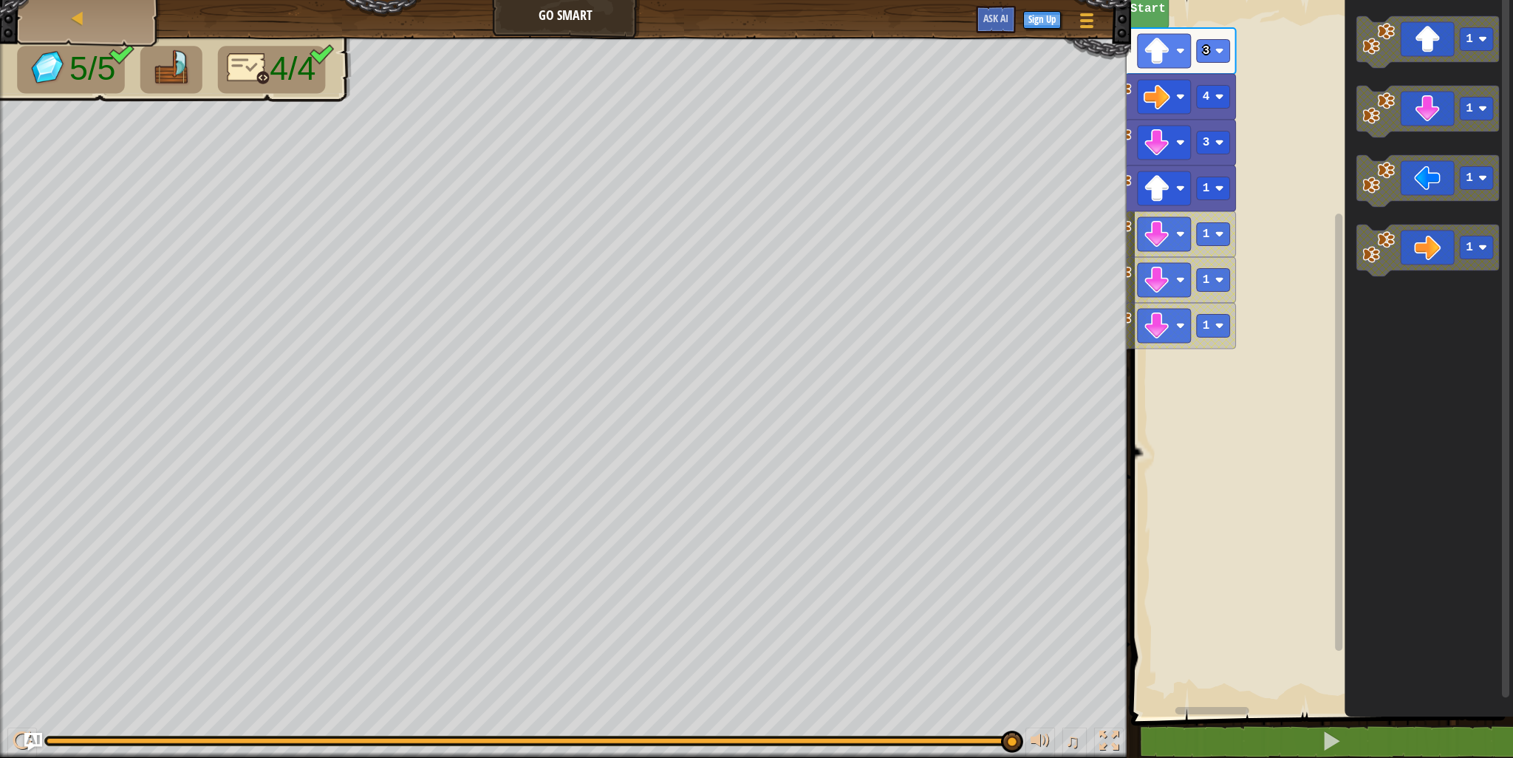
click at [1152, 505] on rect "Blockly Workspace" at bounding box center [1320, 355] width 386 height 724
click at [1386, 726] on button at bounding box center [1331, 742] width 386 height 34
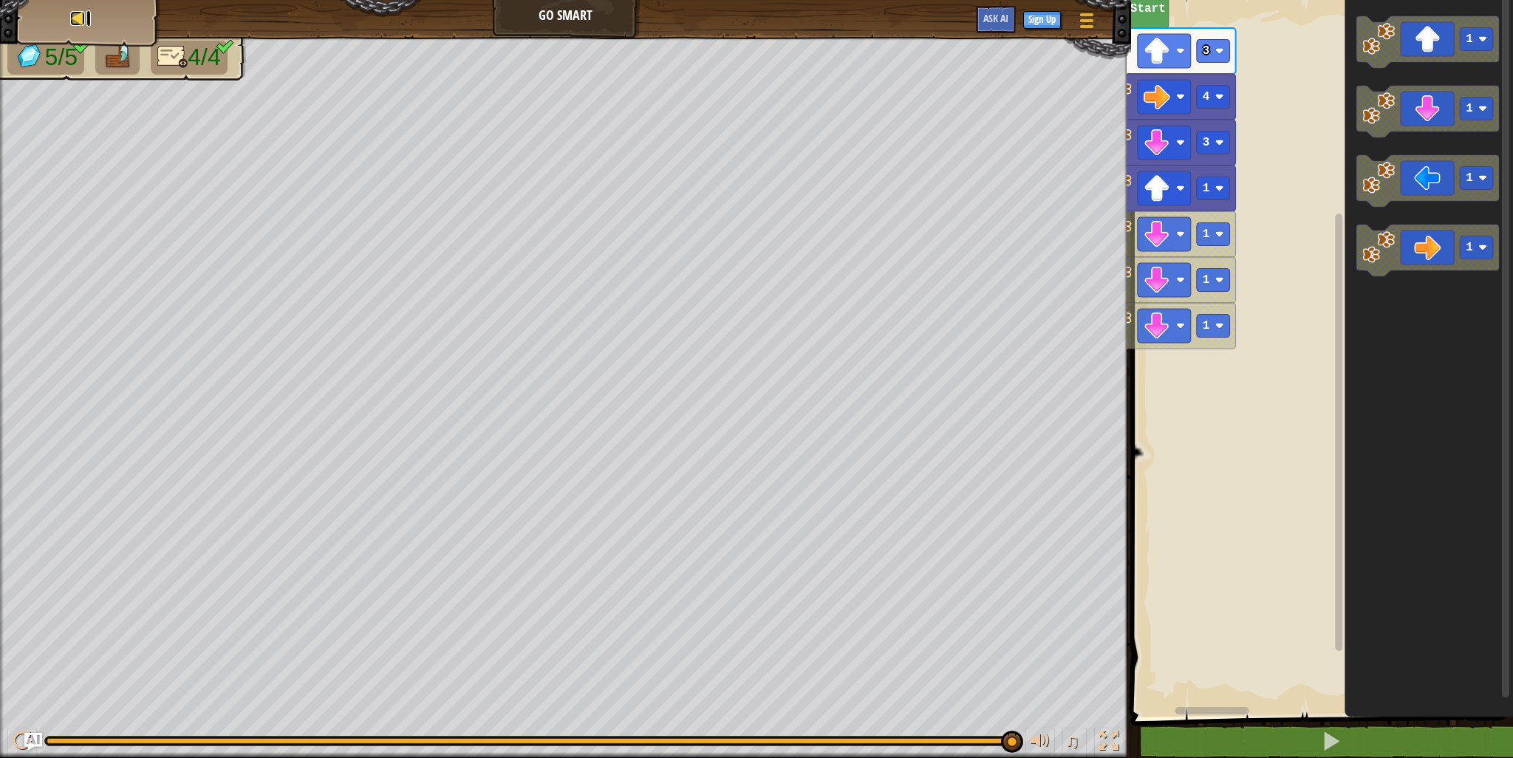
click at [68, 13] on div "Map" at bounding box center [89, 18] width 118 height 37
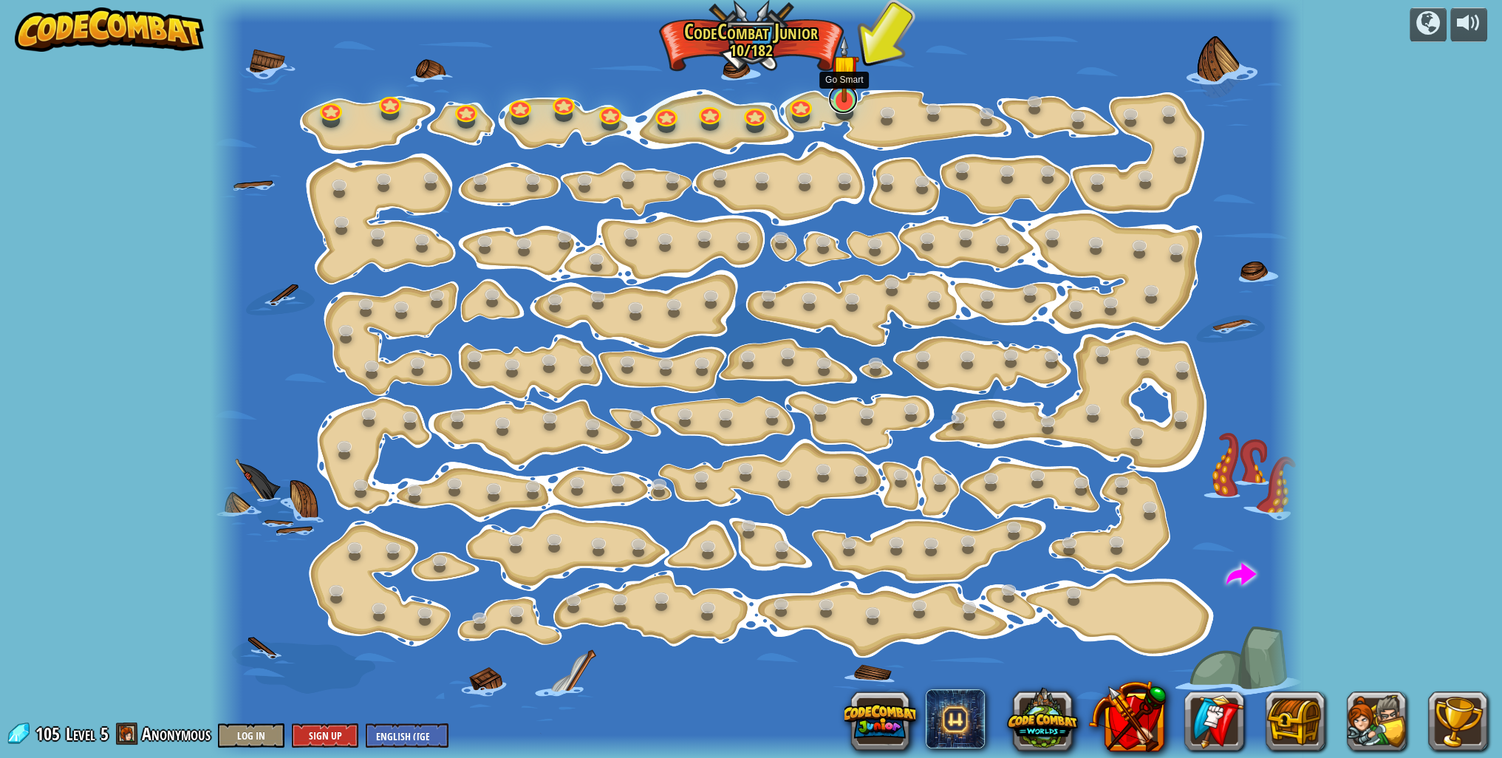
drag, startPoint x: 842, startPoint y: 113, endPoint x: 834, endPoint y: 107, distance: 10.7
click at [834, 109] on link at bounding box center [843, 99] width 30 height 30
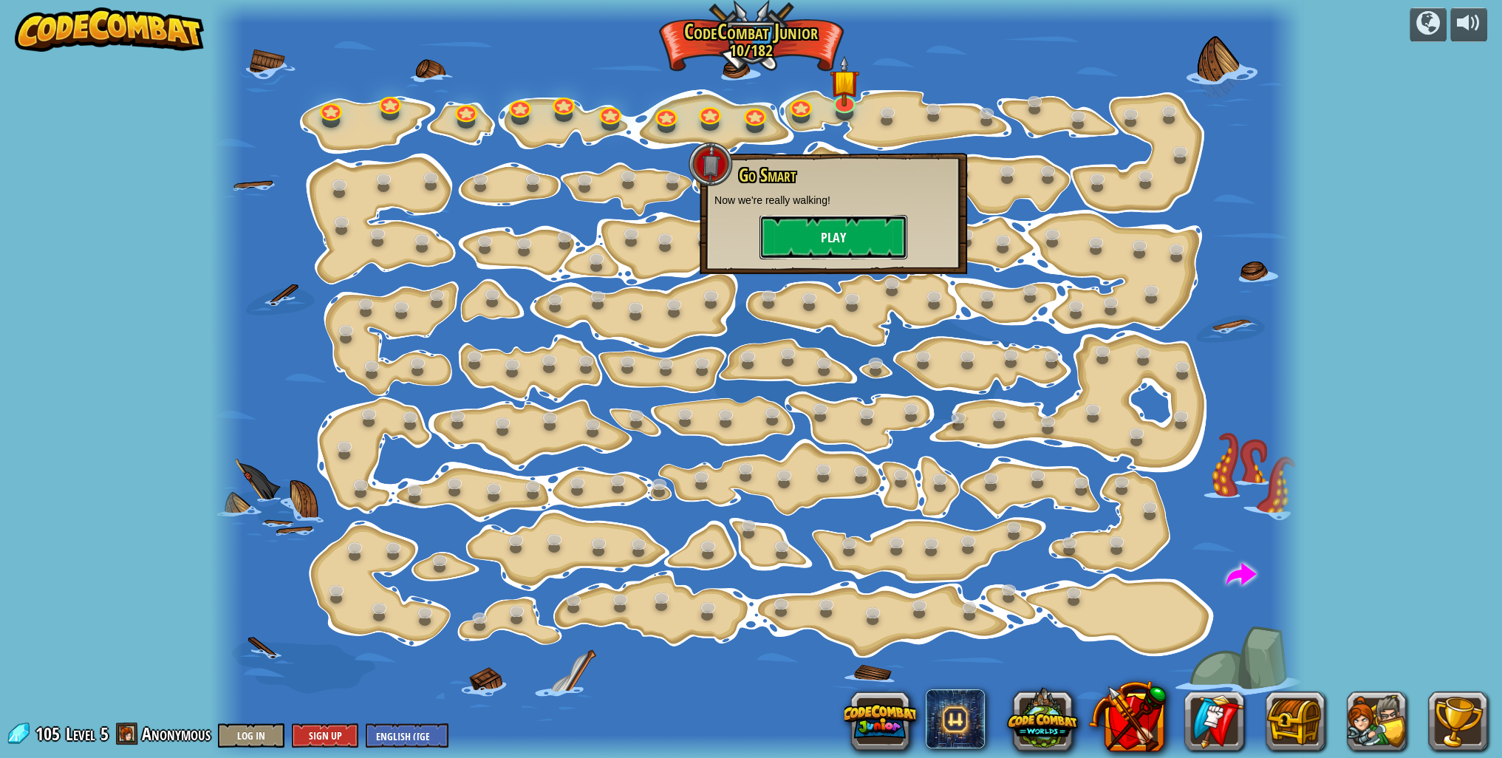
click at [842, 232] on button "Play" at bounding box center [834, 237] width 148 height 44
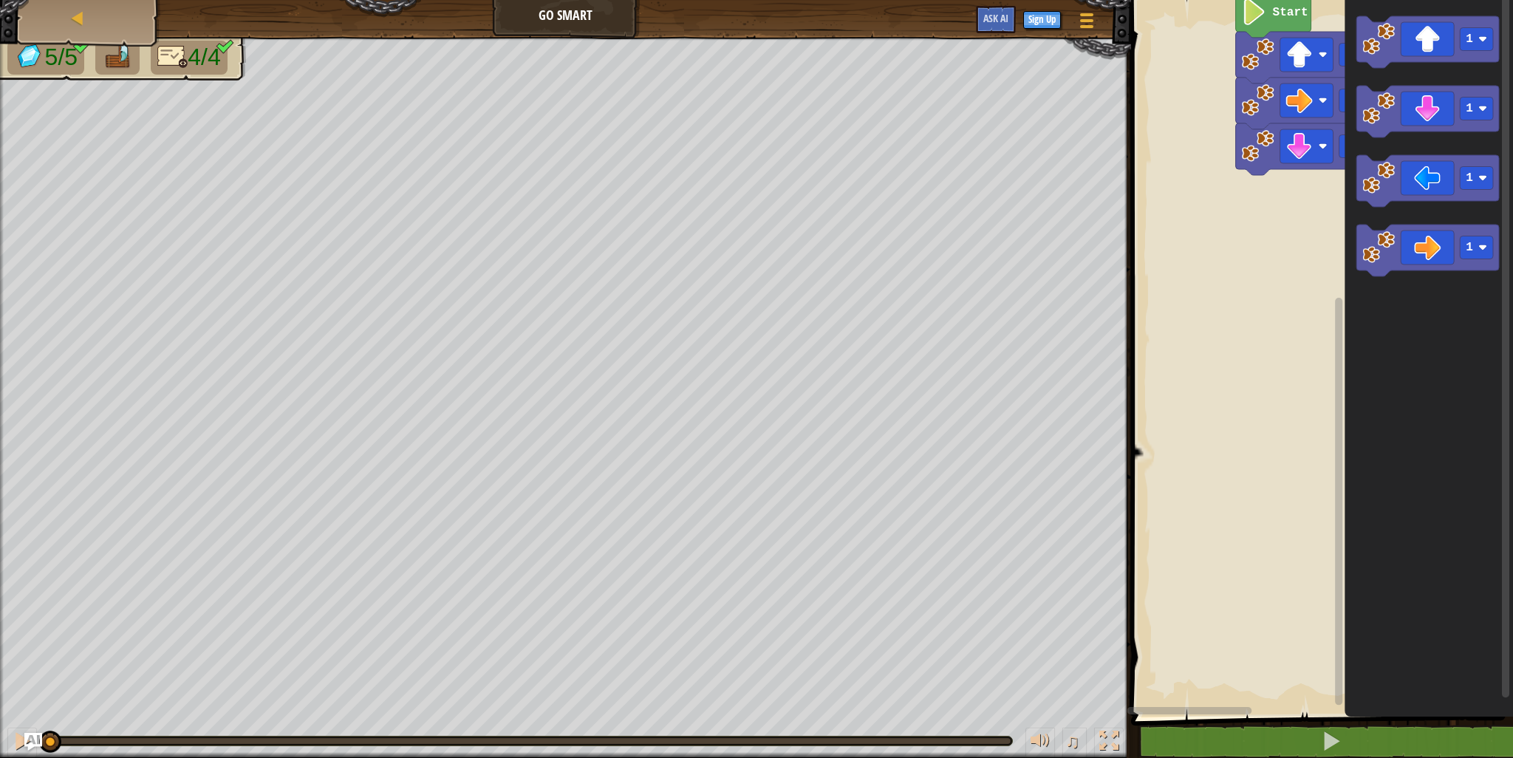
click at [1391, 0] on html "Map Go Smart Game Menu Sign Up Ask AI 1 ההההההההההההההההההההההההההההההההההההההה…" at bounding box center [756, 0] width 1513 height 0
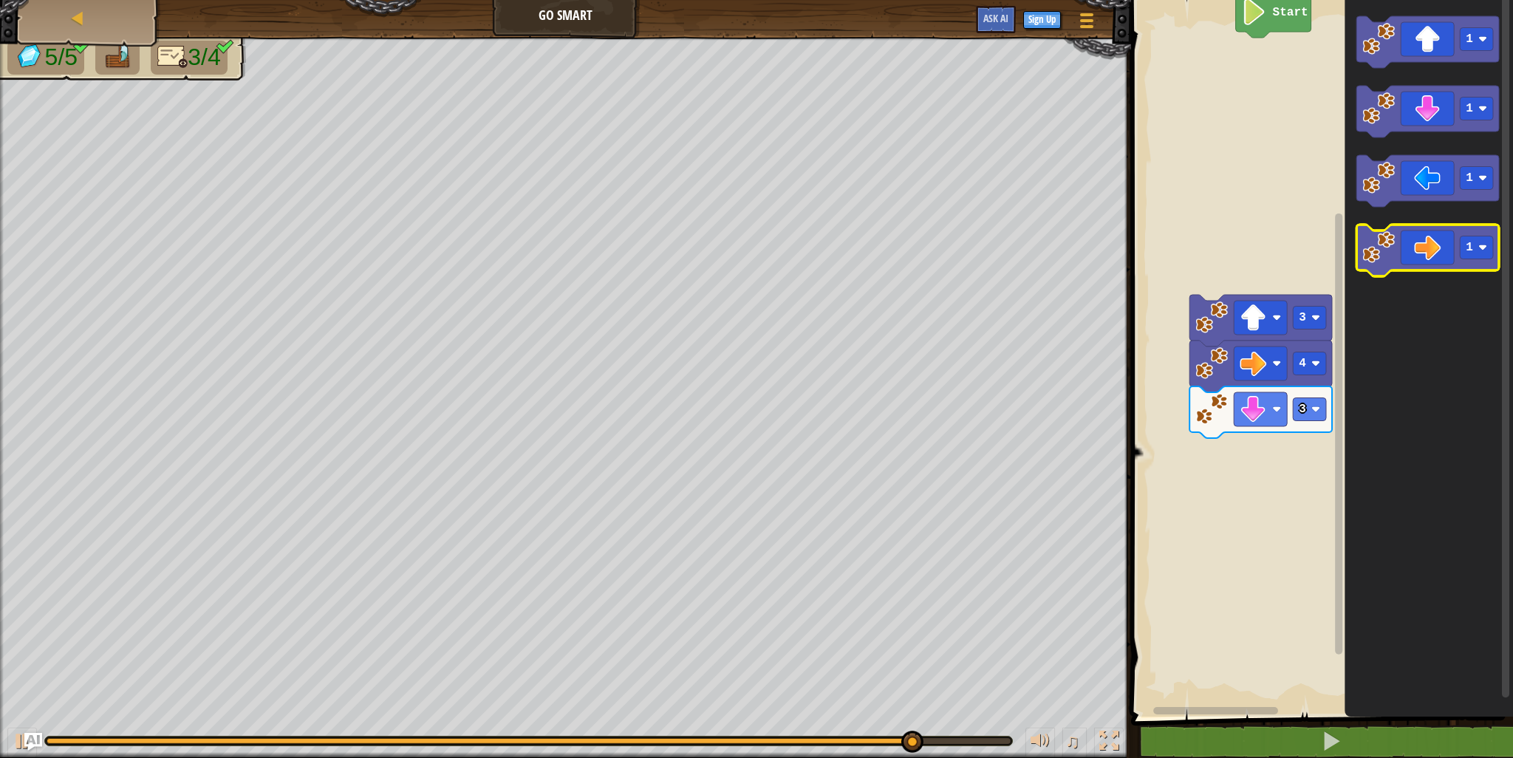
click at [1473, 259] on g "1" at bounding box center [1428, 251] width 143 height 52
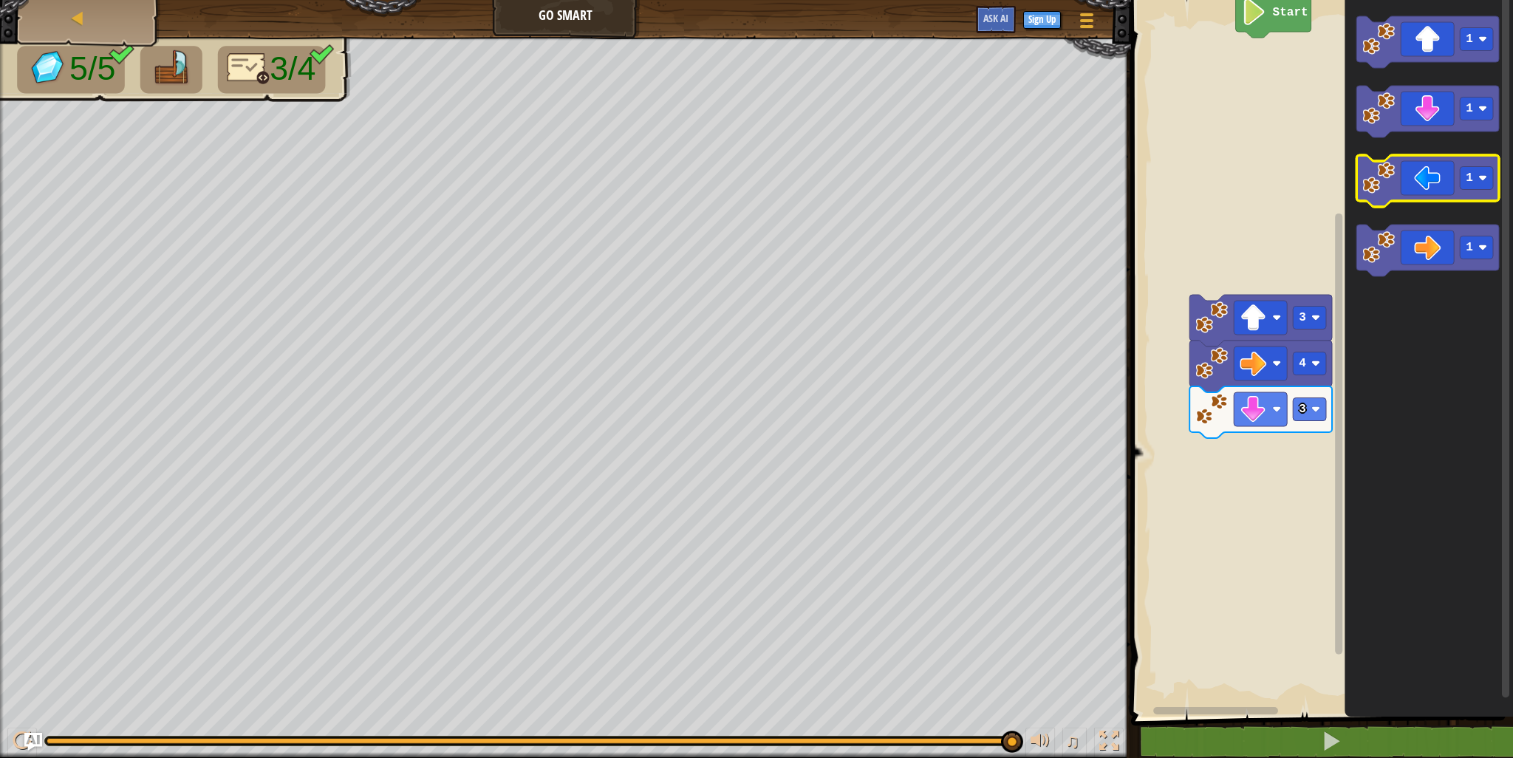
click at [1400, 174] on icon "Blockly Workspace" at bounding box center [1428, 181] width 143 height 52
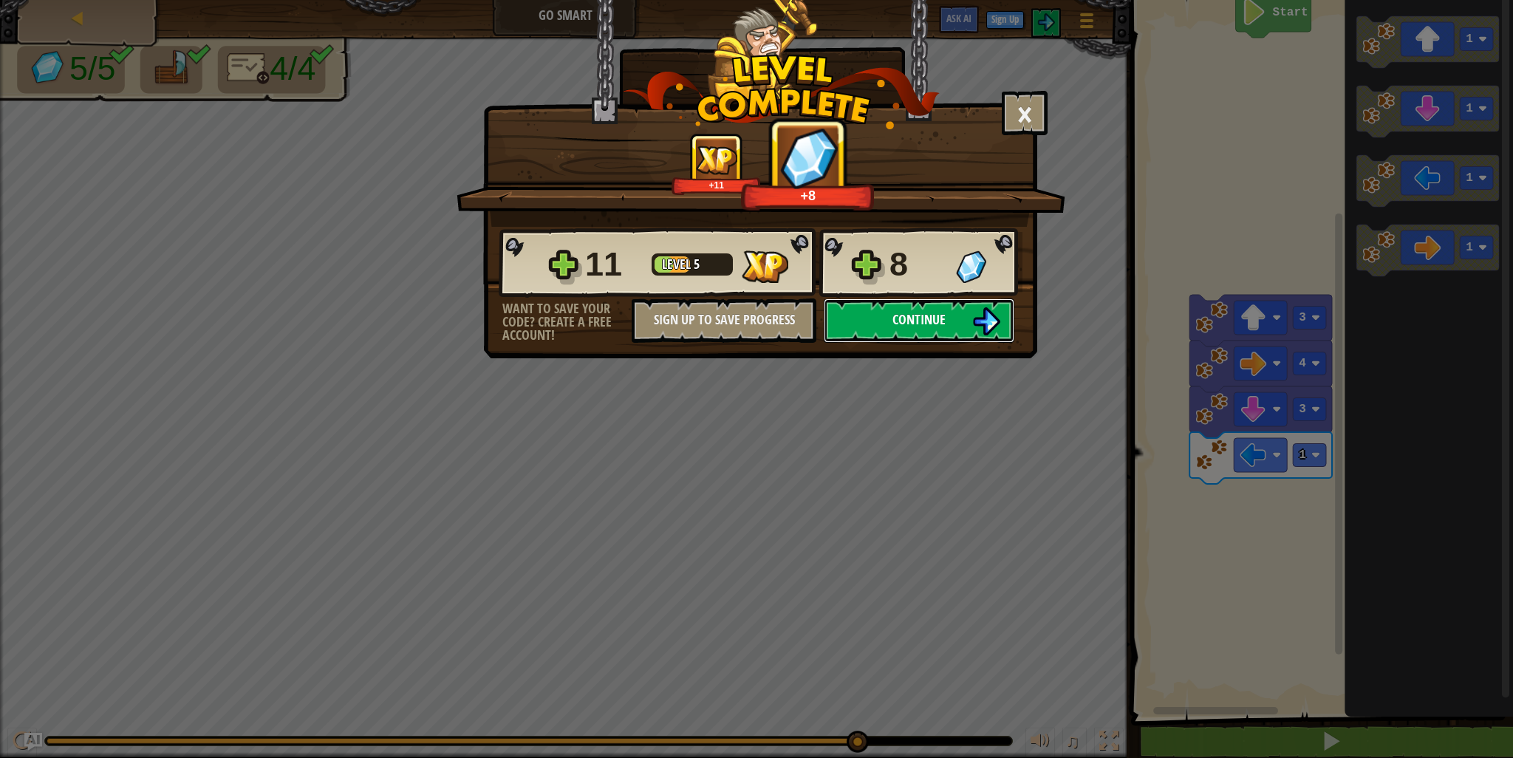
click at [910, 299] on button "Continue" at bounding box center [919, 321] width 191 height 44
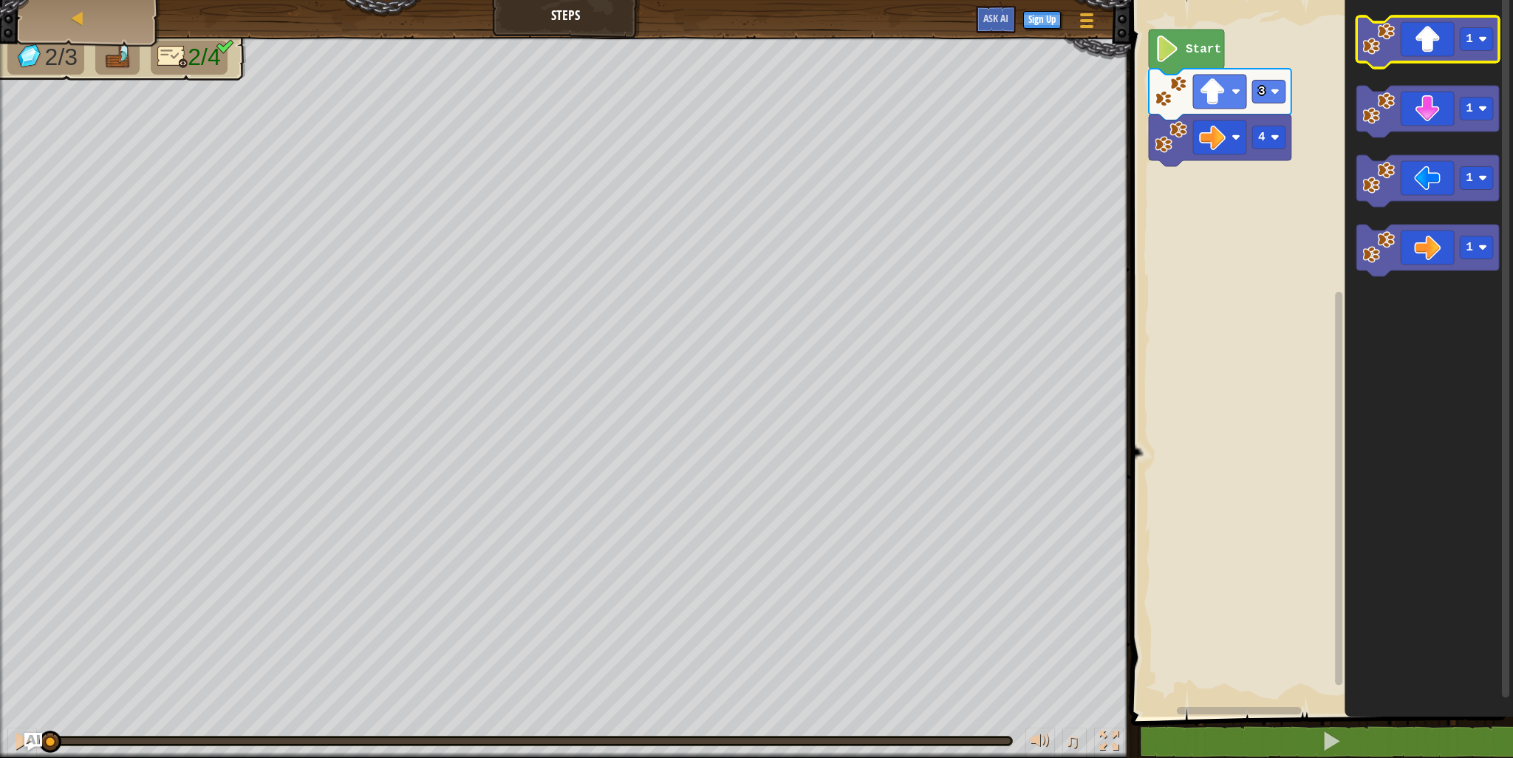
click at [1403, 52] on icon "Blockly Workspace" at bounding box center [1428, 42] width 143 height 52
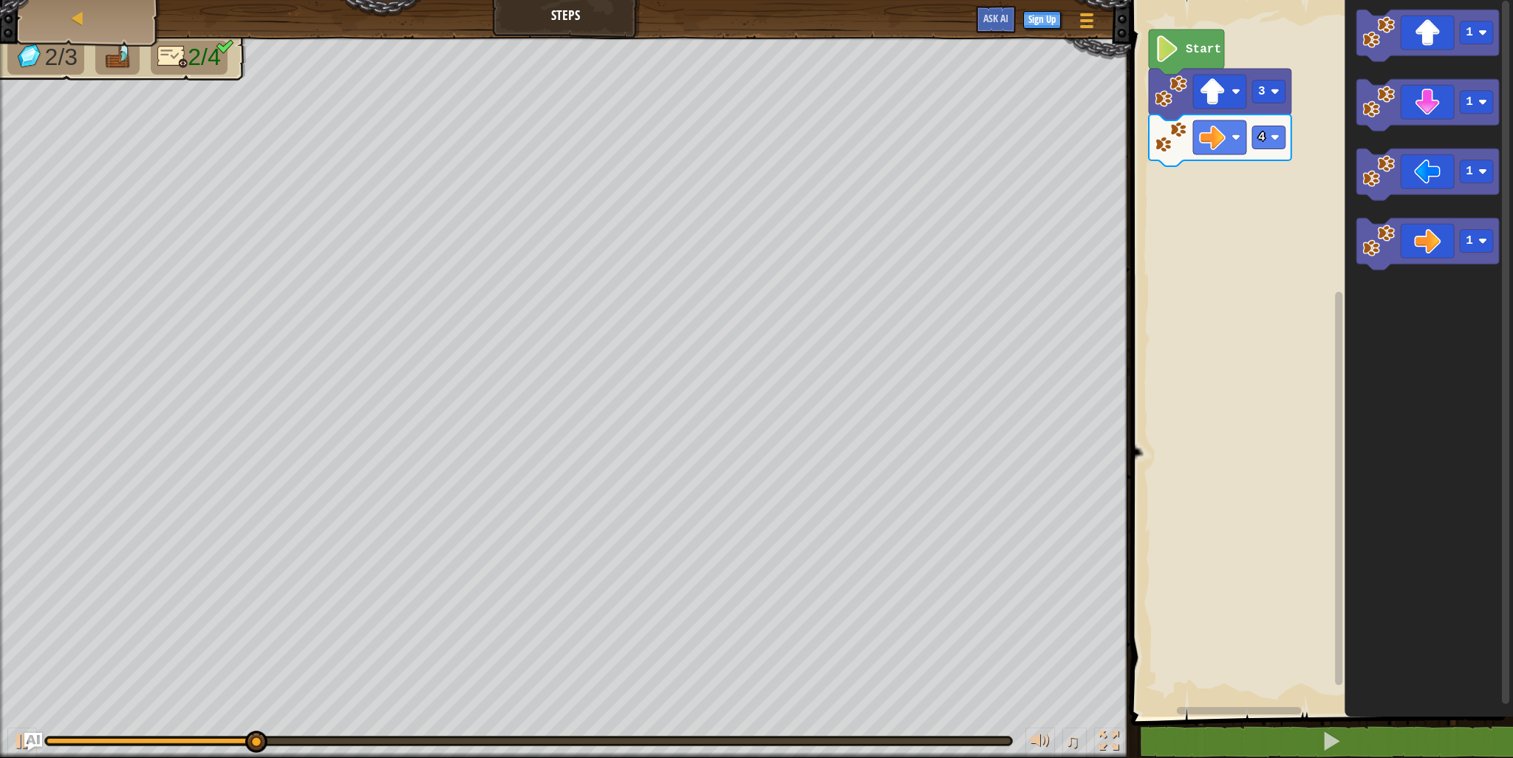
click at [1451, 147] on icon "Blockly Workspace" at bounding box center [1429, 355] width 168 height 724
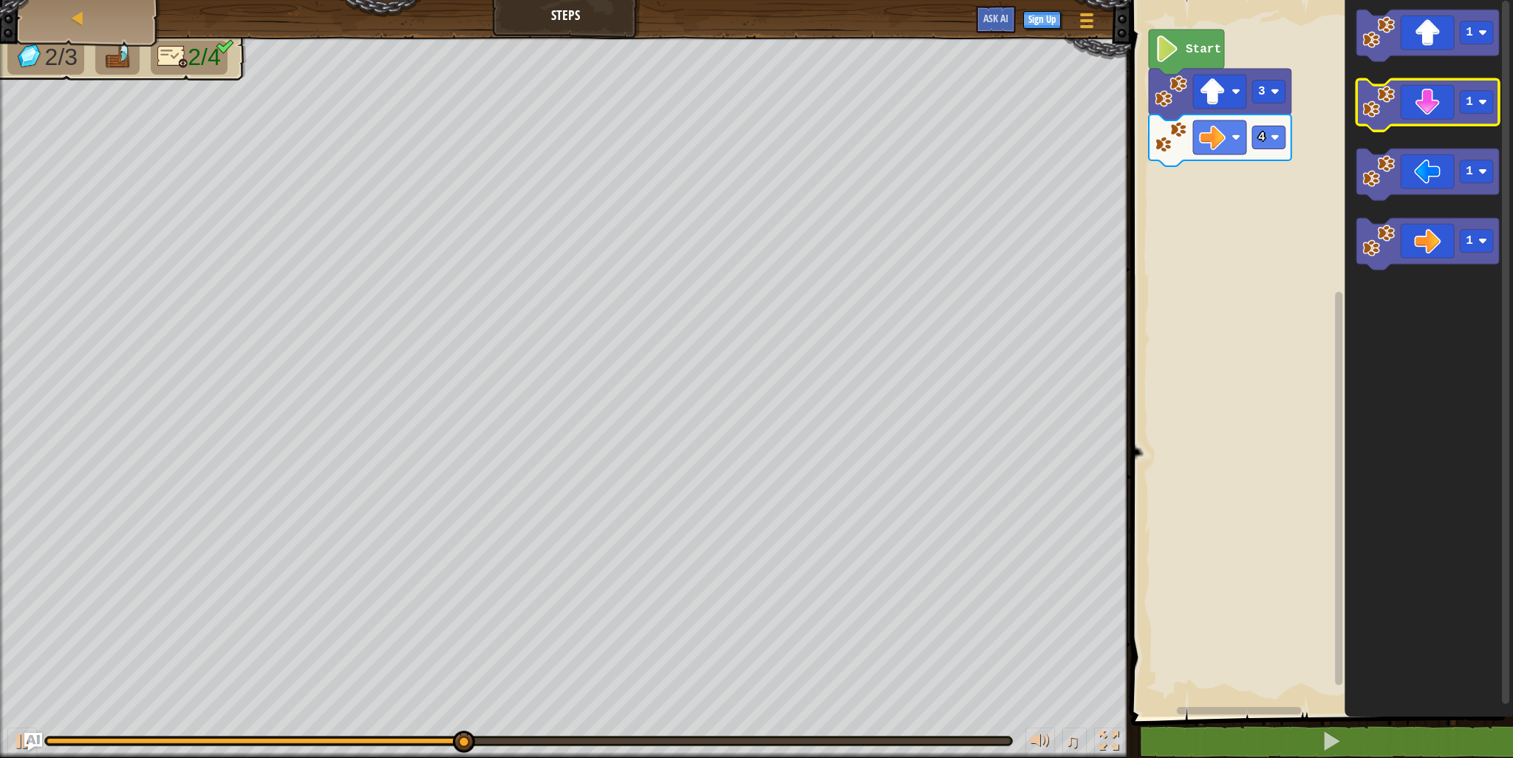
click at [1430, 123] on icon "Blockly Workspace" at bounding box center [1428, 105] width 143 height 52
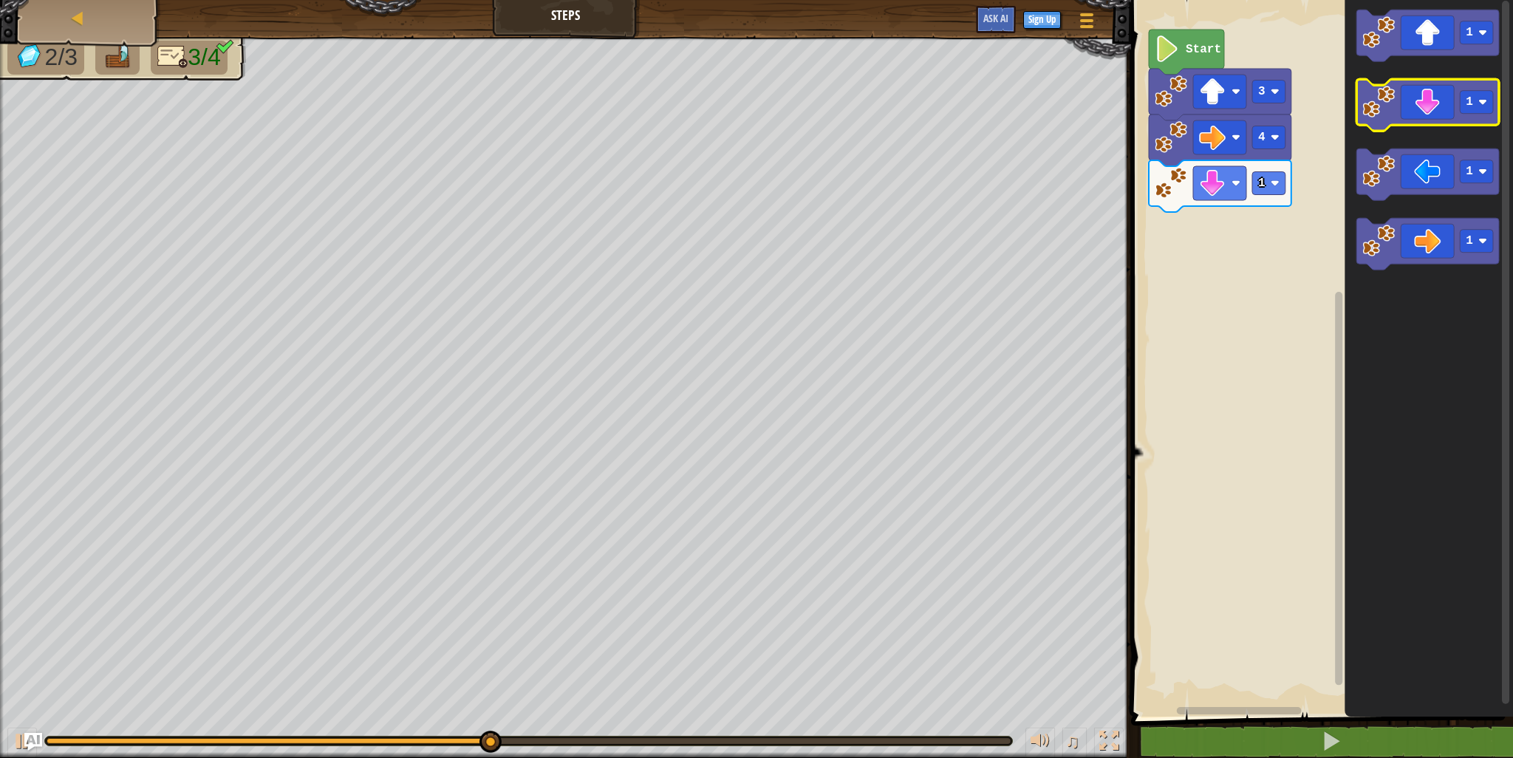
click at [1430, 123] on icon "Blockly Workspace" at bounding box center [1428, 105] width 143 height 52
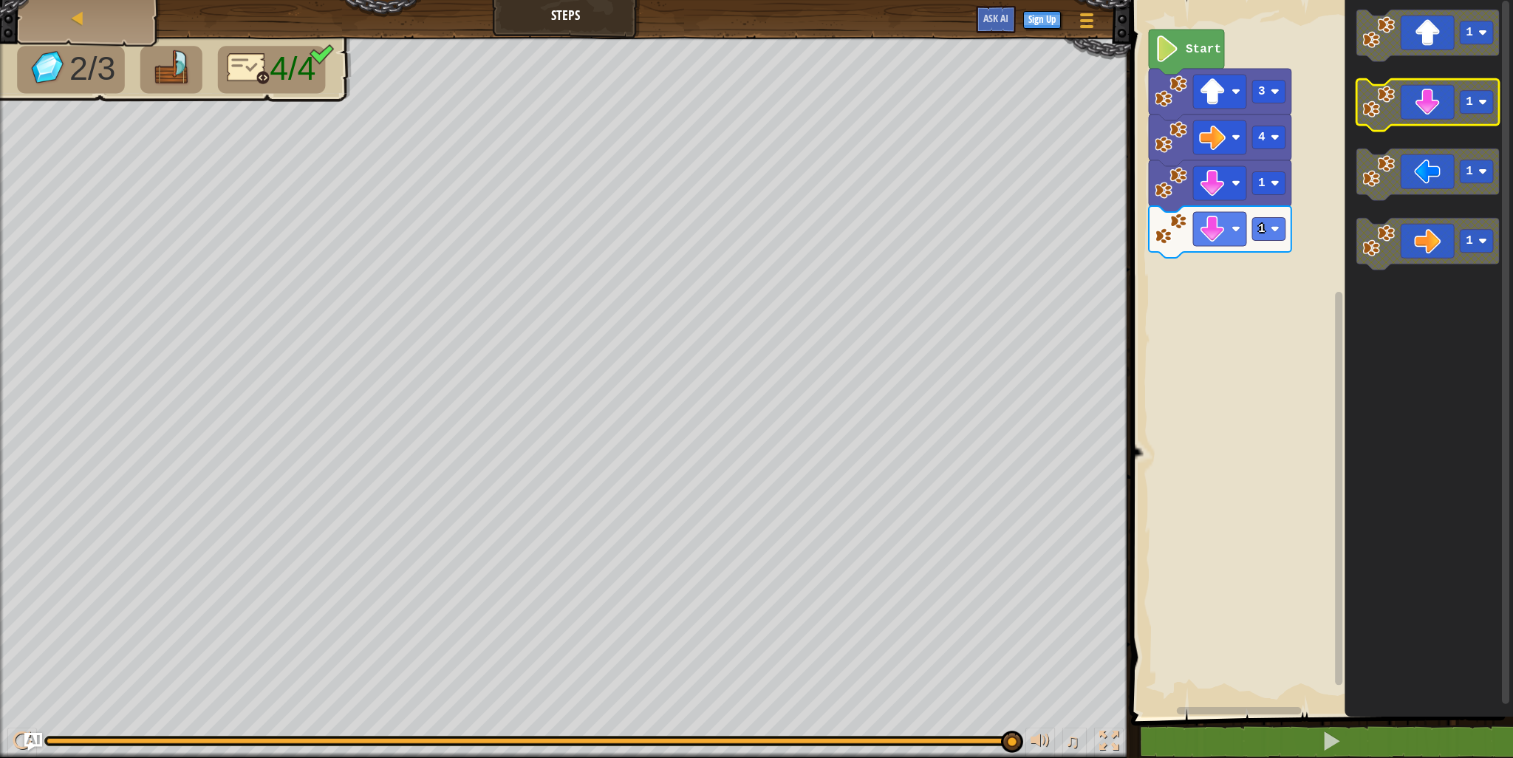
click at [1445, 98] on icon "Blockly Workspace" at bounding box center [1428, 105] width 143 height 52
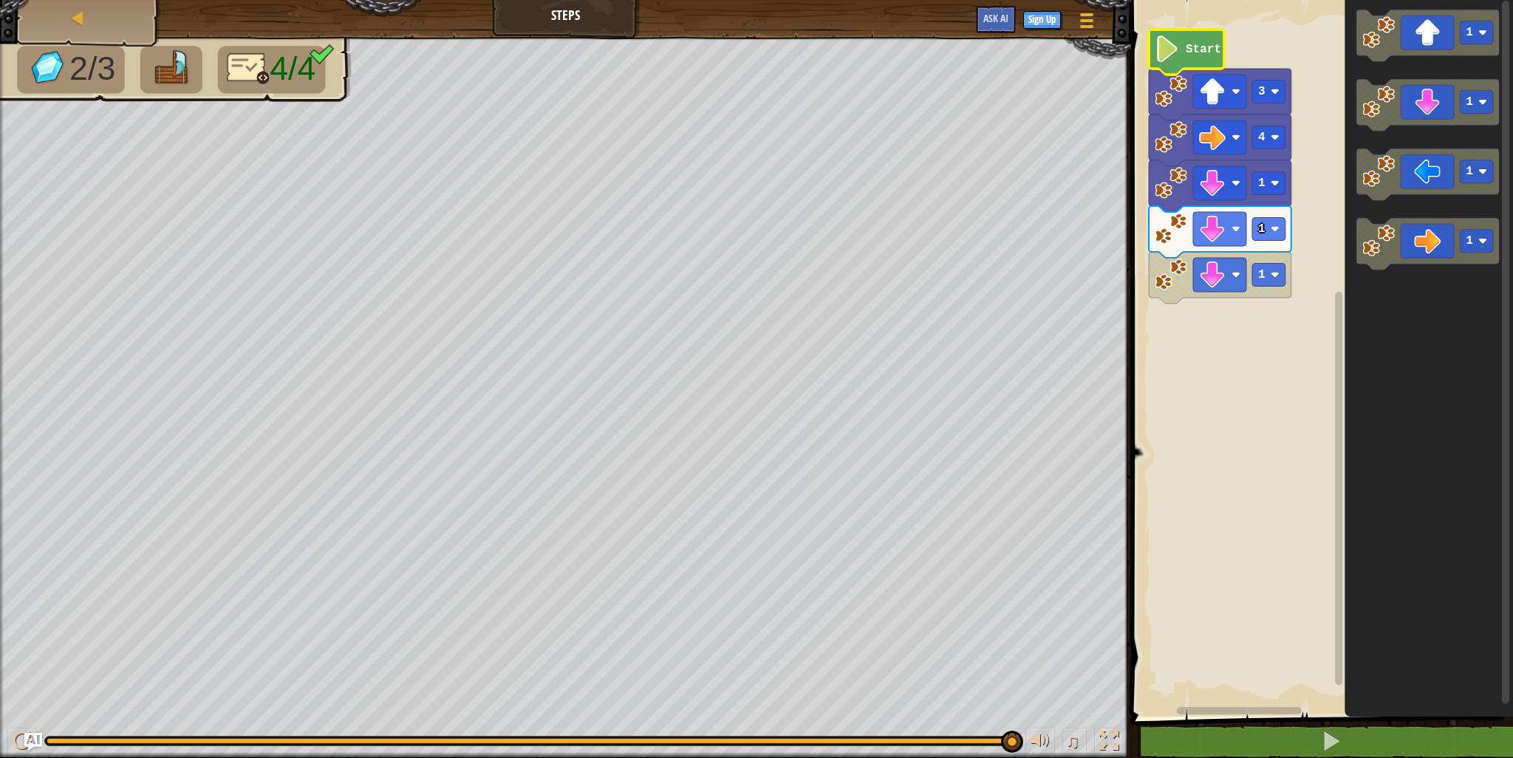
click at [1164, 64] on icon "Blockly Workspace" at bounding box center [1186, 52] width 75 height 45
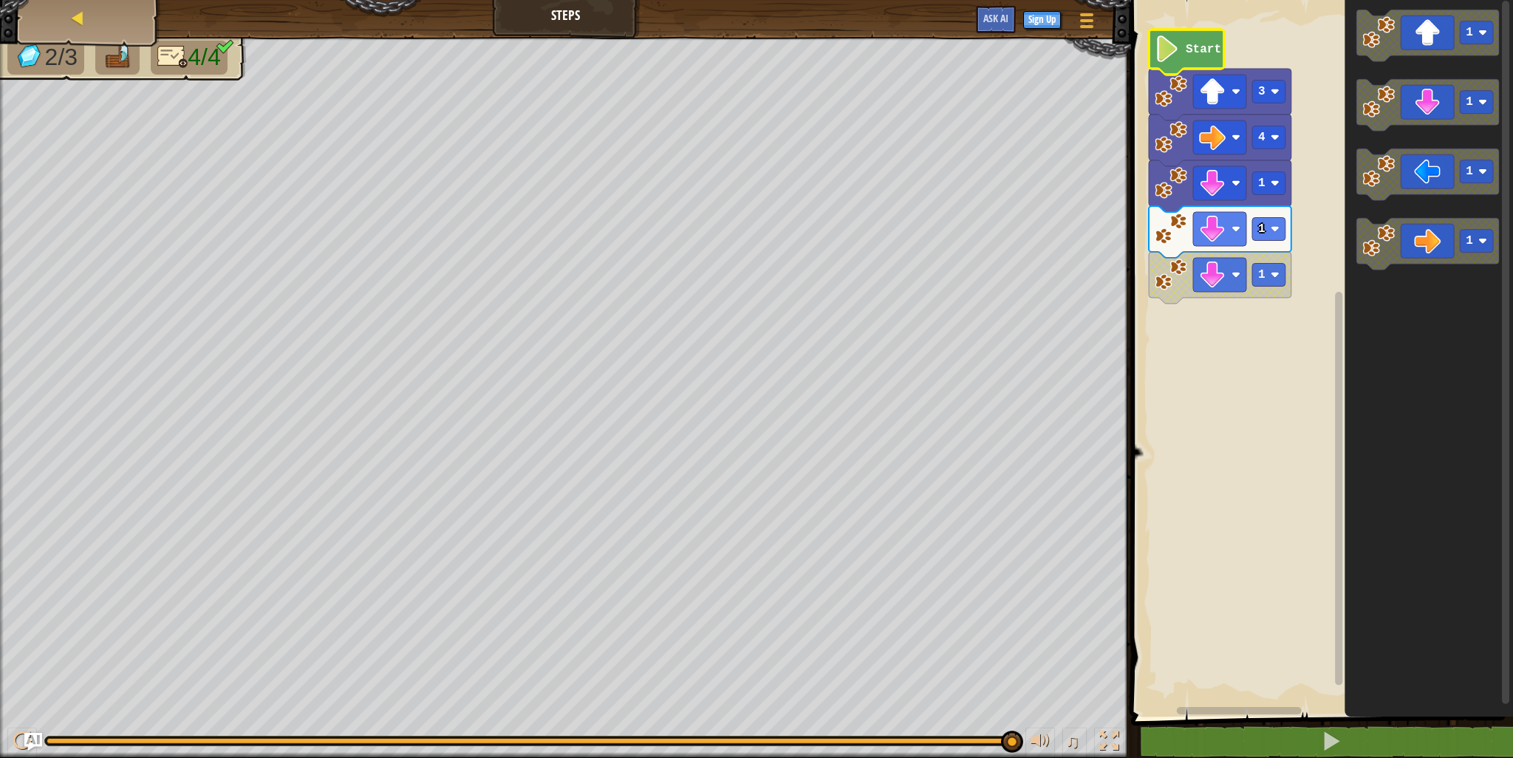
click at [47, 13] on div "Map" at bounding box center [89, 18] width 118 height 37
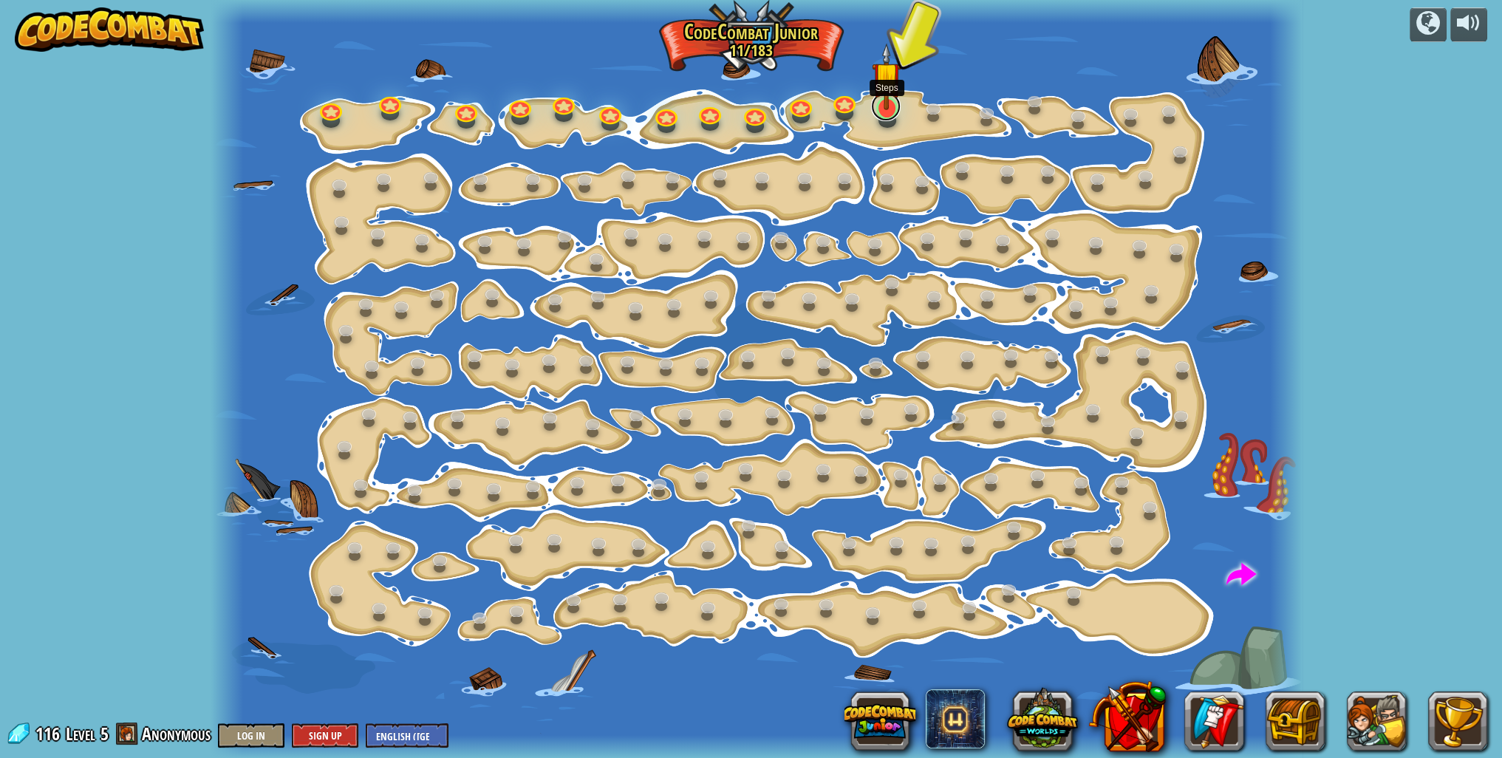
click at [879, 117] on link at bounding box center [886, 107] width 30 height 30
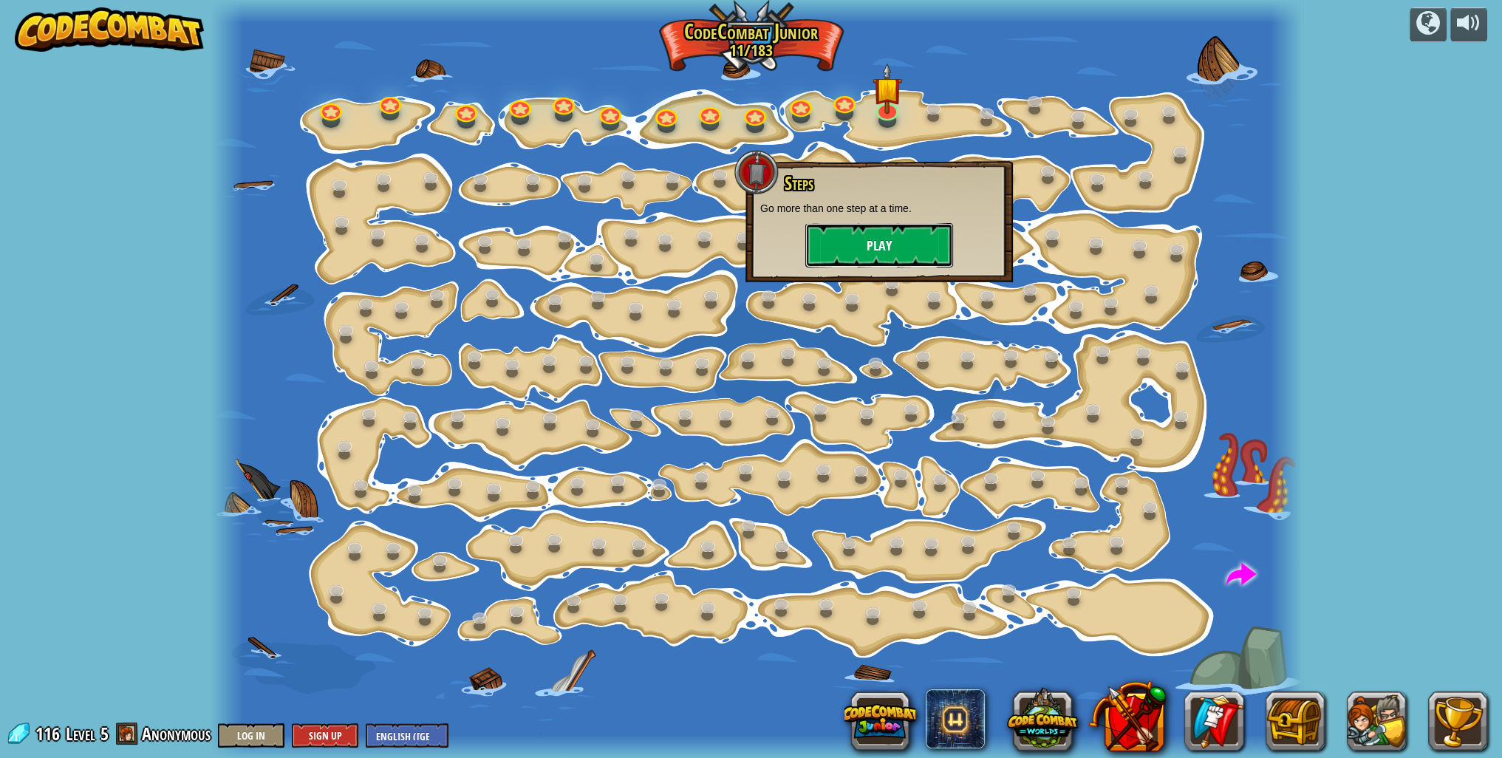
click at [883, 246] on button "Play" at bounding box center [879, 245] width 148 height 44
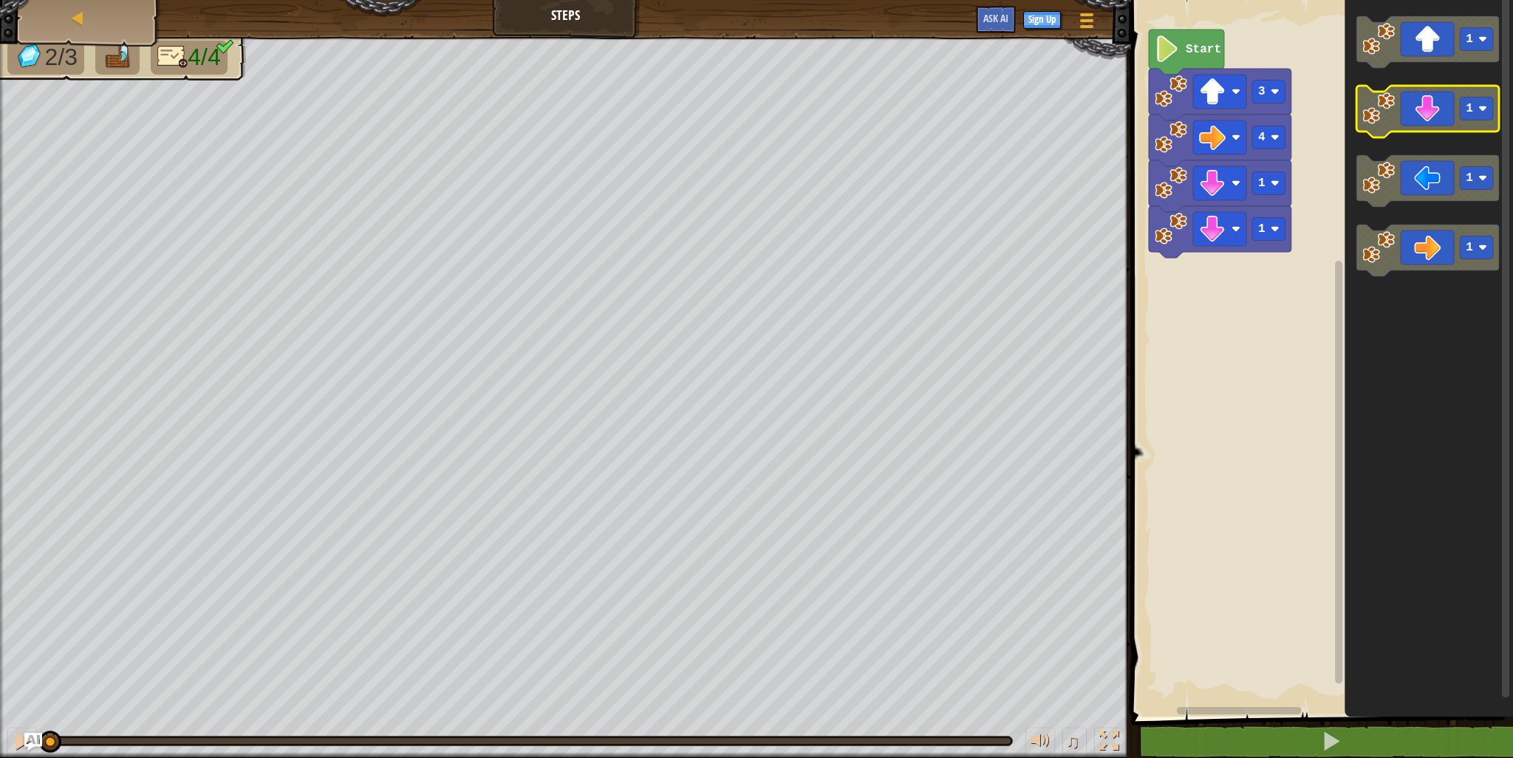
click at [1401, 122] on icon "Blockly Workspace" at bounding box center [1428, 112] width 143 height 52
click at [1417, 101] on icon "Blockly Workspace" at bounding box center [1428, 112] width 143 height 52
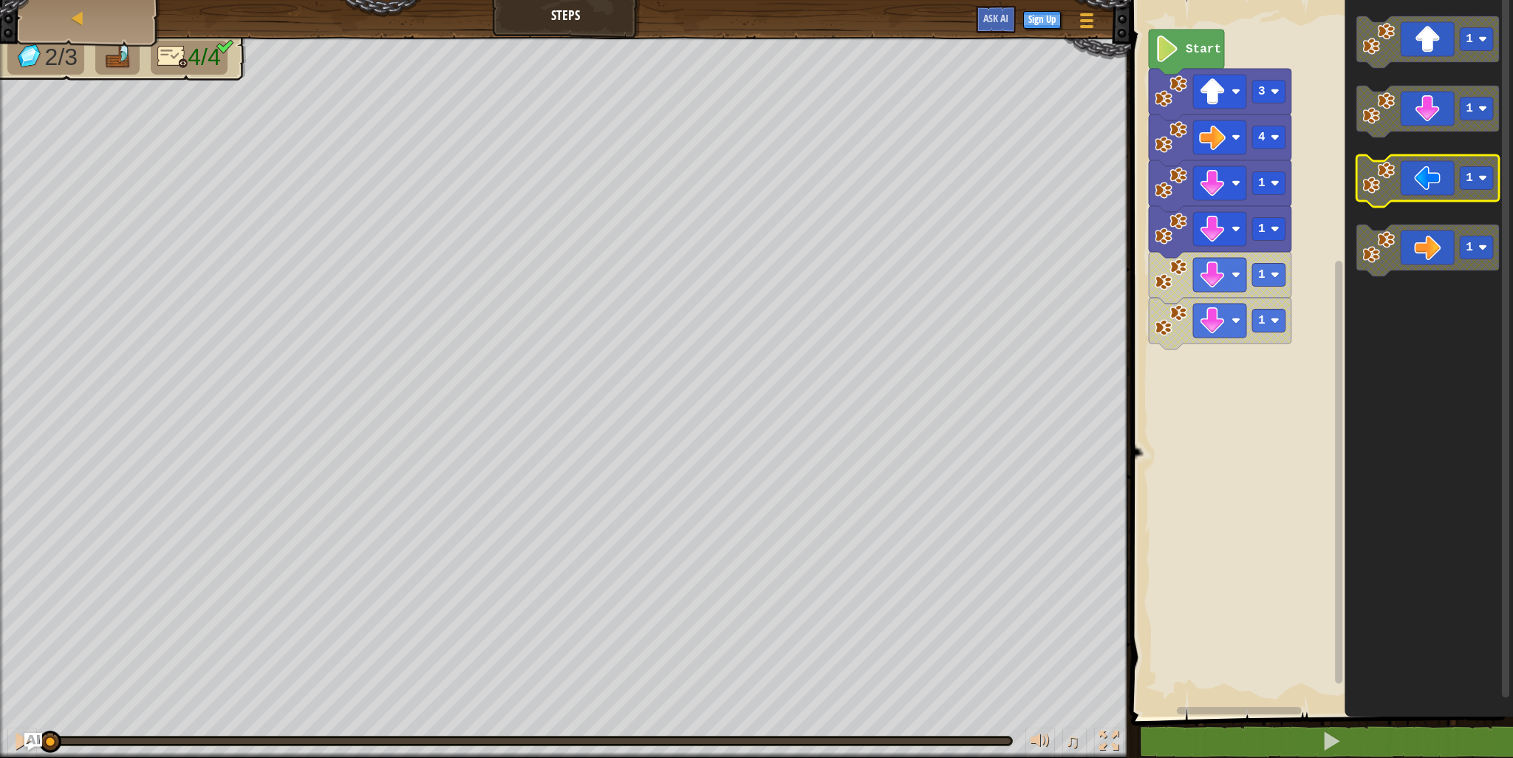
click at [1395, 180] on image "Blockly Workspace" at bounding box center [1379, 178] width 33 height 33
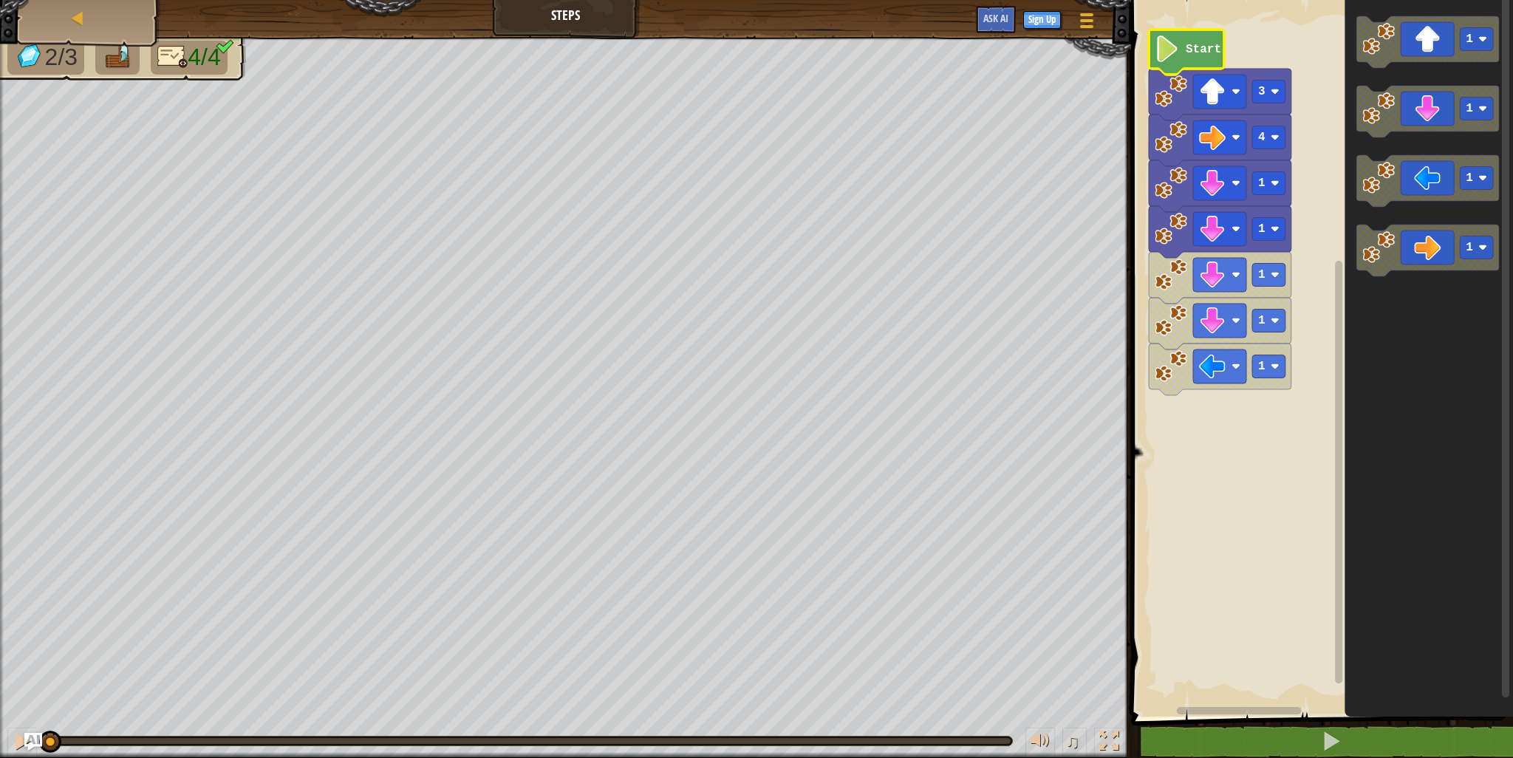
click at [1168, 30] on g "1 1 1 1 1 4 3 Start" at bounding box center [1220, 213] width 143 height 366
click at [1179, 57] on image "Blockly Workspace" at bounding box center [1167, 48] width 25 height 27
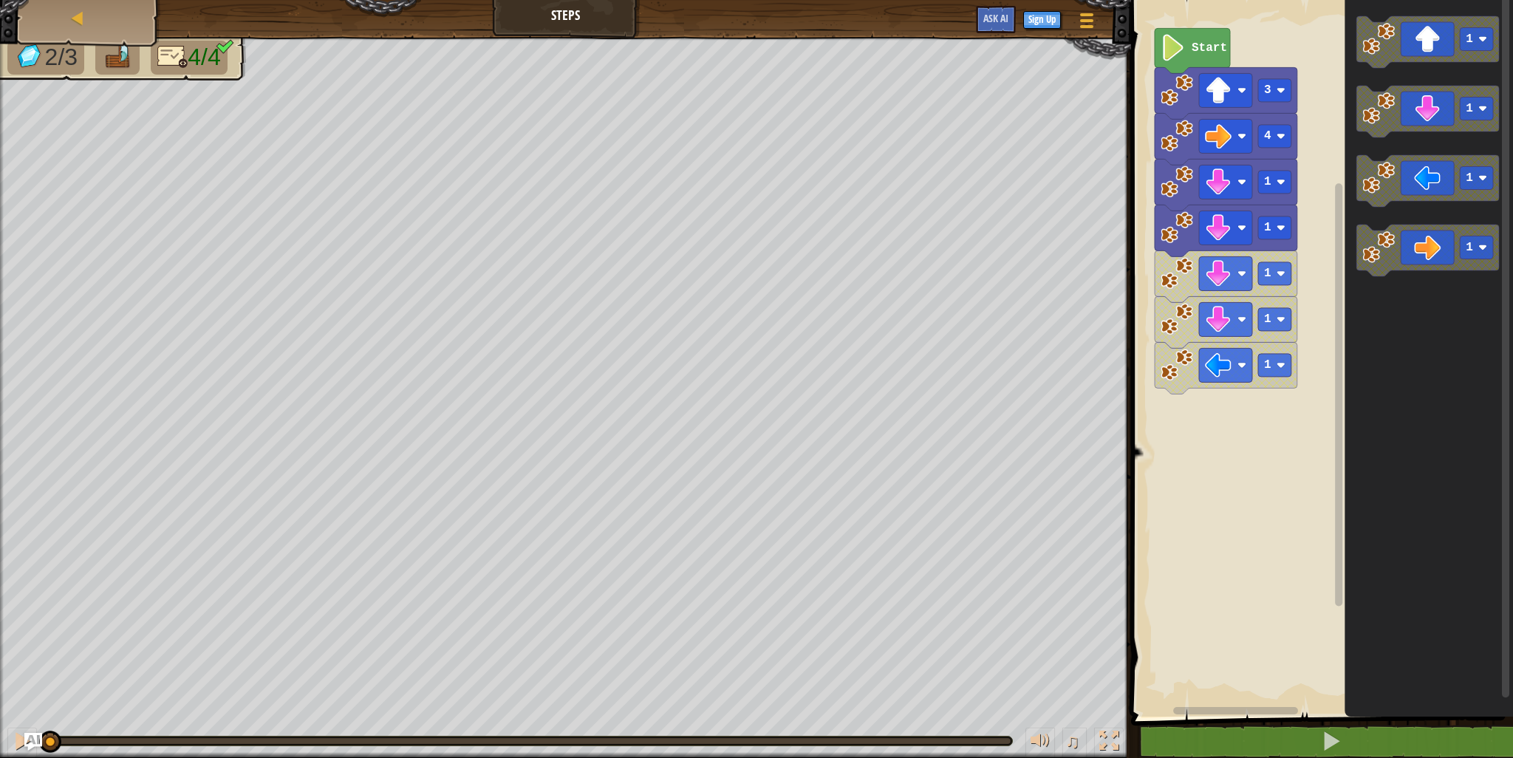
click at [1372, 24] on div "1 1 1 1 1 4 3 Start 1 1 1 1" at bounding box center [1320, 355] width 386 height 724
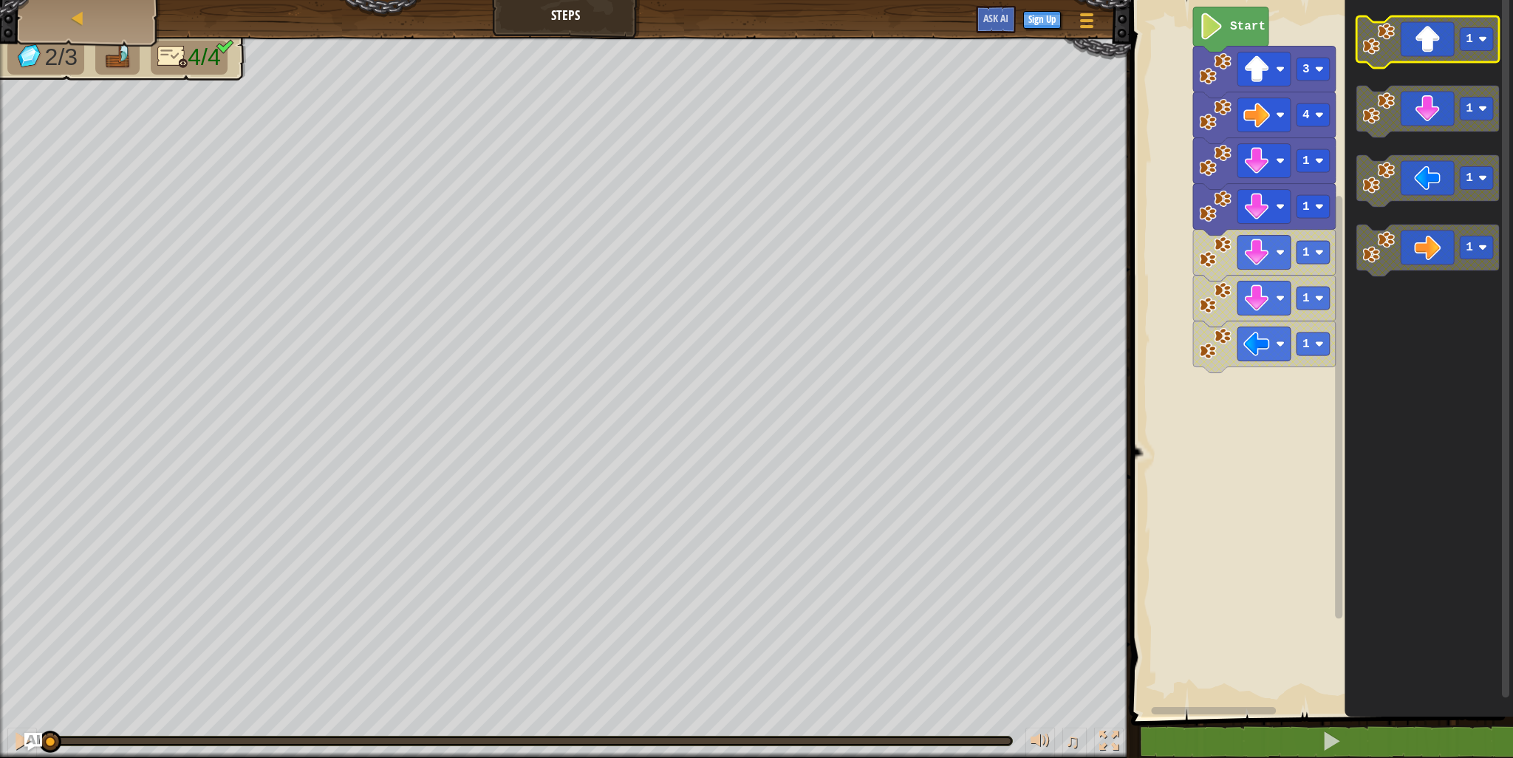
click at [1383, 18] on rect "Blockly Workspace" at bounding box center [1428, 42] width 143 height 52
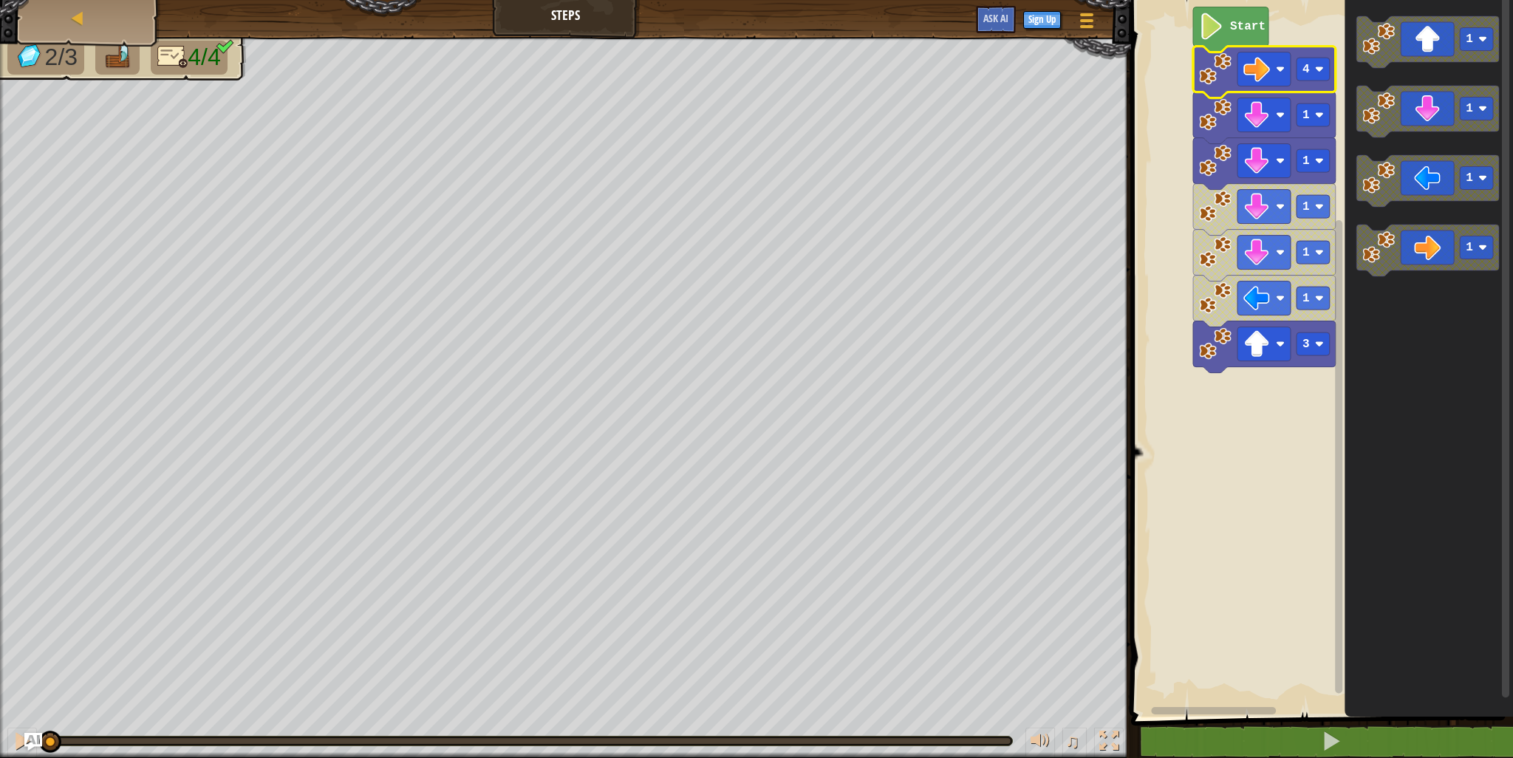
click at [1286, 42] on rect "Blockly Workspace" at bounding box center [1320, 355] width 386 height 724
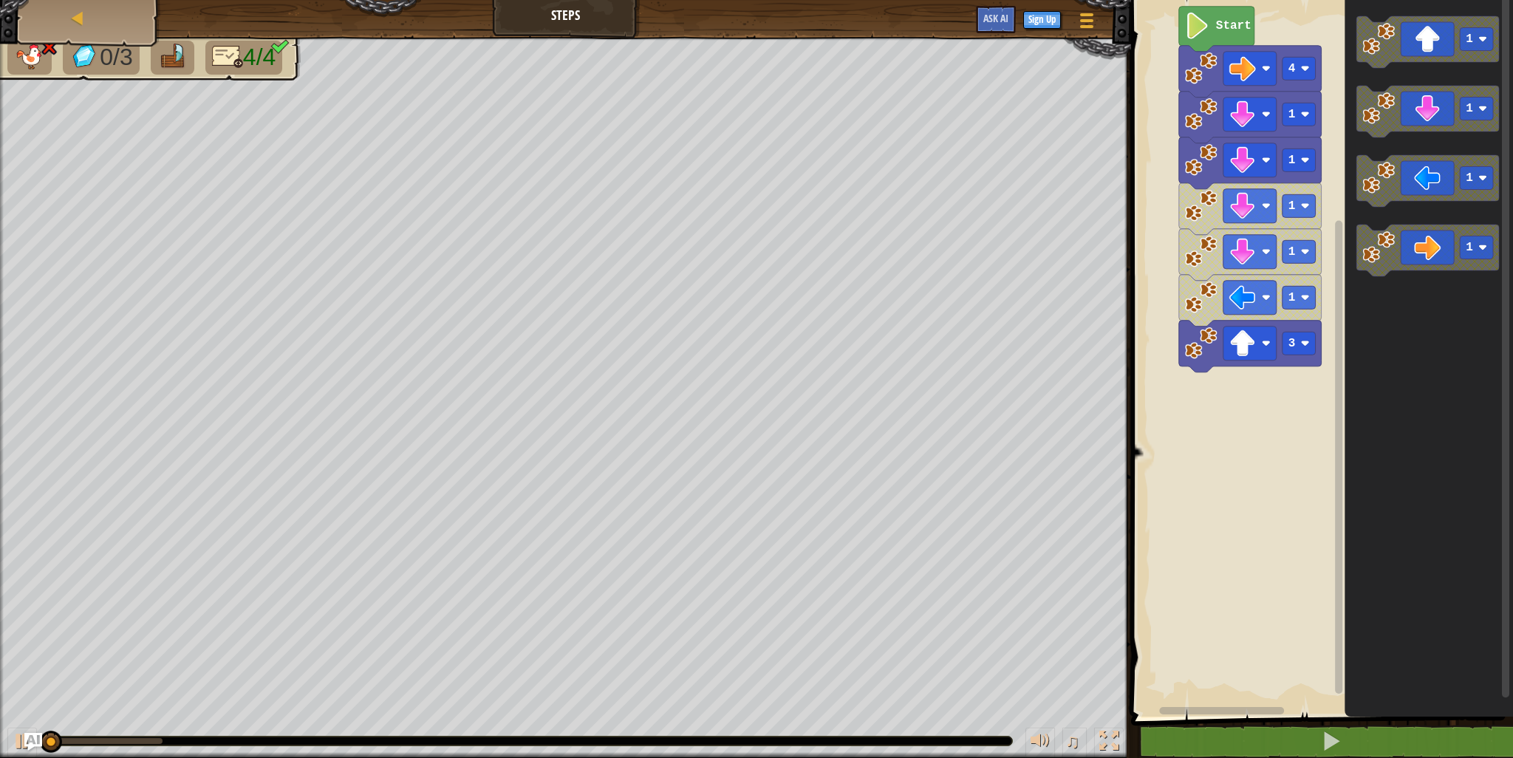
click at [1289, 40] on rect "Blockly Workspace" at bounding box center [1320, 355] width 386 height 724
click at [1276, 33] on rect "Blockly Workspace" at bounding box center [1320, 355] width 386 height 724
click at [1276, 31] on rect "Blockly Workspace" at bounding box center [1320, 355] width 386 height 724
click at [1221, 39] on icon "Blockly Workspace" at bounding box center [1216, 29] width 75 height 45
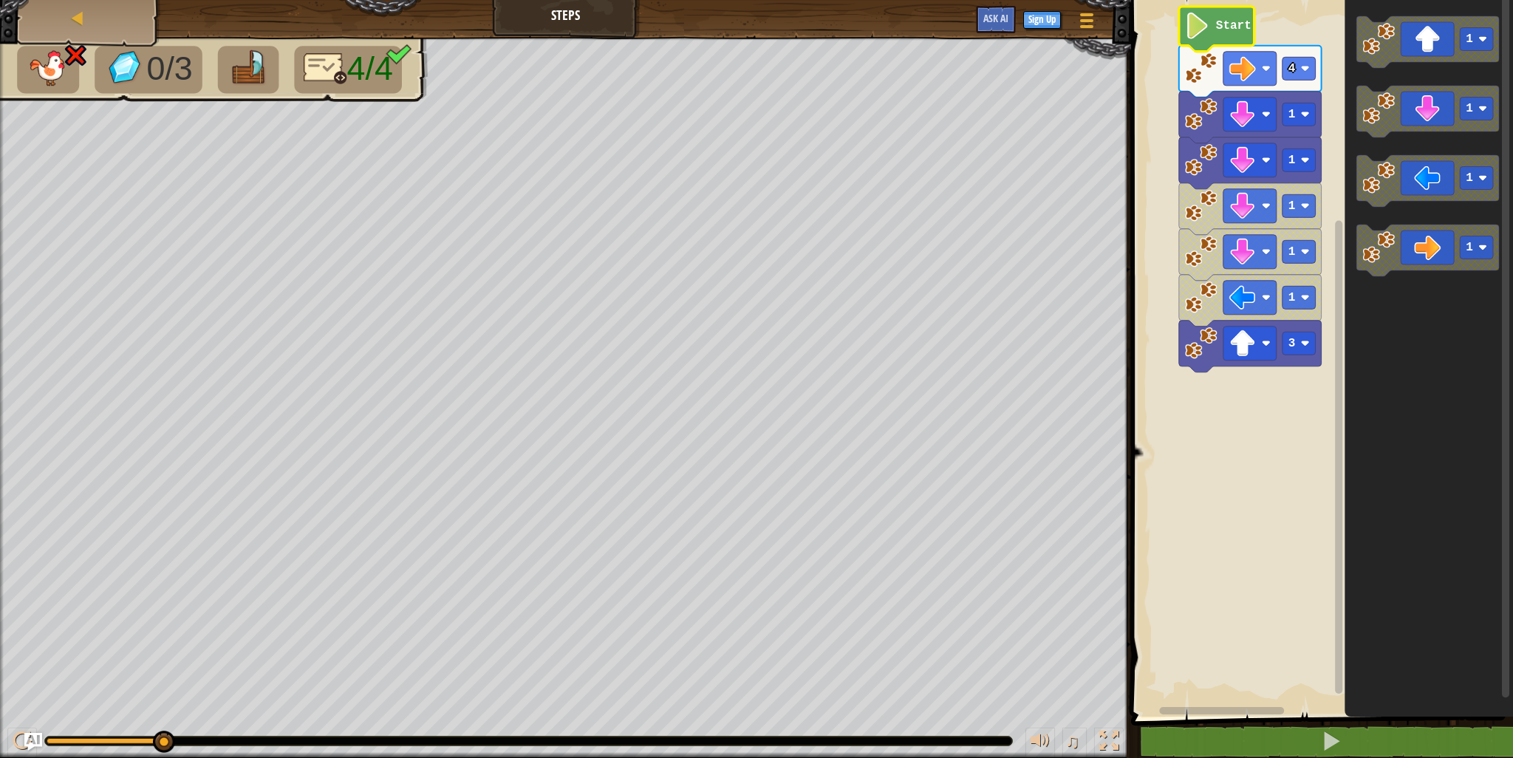
click at [156, 11] on div "Map Steps Game Menu Sign Up Ask AI" at bounding box center [565, 18] width 1131 height 37
click at [136, 1] on div "Map" at bounding box center [89, 18] width 118 height 37
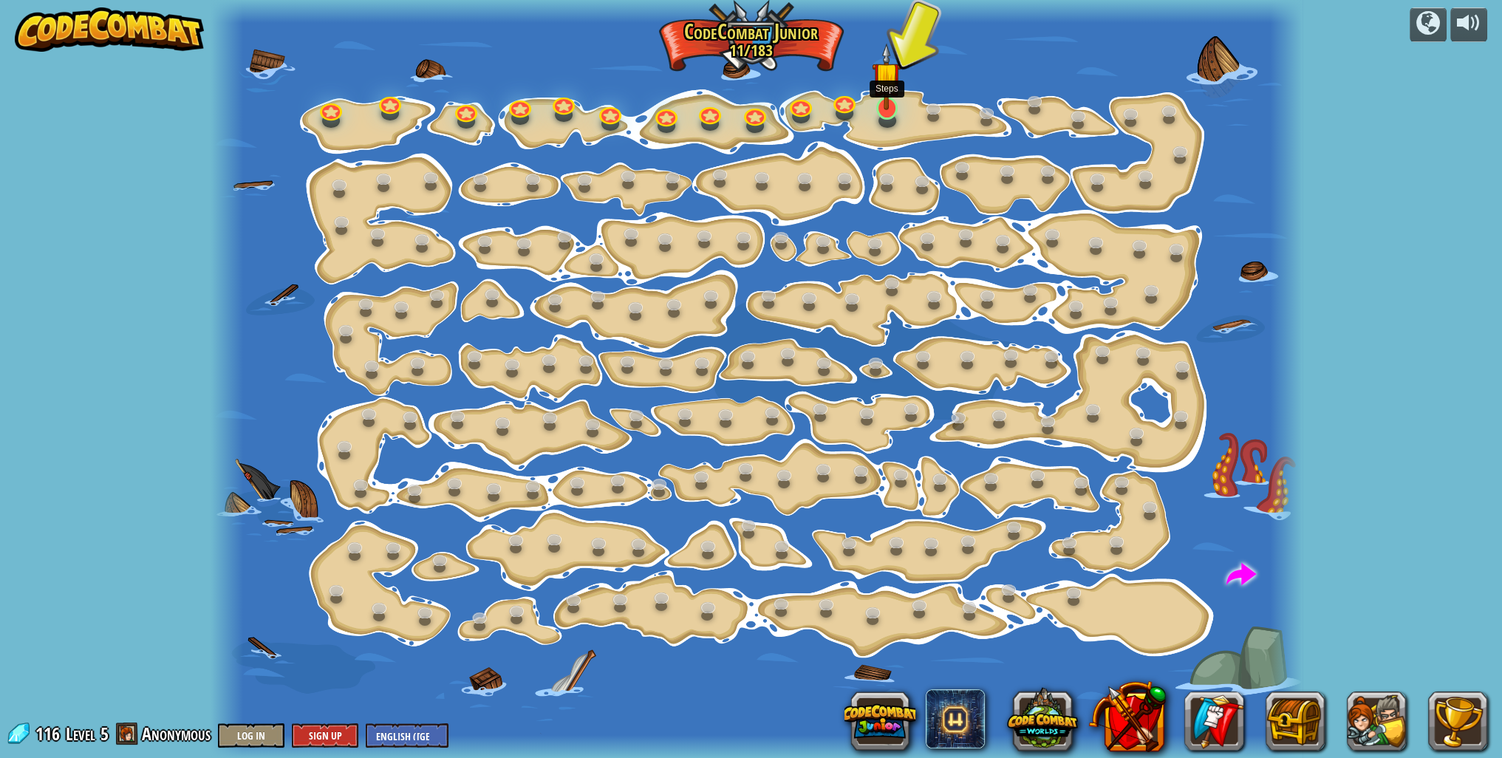
click at [889, 103] on img at bounding box center [887, 77] width 30 height 68
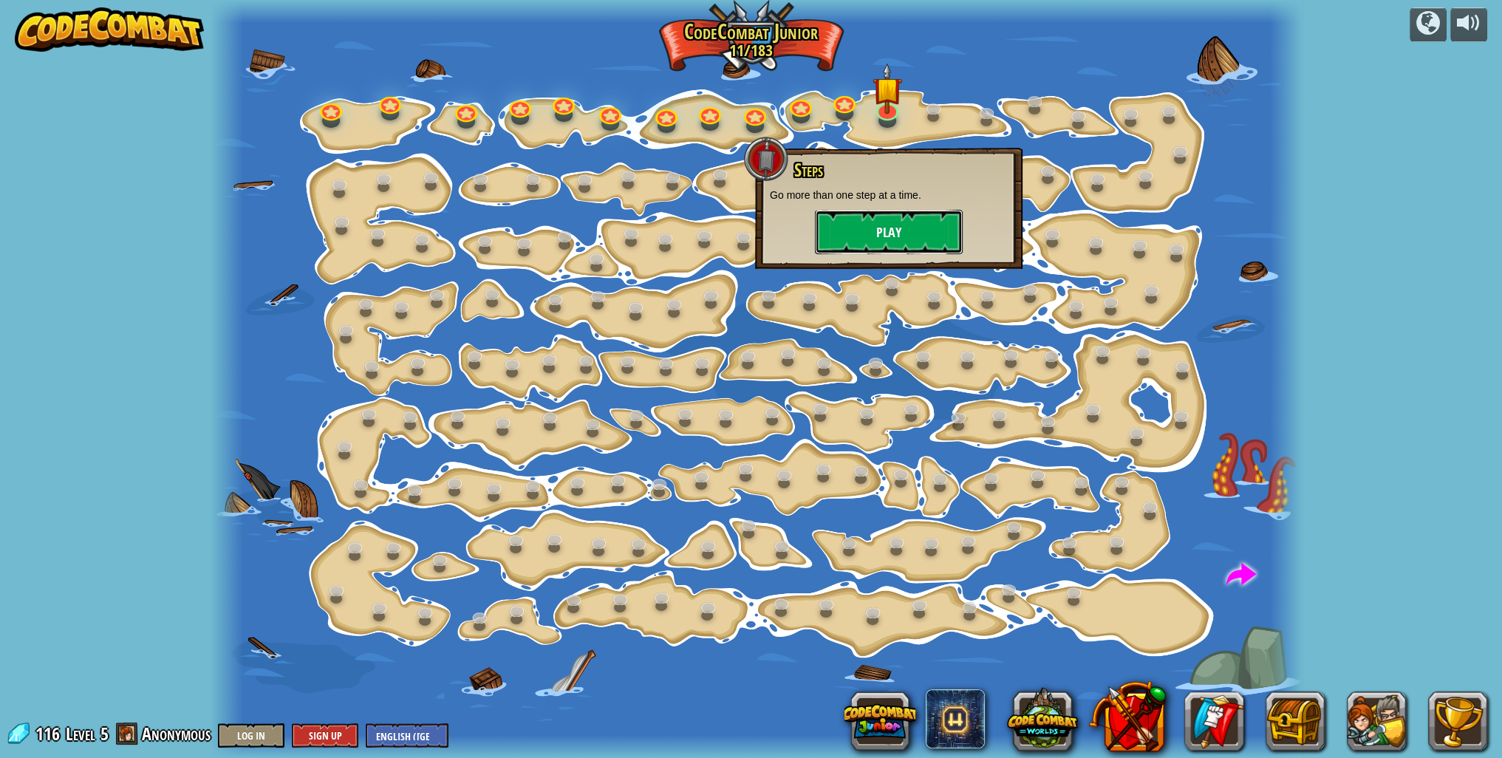
click at [893, 215] on button "Play" at bounding box center [889, 232] width 148 height 44
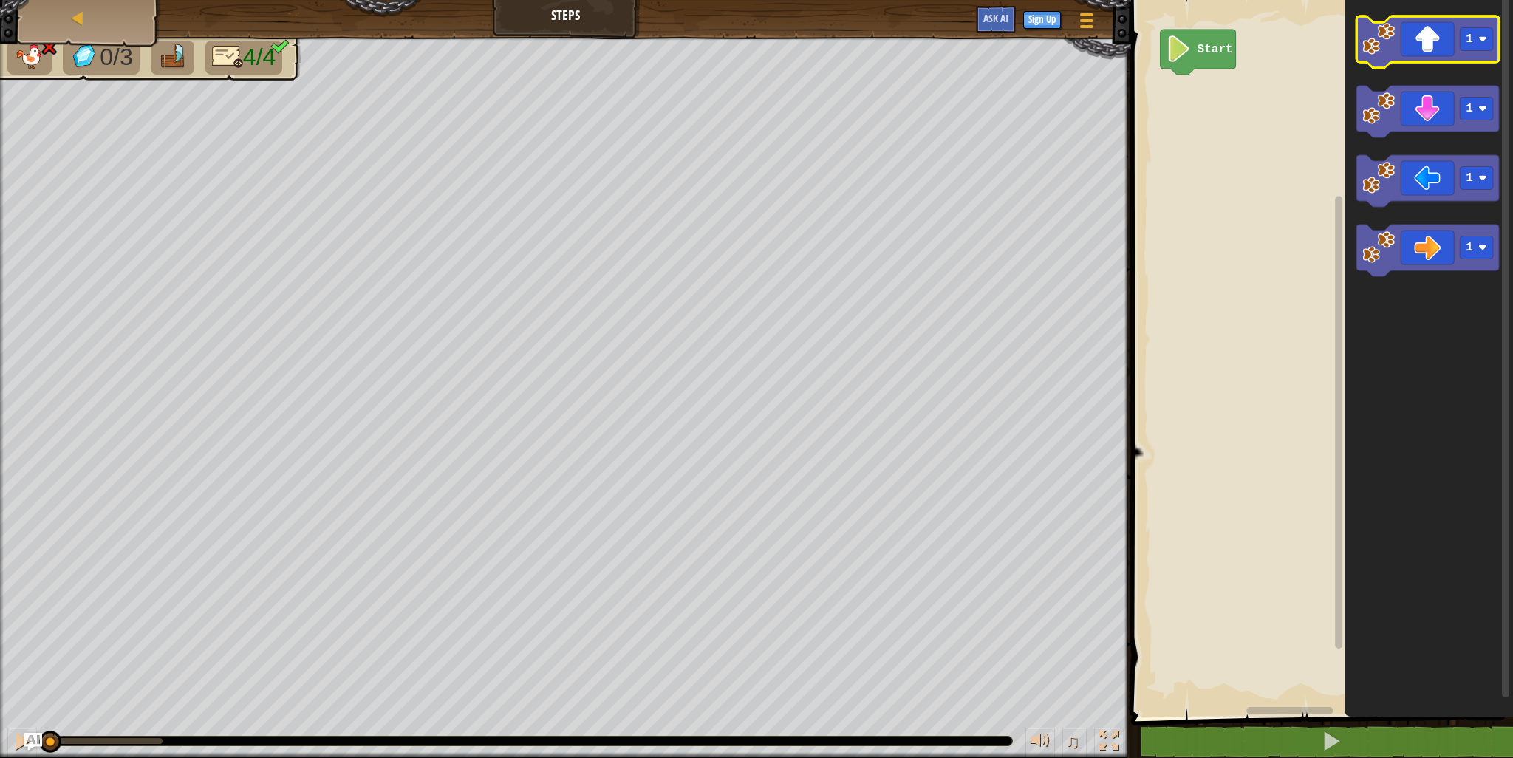
click at [1421, 27] on icon "Blockly Workspace" at bounding box center [1428, 42] width 143 height 52
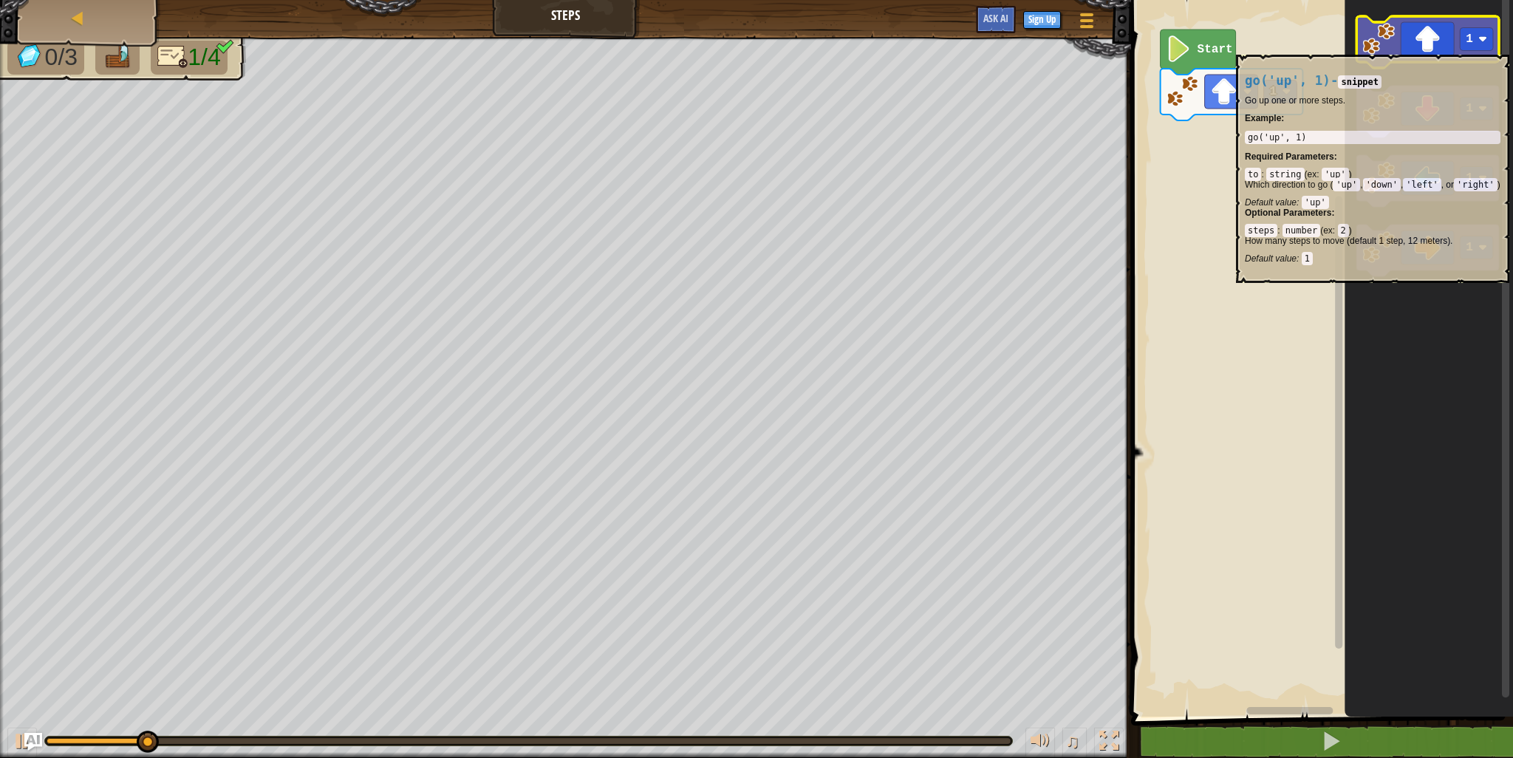
click at [1424, 47] on icon "Blockly Workspace" at bounding box center [1428, 42] width 143 height 52
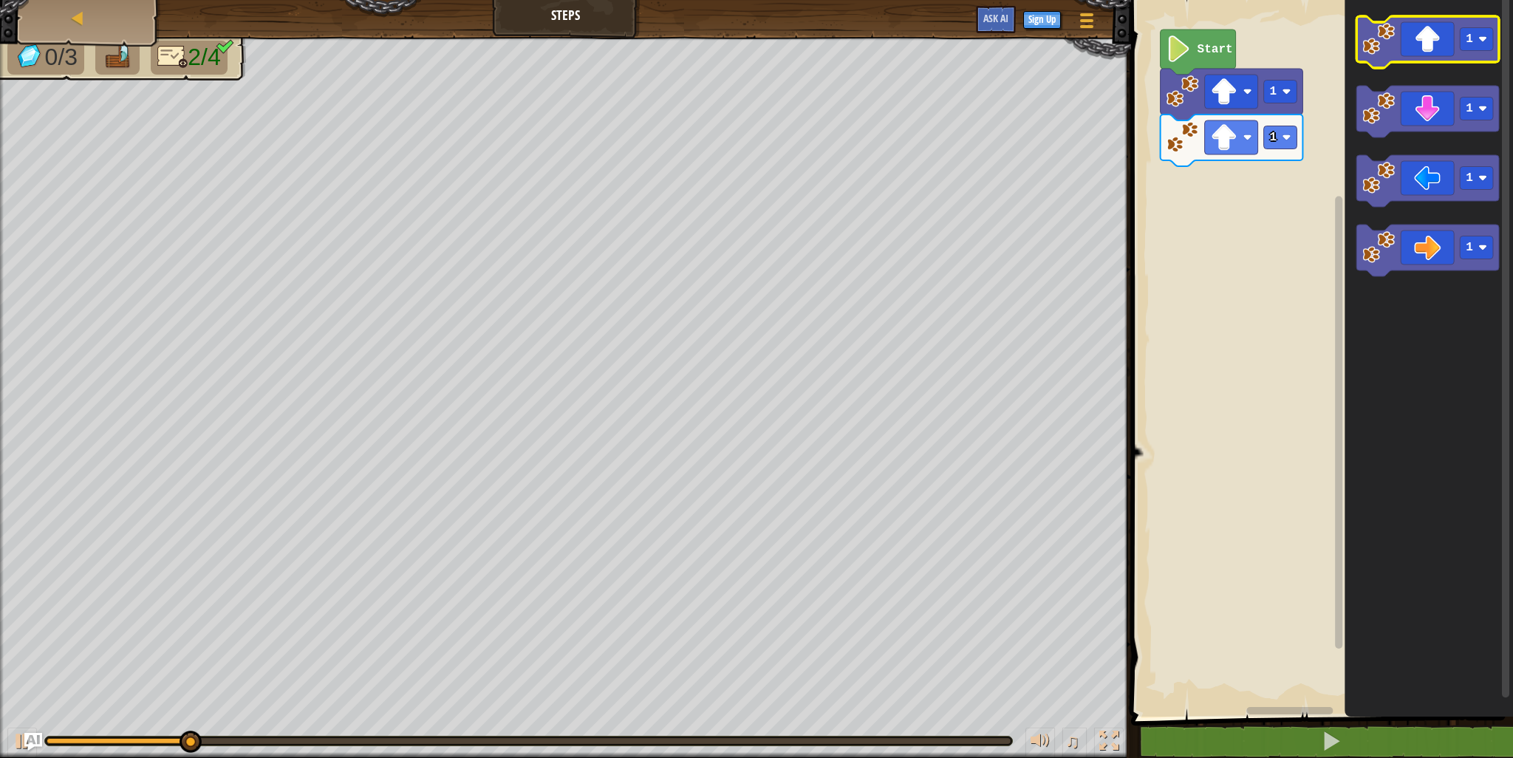
click at [1424, 47] on icon "Blockly Workspace" at bounding box center [1428, 42] width 143 height 52
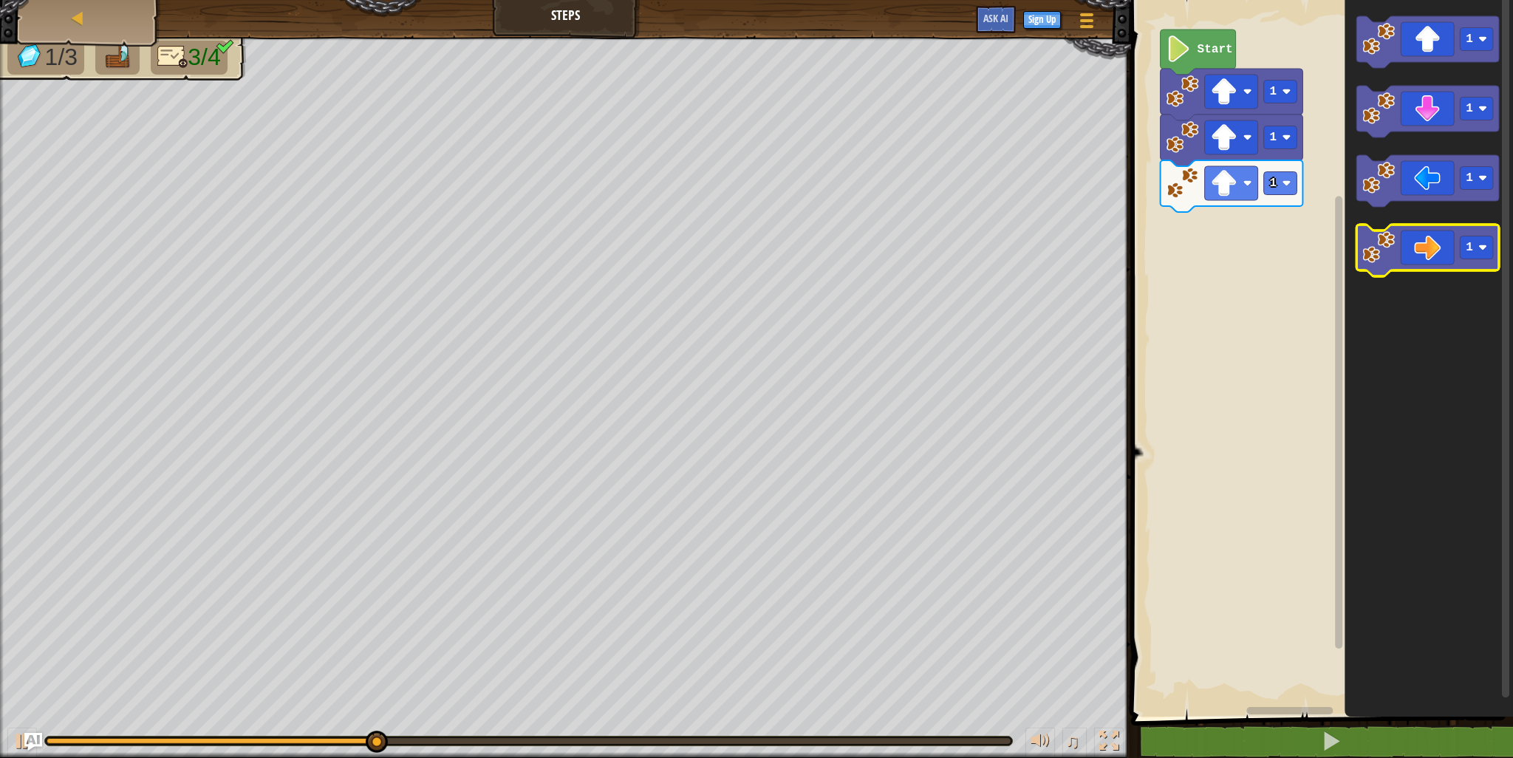
click at [1457, 235] on icon "Blockly Workspace" at bounding box center [1428, 251] width 143 height 52
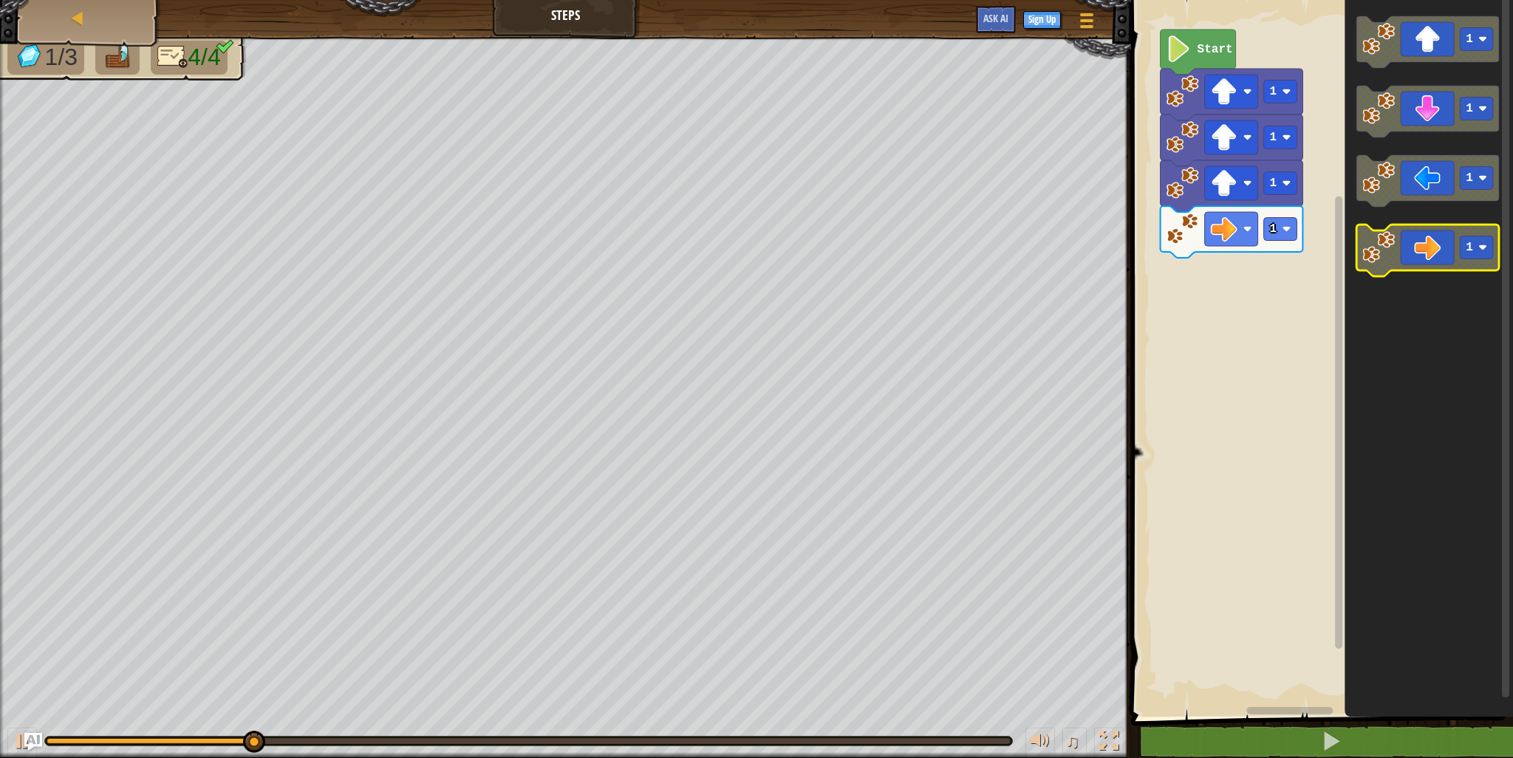
click at [1457, 246] on icon "Blockly Workspace" at bounding box center [1428, 251] width 143 height 52
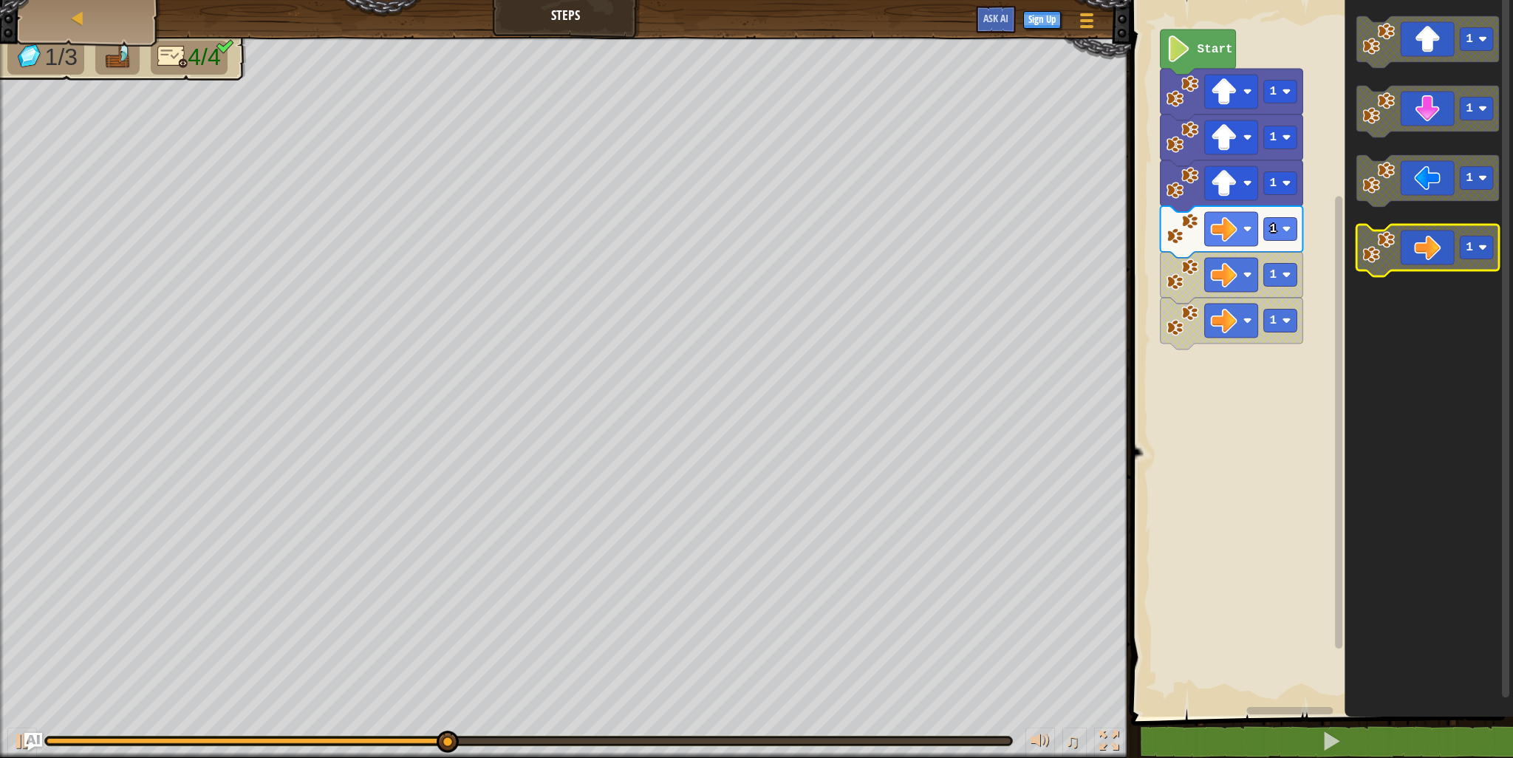
click at [1474, 255] on rect "Blockly Workspace" at bounding box center [1476, 247] width 33 height 23
click at [1416, 242] on icon "Blockly Workspace" at bounding box center [1428, 251] width 143 height 52
click at [1422, 262] on icon "Blockly Workspace" at bounding box center [1428, 251] width 143 height 52
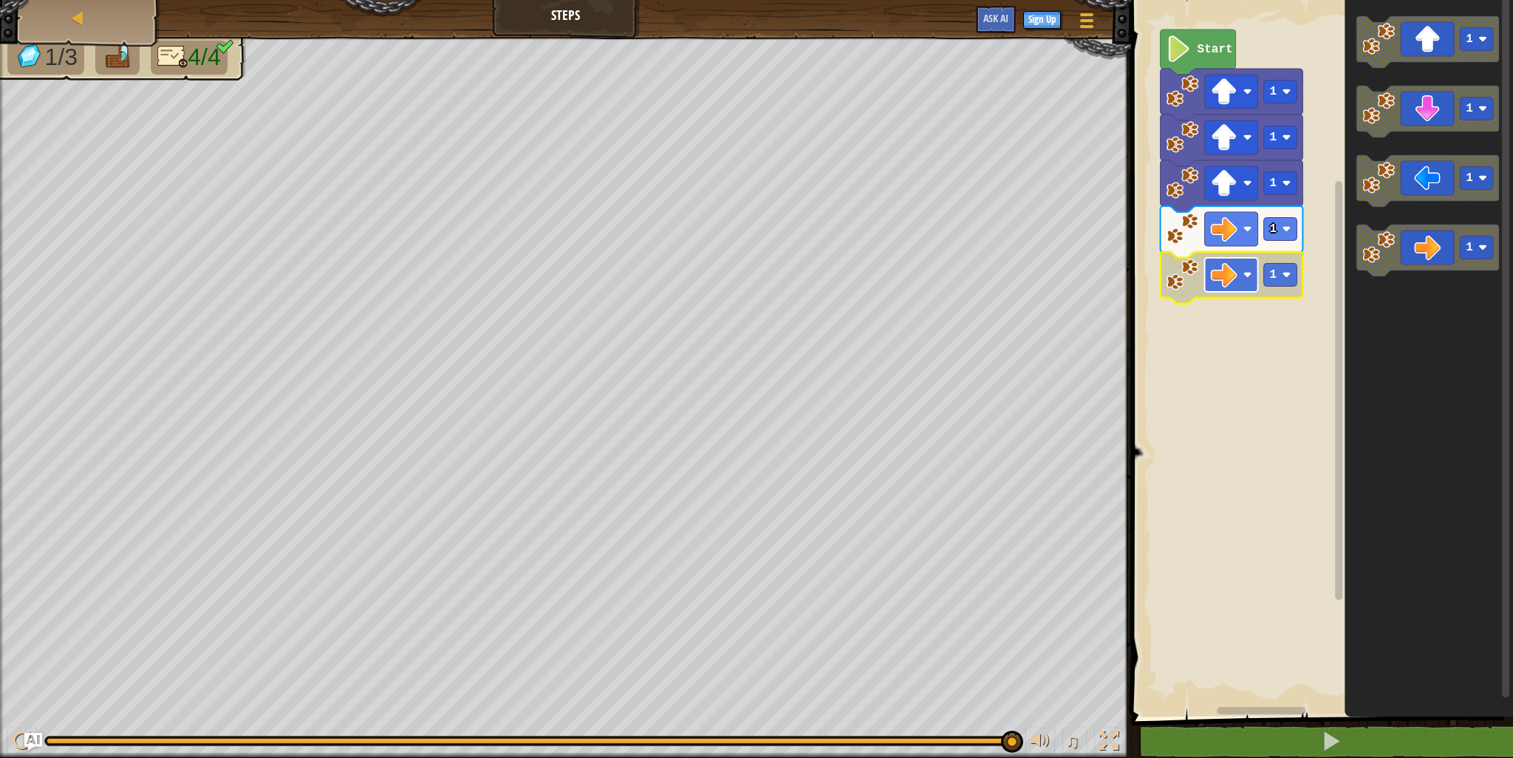
click at [1235, 276] on image "Blockly Workspace" at bounding box center [1224, 275] width 27 height 27
click at [1191, 2] on rect "Blockly Workspace" at bounding box center [1320, 355] width 386 height 724
click at [1412, 723] on span at bounding box center [1324, 338] width 394 height 777
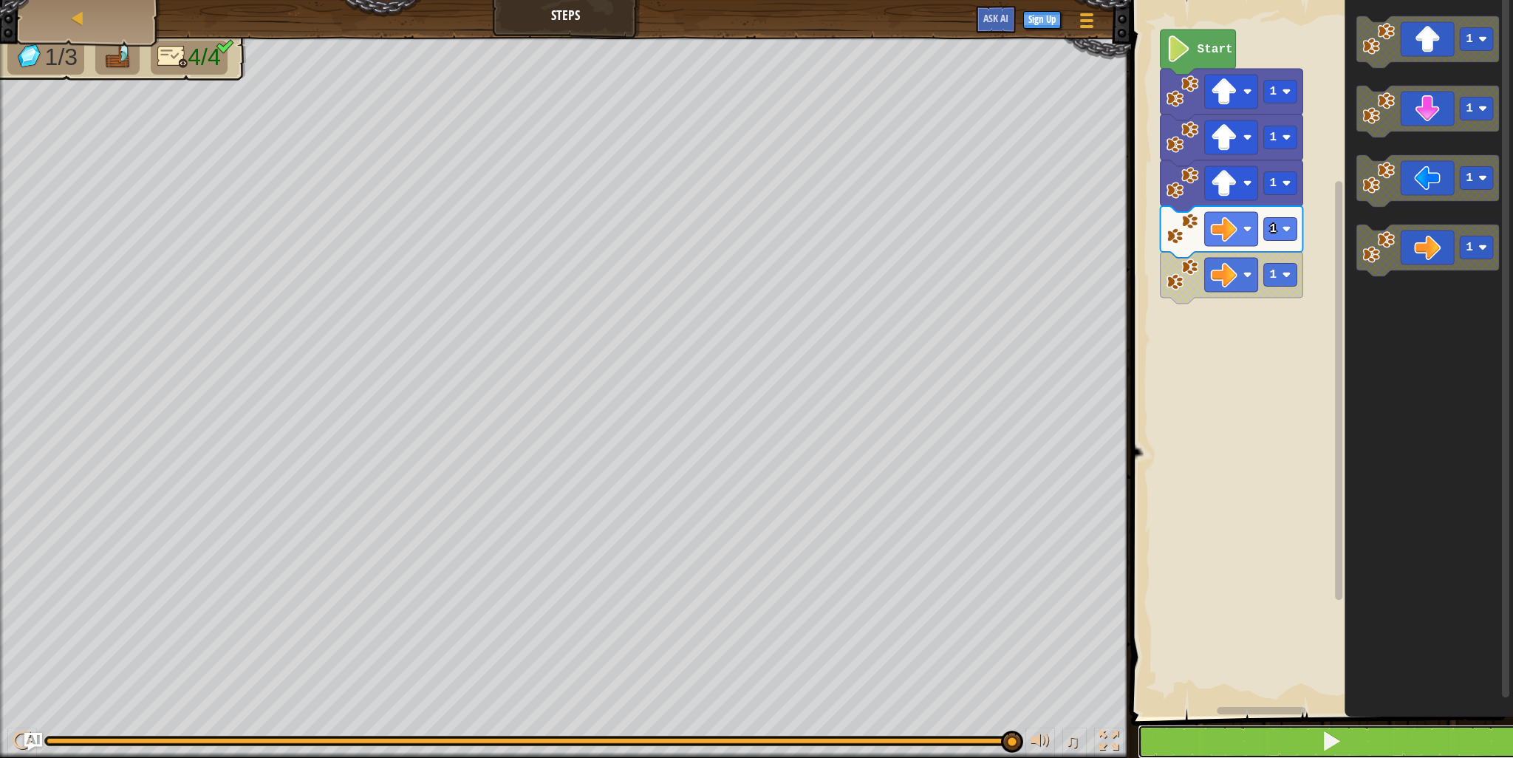
click at [1369, 736] on button at bounding box center [1331, 742] width 386 height 34
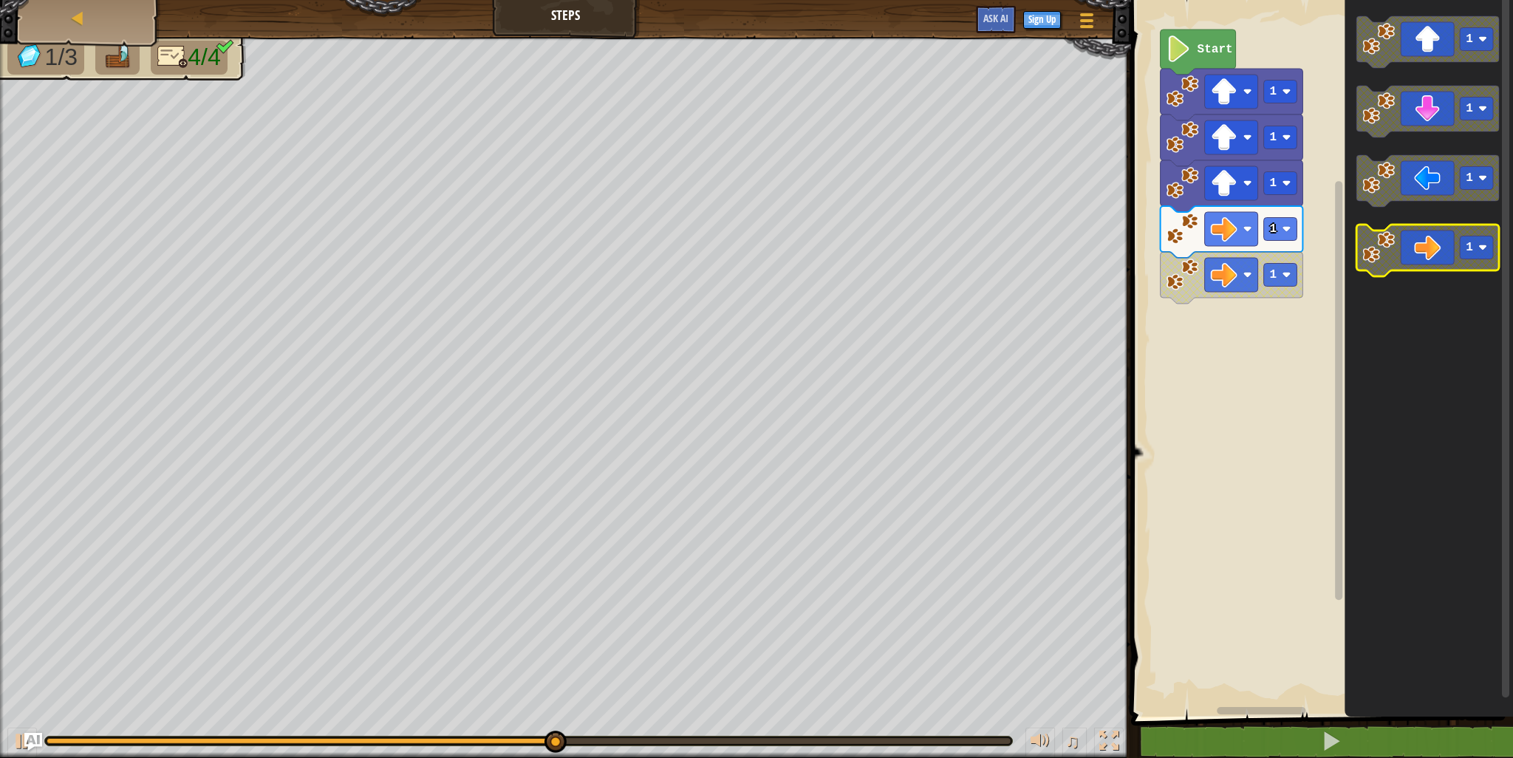
click at [1371, 257] on image "Blockly Workspace" at bounding box center [1379, 247] width 33 height 33
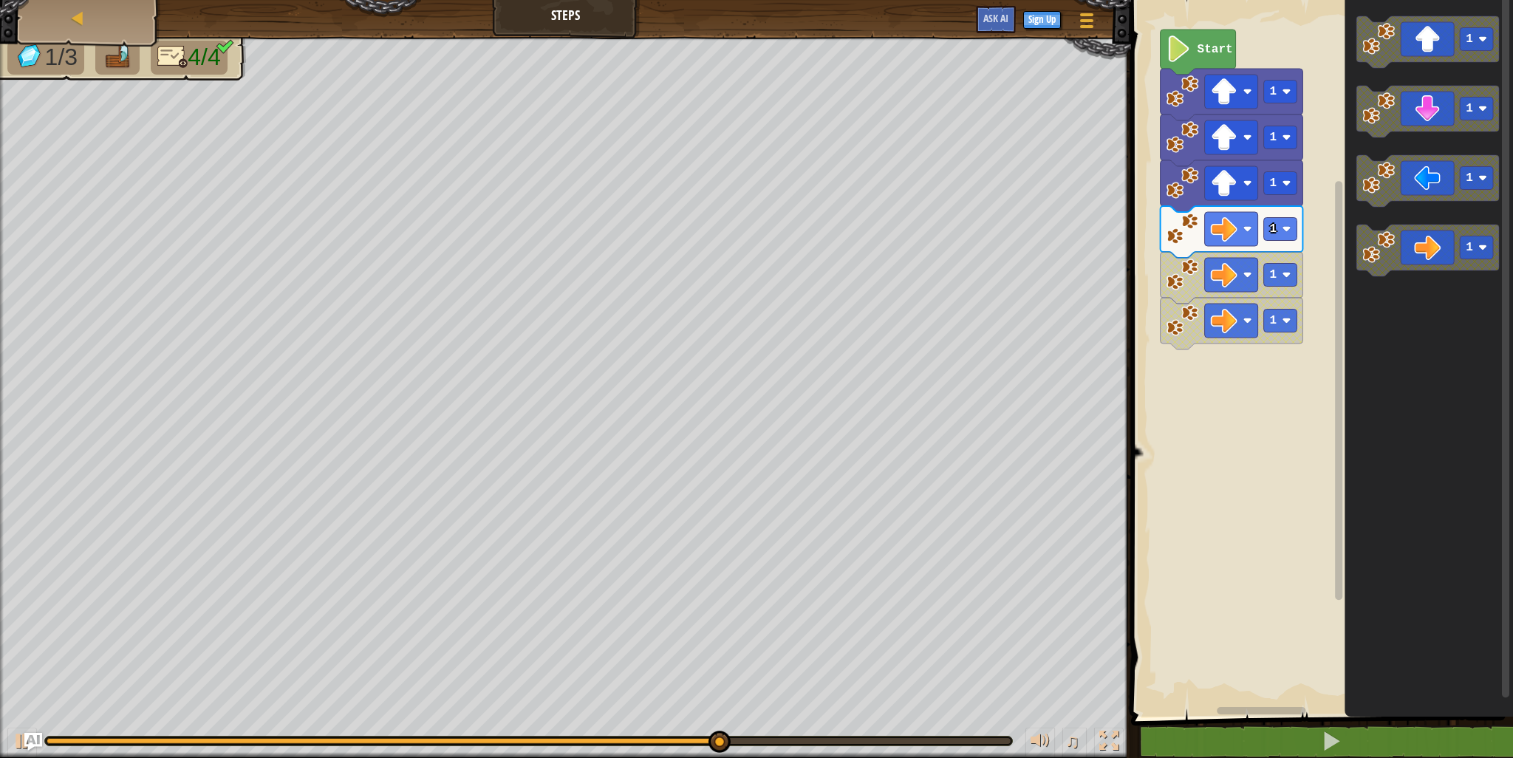
click at [1218, 28] on rect "Blockly Workspace" at bounding box center [1320, 355] width 386 height 724
